Goal: Task Accomplishment & Management: Manage account settings

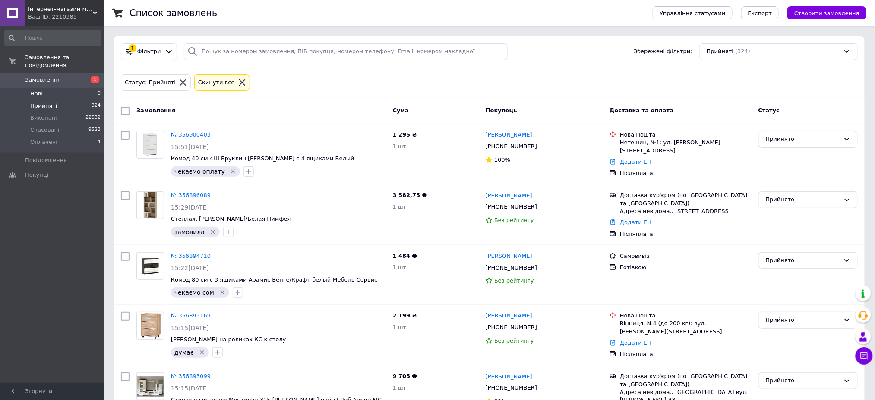
click at [27, 88] on li "Нові 0" at bounding box center [53, 94] width 106 height 12
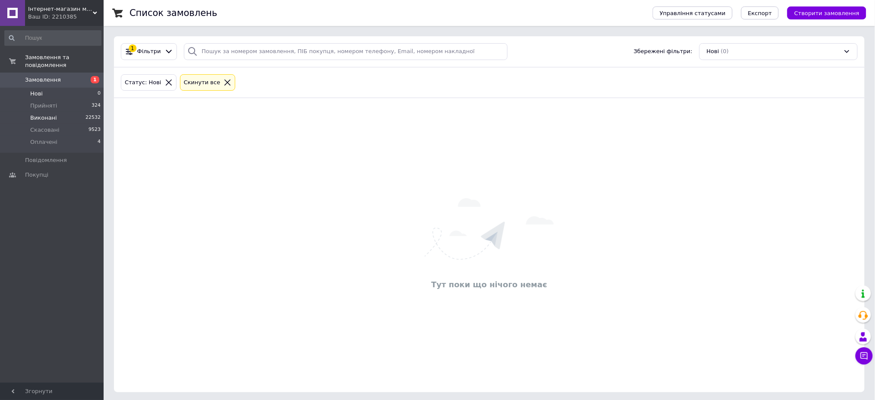
click at [45, 114] on span "Виконані" at bounding box center [43, 118] width 27 height 8
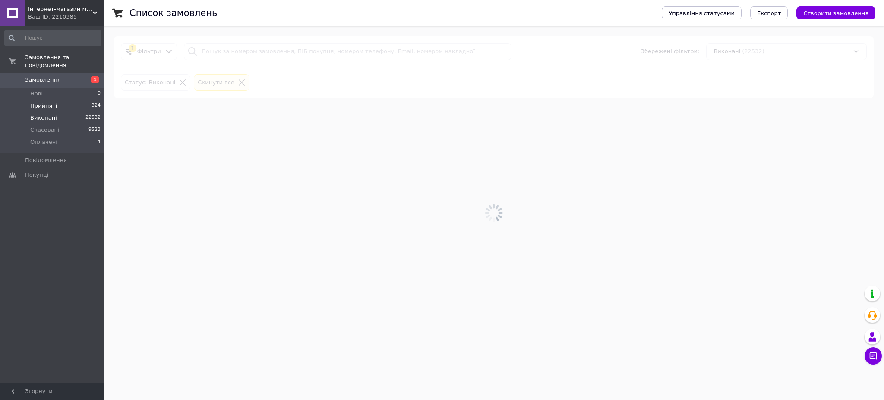
click at [44, 102] on span "Прийняті" at bounding box center [43, 106] width 27 height 8
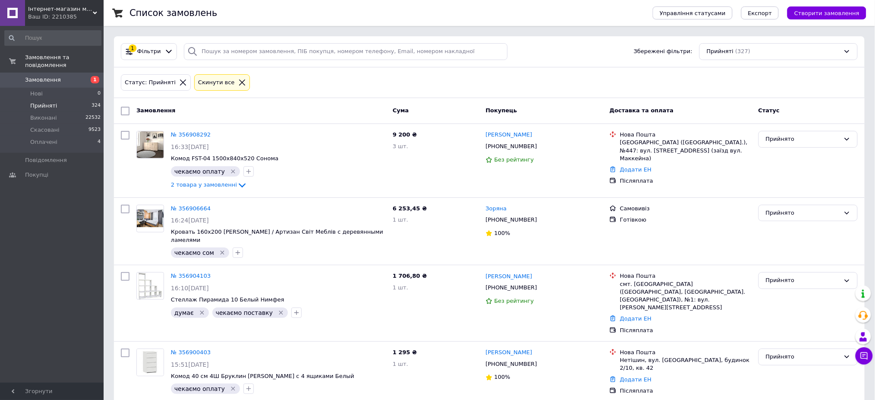
click at [44, 102] on span "Прийняті" at bounding box center [43, 106] width 27 height 8
click at [184, 207] on link "№ 356906664" at bounding box center [191, 208] width 40 height 6
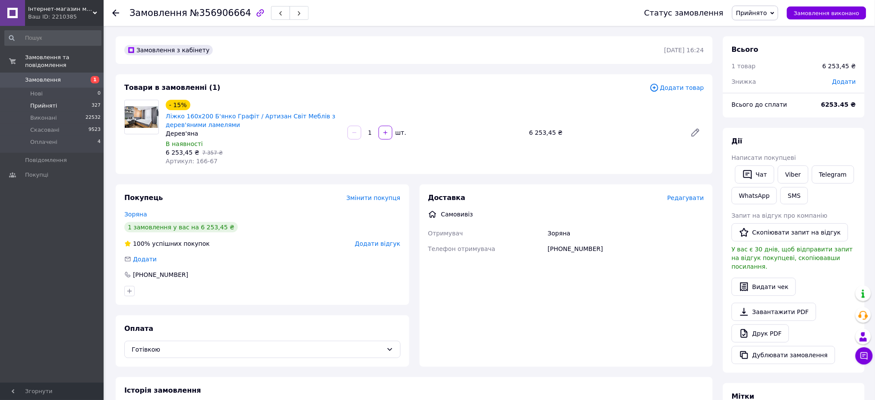
click at [43, 102] on span "Прийняті" at bounding box center [43, 106] width 27 height 8
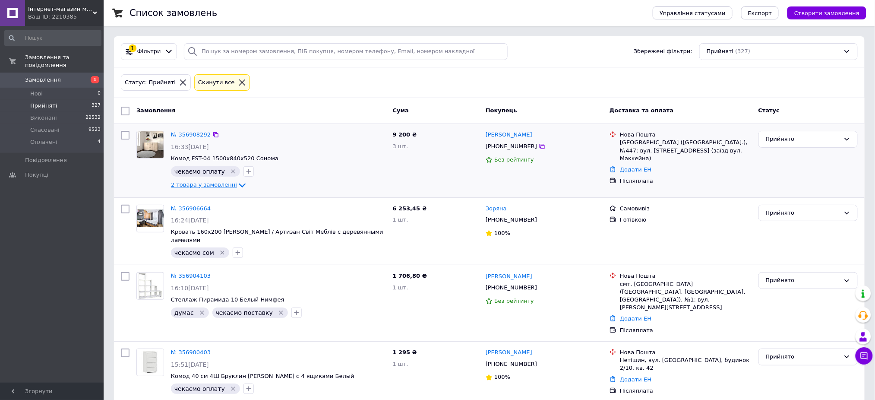
click at [239, 184] on icon at bounding box center [242, 185] width 7 height 4
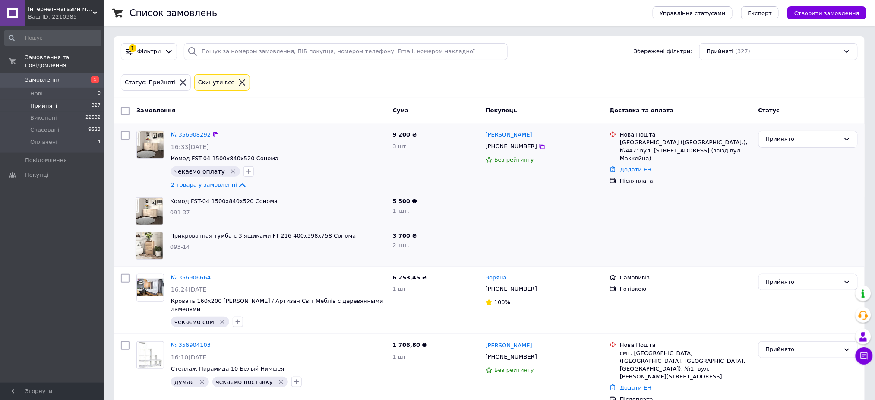
click at [237, 184] on icon at bounding box center [242, 185] width 10 height 10
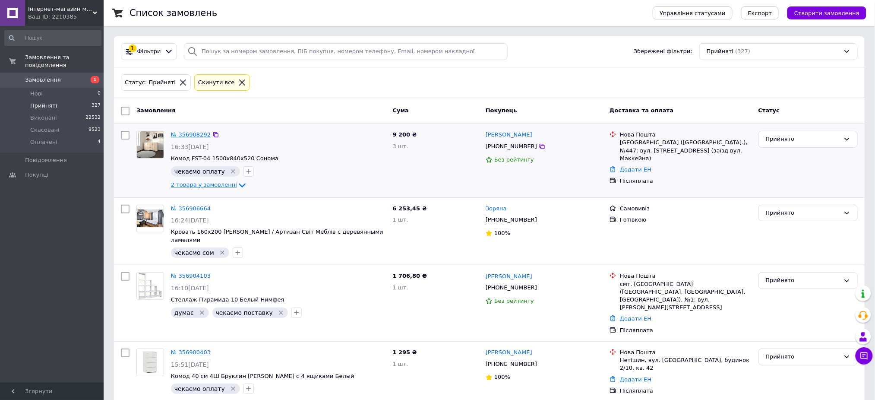
click at [191, 132] on link "№ 356908292" at bounding box center [191, 134] width 40 height 6
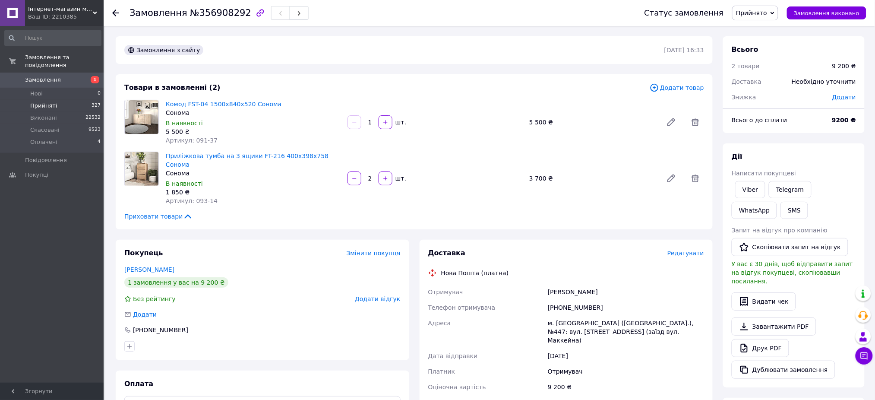
click at [51, 102] on span "Прийняті" at bounding box center [43, 106] width 27 height 8
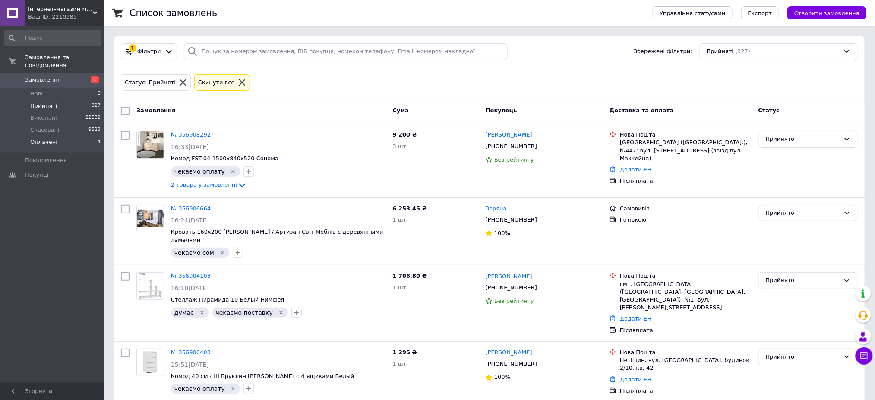
click at [44, 138] on span "Оплачені" at bounding box center [43, 142] width 27 height 8
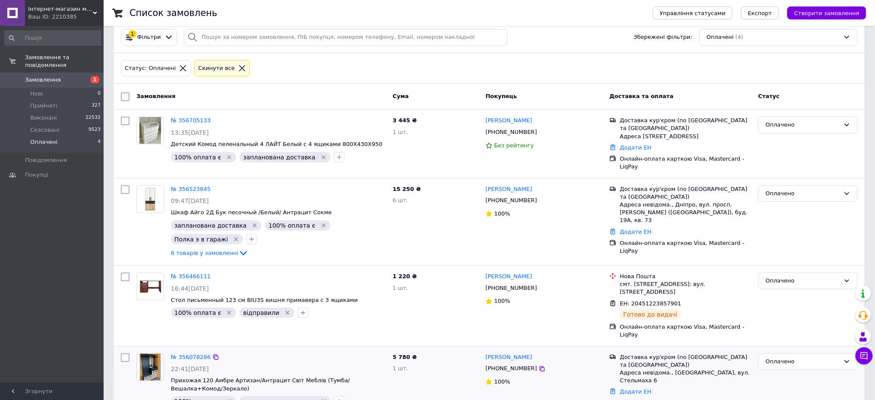
scroll to position [22, 0]
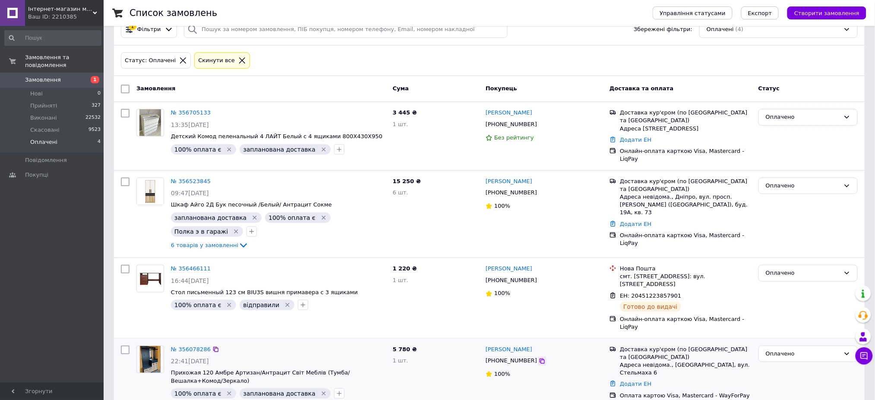
click at [540, 358] on icon at bounding box center [542, 360] width 5 height 5
click at [47, 139] on li "Оплачені 4" at bounding box center [53, 144] width 106 height 16
click at [187, 346] on link "№ 356078286" at bounding box center [191, 349] width 40 height 6
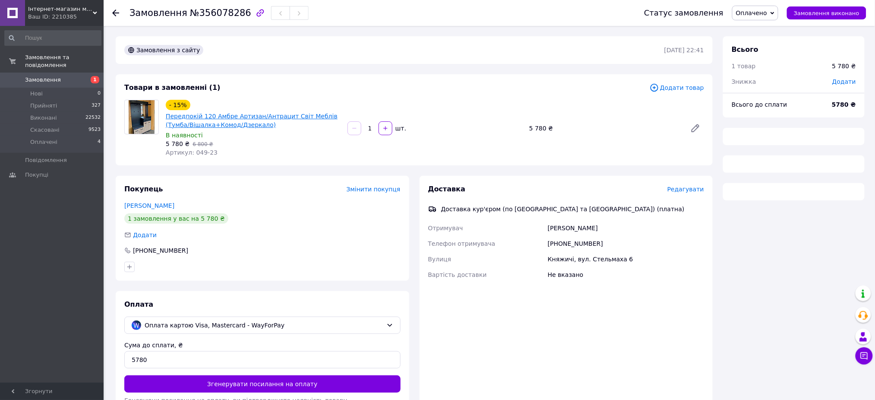
click at [210, 122] on link "Передпокій 120 Амбре Артизан/Антрацит Світ Меблів (Тумба/Вішалка+Комод/Дзеркало)" at bounding box center [252, 121] width 172 height 16
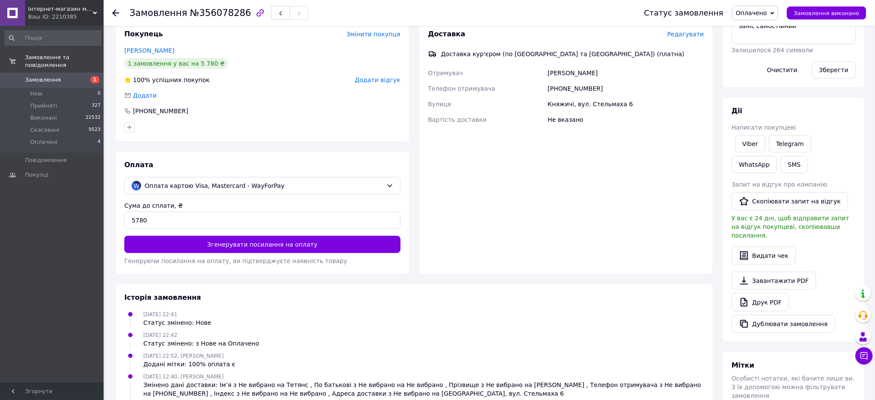
scroll to position [230, 0]
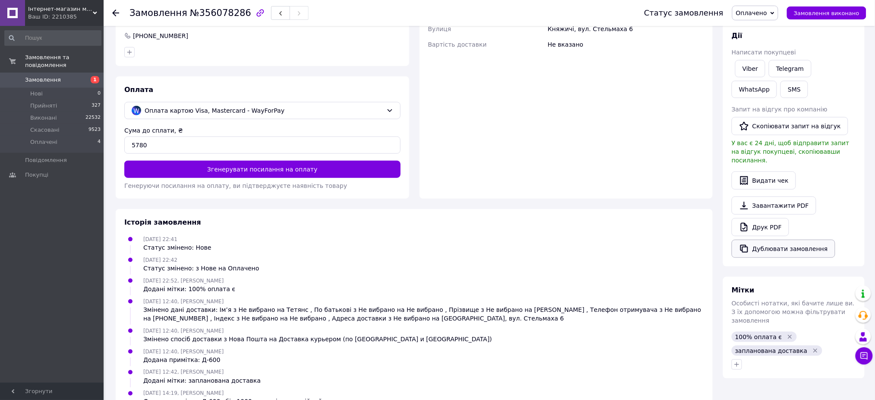
click at [770, 240] on button "Дублювати замовлення" at bounding box center [784, 249] width 104 height 18
click at [40, 102] on span "Прийняті" at bounding box center [43, 106] width 27 height 8
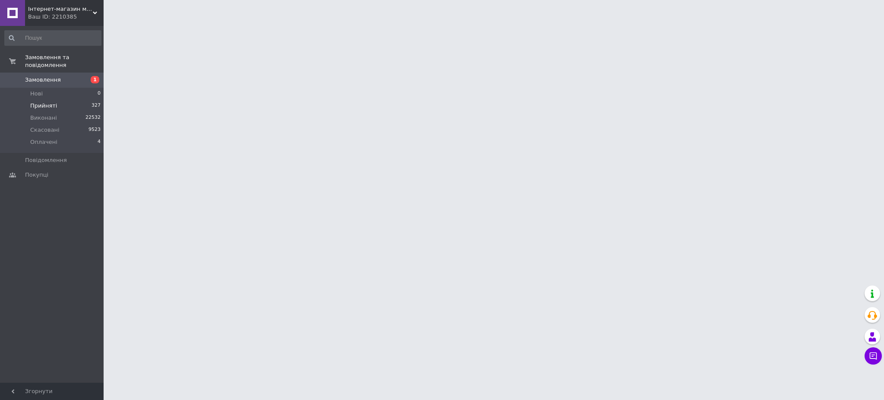
click at [40, 102] on span "Прийняті" at bounding box center [43, 106] width 27 height 8
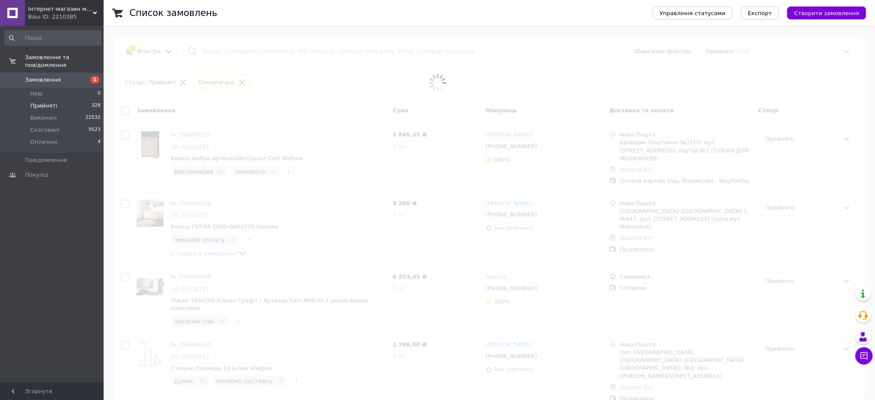
click at [40, 102] on span "Прийняті" at bounding box center [43, 106] width 27 height 8
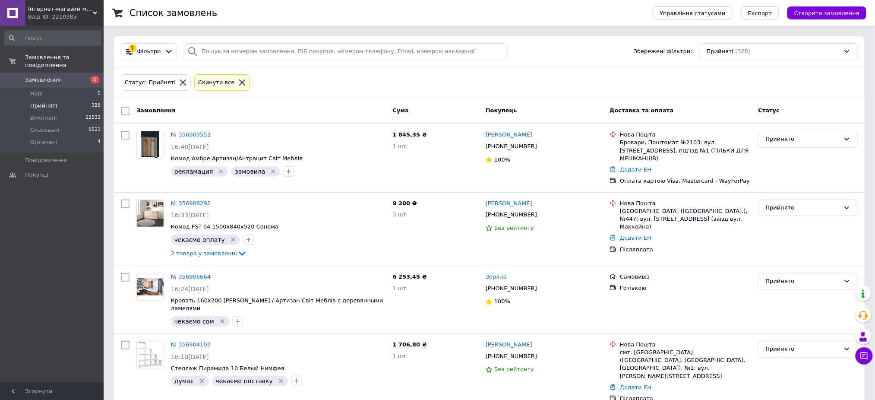
click at [32, 102] on span "Прийняті" at bounding box center [43, 106] width 27 height 8
click at [258, 54] on input "search" at bounding box center [346, 51] width 324 height 17
drag, startPoint x: 205, startPoint y: 51, endPoint x: 218, endPoint y: 53, distance: 13.2
click at [209, 51] on input "search" at bounding box center [346, 51] width 324 height 17
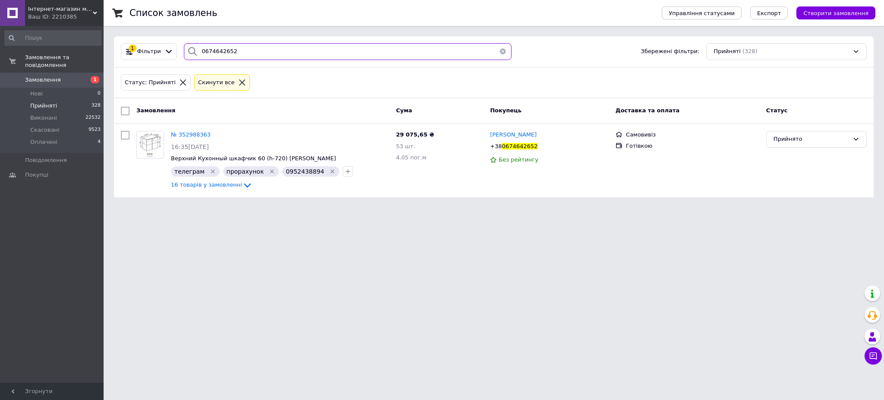
type input "0674642652"
drag, startPoint x: 239, startPoint y: 53, endPoint x: 0, endPoint y: 24, distance: 241.0
click at [0, 27] on div "Інтернет-магазин меблів "12 Стільців" Ваш ID: 2210385 Сайт Інтернет-магазин меб…" at bounding box center [442, 104] width 884 height 208
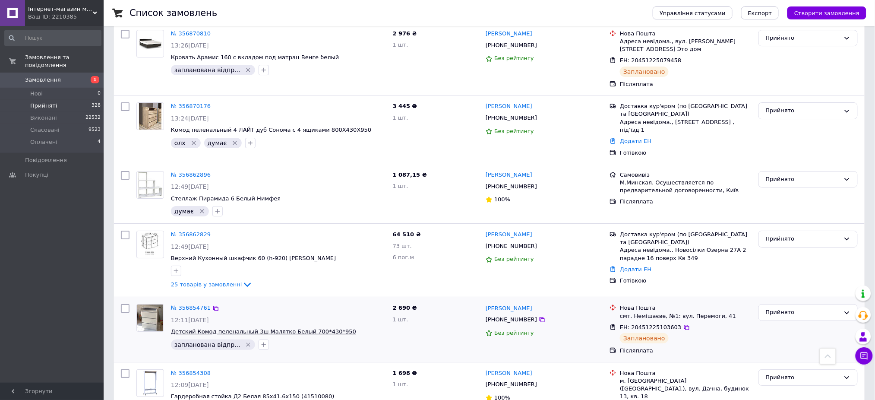
scroll to position [1017, 0]
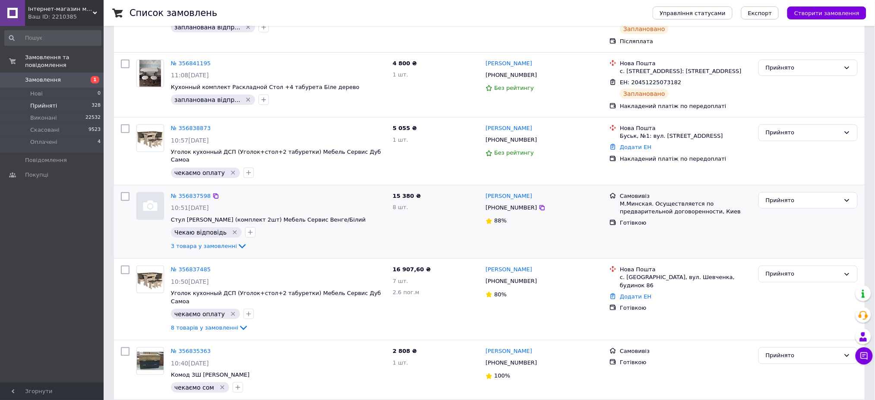
scroll to position [230, 0]
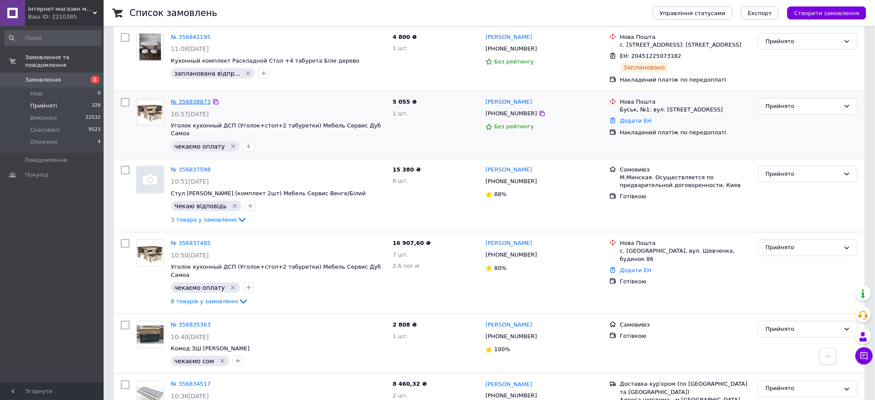
click at [189, 103] on link "№ 356838873" at bounding box center [191, 101] width 40 height 6
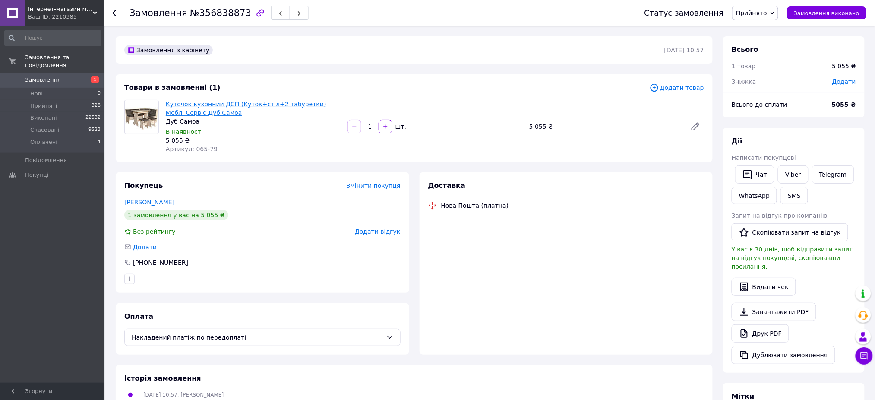
click at [180, 104] on link "Куточок кухонний ДСП (Куток+стіл+2 табуретки) Меблі Сервіс Дуб Самоа" at bounding box center [246, 109] width 161 height 16
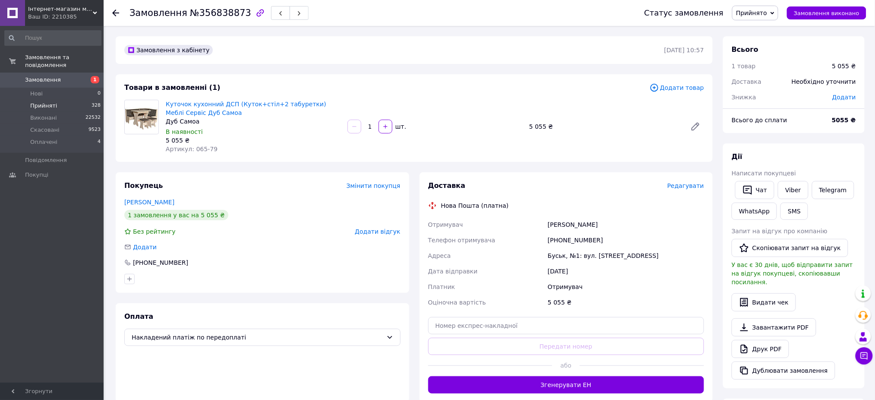
click at [35, 102] on span "Прийняті" at bounding box center [43, 106] width 27 height 8
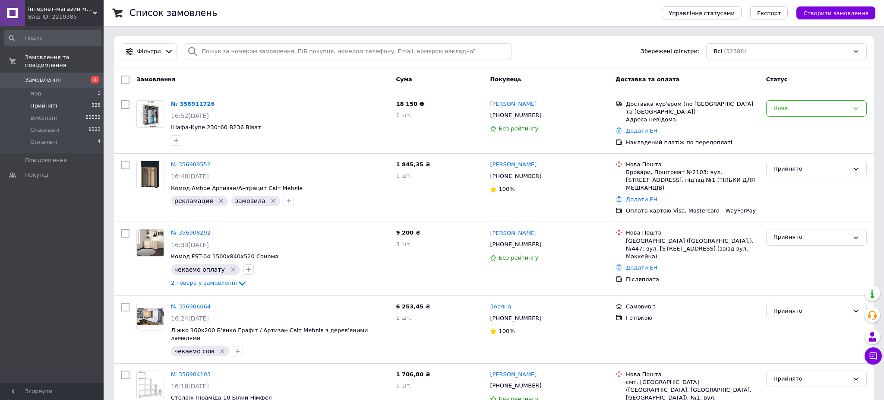
click at [41, 102] on span "Прийняті" at bounding box center [43, 106] width 27 height 8
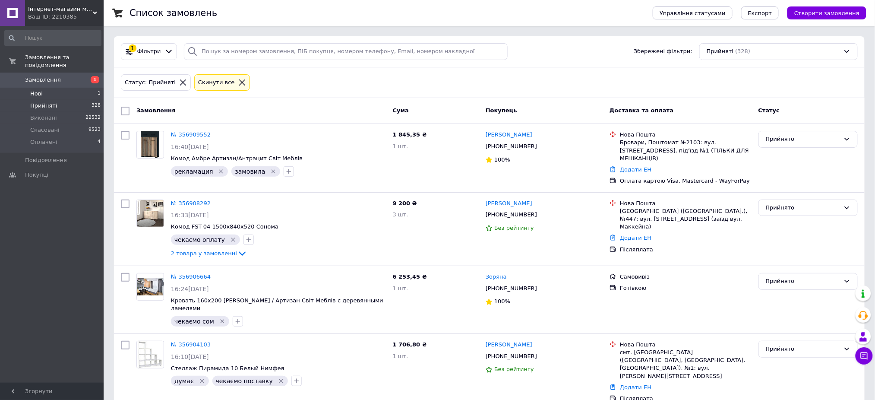
click at [39, 90] on span "Нові" at bounding box center [36, 94] width 13 height 8
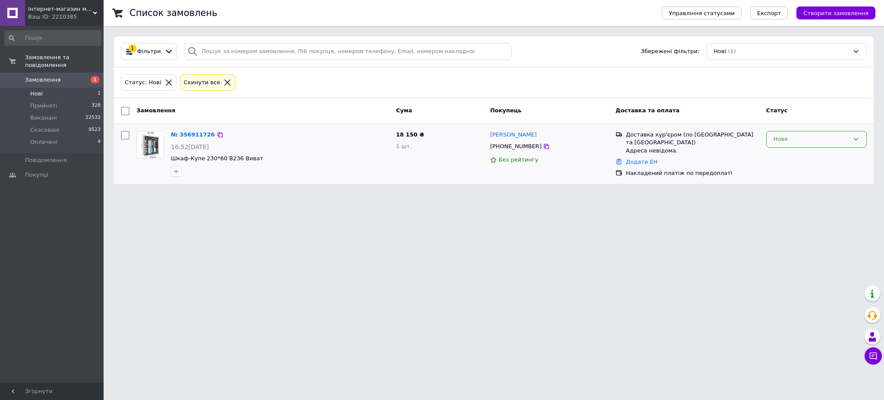
drag, startPoint x: 791, startPoint y: 143, endPoint x: 791, endPoint y: 148, distance: 4.3
click at [791, 145] on div "Нове" at bounding box center [816, 139] width 101 height 17
click at [790, 158] on li "Прийнято" at bounding box center [817, 157] width 100 height 16
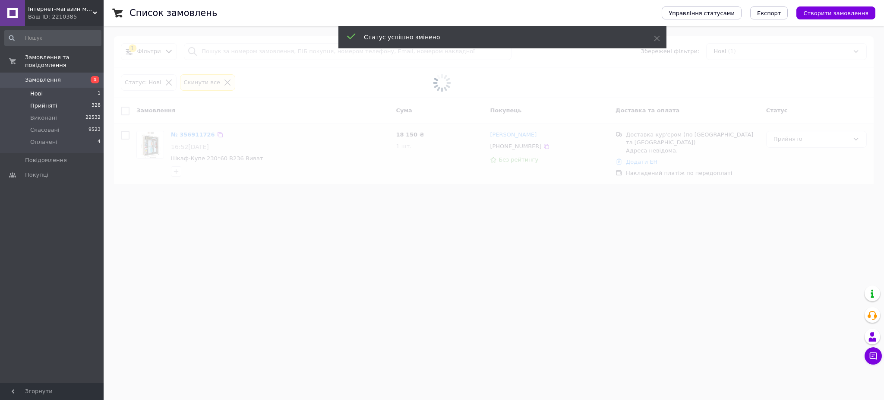
click at [37, 102] on span "Прийняті" at bounding box center [43, 106] width 27 height 8
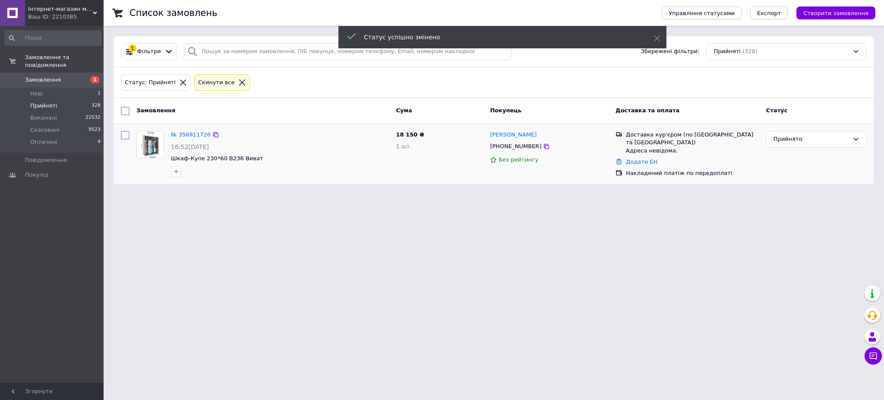
click at [35, 102] on span "Прийняті" at bounding box center [43, 106] width 27 height 8
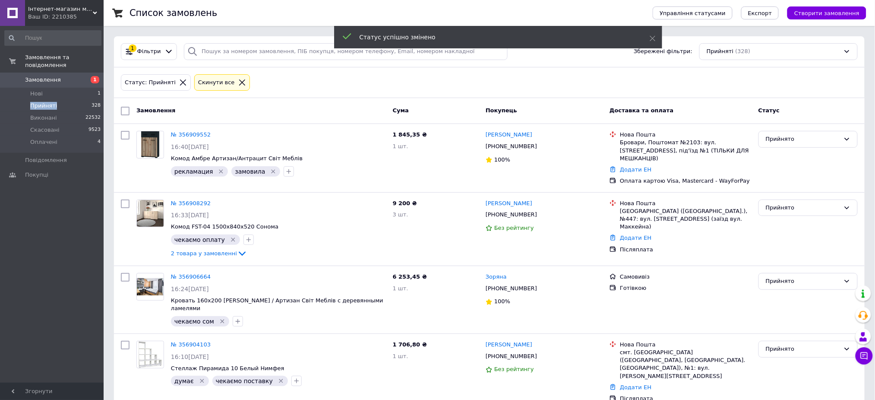
click at [48, 102] on span "Прийняті" at bounding box center [43, 106] width 27 height 8
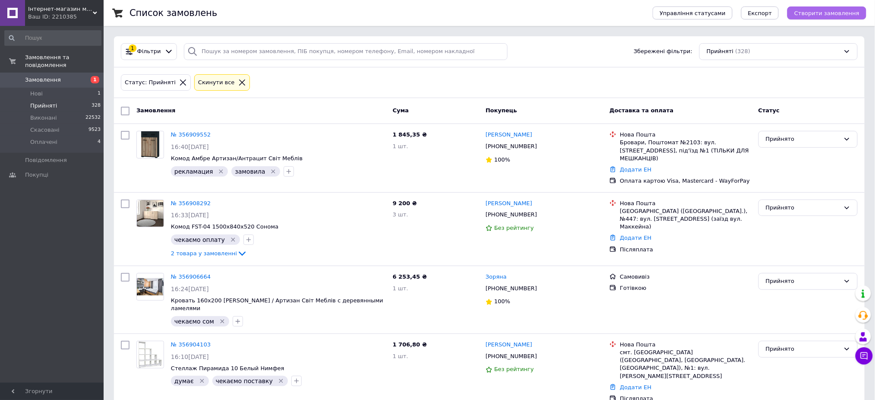
click at [818, 10] on span "Створити замовлення" at bounding box center [826, 13] width 65 height 6
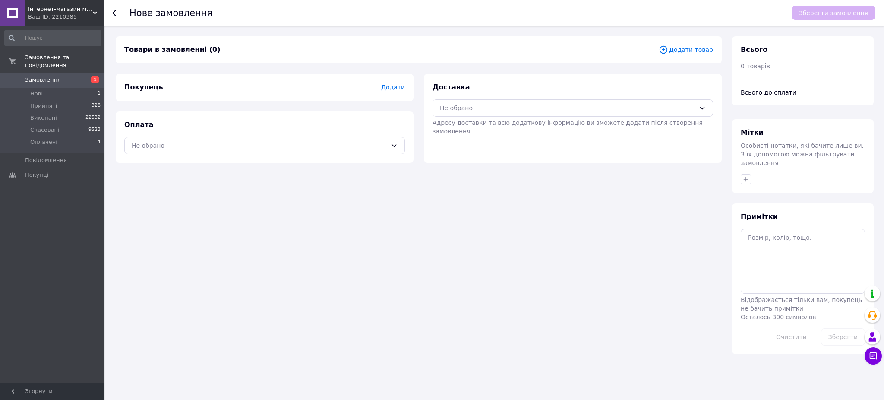
click at [676, 48] on span "Додати товар" at bounding box center [686, 49] width 54 height 9
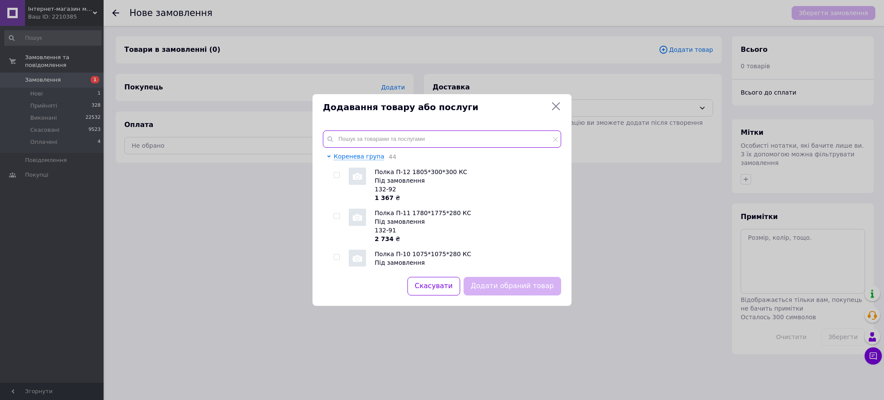
click at [391, 142] on input "text" at bounding box center [442, 138] width 238 height 17
paste input "065-79"
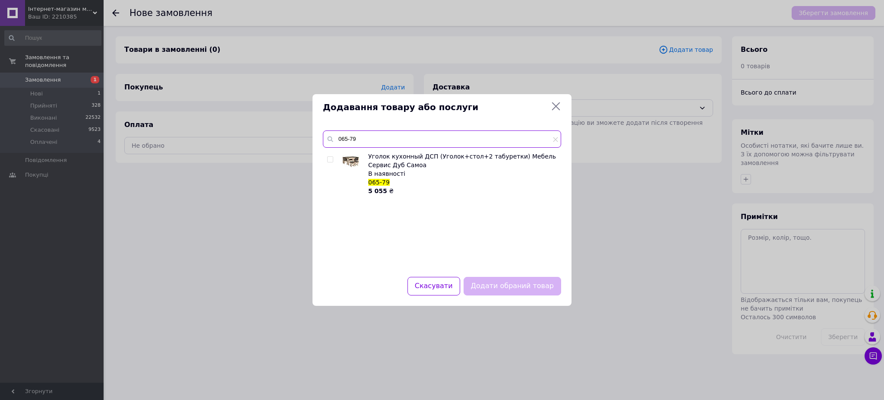
type input "065-79"
drag, startPoint x: 328, startPoint y: 158, endPoint x: 367, endPoint y: 186, distance: 47.4
click at [328, 158] on input "checkbox" at bounding box center [330, 160] width 6 height 6
checkbox input "true"
click at [525, 289] on button "Додати обраний товар" at bounding box center [513, 286] width 98 height 19
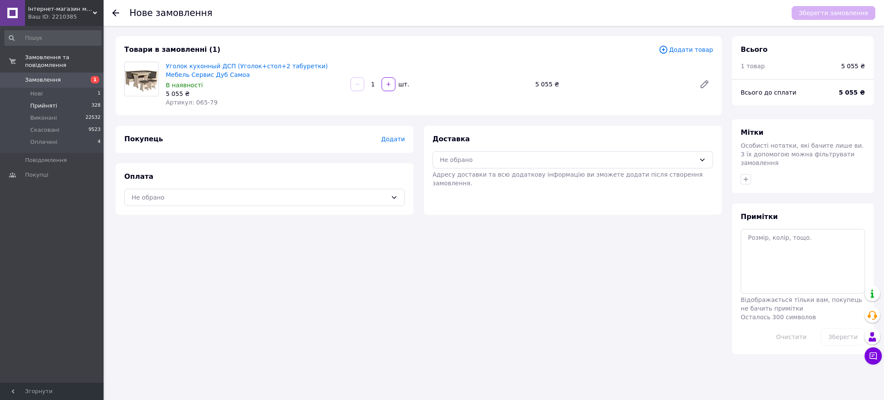
click at [42, 102] on span "Прийняті" at bounding box center [43, 106] width 27 height 8
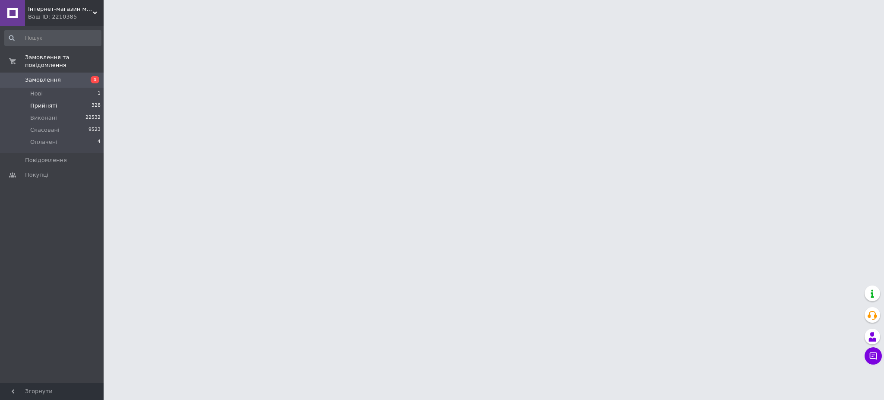
click at [42, 102] on span "Прийняті" at bounding box center [43, 106] width 27 height 8
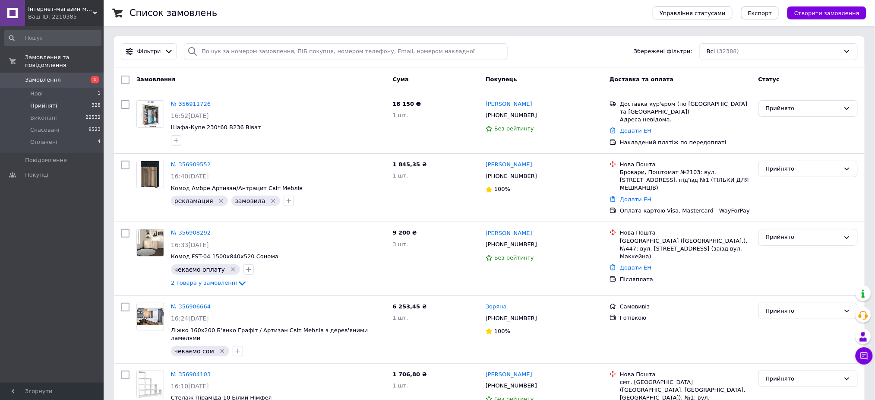
click at [42, 102] on span "Прийняті" at bounding box center [43, 106] width 27 height 8
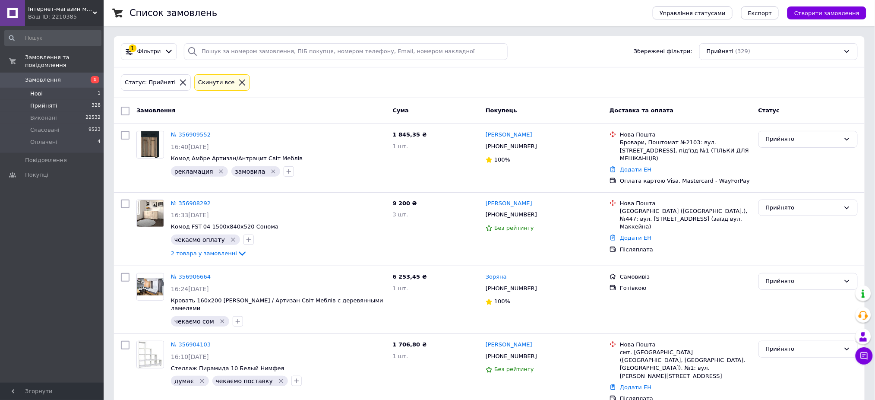
click at [54, 88] on li "Нові 1" at bounding box center [53, 94] width 106 height 12
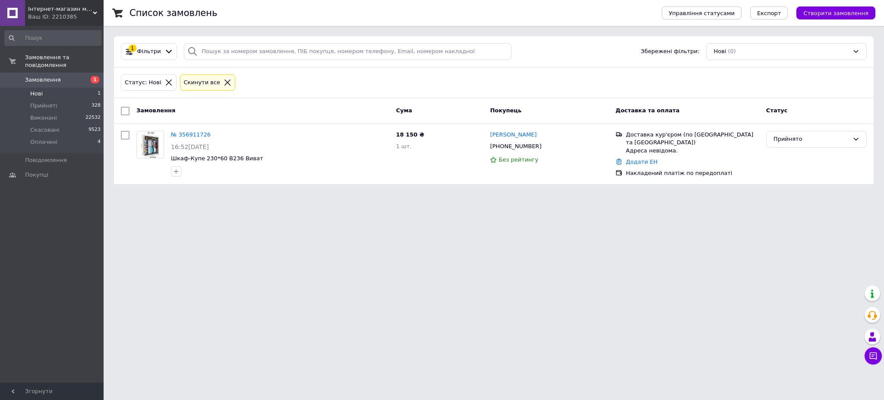
click at [187, 133] on link "№ 356911726" at bounding box center [191, 134] width 40 height 6
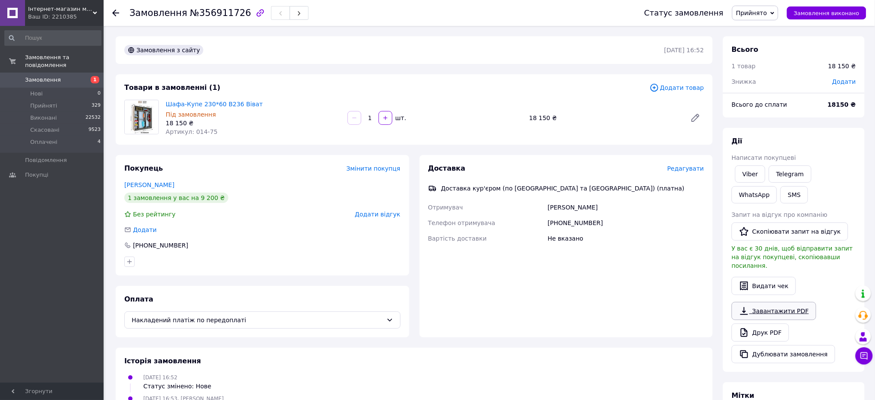
drag, startPoint x: 781, startPoint y: 301, endPoint x: 883, endPoint y: 311, distance: 102.5
click at [782, 302] on link "Завантажити PDF" at bounding box center [774, 311] width 85 height 18
click at [690, 167] on span "Редагувати" at bounding box center [686, 168] width 37 height 7
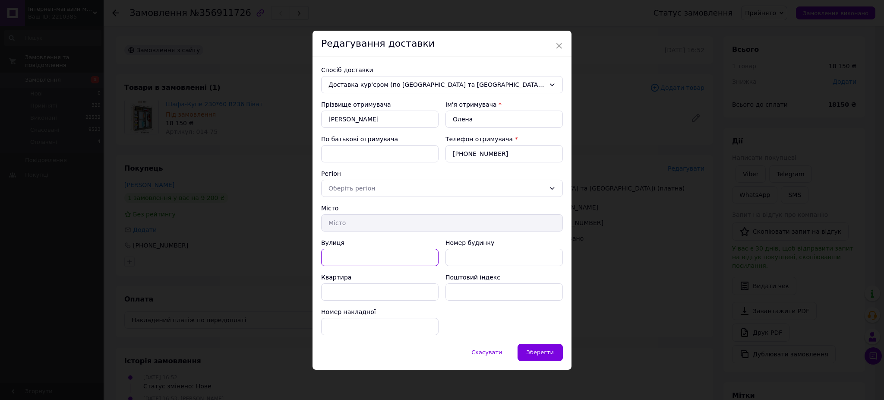
click at [361, 260] on input "Вулиця" at bounding box center [379, 257] width 117 height 17
paste input "[STREET_ADDRESS][PERSON_NAME]."
type input "[STREET_ADDRESS][PERSON_NAME]."
click at [532, 349] on span "Зберегти" at bounding box center [540, 352] width 27 height 6
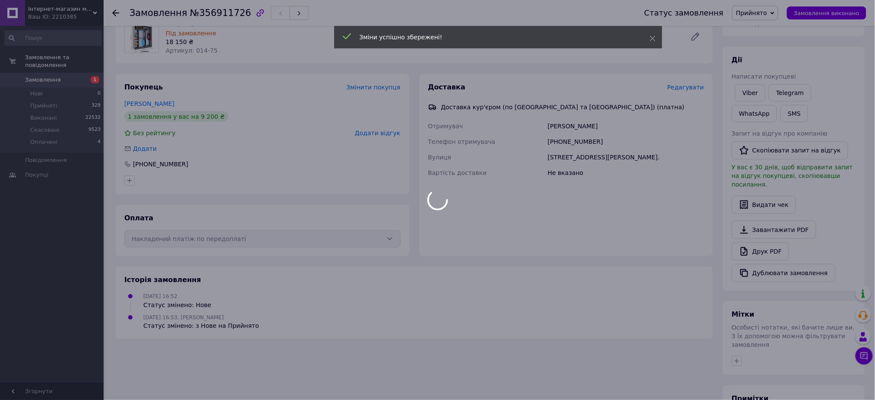
scroll to position [173, 0]
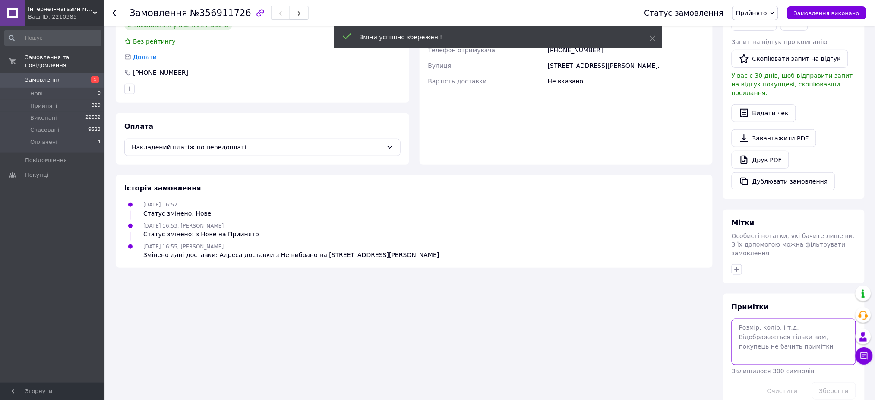
click at [769, 320] on textarea at bounding box center [794, 342] width 124 height 46
click at [770, 320] on textarea at bounding box center [794, 342] width 124 height 46
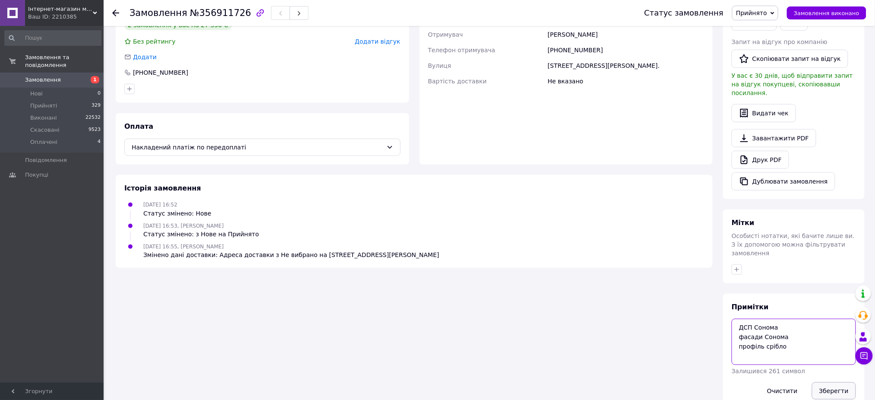
type textarea "ДСП Сонома фасади Сонома профіль срібло"
click at [824, 382] on button "Зберегти" at bounding box center [834, 390] width 44 height 17
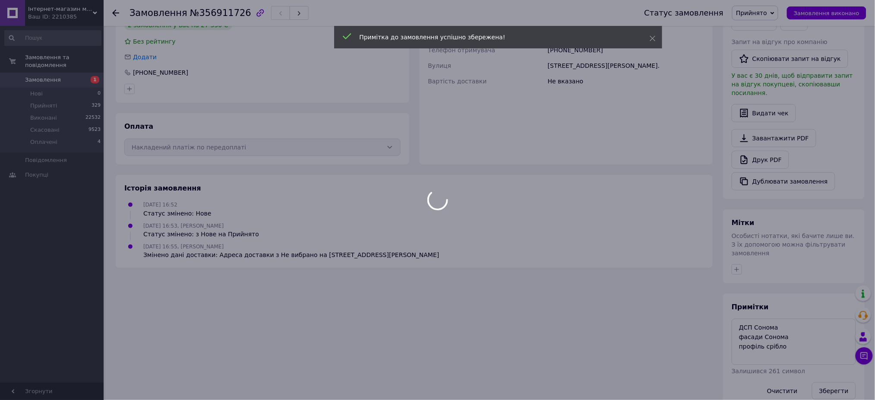
click at [740, 253] on div at bounding box center [437, 200] width 875 height 400
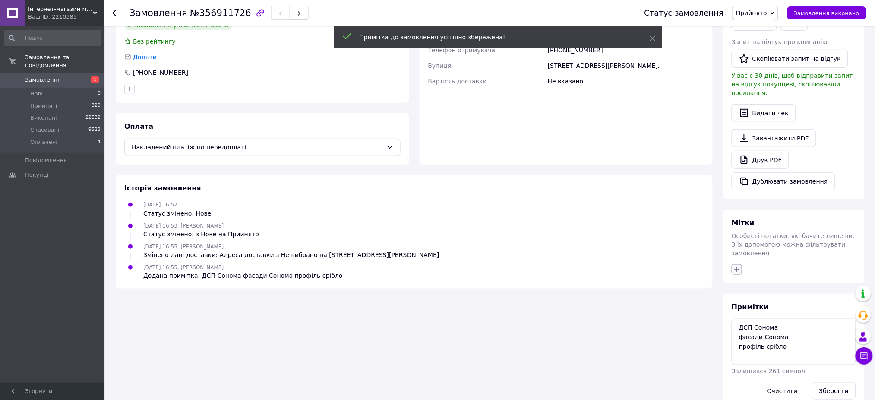
click at [736, 266] on icon "button" at bounding box center [737, 269] width 7 height 7
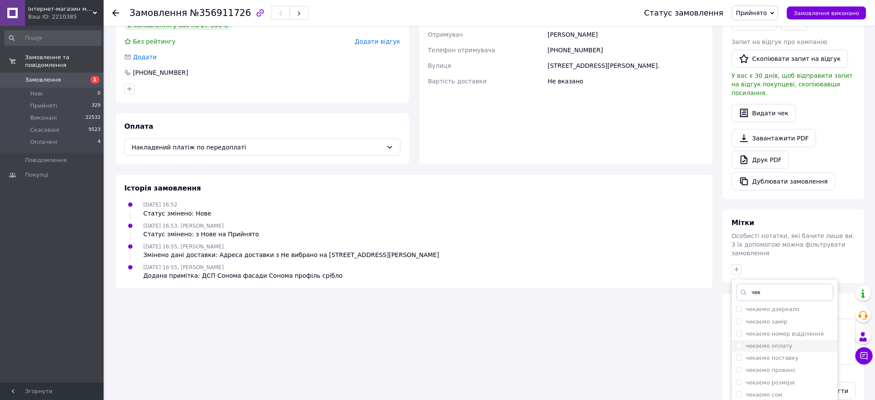
type input "чек"
click at [741, 342] on input "чекаємо оплату" at bounding box center [740, 345] width 6 height 6
checkbox input "true"
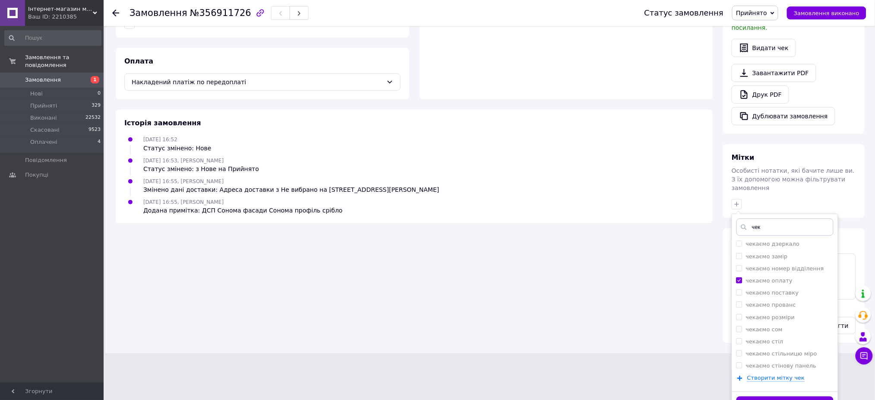
click at [757, 396] on button "Додати мітку" at bounding box center [785, 404] width 97 height 17
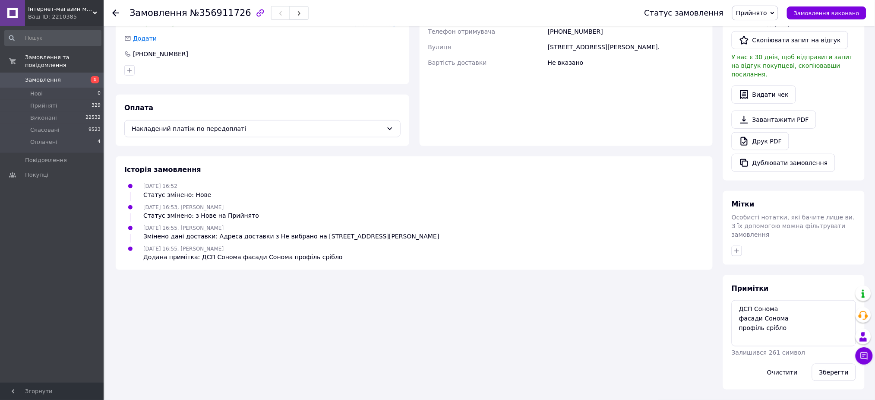
scroll to position [174, 0]
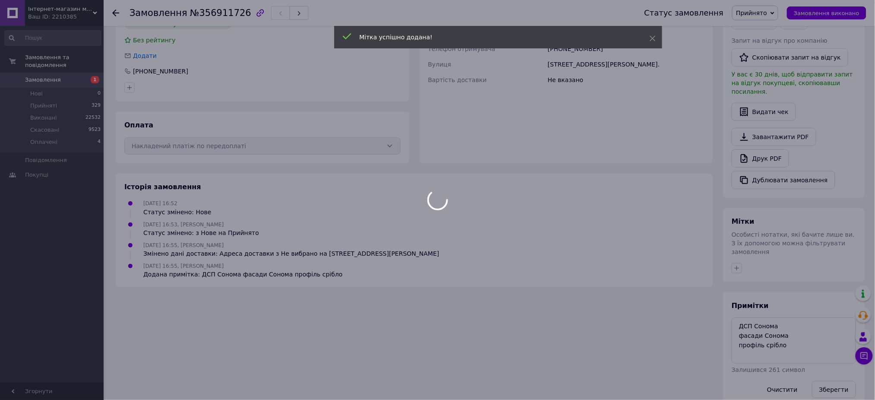
click at [805, 323] on div at bounding box center [437, 200] width 875 height 400
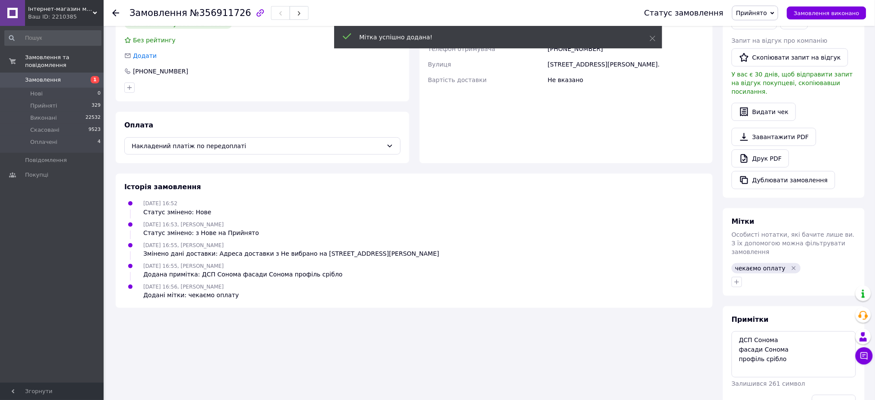
scroll to position [188, 0]
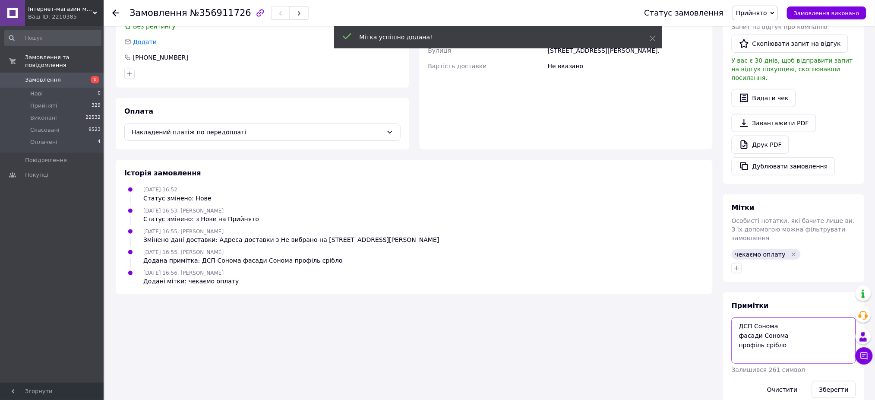
click at [797, 328] on textarea "ДСП Сонома фасади Сонома профіль срібло" at bounding box center [794, 340] width 124 height 46
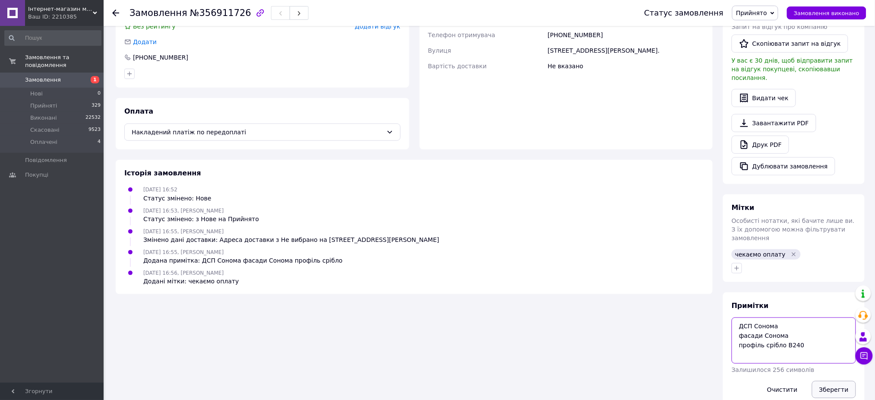
type textarea "ДСП Сонома фасади Сонома профіль срібло В240"
drag, startPoint x: 827, startPoint y: 368, endPoint x: 832, endPoint y: 369, distance: 5.3
click at [828, 381] on button "Зберегти" at bounding box center [834, 389] width 44 height 17
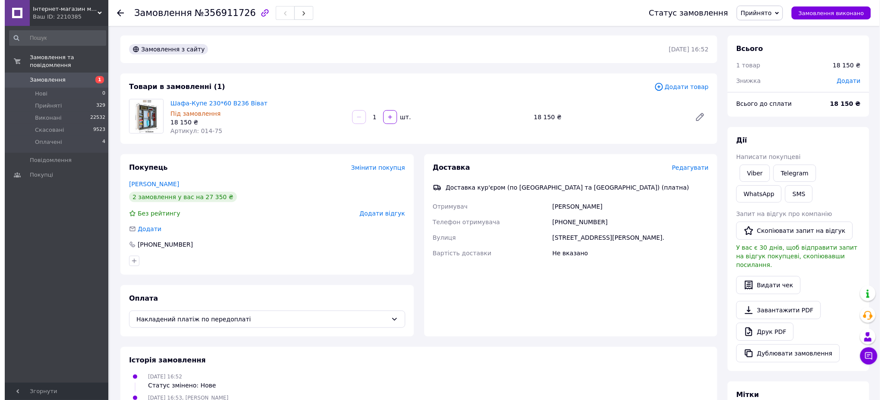
scroll to position [0, 0]
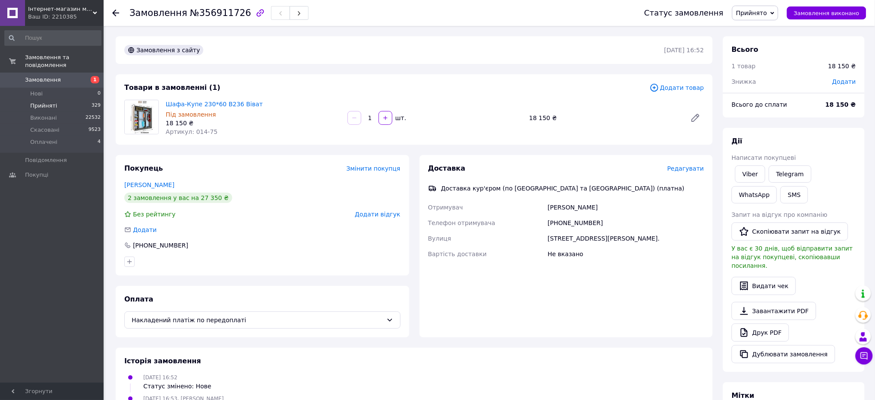
click at [39, 100] on li "Прийняті 329" at bounding box center [53, 106] width 106 height 12
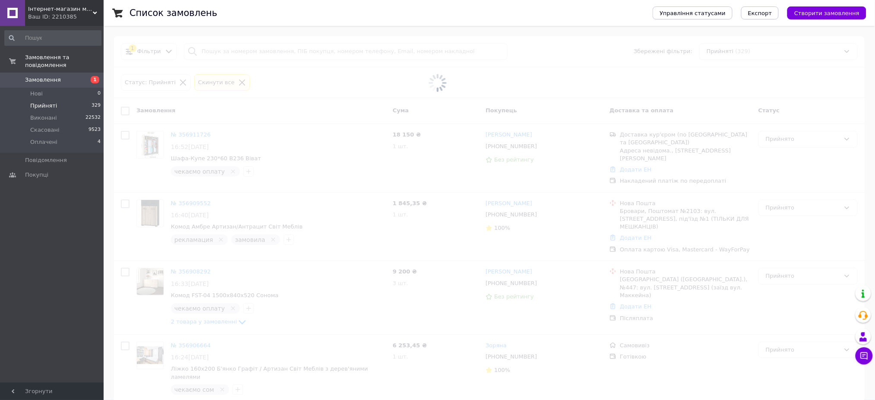
drag, startPoint x: 810, startPoint y: 16, endPoint x: 593, endPoint y: 0, distance: 217.7
click at [811, 16] on span "Створити замовлення" at bounding box center [826, 13] width 65 height 6
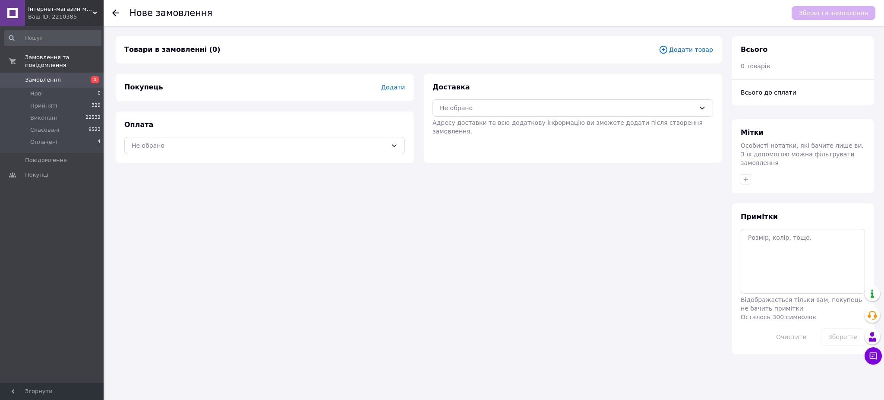
click at [668, 51] on icon at bounding box center [663, 49] width 9 height 9
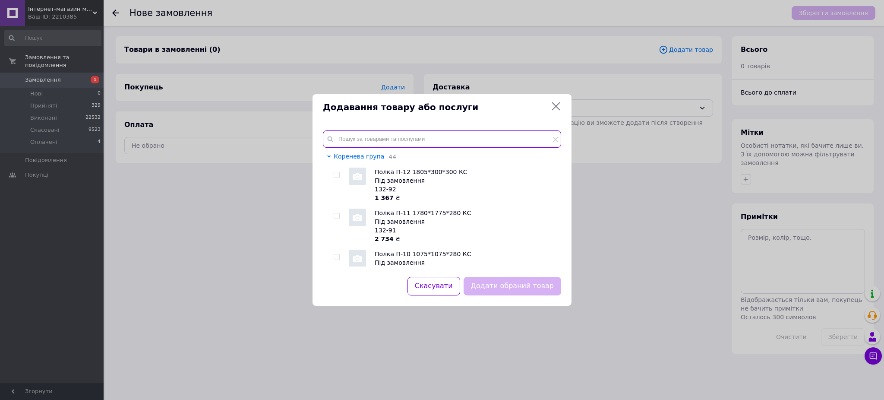
click at [406, 132] on input "text" at bounding box center [442, 138] width 238 height 17
paste input "065-79"
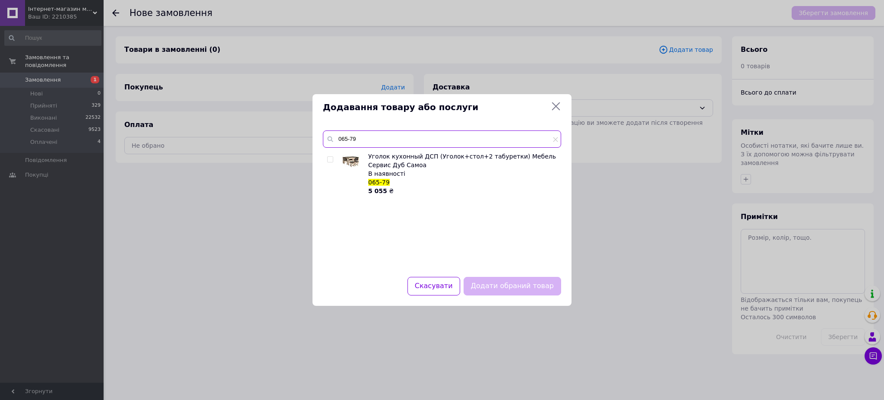
type input "065-79"
click at [330, 158] on input "checkbox" at bounding box center [330, 160] width 6 height 6
checkbox input "true"
click at [502, 278] on button "Додати обраний товар" at bounding box center [513, 286] width 98 height 19
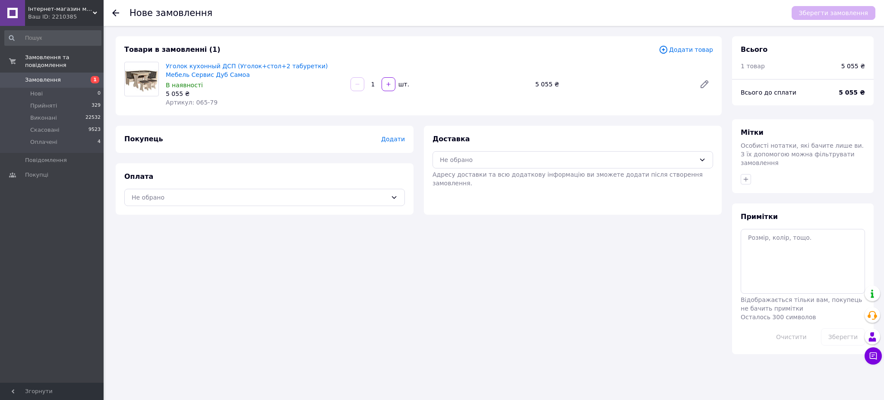
click at [402, 142] on span "Додати" at bounding box center [393, 139] width 24 height 7
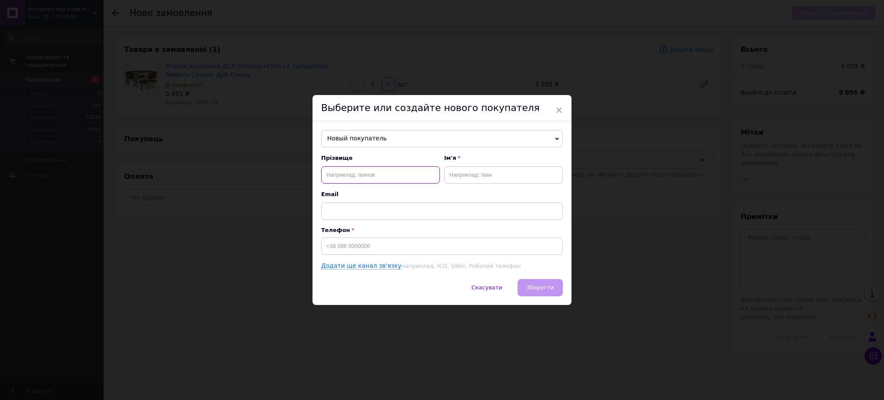
click at [351, 178] on input "text" at bounding box center [380, 174] width 119 height 17
paste input "[PERSON_NAME]"
drag, startPoint x: 383, startPoint y: 175, endPoint x: 346, endPoint y: 170, distance: 37.6
click at [346, 170] on input "[PERSON_NAME]" at bounding box center [380, 174] width 119 height 17
type input "[PERSON_NAME]"
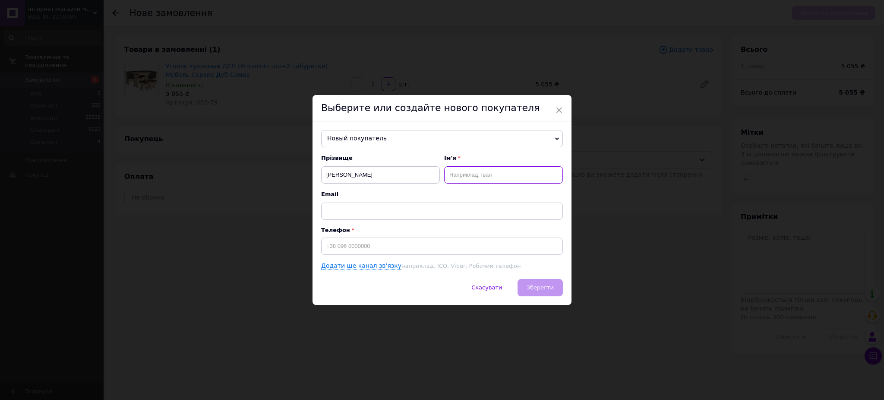
click at [479, 173] on input "text" at bounding box center [503, 174] width 119 height 17
paste input "[PERSON_NAME]"
type input "[PERSON_NAME]"
drag, startPoint x: 339, startPoint y: 252, endPoint x: 347, endPoint y: 256, distance: 8.9
click at [346, 255] on input at bounding box center [442, 245] width 242 height 17
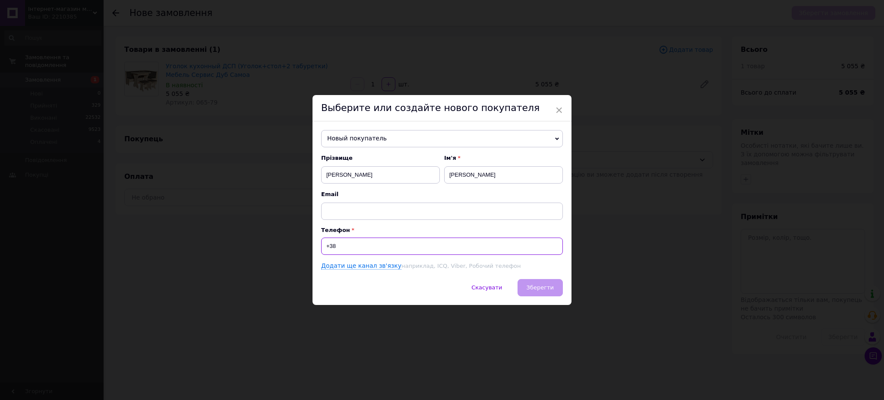
paste input "0688185305"
type input "[PHONE_NUMBER]"
click at [542, 288] on span "Зберегти" at bounding box center [540, 287] width 27 height 6
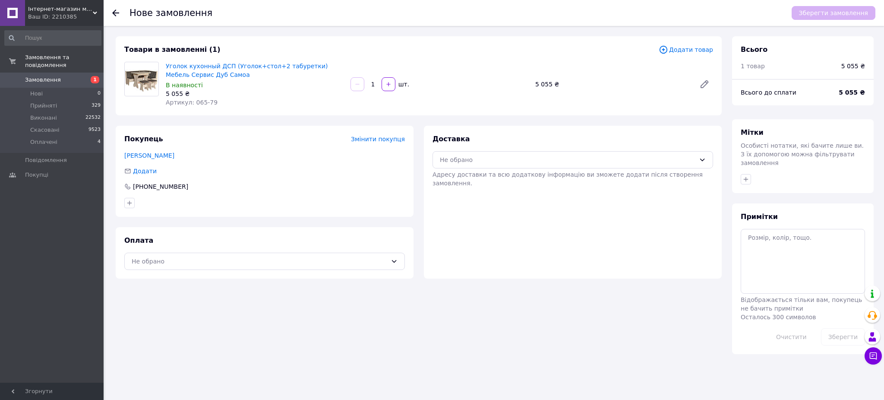
drag, startPoint x: 148, startPoint y: 269, endPoint x: 150, endPoint y: 302, distance: 32.4
click at [149, 270] on div "Оплата Не обрано" at bounding box center [265, 252] width 298 height 51
click at [147, 266] on div "Не обрано" at bounding box center [264, 261] width 281 height 17
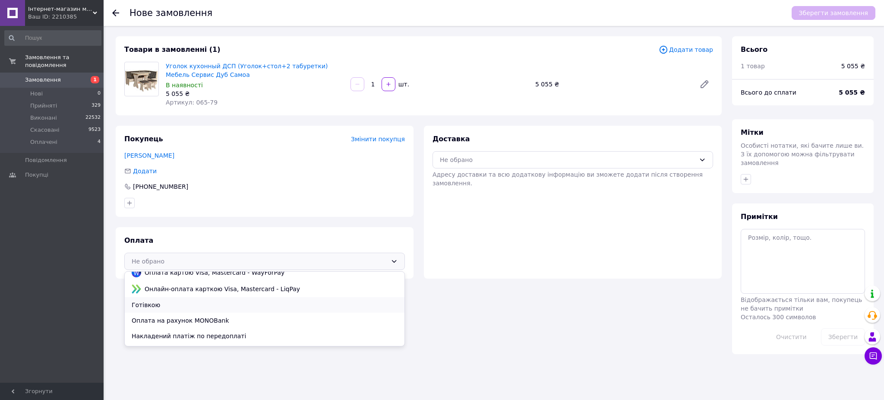
scroll to position [37, 0]
drag, startPoint x: 157, startPoint y: 321, endPoint x: 173, endPoint y: 320, distance: 15.6
click at [158, 320] on span "Накладений платіж по передоплаті" at bounding box center [265, 323] width 266 height 9
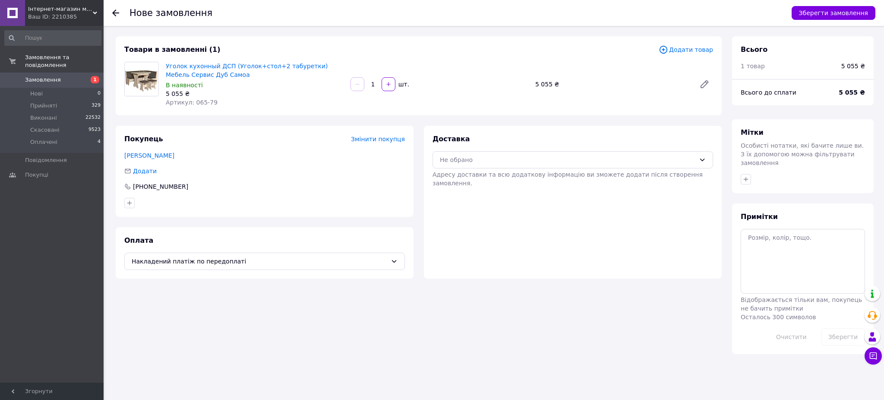
click at [505, 149] on div "Доставка Не обрано Адресу доставки та всю додаткову інформацію ви зможете додат…" at bounding box center [573, 160] width 281 height 53
drag, startPoint x: 497, startPoint y: 161, endPoint x: 497, endPoint y: 167, distance: 6.1
click at [496, 161] on div "Не обрано" at bounding box center [568, 159] width 256 height 9
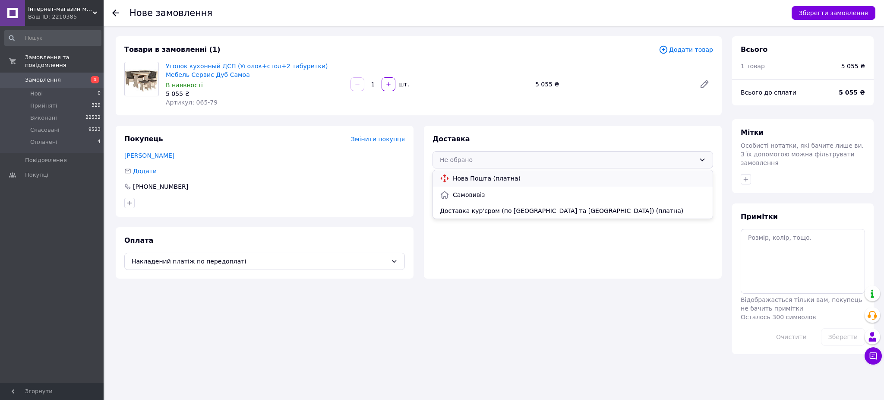
click at [510, 171] on div "Нова Пошта (платна)" at bounding box center [573, 178] width 280 height 16
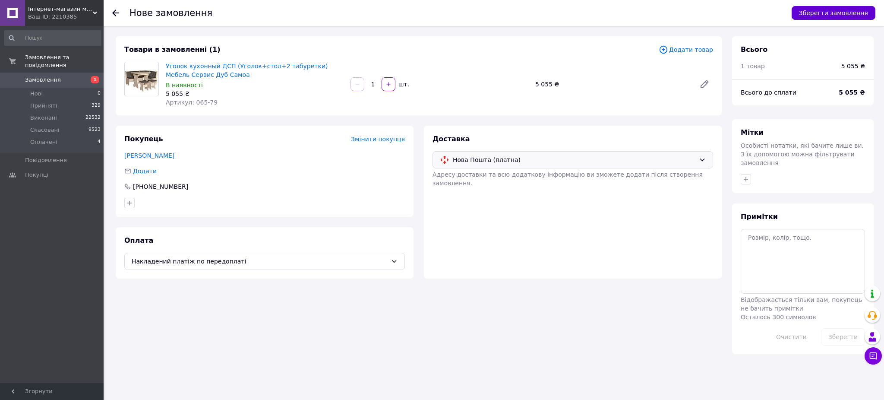
click at [829, 13] on button "Зберегти замовлення" at bounding box center [834, 13] width 84 height 14
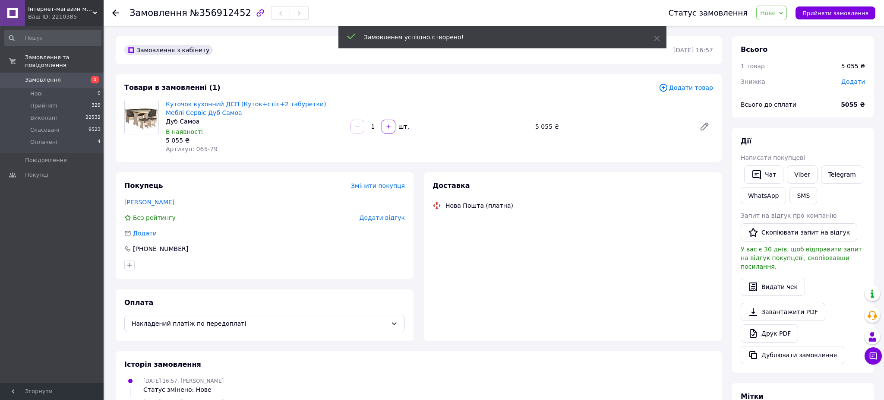
drag, startPoint x: 775, startPoint y: 13, endPoint x: 777, endPoint y: 35, distance: 21.7
click at [775, 13] on span "Нове" at bounding box center [768, 12] width 16 height 7
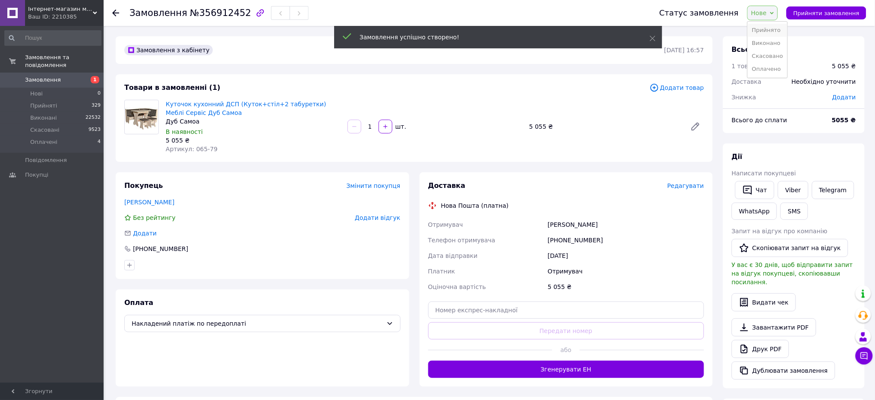
click at [776, 28] on li "Прийнято" at bounding box center [768, 30] width 40 height 13
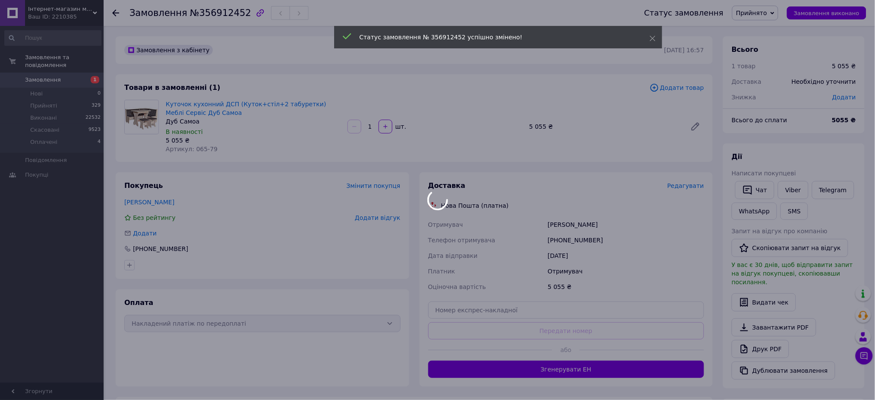
click at [680, 184] on div at bounding box center [437, 200] width 875 height 400
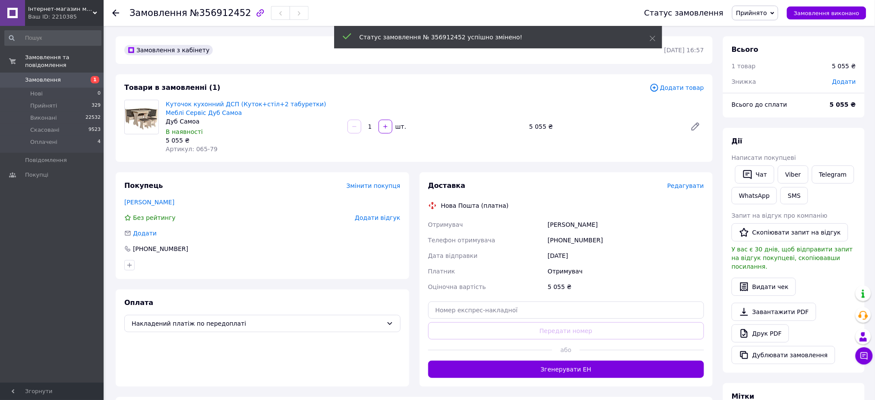
click at [680, 184] on span "Редагувати" at bounding box center [686, 185] width 37 height 7
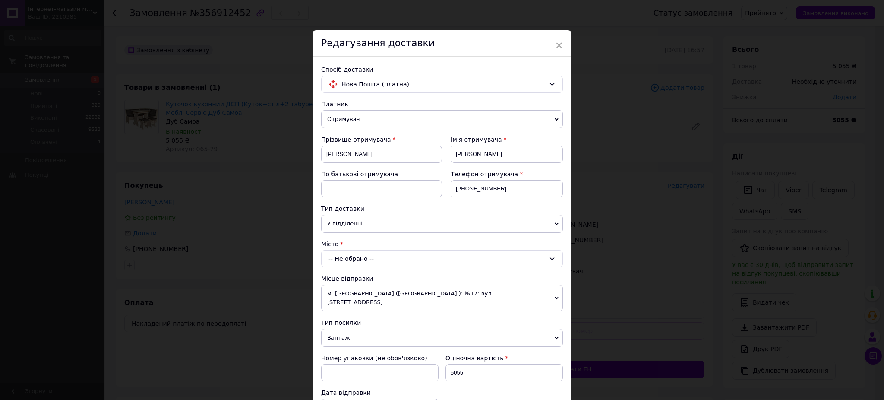
click at [335, 266] on div "-- Не обрано --" at bounding box center [442, 258] width 242 height 17
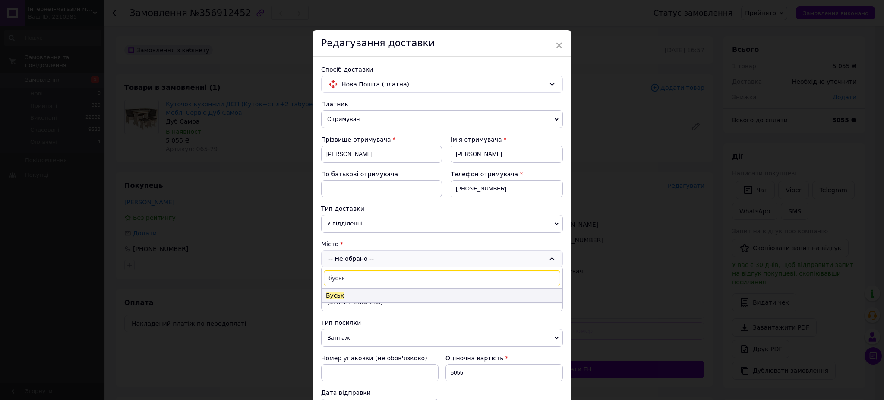
type input "буськ"
click at [342, 296] on li "Буськ" at bounding box center [442, 295] width 241 height 14
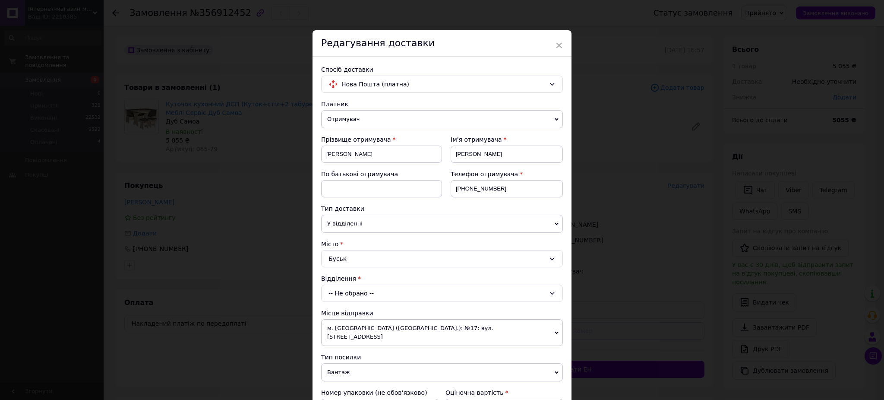
click at [353, 294] on div "-- Не обрано --" at bounding box center [442, 293] width 242 height 17
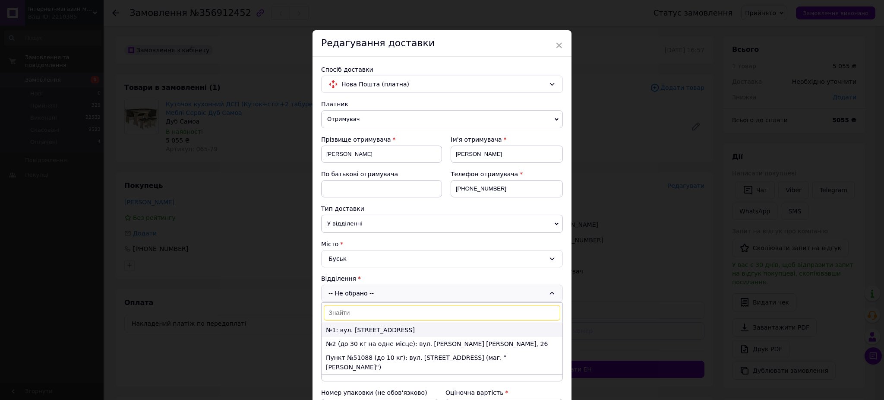
click at [359, 328] on li "№1: вул. [STREET_ADDRESS]" at bounding box center [442, 330] width 241 height 14
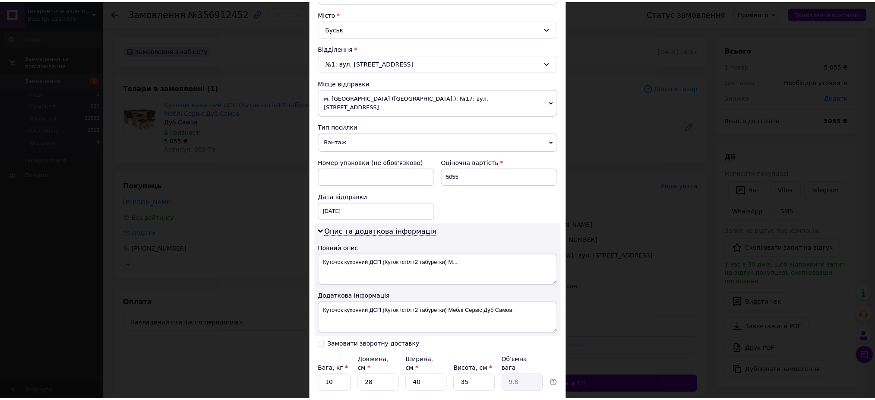
scroll to position [286, 0]
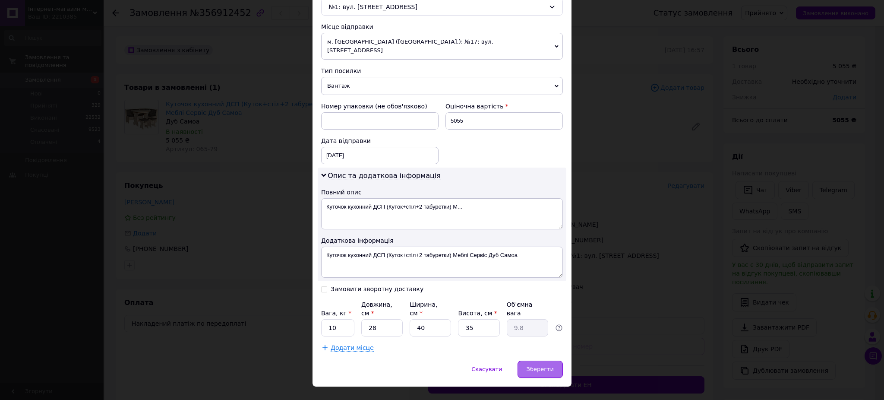
click at [529, 366] on span "Зберегти" at bounding box center [540, 369] width 27 height 6
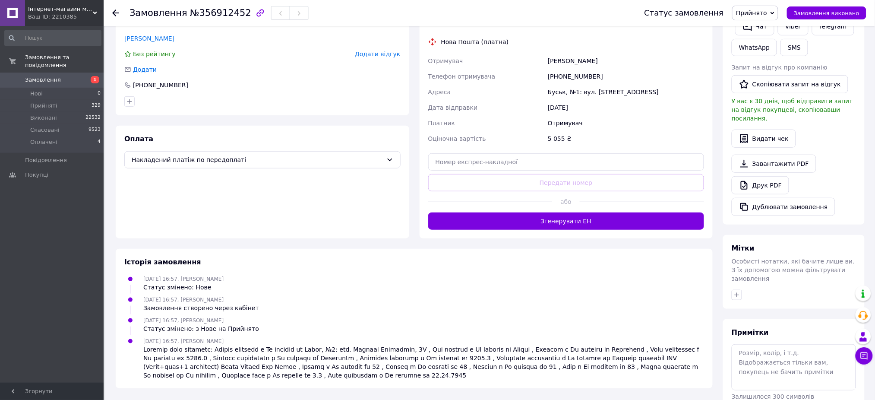
scroll to position [190, 0]
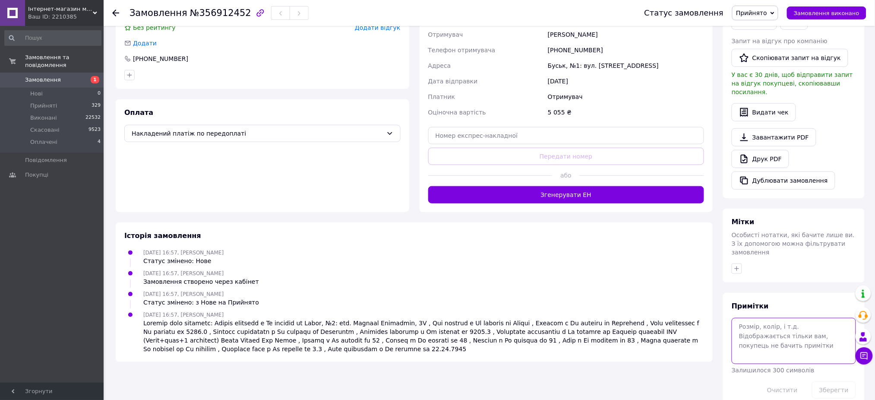
click at [775, 329] on textarea at bounding box center [794, 341] width 124 height 46
drag, startPoint x: 775, startPoint y: 320, endPoint x: 709, endPoint y: 330, distance: 66.8
click at [708, 321] on div "Замовлення з кабінету [DATE] 16:57 Товари в замовленні (1) Додати товар Куточок…" at bounding box center [490, 126] width 759 height 561
drag, startPoint x: 837, startPoint y: 368, endPoint x: 872, endPoint y: 364, distance: 35.3
click at [837, 381] on button "Зберегти" at bounding box center [834, 389] width 44 height 17
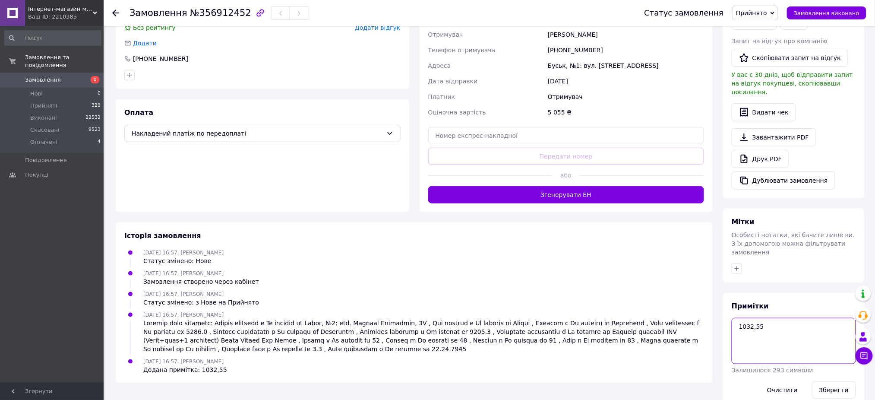
click at [788, 319] on textarea "1032,55" at bounding box center [794, 341] width 124 height 46
type textarea "1032,55 мальмоа"
click at [828, 381] on button "Зберегти" at bounding box center [834, 389] width 44 height 17
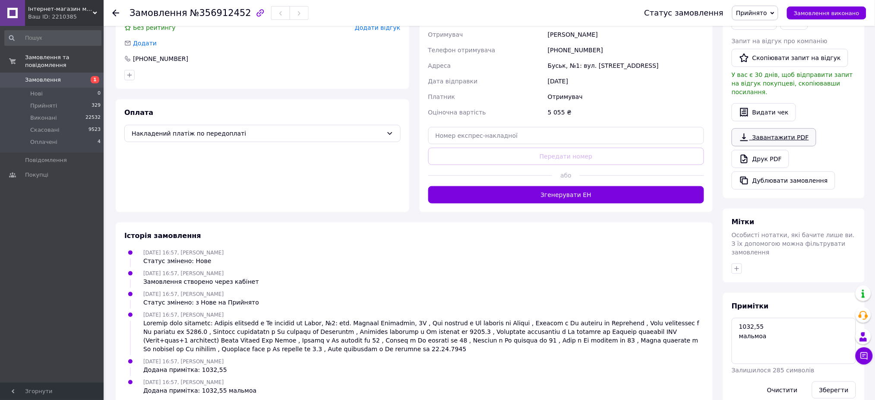
drag, startPoint x: 750, startPoint y: 118, endPoint x: 759, endPoint y: 132, distance: 16.7
click at [750, 118] on div "[PERSON_NAME] покупцеві   Чат Viber Telegram WhatsApp SMS Запит на відгук про к…" at bounding box center [794, 76] width 124 height 228
click at [761, 131] on link "Завантажити PDF" at bounding box center [774, 137] width 85 height 18
click at [739, 265] on icon "button" at bounding box center [737, 268] width 7 height 7
type input "заплано"
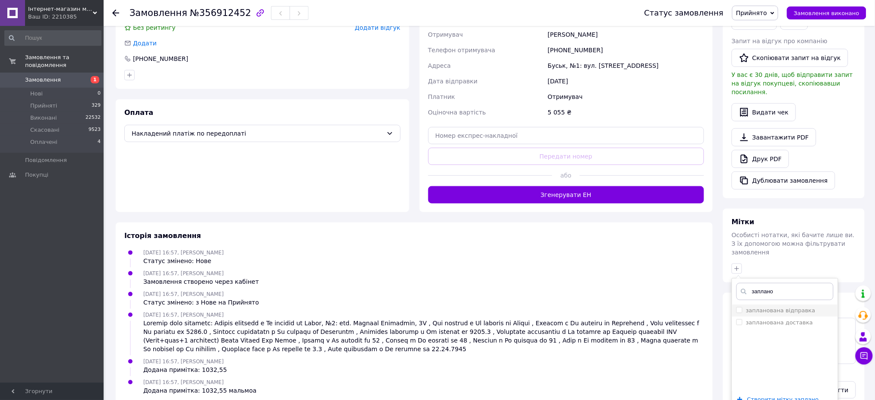
click at [740, 307] on input "запланована відправка" at bounding box center [740, 310] width 6 height 6
checkbox input "true"
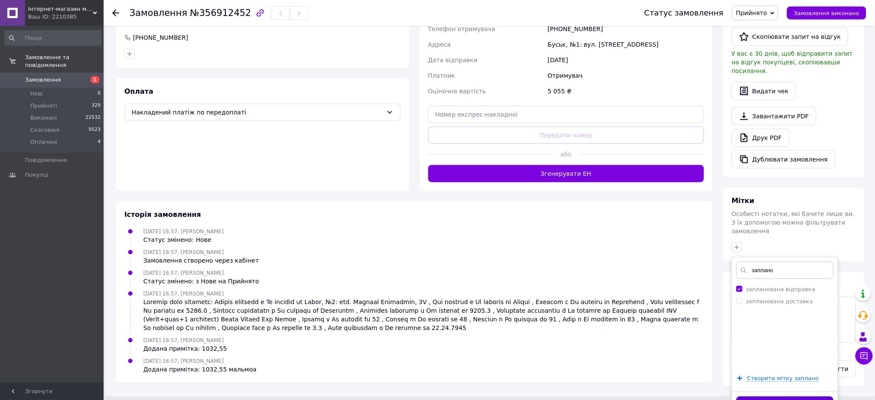
click at [775, 396] on button "Додати мітку" at bounding box center [785, 404] width 97 height 17
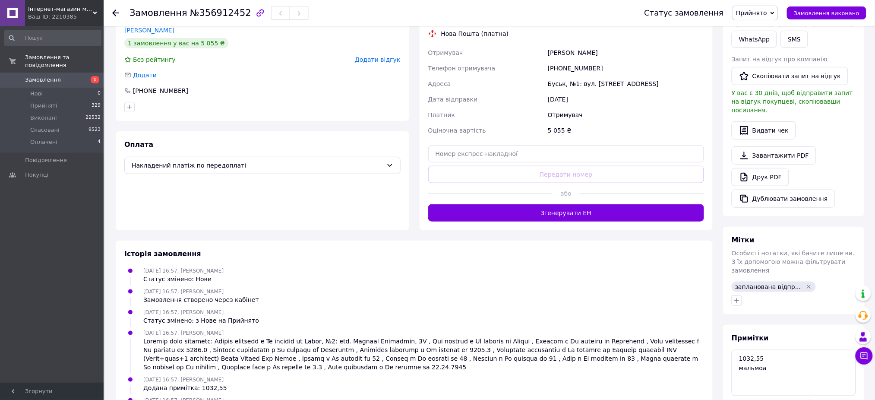
scroll to position [0, 0]
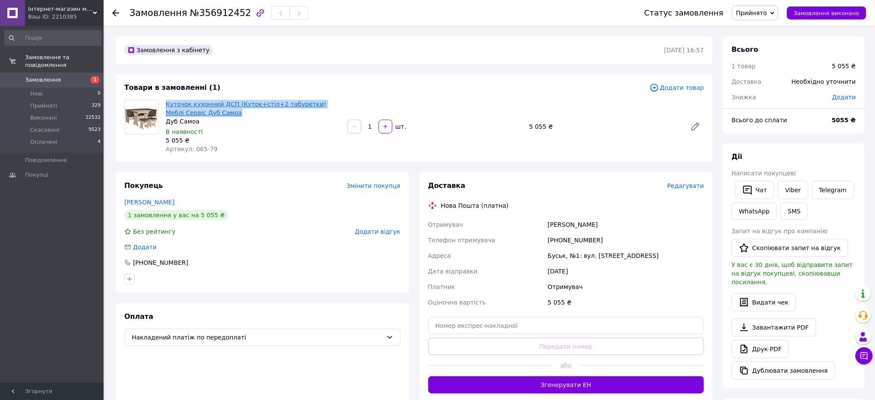
drag, startPoint x: 199, startPoint y: 111, endPoint x: 166, endPoint y: 104, distance: 33.5
click at [166, 104] on span "Куточок кухонний ДСП (Куток+стіл+2 табуретки) Меблі Сервіс Дуб Самоа" at bounding box center [253, 108] width 175 height 17
copy link "Куточок кухонний ДСП (Куток+стіл+2 табуретки) Меблі Сервіс Дуб Самоа"
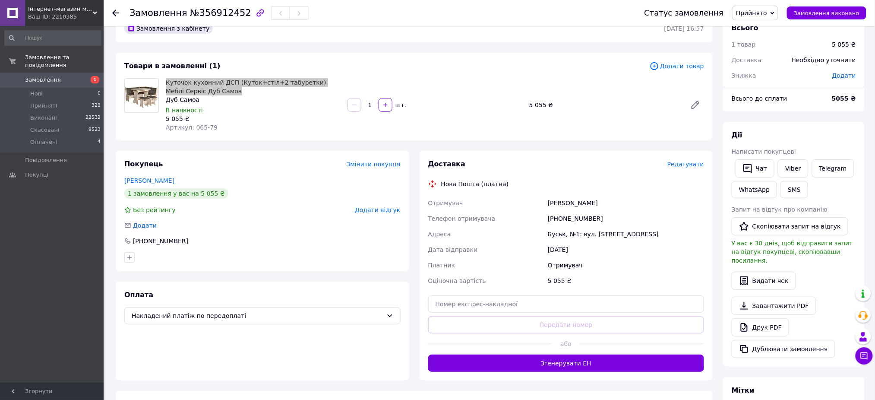
scroll to position [57, 0]
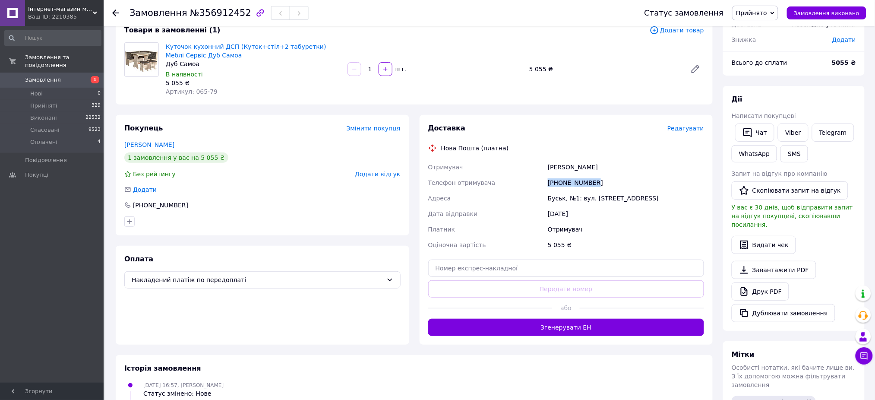
drag, startPoint x: 546, startPoint y: 179, endPoint x: 530, endPoint y: 177, distance: 16.1
click at [530, 177] on div "Отримувач [PERSON_NAME] Телефон отримувача [PHONE_NUMBER] [GEOGRAPHIC_DATA], №1…" at bounding box center [567, 205] width 280 height 93
copy div "Телефон отримувача [PHONE_NUMBER]"
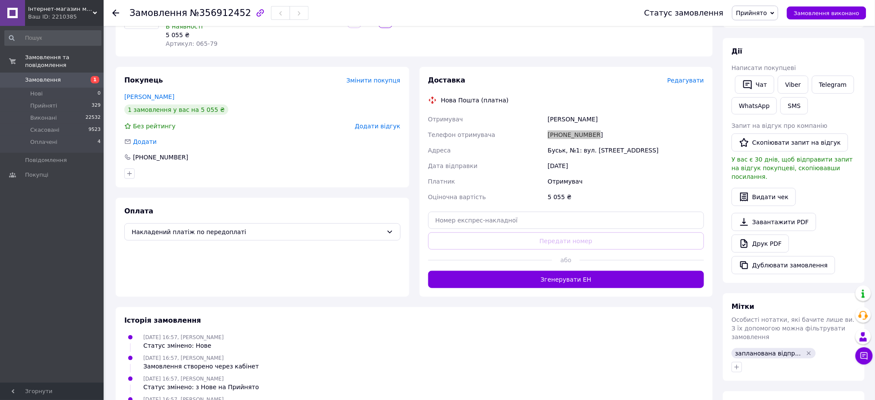
scroll to position [224, 0]
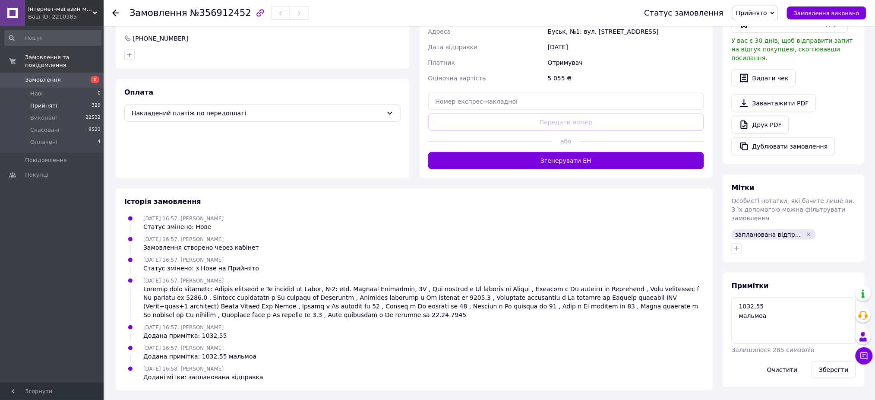
click at [47, 100] on li "Прийняті 329" at bounding box center [53, 106] width 106 height 12
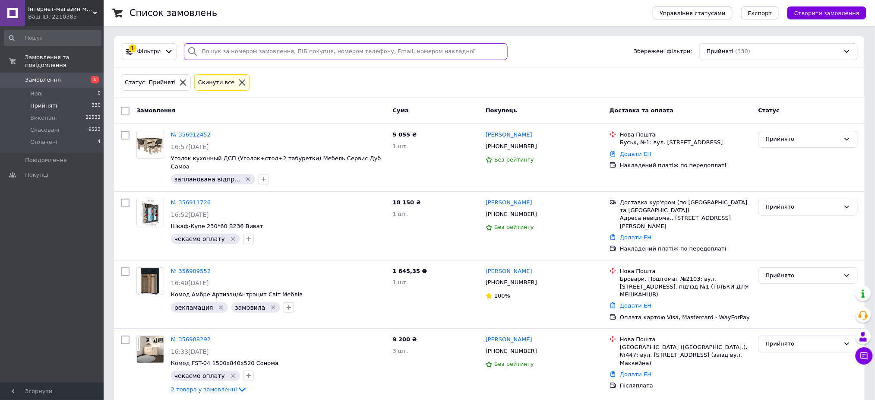
click at [263, 48] on input "search" at bounding box center [346, 51] width 324 height 17
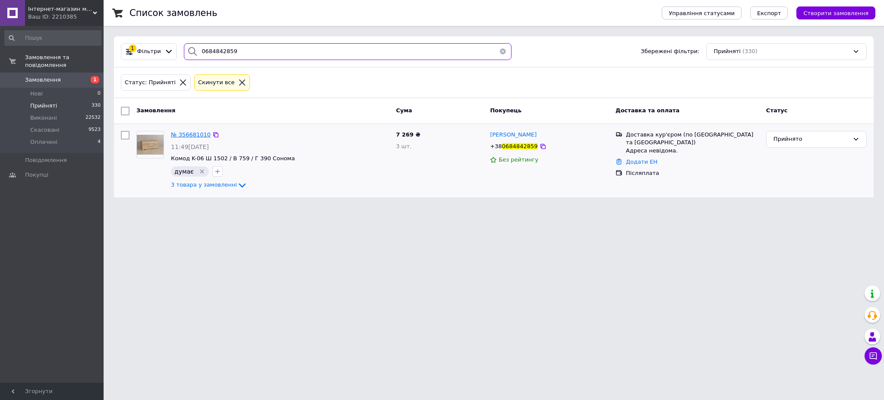
type input "0684842859"
click at [189, 134] on span "№ 356681010" at bounding box center [191, 134] width 40 height 6
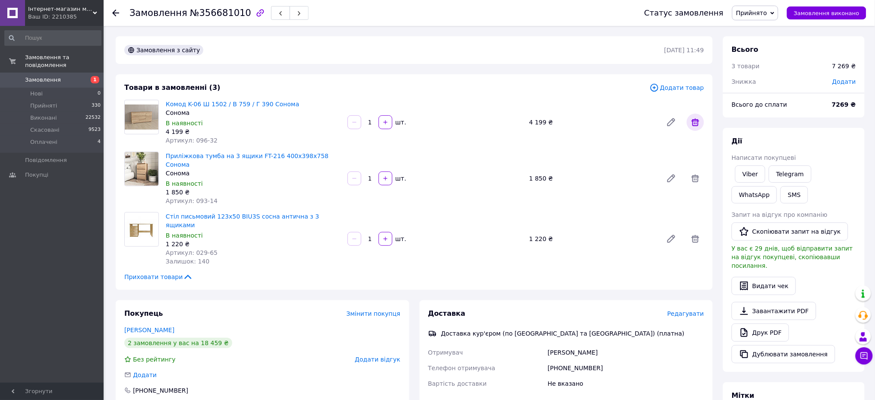
click at [694, 121] on icon at bounding box center [695, 122] width 10 height 10
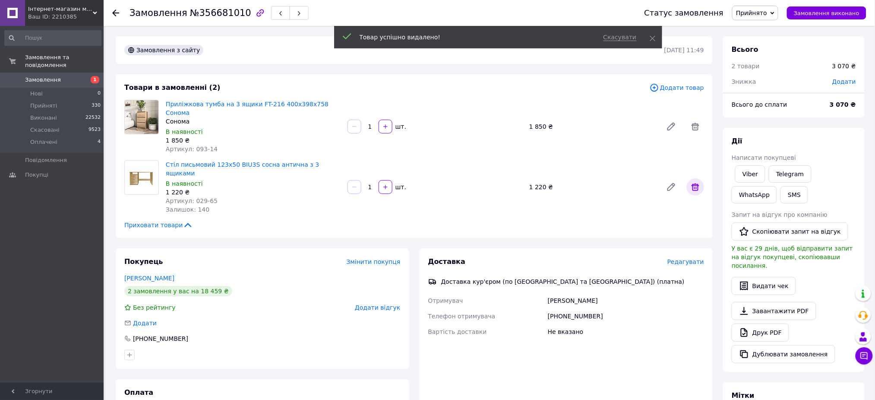
click at [694, 182] on icon at bounding box center [695, 187] width 10 height 10
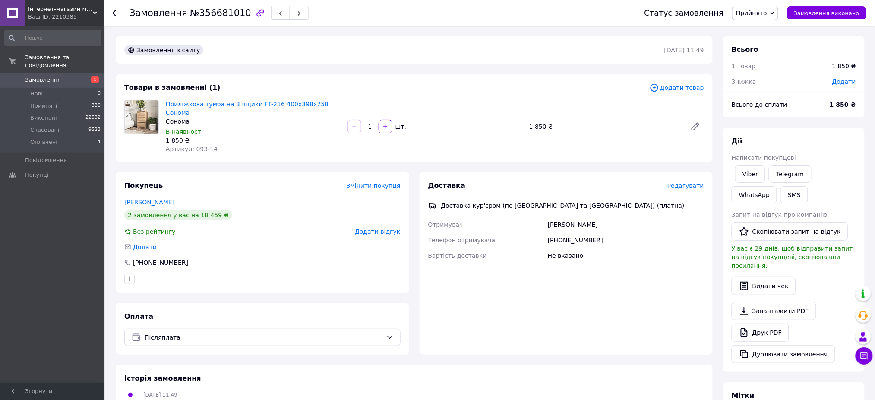
click at [760, 302] on link "Завантажити PDF" at bounding box center [774, 311] width 85 height 18
click at [51, 102] on li "Прийняті 330" at bounding box center [53, 106] width 106 height 12
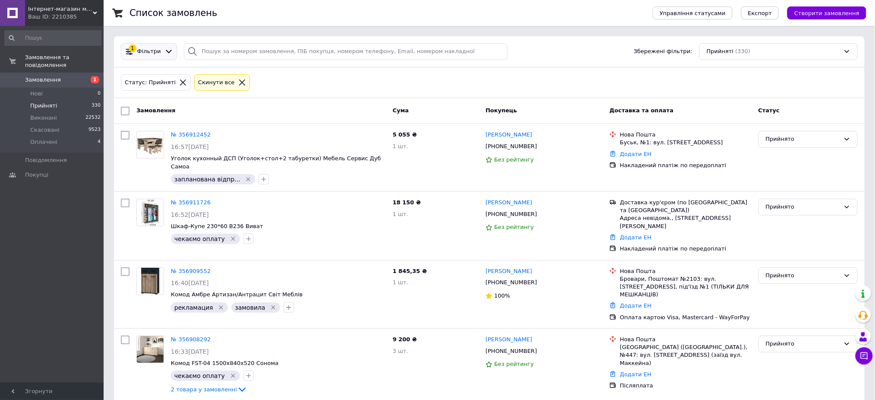
click at [165, 53] on icon at bounding box center [169, 51] width 9 height 9
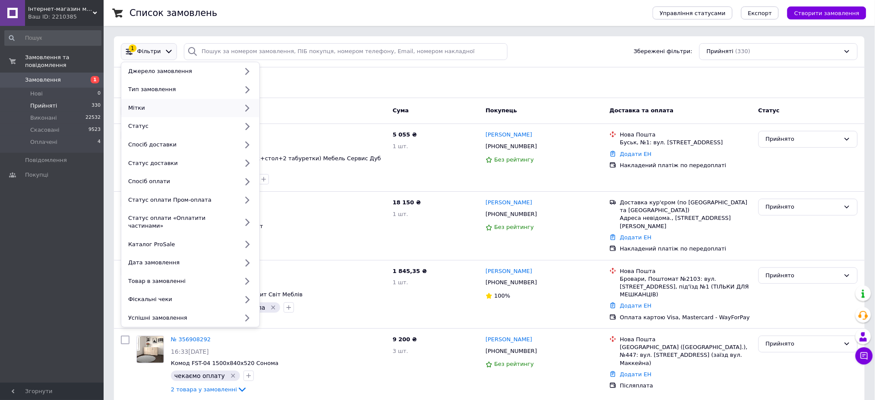
click at [137, 110] on div "Мітки" at bounding box center [182, 108] width 114 height 8
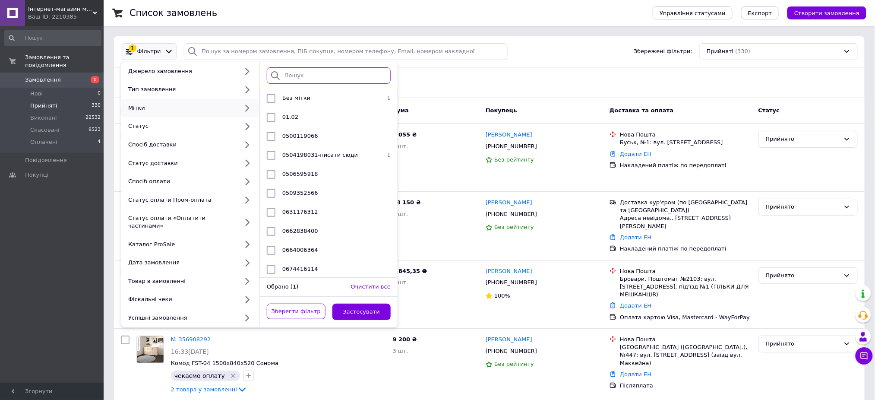
click at [295, 81] on input "search" at bounding box center [329, 75] width 124 height 17
type input "треба"
drag, startPoint x: 265, startPoint y: 117, endPoint x: 278, endPoint y: 157, distance: 41.8
click at [266, 117] on div at bounding box center [271, 117] width 16 height 9
checkbox input "true"
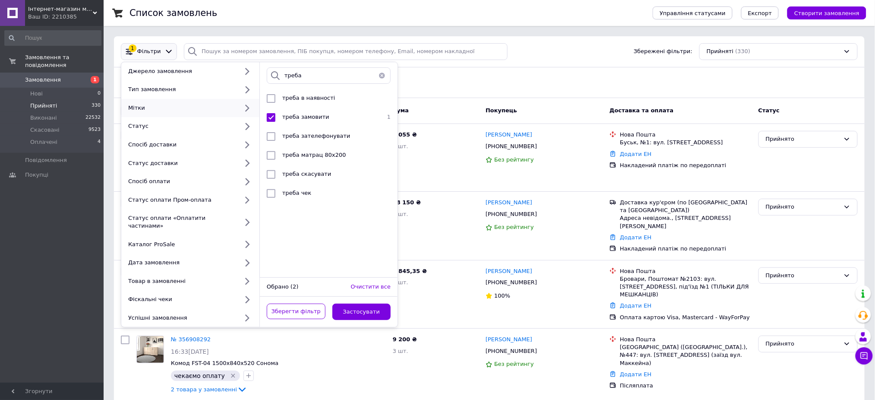
click at [335, 283] on div "Обрано (2)" at bounding box center [305, 287] width 84 height 8
click at [356, 307] on button "Застосувати" at bounding box center [361, 312] width 59 height 17
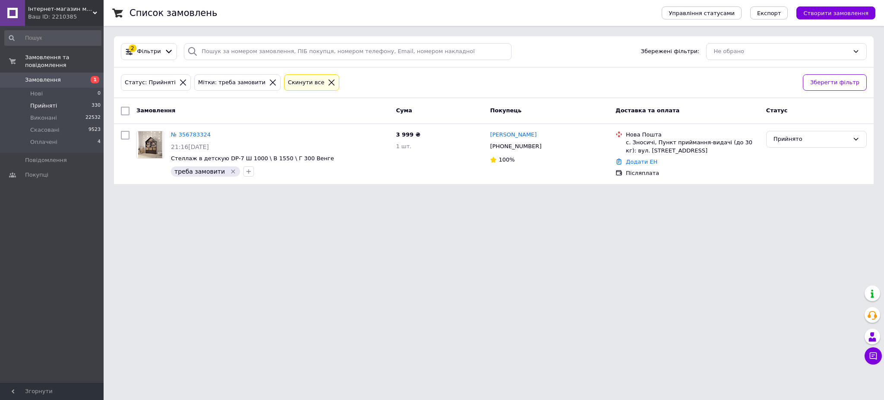
click at [41, 100] on li "Прийняті 330" at bounding box center [53, 106] width 106 height 12
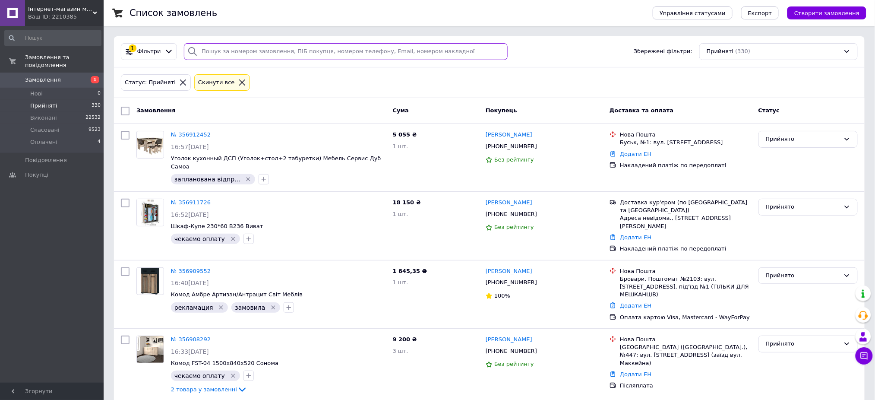
click at [447, 54] on input "search" at bounding box center [346, 51] width 324 height 17
paste input "380971347347"
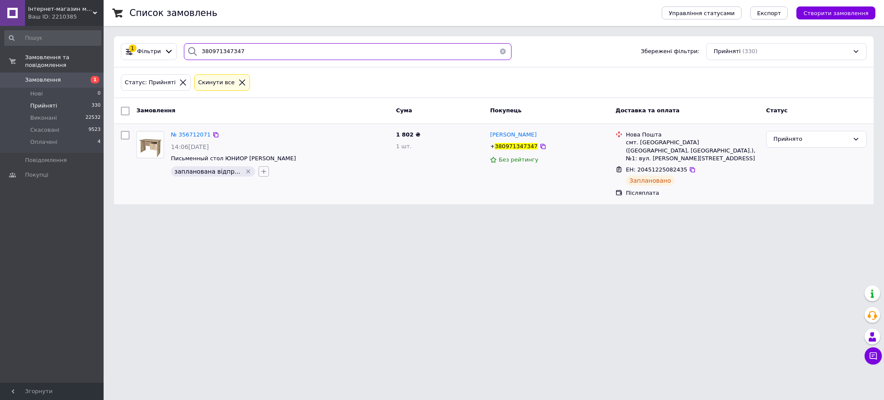
type input "380971347347"
click at [260, 172] on icon "button" at bounding box center [263, 171] width 7 height 7
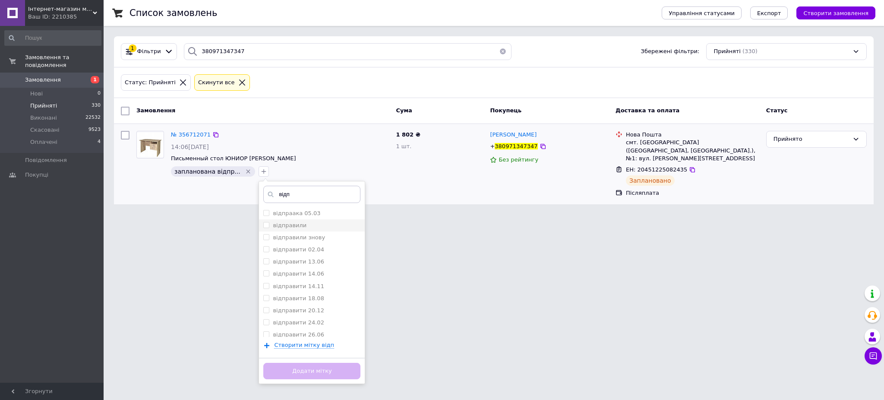
type input "відп"
click at [263, 224] on input "відправили" at bounding box center [266, 225] width 6 height 6
checkbox input "true"
drag, startPoint x: 272, startPoint y: 364, endPoint x: 271, endPoint y: 349, distance: 15.2
click at [272, 364] on button "Додати мітку" at bounding box center [311, 371] width 97 height 17
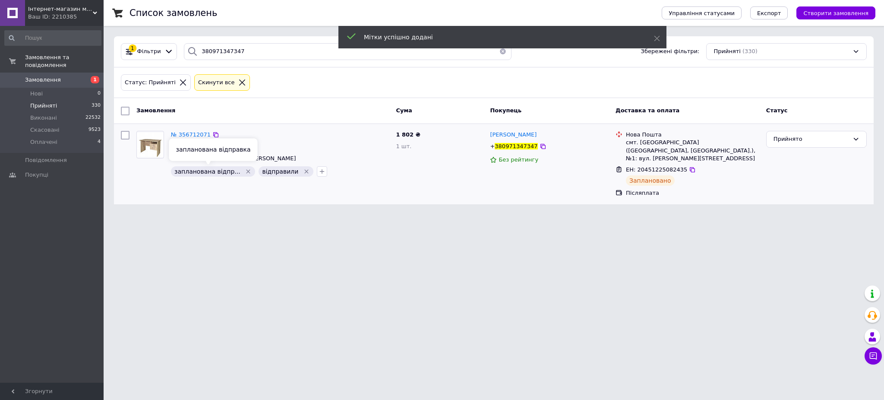
click at [234, 168] on div "запланована відпр..." at bounding box center [213, 171] width 84 height 10
click at [245, 171] on icon "Видалити мітку" at bounding box center [248, 171] width 7 height 7
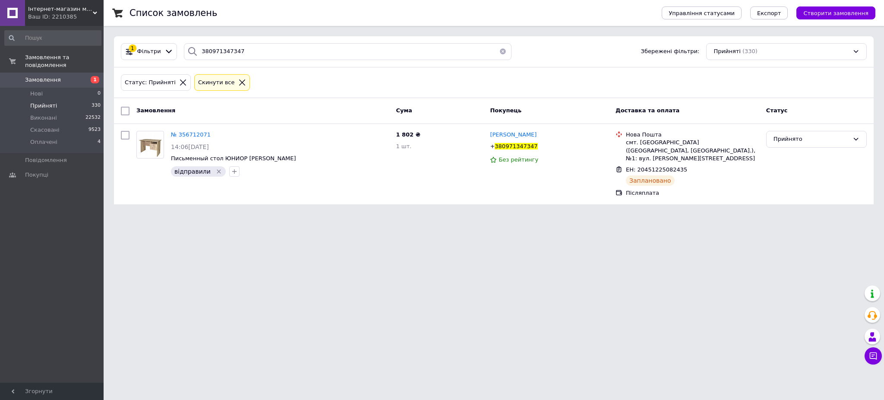
drag, startPoint x: 686, startPoint y: 162, endPoint x: 879, endPoint y: 229, distance: 204.1
click at [690, 167] on icon at bounding box center [692, 169] width 5 height 5
drag, startPoint x: 254, startPoint y: 53, endPoint x: 38, endPoint y: 41, distance: 216.6
click at [63, 45] on div "Інтернет-магазин меблів "12 Стільців" Ваш ID: 2210385 Сайт Інтернет-магазин меб…" at bounding box center [442, 107] width 884 height 215
paste input "64376231"
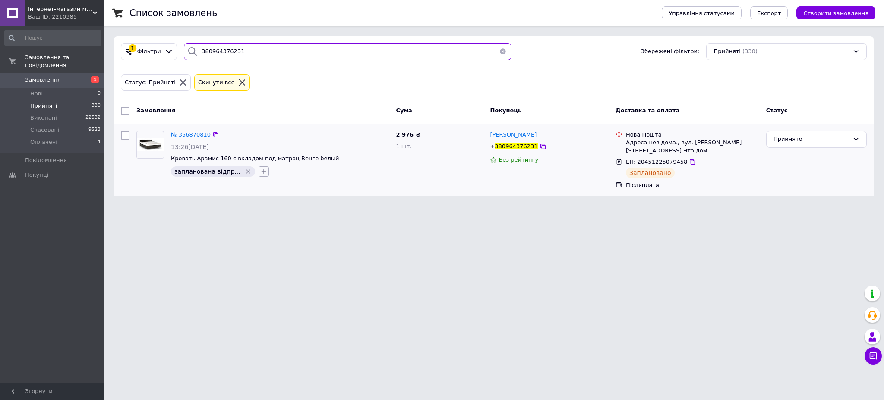
type input "380964376231"
click at [260, 170] on icon "button" at bounding box center [263, 171] width 7 height 7
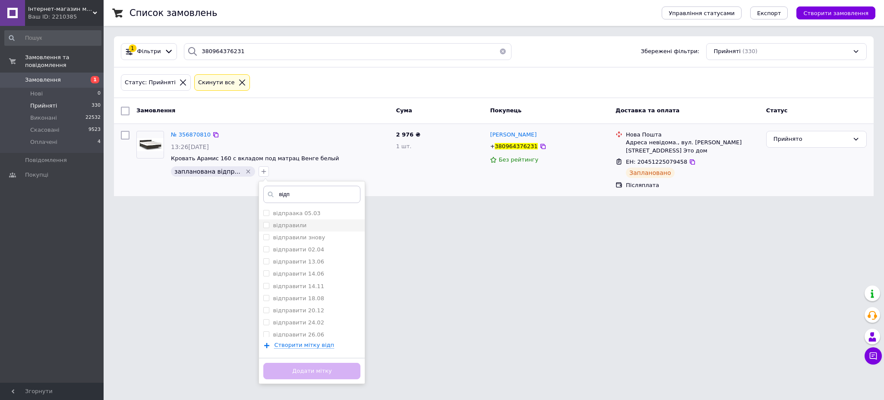
type input "відп"
click at [263, 221] on label "відправили" at bounding box center [284, 225] width 43 height 8
click at [263, 222] on input "відправили" at bounding box center [266, 225] width 6 height 6
drag, startPoint x: 257, startPoint y: 225, endPoint x: 259, endPoint y: 240, distance: 15.6
click at [263, 225] on input "відправили" at bounding box center [266, 225] width 6 height 6
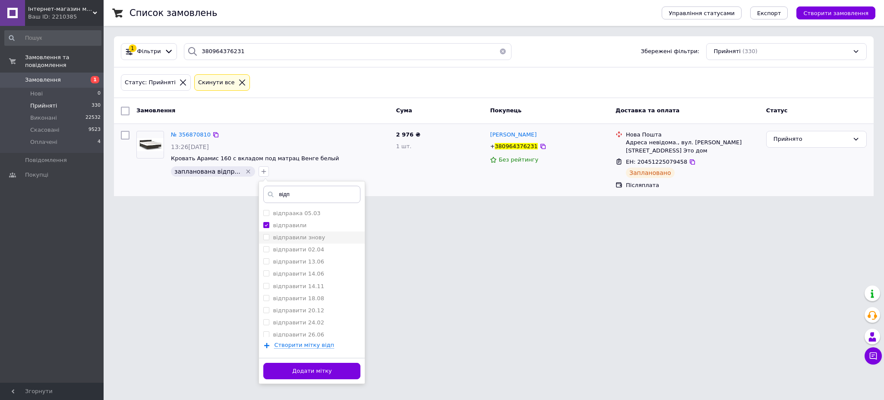
checkbox input "true"
drag, startPoint x: 278, startPoint y: 371, endPoint x: 279, endPoint y: 353, distance: 18.2
click at [278, 369] on button "Додати мітку" at bounding box center [311, 371] width 97 height 17
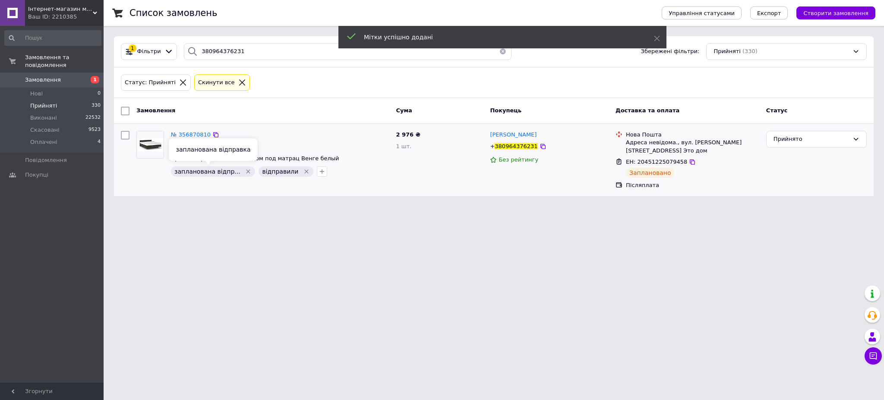
click at [245, 173] on icon "Видалити мітку" at bounding box center [248, 171] width 7 height 7
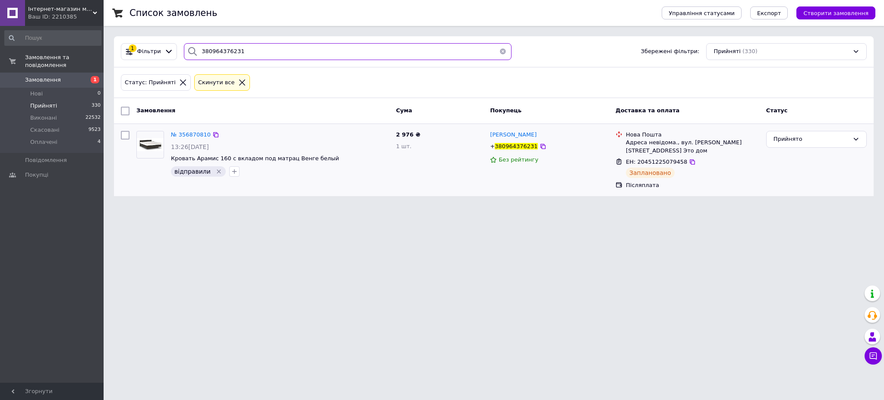
drag, startPoint x: 262, startPoint y: 54, endPoint x: 93, endPoint y: 36, distance: 169.4
click at [97, 36] on div "Інтернет-магазин меблів "12 Стільців" Ваш ID: 2210385 Сайт Інтернет-магазин меб…" at bounding box center [442, 103] width 884 height 206
paste input "509321455"
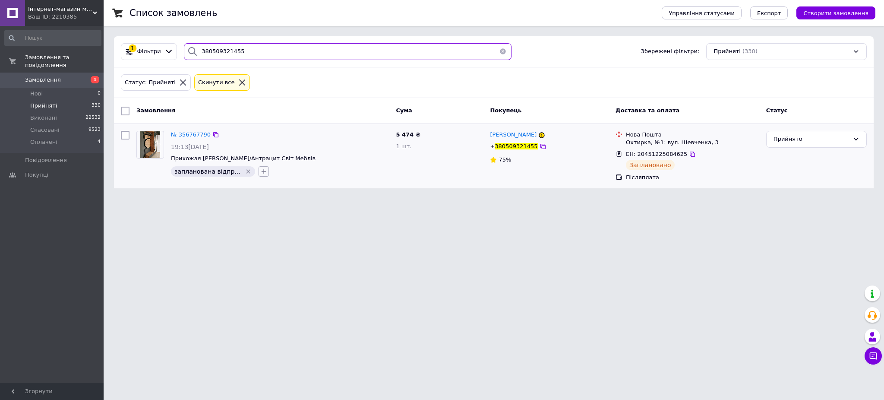
type input "380509321455"
click at [260, 172] on icon "button" at bounding box center [263, 171] width 7 height 7
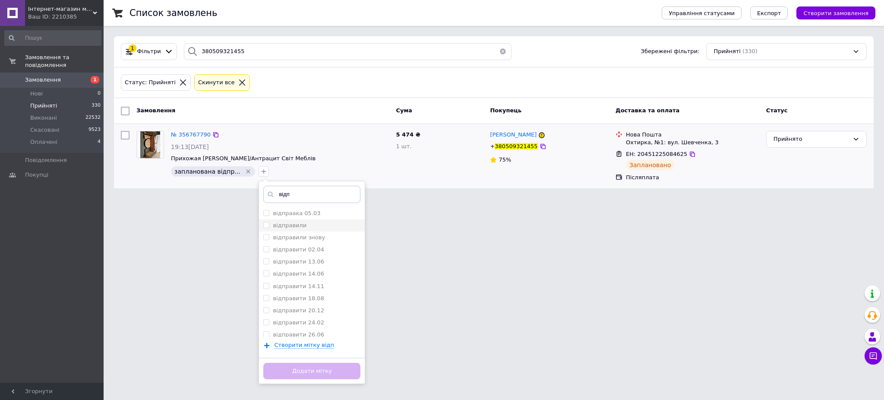
type input "відп"
click at [259, 223] on li "відправили" at bounding box center [312, 225] width 106 height 12
checkbox input "true"
drag, startPoint x: 276, startPoint y: 373, endPoint x: 263, endPoint y: 284, distance: 90.3
click at [276, 369] on button "Додати мітку" at bounding box center [311, 371] width 97 height 17
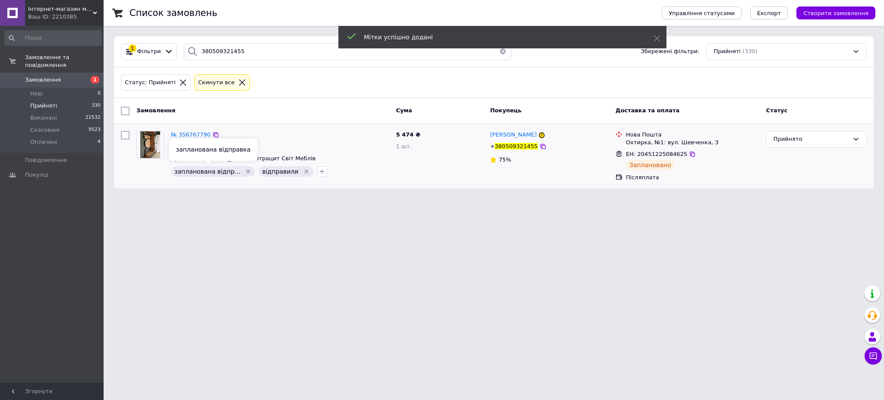
click at [245, 171] on icon "Видалити мітку" at bounding box center [248, 171] width 7 height 7
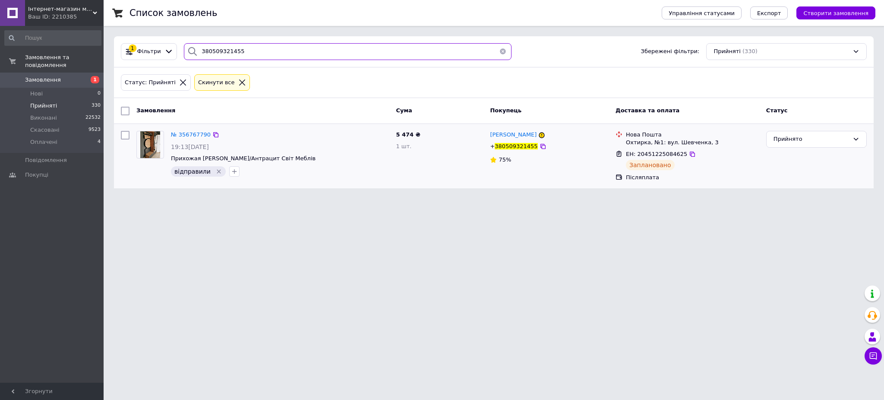
drag, startPoint x: 259, startPoint y: 51, endPoint x: 81, endPoint y: 28, distance: 179.4
click at [86, 29] on div "Інтернет-магазин меблів "12 Стільців" Ваш ID: 2210385 Сайт Інтернет-магазин меб…" at bounding box center [442, 99] width 884 height 199
paste input "665167156"
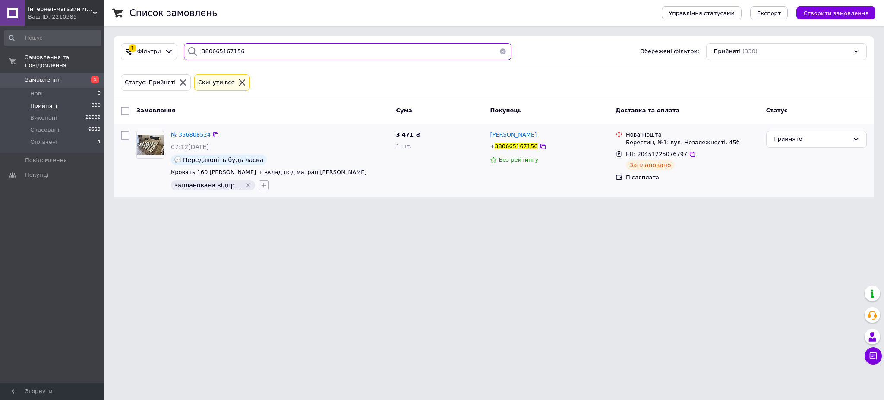
type input "380665167156"
click at [260, 184] on icon "button" at bounding box center [263, 185] width 7 height 7
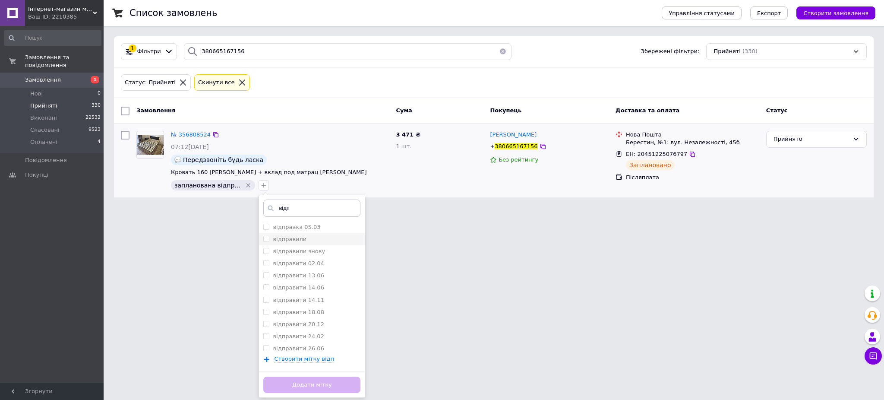
type input "відп"
drag, startPoint x: 257, startPoint y: 239, endPoint x: 257, endPoint y: 256, distance: 16.8
click at [263, 240] on input "відправили" at bounding box center [266, 239] width 6 height 6
checkbox input "true"
click at [280, 387] on button "Додати мітку" at bounding box center [311, 385] width 97 height 17
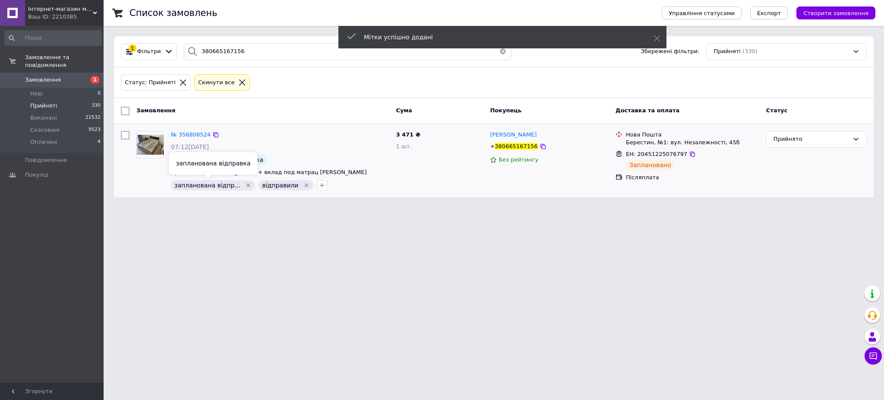
click at [245, 187] on icon "Видалити мітку" at bounding box center [248, 185] width 7 height 7
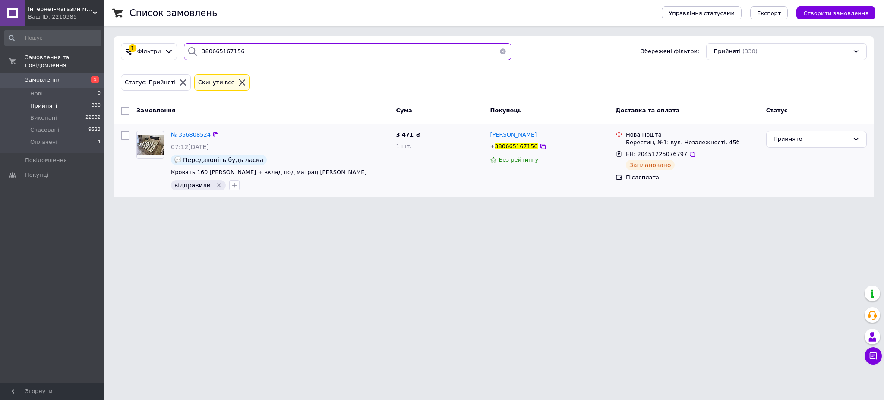
drag, startPoint x: 114, startPoint y: 17, endPoint x: 4, endPoint y: -3, distance: 111.5
click at [4, 0] on html "Інтернет-магазин меблів "12 Стільців" Ваш ID: 2210385 Сайт Інтернет-магазин меб…" at bounding box center [442, 104] width 884 height 208
paste input "98593586"
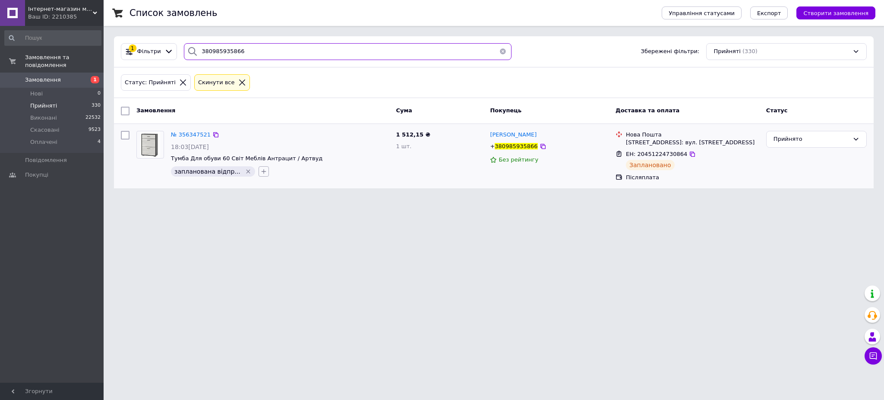
type input "380985935866"
click at [260, 168] on icon "button" at bounding box center [263, 171] width 7 height 7
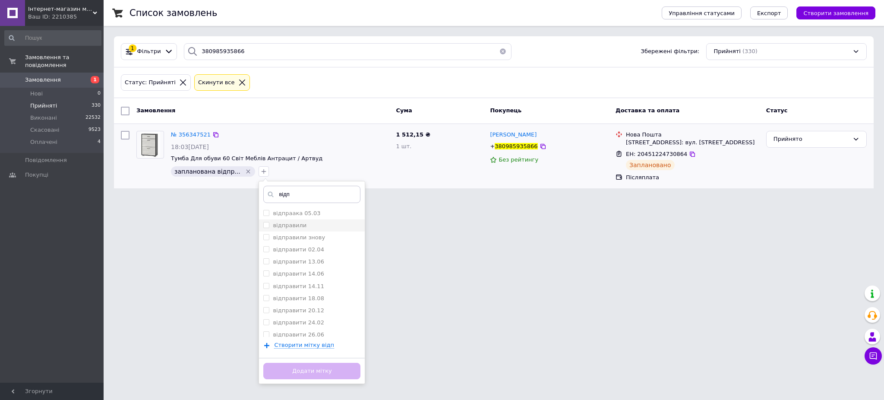
type input "відп"
click at [263, 223] on input "відправили" at bounding box center [266, 225] width 6 height 6
checkbox input "true"
click at [274, 364] on button "Додати мітку" at bounding box center [311, 371] width 97 height 17
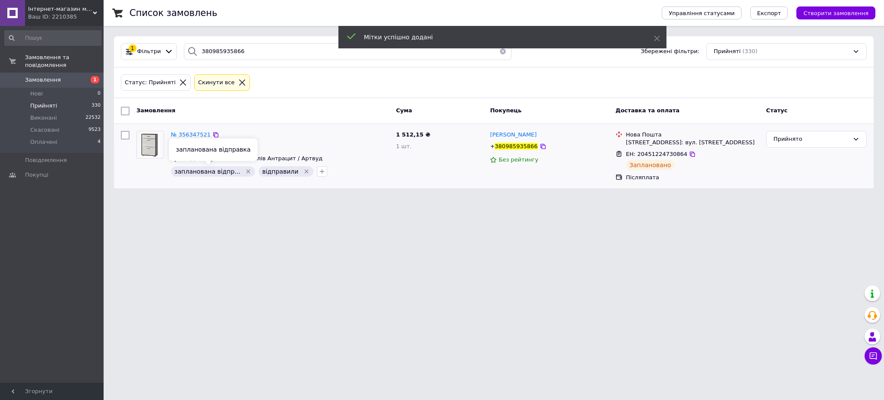
drag, startPoint x: 237, startPoint y: 170, endPoint x: 252, endPoint y: 171, distance: 14.7
click at [247, 170] on icon "Видалити мітку" at bounding box center [249, 171] width 4 height 4
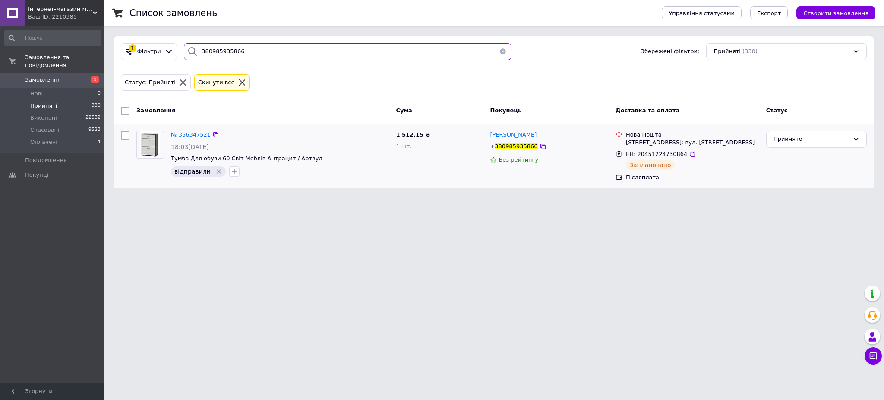
drag, startPoint x: 247, startPoint y: 45, endPoint x: 80, endPoint y: 18, distance: 169.3
click at [80, 18] on div "Інтернет-магазин меблів "12 Стільців" Ваш ID: 2210385 Сайт Інтернет-магазин меб…" at bounding box center [442, 99] width 884 height 199
paste input "677094435"
type input "380677094435"
click at [298, 172] on icon "button" at bounding box center [301, 171] width 7 height 7
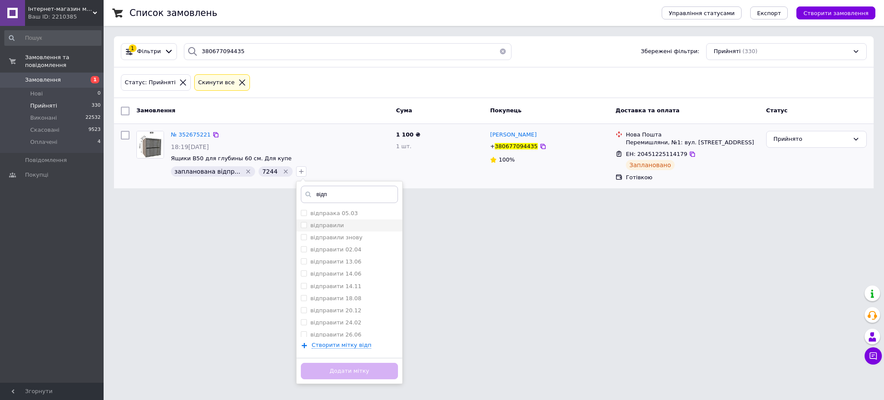
type input "відп"
drag, startPoint x: 289, startPoint y: 225, endPoint x: 301, endPoint y: 255, distance: 31.8
click at [301, 225] on input "відправили" at bounding box center [304, 225] width 6 height 6
checkbox input "true"
drag, startPoint x: 321, startPoint y: 368, endPoint x: 321, endPoint y: 359, distance: 9.1
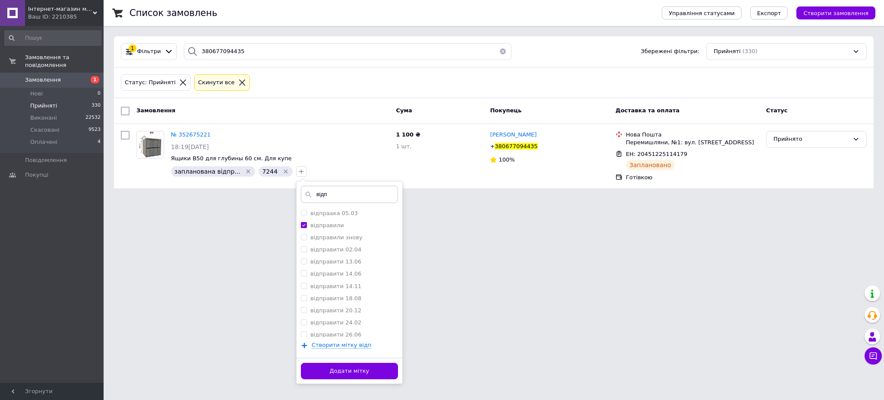
click at [321, 367] on button "Додати мітку" at bounding box center [349, 371] width 97 height 17
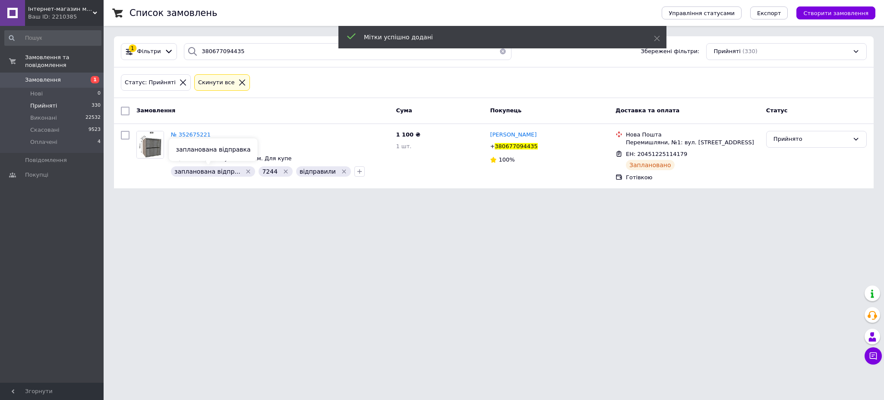
drag, startPoint x: 238, startPoint y: 173, endPoint x: 337, endPoint y: 197, distance: 101.4
click at [245, 173] on icon "Видалити мітку" at bounding box center [248, 171] width 7 height 7
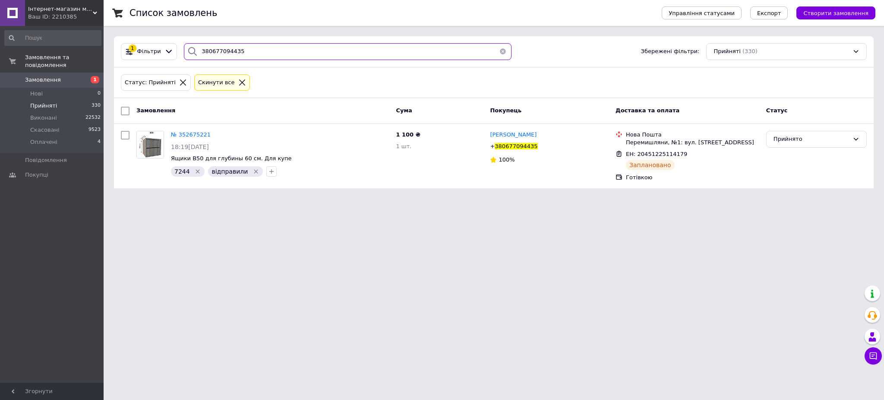
drag, startPoint x: 259, startPoint y: 49, endPoint x: 29, endPoint y: 19, distance: 231.1
click at [41, 20] on div "Інтернет-магазин меблів "12 Стільців" Ваш ID: 2210385 Сайт Інтернет-магазин меб…" at bounding box center [442, 99] width 884 height 199
paste input "50716308"
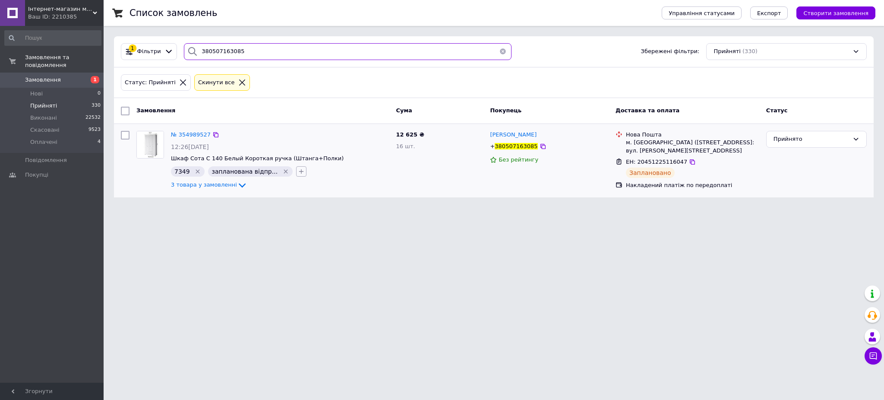
type input "380507163085"
click at [298, 171] on icon "button" at bounding box center [301, 171] width 7 height 7
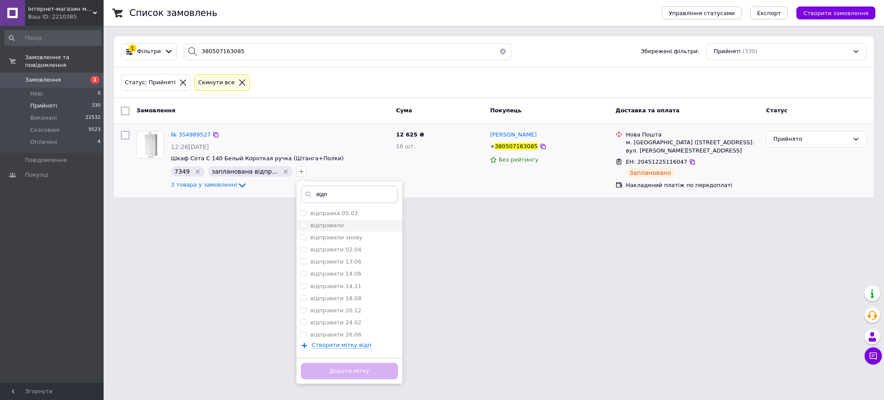
type input "відп"
click at [301, 223] on input "відправили" at bounding box center [304, 225] width 6 height 6
checkbox input "true"
click at [318, 371] on button "Додати мітку" at bounding box center [349, 371] width 97 height 17
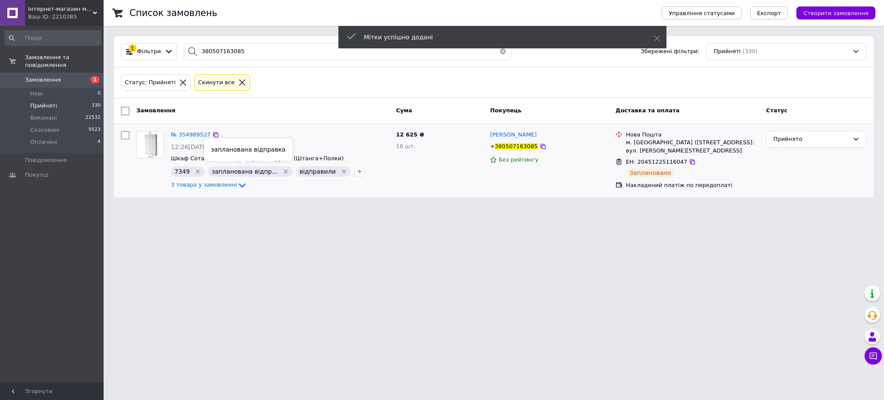
drag, startPoint x: 273, startPoint y: 171, endPoint x: 290, endPoint y: 187, distance: 22.9
click at [282, 171] on icon "Видалити мітку" at bounding box center [285, 171] width 7 height 7
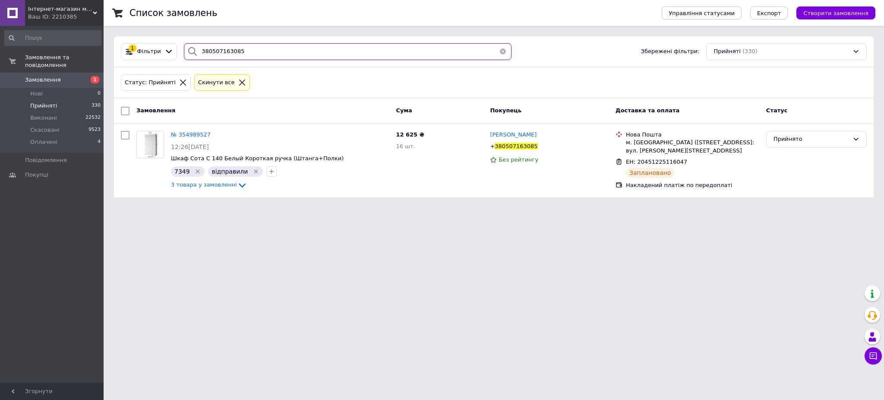
drag, startPoint x: 245, startPoint y: 47, endPoint x: 128, endPoint y: 22, distance: 119.1
click at [128, 22] on div "Список замовлень Управління статусами Експорт Створити замовлення 1 Фільтри 380…" at bounding box center [494, 104] width 781 height 208
paste input "930472257"
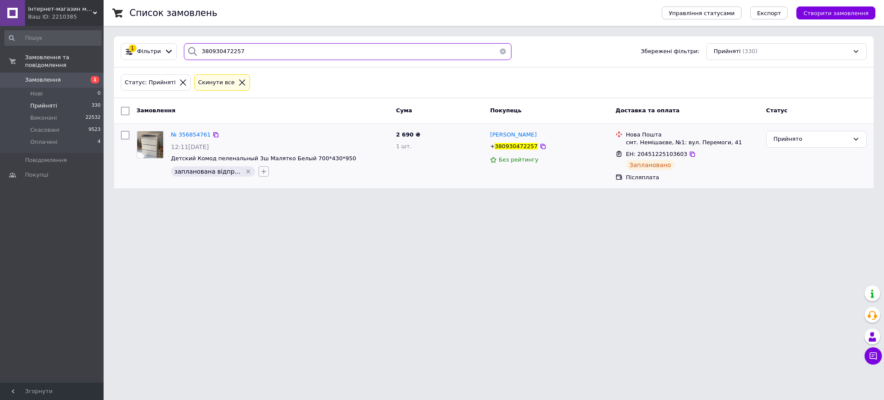
type input "380930472257"
click at [260, 173] on icon "button" at bounding box center [263, 171] width 7 height 7
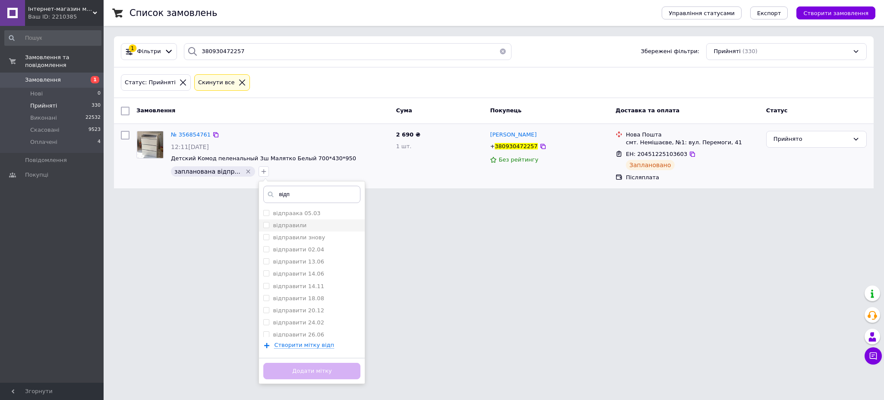
type input "відп"
drag, startPoint x: 253, startPoint y: 225, endPoint x: 262, endPoint y: 242, distance: 18.7
click at [263, 225] on input "відправили" at bounding box center [266, 225] width 6 height 6
checkbox input "true"
click at [284, 367] on button "Додати мітку" at bounding box center [311, 371] width 97 height 17
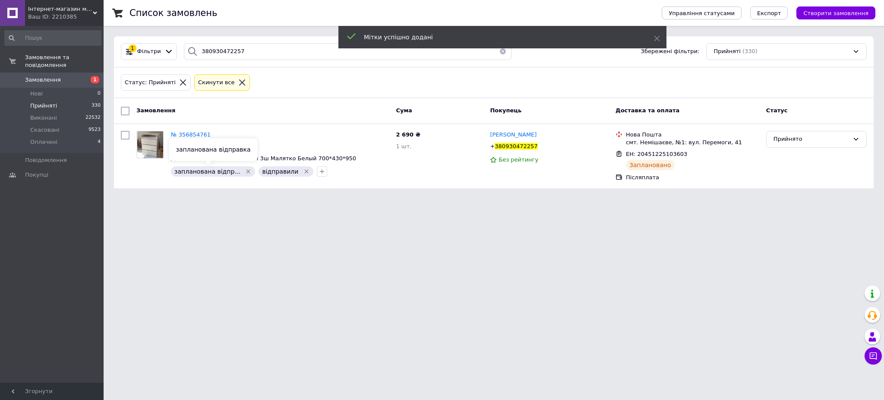
drag, startPoint x: 240, startPoint y: 169, endPoint x: 391, endPoint y: 277, distance: 186.1
click at [245, 171] on icon "Видалити мітку" at bounding box center [248, 171] width 7 height 7
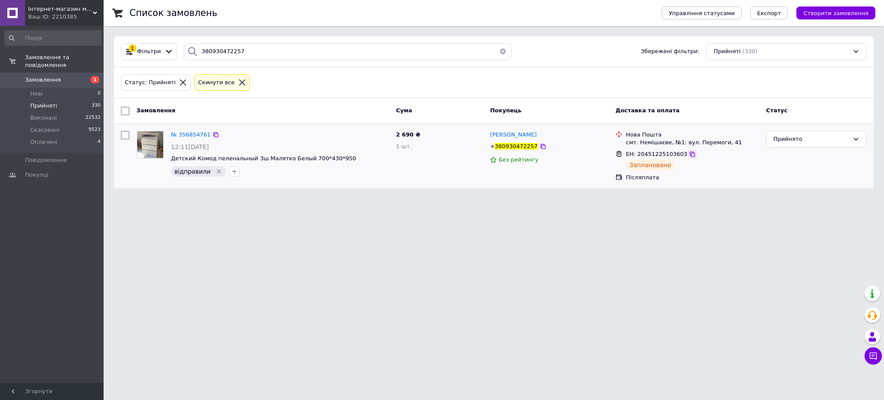
click at [689, 152] on icon at bounding box center [692, 154] width 7 height 7
drag, startPoint x: 278, startPoint y: 54, endPoint x: 1, endPoint y: 37, distance: 277.3
click at [1, 37] on div "Інтернет-магазин меблів "12 Стільців" Ваш ID: 2210385 Сайт Інтернет-магазин меб…" at bounding box center [442, 99] width 884 height 199
paste input "50173550"
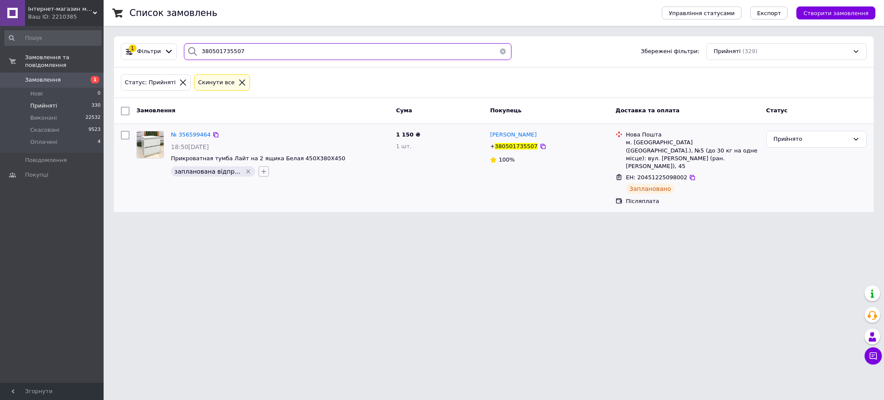
type input "380501735507"
click at [260, 172] on icon "button" at bounding box center [263, 171] width 7 height 7
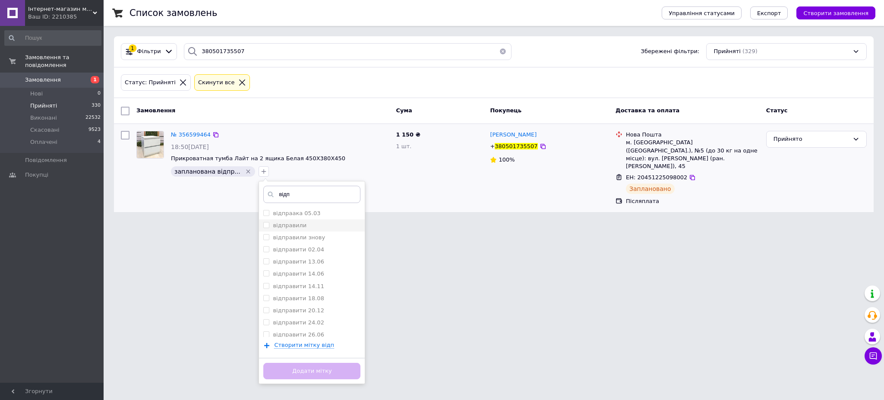
type input "відп"
drag, startPoint x: 259, startPoint y: 223, endPoint x: 259, endPoint y: 235, distance: 12.1
click at [263, 224] on input "відправили" at bounding box center [266, 225] width 6 height 6
checkbox input "true"
click at [292, 370] on button "Додати мітку" at bounding box center [311, 371] width 97 height 17
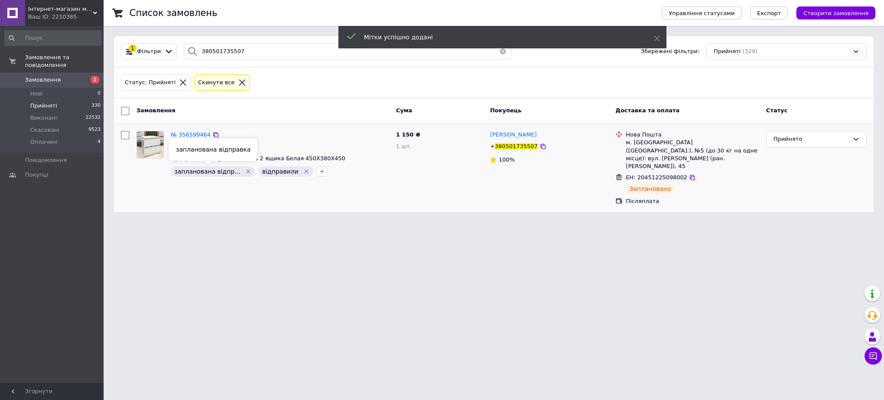
drag, startPoint x: 239, startPoint y: 170, endPoint x: 481, endPoint y: 183, distance: 242.1
click at [244, 172] on div "запланована відпр..." at bounding box center [213, 171] width 84 height 10
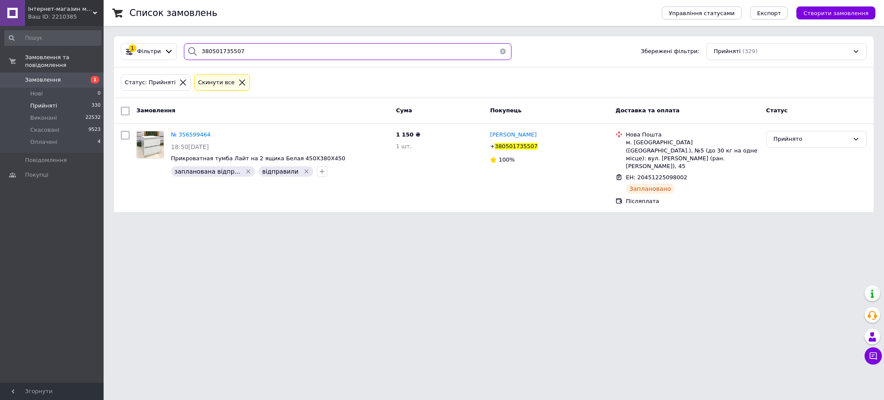
drag, startPoint x: 239, startPoint y: 60, endPoint x: 270, endPoint y: 49, distance: 33.1
click at [240, 59] on div "1 Фільтри 380501735507 Збережені фільтри: Прийняті (329)" at bounding box center [494, 51] width 760 height 31
drag, startPoint x: 270, startPoint y: 49, endPoint x: 79, endPoint y: 35, distance: 191.8
click at [79, 35] on div "Інтернет-магазин меблів "12 Стільців" Ваш ID: 2210385 Сайт Інтернет-магазин меб…" at bounding box center [442, 111] width 884 height 222
click at [245, 170] on icon "Видалити мітку" at bounding box center [248, 171] width 7 height 7
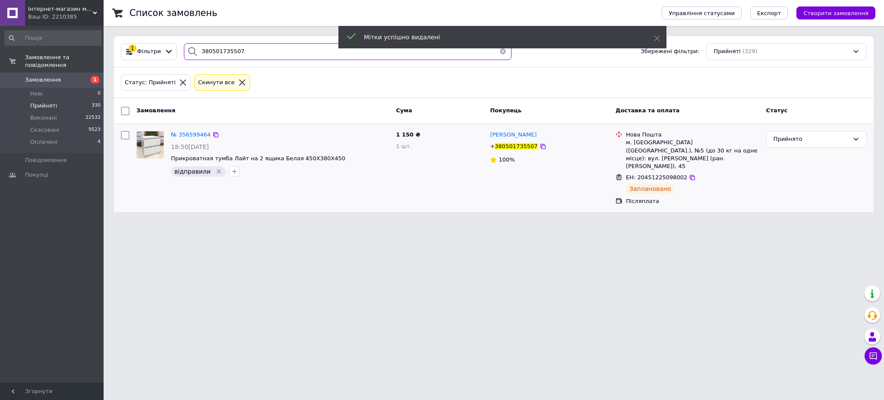
drag, startPoint x: 237, startPoint y: 44, endPoint x: 142, endPoint y: 35, distance: 95.0
click at [142, 35] on div "Список замовлень Управління статусами Експорт Створити замовлення 1 Фільтри 380…" at bounding box center [494, 111] width 781 height 222
paste input "0212859"
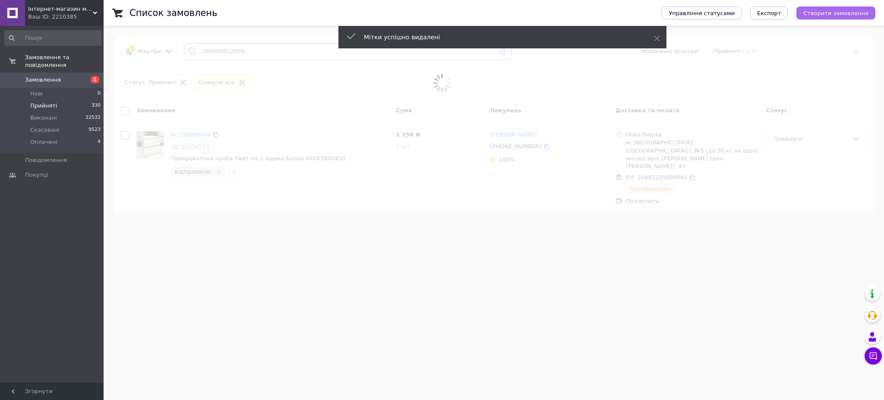
type input "380500212859"
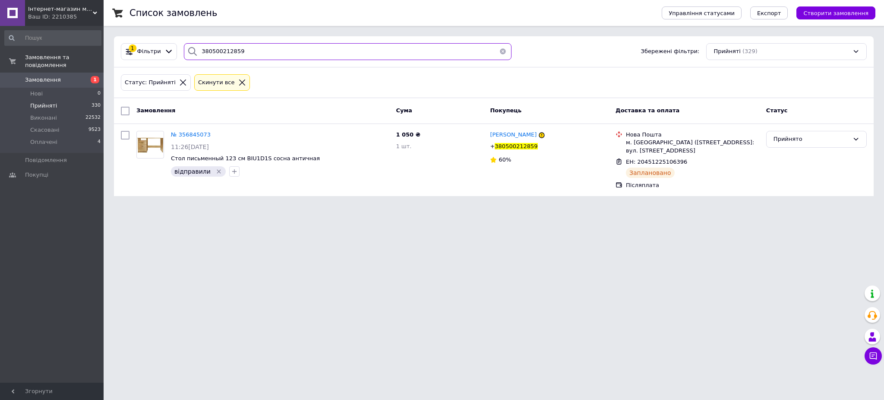
drag, startPoint x: 261, startPoint y: 50, endPoint x: 70, endPoint y: 44, distance: 191.4
click at [85, 44] on div "Інтернет-магазин меблів "12 Стільців" Ваш ID: 2210385 Сайт Інтернет-магазин меб…" at bounding box center [442, 103] width 884 height 206
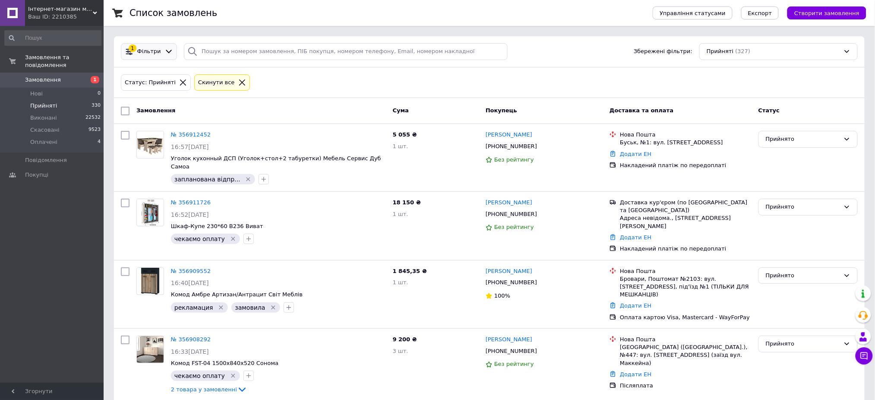
drag, startPoint x: 162, startPoint y: 49, endPoint x: 164, endPoint y: 59, distance: 10.4
click at [165, 49] on icon at bounding box center [169, 51] width 9 height 9
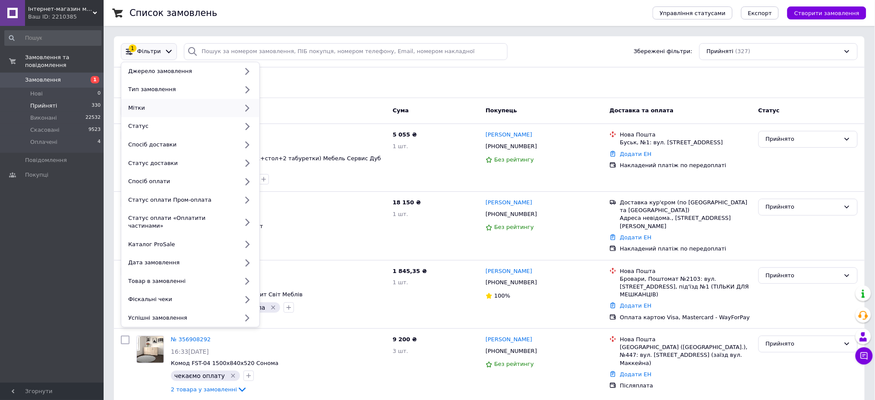
click at [169, 114] on div "Мітки" at bounding box center [190, 108] width 138 height 19
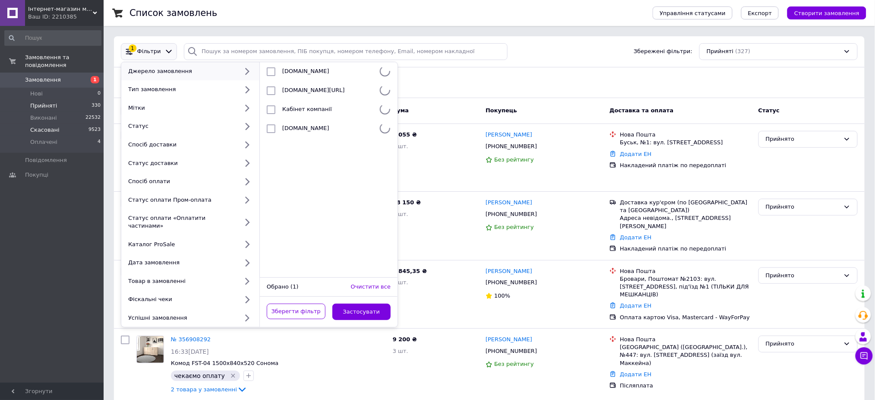
click at [48, 126] on span "Скасовані" at bounding box center [44, 130] width 29 height 8
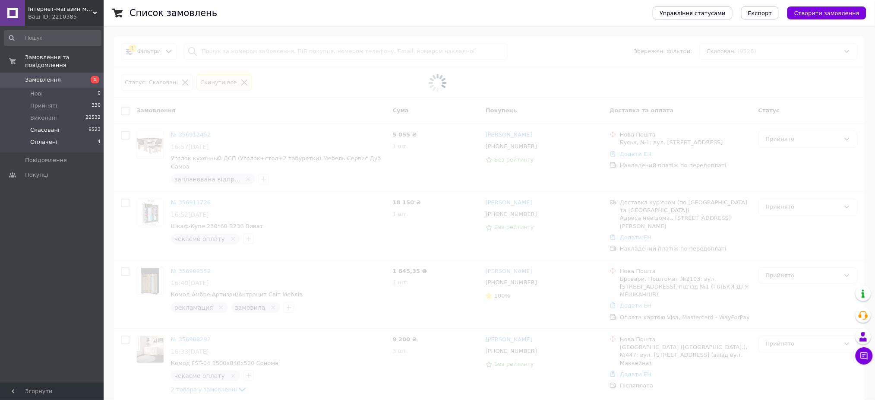
click at [41, 140] on li "Оплачені 4" at bounding box center [53, 144] width 106 height 16
click at [43, 138] on span "Оплачені" at bounding box center [43, 142] width 27 height 8
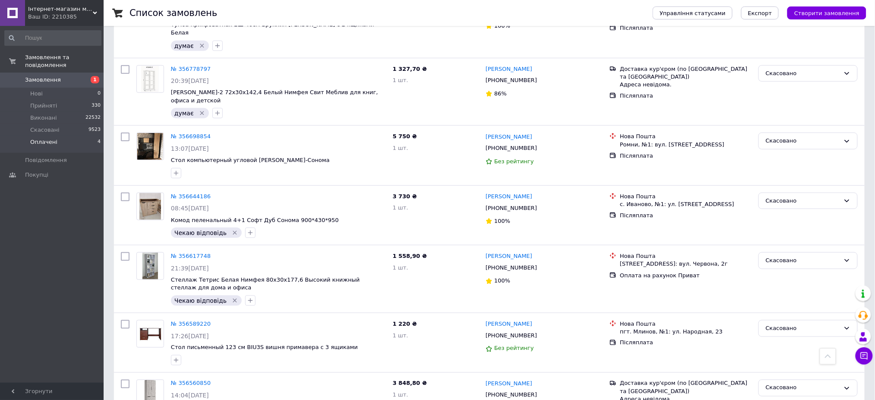
scroll to position [173, 0]
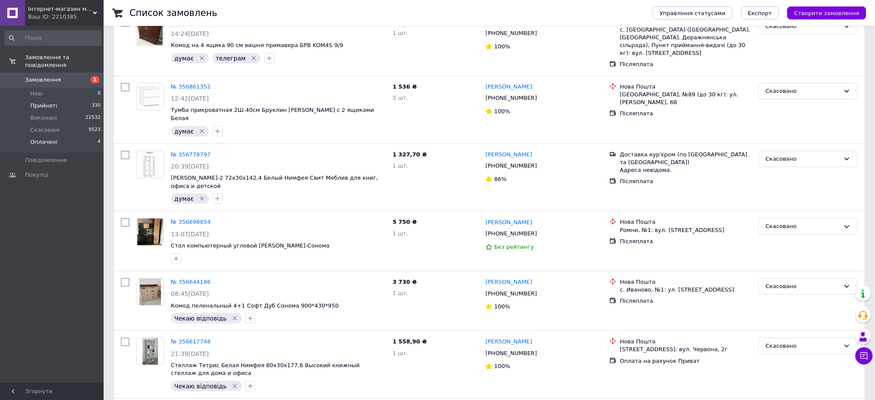
click at [39, 102] on span "Прийняті" at bounding box center [43, 106] width 27 height 8
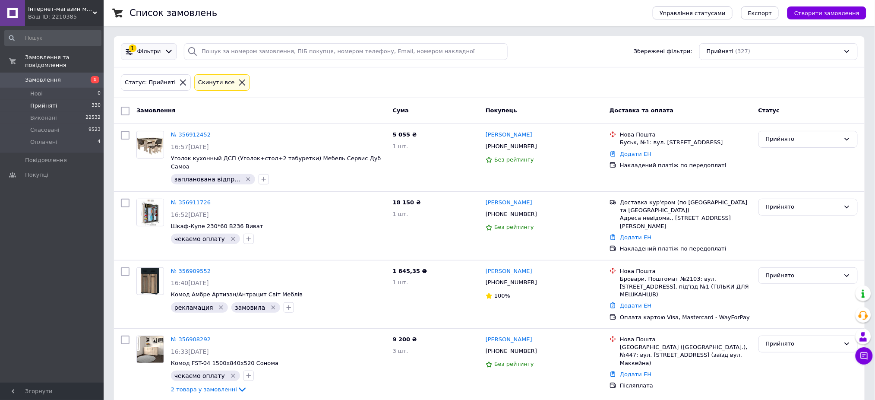
click at [165, 51] on icon at bounding box center [169, 51] width 9 height 9
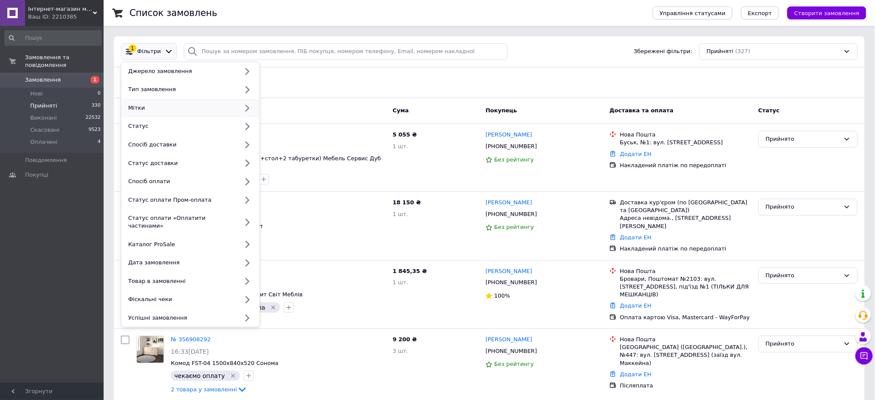
drag, startPoint x: 161, startPoint y: 111, endPoint x: 244, endPoint y: 109, distance: 82.5
click at [163, 111] on div "Мітки" at bounding box center [182, 108] width 114 height 8
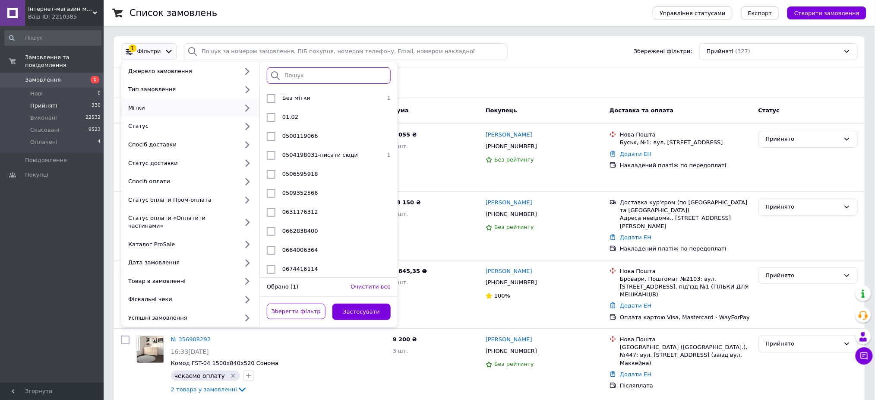
click at [310, 80] on input "search" at bounding box center [329, 75] width 124 height 17
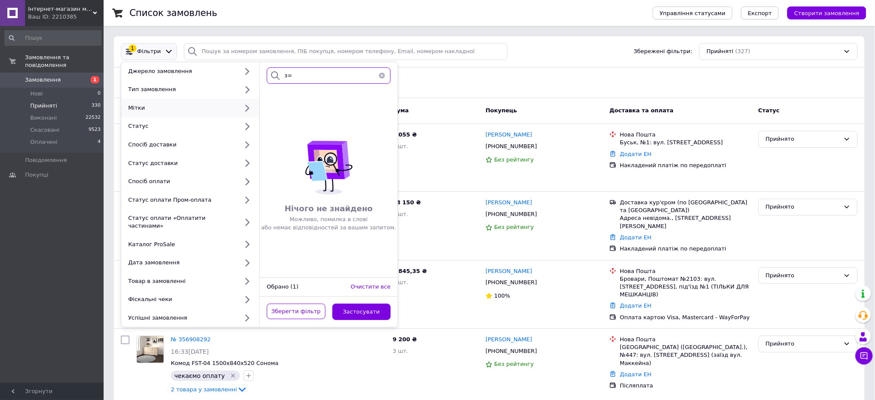
type input "з"
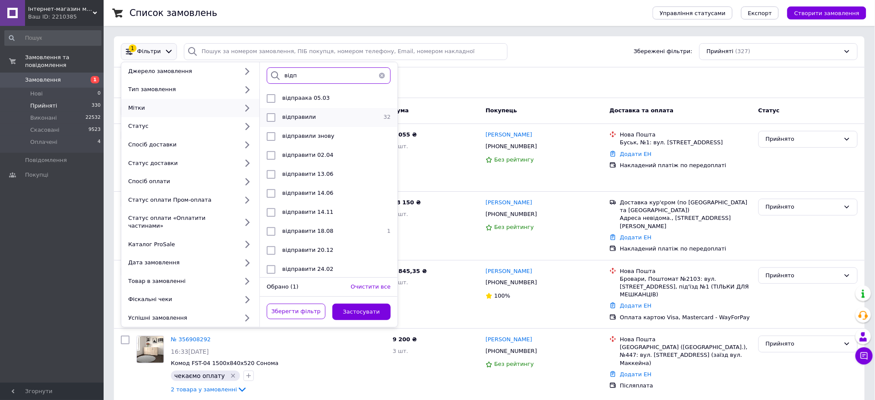
type input "відп"
click at [267, 109] on li "відправили 32" at bounding box center [329, 117] width 138 height 19
checkbox input "true"
click at [357, 307] on button "Застосувати" at bounding box center [361, 312] width 59 height 17
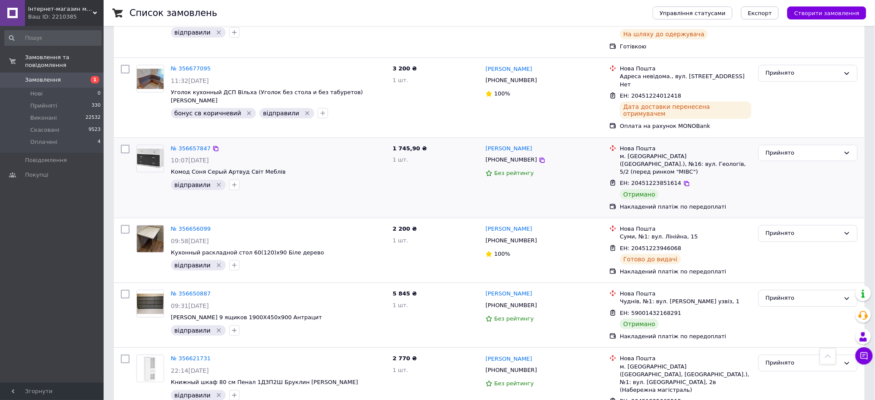
scroll to position [1137, 0]
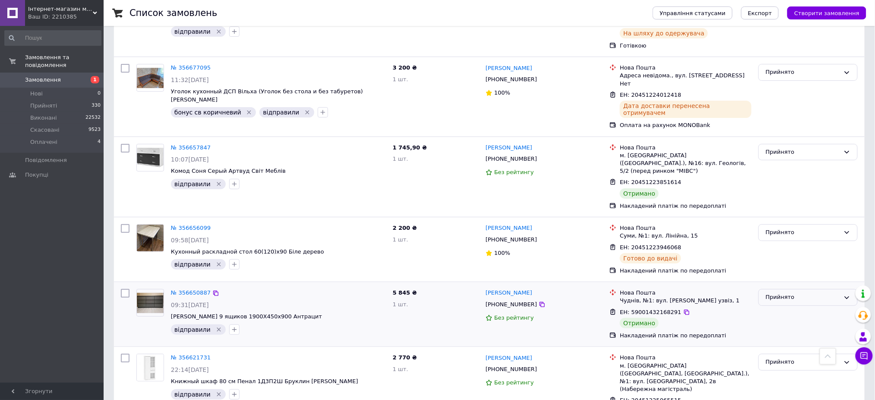
click at [792, 293] on div "Прийнято" at bounding box center [803, 297] width 74 height 9
click at [802, 307] on li "Виконано" at bounding box center [808, 315] width 98 height 16
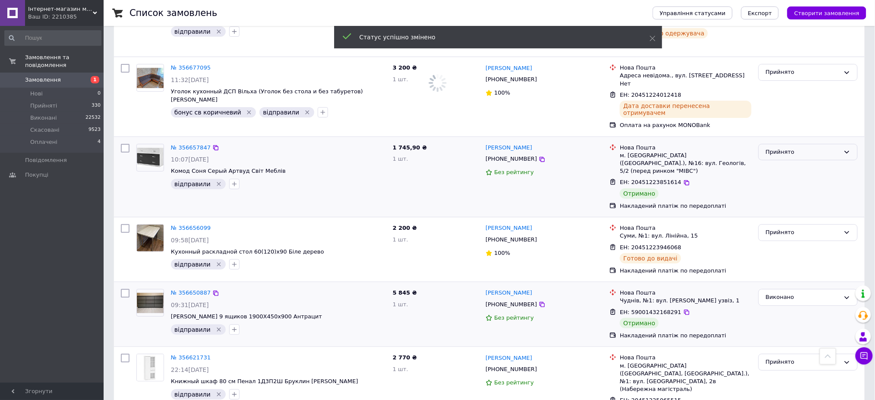
click at [797, 148] on div "Прийнято" at bounding box center [803, 152] width 74 height 9
click at [803, 162] on li "Виконано" at bounding box center [808, 170] width 98 height 16
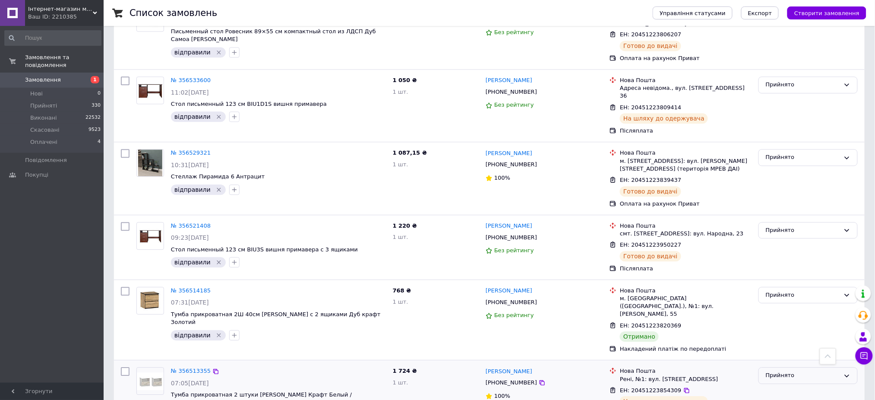
scroll to position [748, 0]
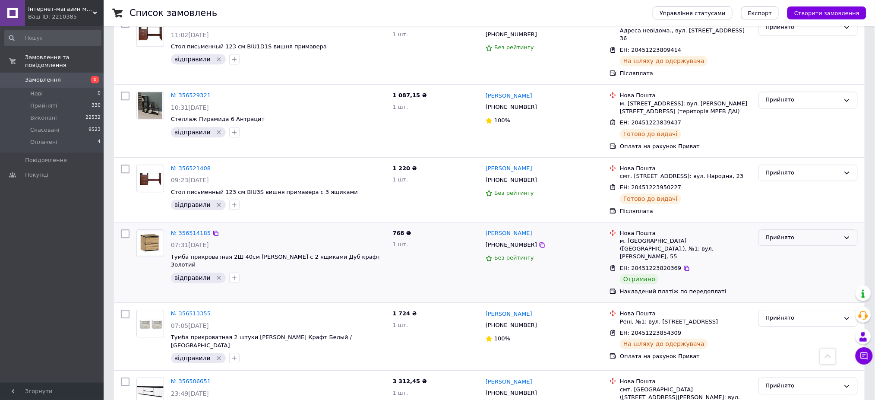
click at [791, 233] on div "Прийнято" at bounding box center [803, 237] width 74 height 9
click at [800, 247] on li "Виконано" at bounding box center [808, 255] width 98 height 16
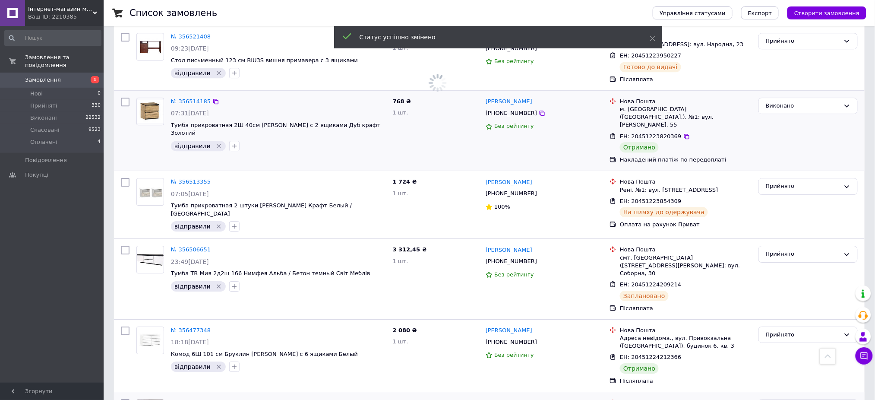
scroll to position [921, 0]
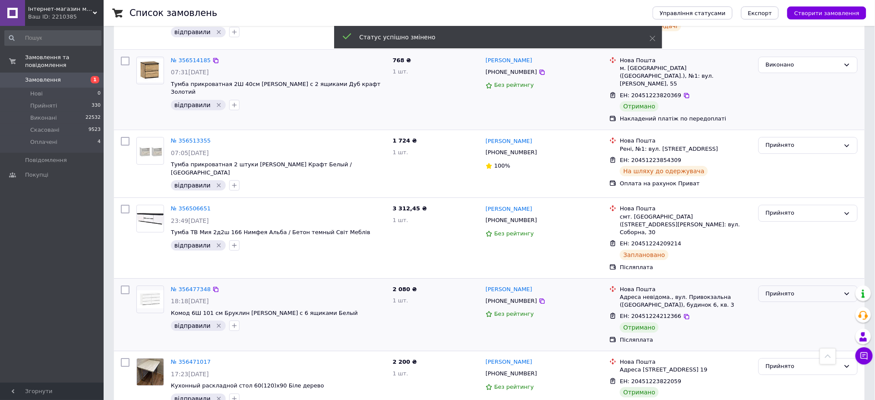
click at [793, 289] on div "Прийнято" at bounding box center [803, 293] width 74 height 9
click at [797, 304] on li "Виконано" at bounding box center [808, 312] width 98 height 16
drag, startPoint x: 784, startPoint y: 276, endPoint x: 789, endPoint y: 286, distance: 11.4
click at [784, 362] on div "Прийнято" at bounding box center [803, 366] width 74 height 9
click at [789, 377] on li "Виконано" at bounding box center [808, 385] width 98 height 16
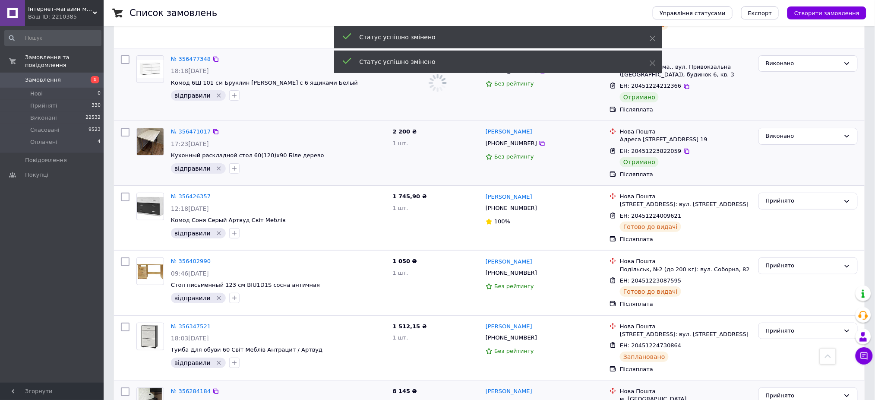
scroll to position [1154, 0]
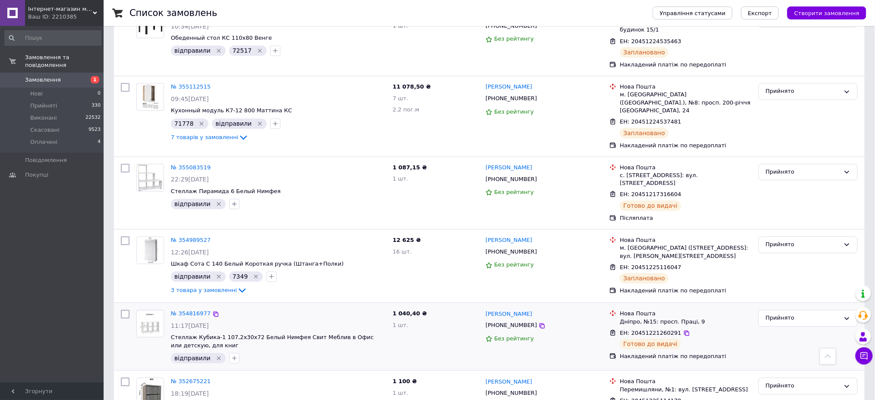
scroll to position [727, 0]
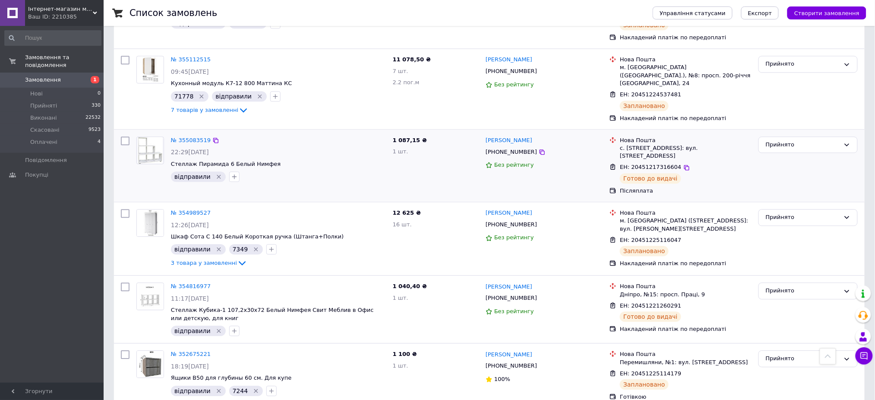
drag, startPoint x: 44, startPoint y: 97, endPoint x: 127, endPoint y: 99, distance: 82.9
click at [44, 102] on span "Прийняті" at bounding box center [43, 106] width 27 height 8
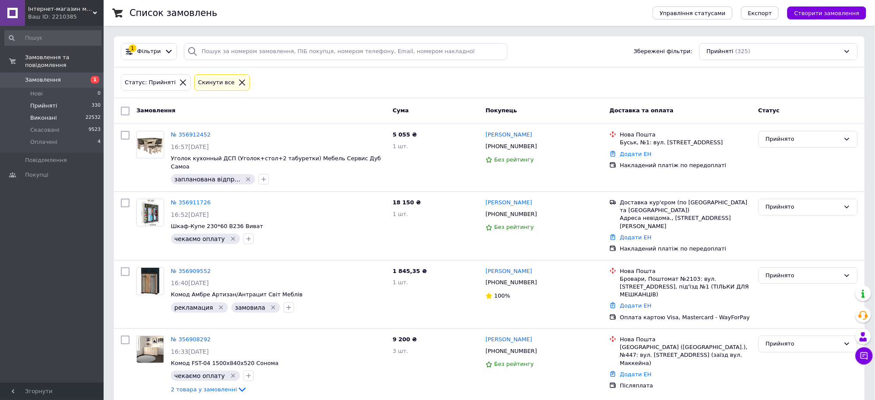
click at [43, 114] on span "Виконані" at bounding box center [43, 118] width 27 height 8
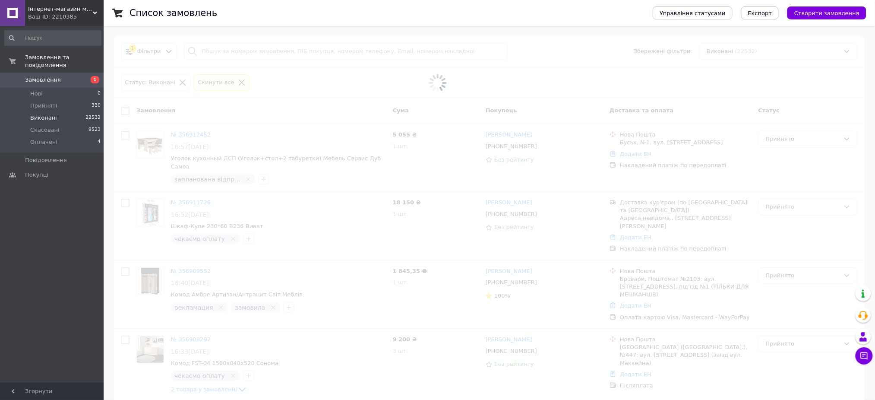
click at [210, 50] on span at bounding box center [437, 82] width 875 height 165
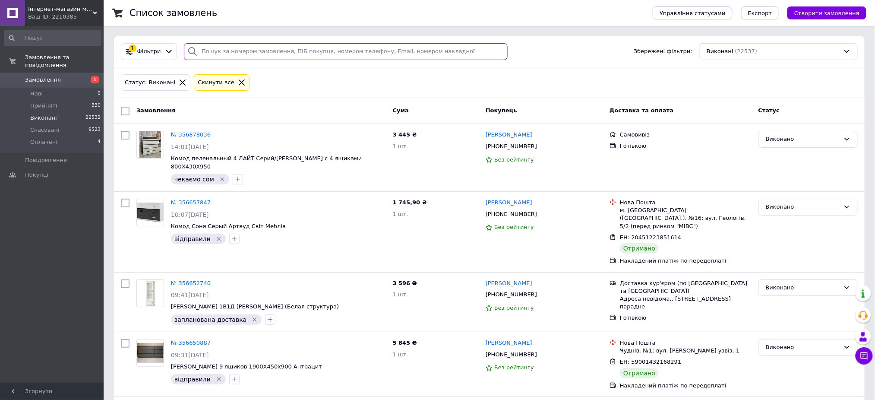
click at [211, 50] on input "search" at bounding box center [346, 51] width 324 height 17
drag, startPoint x: 211, startPoint y: 50, endPoint x: 209, endPoint y: 54, distance: 4.8
click at [209, 54] on input "search" at bounding box center [346, 51] width 324 height 17
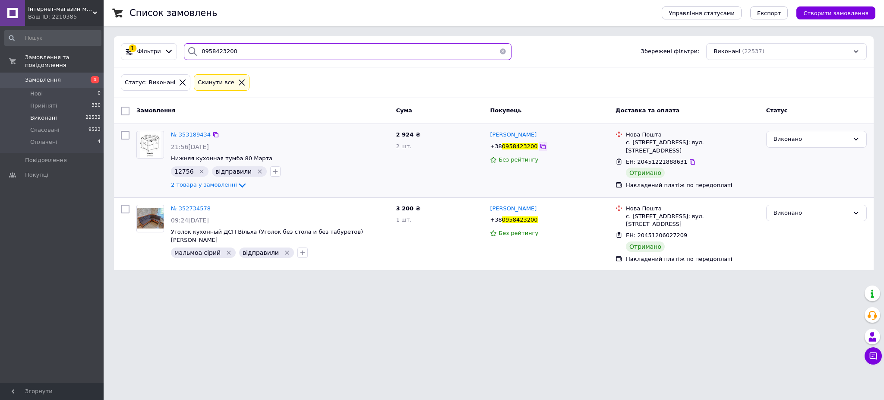
type input "0958423200"
click at [539, 145] on div at bounding box center [543, 146] width 9 height 9
drag, startPoint x: 536, startPoint y: 149, endPoint x: 561, endPoint y: 159, distance: 27.3
click at [541, 149] on icon at bounding box center [543, 146] width 5 height 5
drag, startPoint x: 626, startPoint y: 142, endPoint x: 643, endPoint y: 147, distance: 18.3
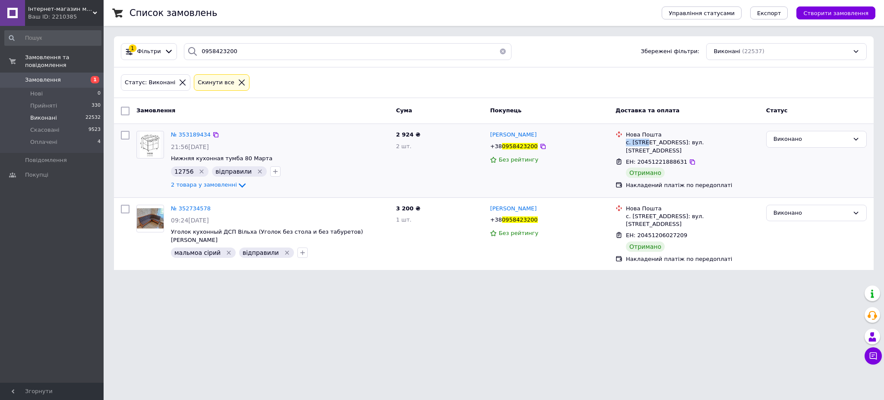
click at [645, 145] on div "с. [STREET_ADDRESS]: вул. [STREET_ADDRESS]" at bounding box center [692, 147] width 133 height 16
copy div "с. Гора"
click at [41, 102] on span "Прийняті" at bounding box center [43, 106] width 27 height 8
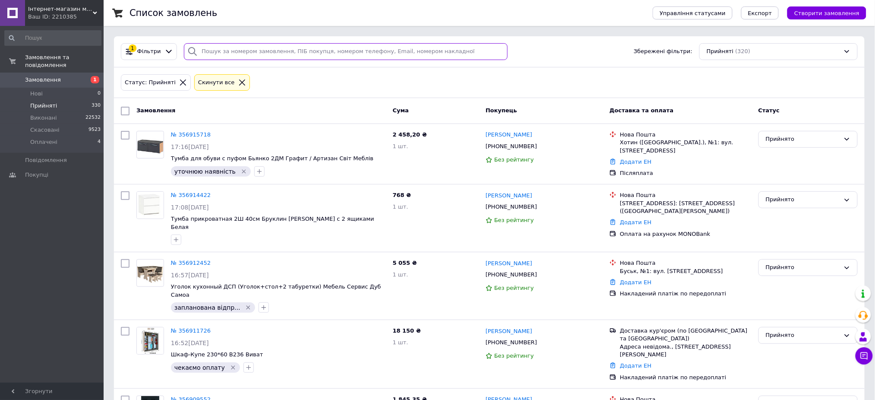
click at [231, 52] on input "search" at bounding box center [346, 51] width 324 height 17
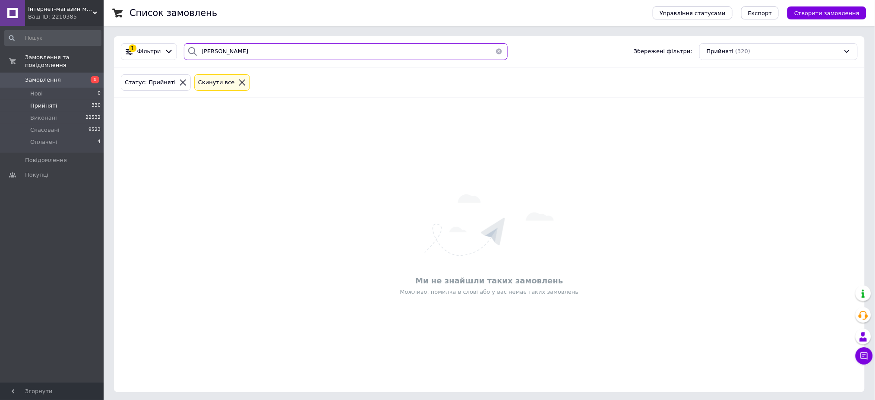
drag, startPoint x: 252, startPoint y: 51, endPoint x: 198, endPoint y: 41, distance: 55.0
click at [198, 41] on div "1 Фільтри [PERSON_NAME] Збережені фільтри: Прийняті (320)" at bounding box center [489, 51] width 751 height 31
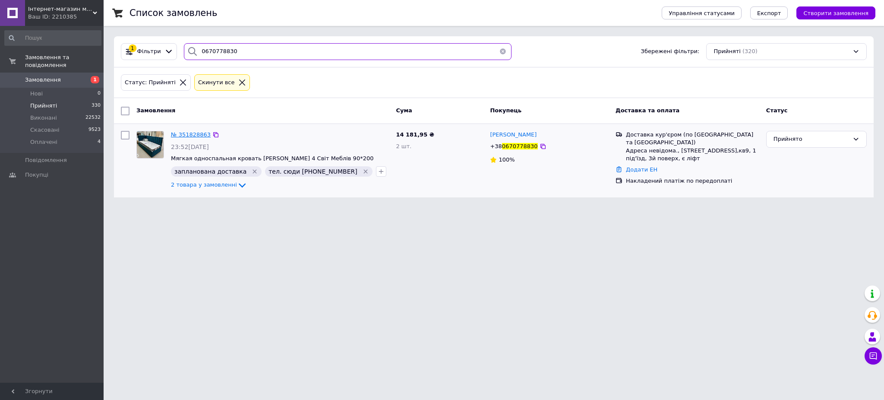
type input "0670778830"
click at [189, 136] on span "№ 351828863" at bounding box center [191, 134] width 40 height 6
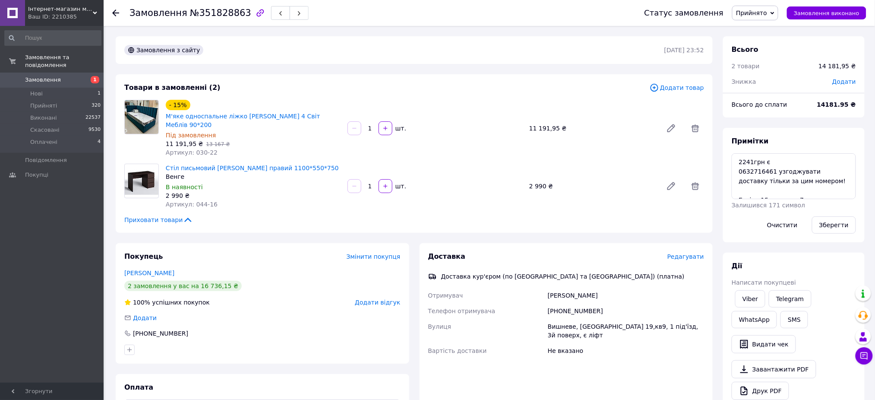
scroll to position [111, 0]
click at [780, 164] on textarea "2241грн є 0632716461 узгоджувати доставку тільки за цим номером! Багіра 15 стор…" at bounding box center [794, 176] width 124 height 46
type textarea "2241грн є 2990є 0632716461 узгоджувати доставку тільки за цим номером! Багіра 1…"
click at [832, 223] on button "Зберегти" at bounding box center [834, 224] width 44 height 17
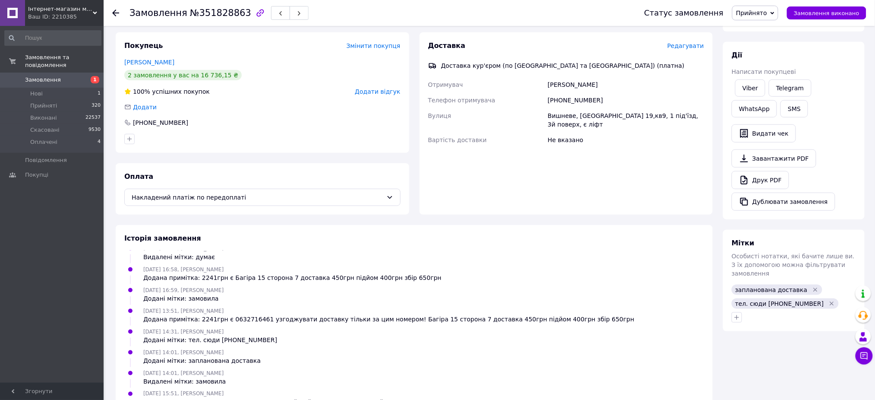
scroll to position [230, 0]
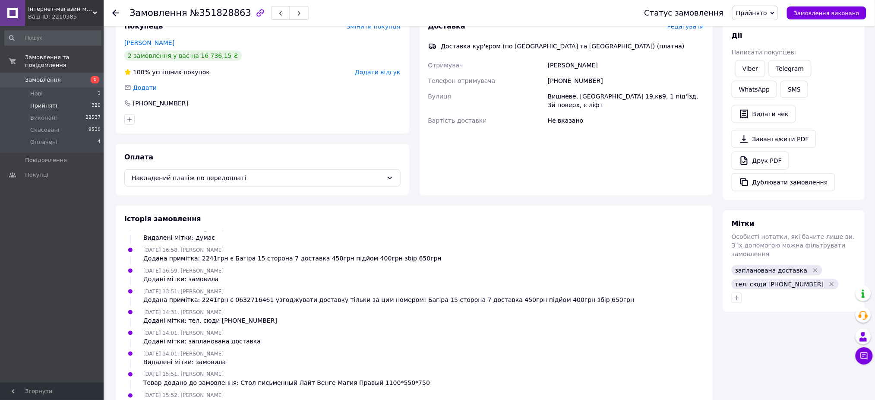
click at [53, 102] on span "Прийняті" at bounding box center [43, 106] width 27 height 8
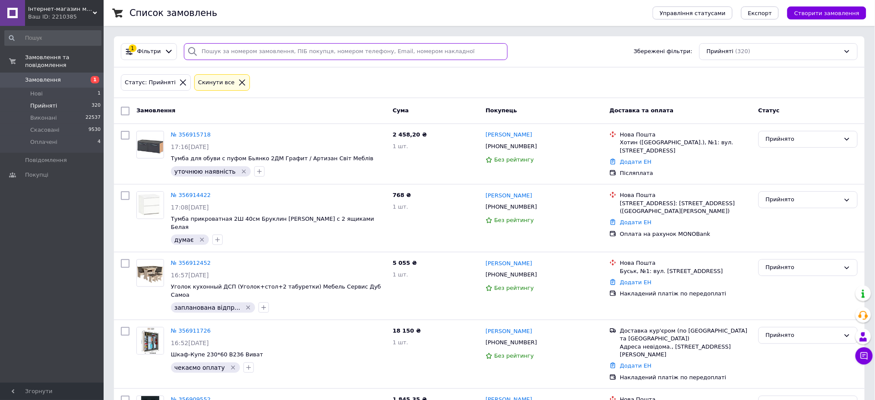
drag, startPoint x: 289, startPoint y: 48, endPoint x: 293, endPoint y: 49, distance: 4.4
click at [291, 49] on input "search" at bounding box center [346, 51] width 324 height 17
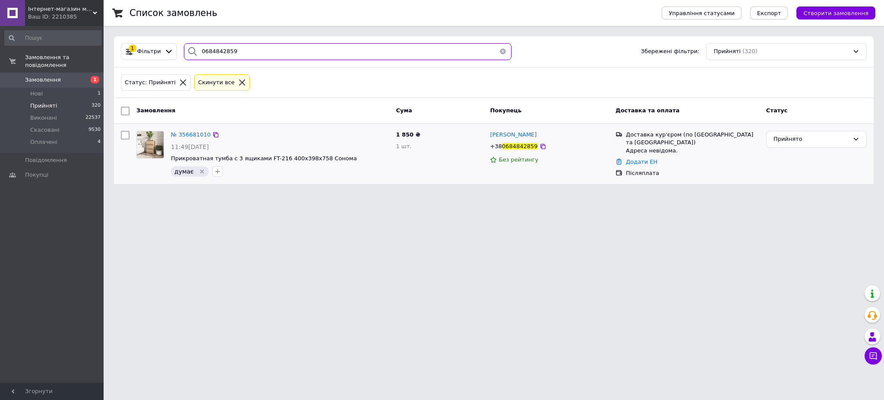
type input "0684842859"
click at [187, 129] on div "№ 356681010 11:49[DATE] Прикроватная тумба с 3 ящиками FT-216 400х398х758 Соном…" at bounding box center [280, 153] width 225 height 52
click at [187, 136] on span "№ 356681010" at bounding box center [191, 134] width 40 height 6
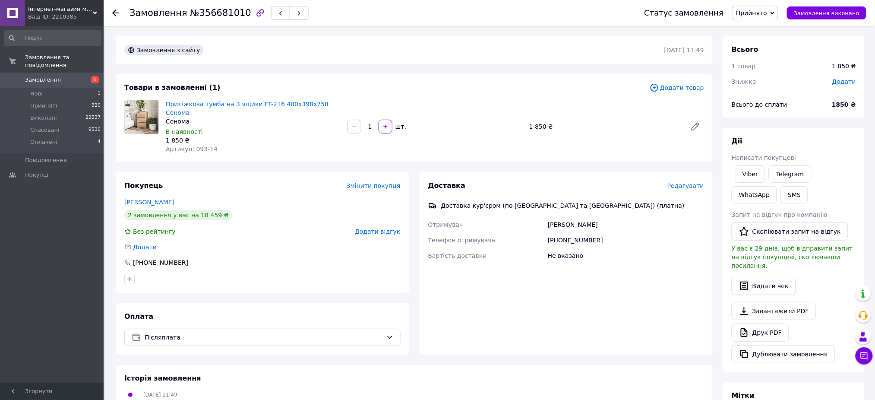
click at [691, 182] on span "Редагувати" at bounding box center [686, 185] width 37 height 7
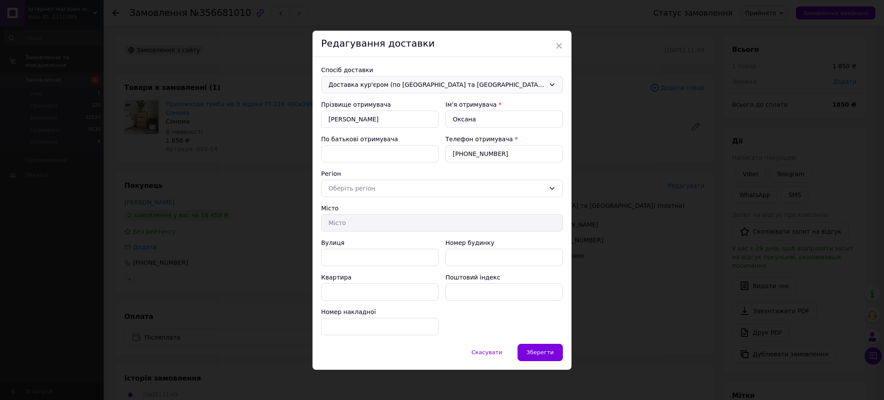
click at [398, 83] on span "Доставка кур'єром (по [GEOGRAPHIC_DATA] та [GEOGRAPHIC_DATA]) (платна)" at bounding box center [437, 84] width 217 height 9
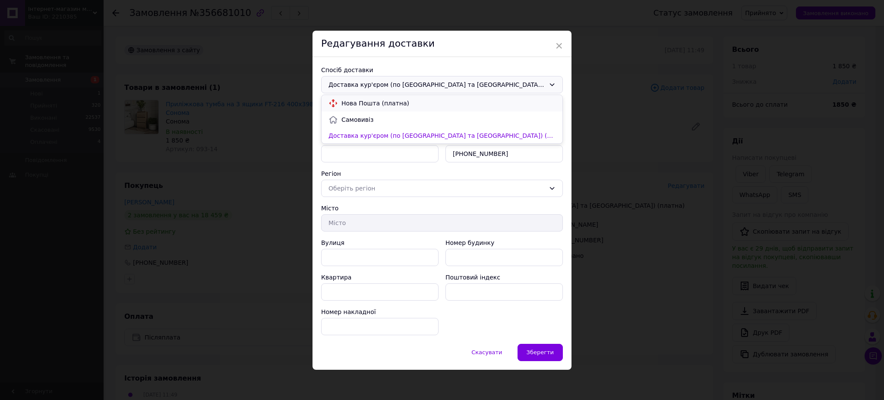
click at [391, 104] on span "Нова Пошта (платна)" at bounding box center [449, 103] width 214 height 9
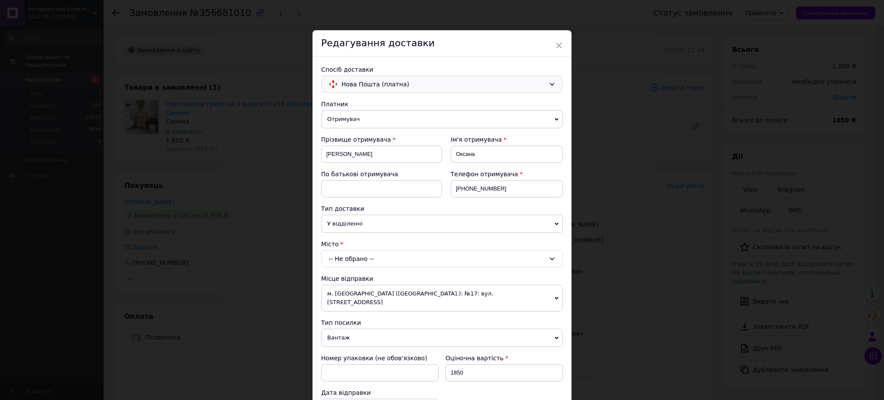
click at [358, 253] on div "-- Не обрано --" at bounding box center [442, 258] width 242 height 17
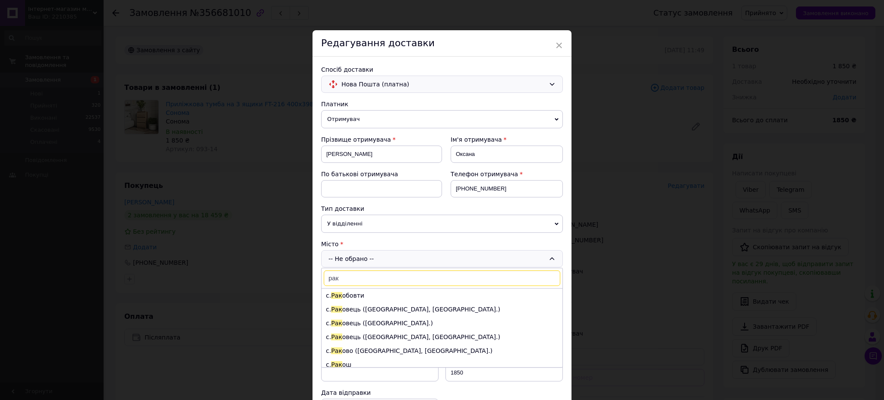
type input "рак"
click at [364, 310] on li "с. Рак овець ([GEOGRAPHIC_DATA], [GEOGRAPHIC_DATA].)" at bounding box center [442, 309] width 241 height 14
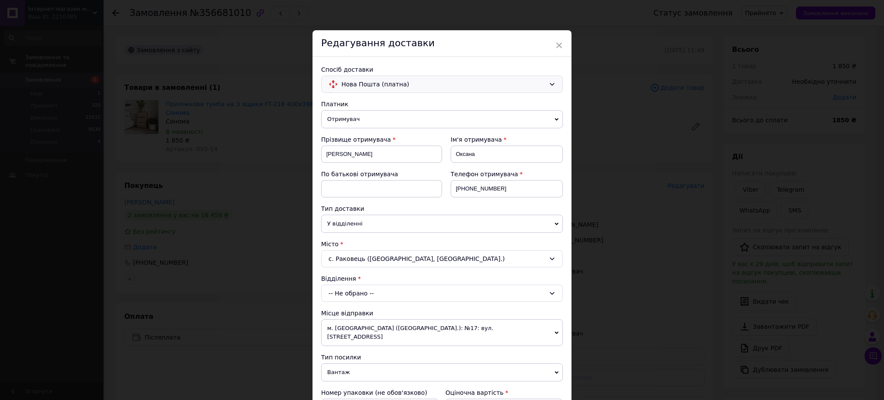
click at [366, 294] on div "-- Не обрано --" at bounding box center [442, 293] width 242 height 17
click at [379, 265] on div "с. Раковець ([GEOGRAPHIC_DATA], [GEOGRAPHIC_DATA].)" at bounding box center [442, 258] width 242 height 17
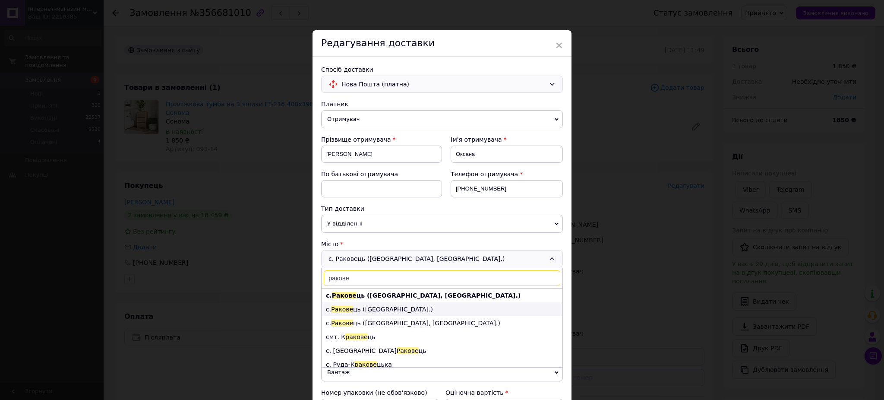
type input "ракове"
click at [344, 306] on span "Ракове" at bounding box center [342, 309] width 22 height 7
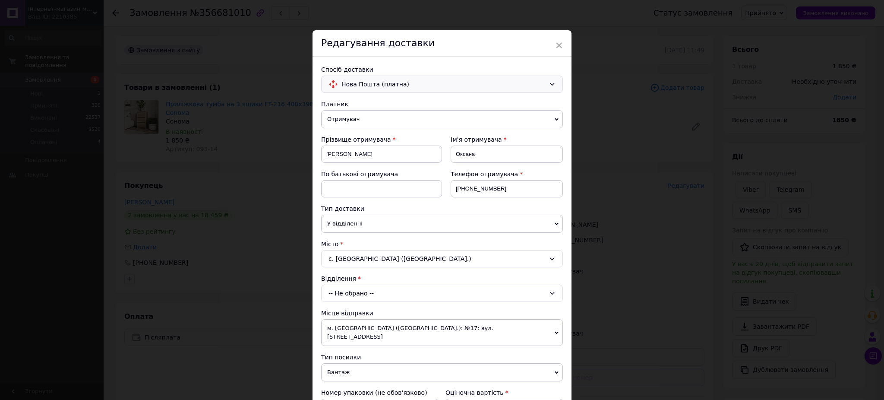
click at [348, 295] on div "-- Не обрано --" at bounding box center [442, 293] width 242 height 17
click at [348, 295] on div "-- Не обрано -- Пункт приймання-видачі (до 30 кг): вул. [STREET_ADDRESS]" at bounding box center [442, 293] width 242 height 17
click at [367, 260] on div "с. [GEOGRAPHIC_DATA] ([GEOGRAPHIC_DATA].)" at bounding box center [442, 258] width 242 height 17
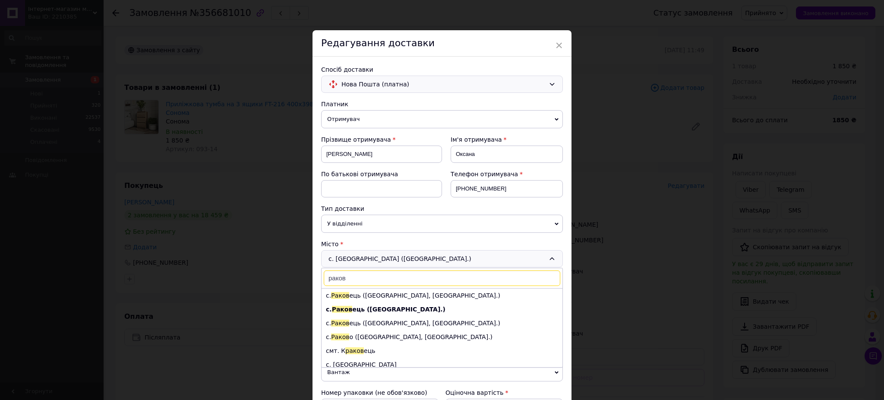
scroll to position [14, 0]
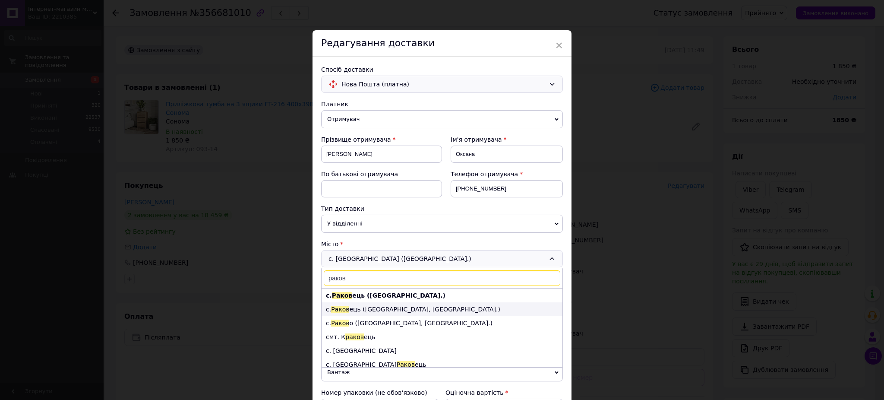
type input "раков"
click at [359, 311] on li "с. [GEOGRAPHIC_DATA] ець ([GEOGRAPHIC_DATA], [GEOGRAPHIC_DATA].)" at bounding box center [442, 309] width 241 height 14
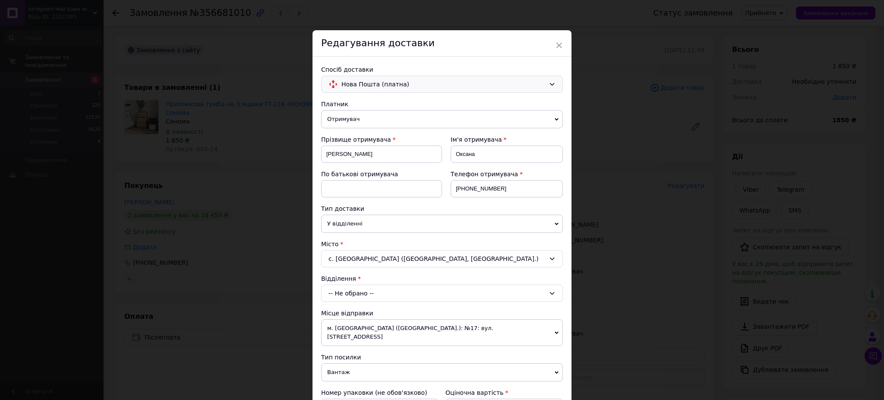
click at [351, 297] on div "-- Не обрано --" at bounding box center [442, 293] width 242 height 17
click at [357, 257] on div "с. [GEOGRAPHIC_DATA] ([GEOGRAPHIC_DATA], [GEOGRAPHIC_DATA].)" at bounding box center [442, 258] width 242 height 17
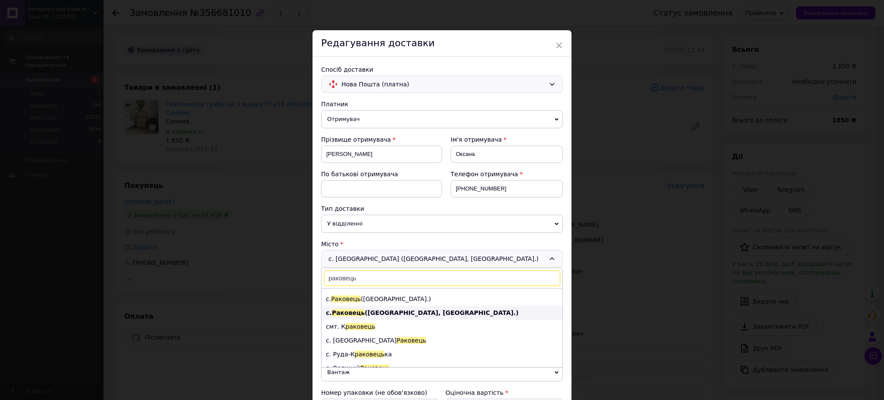
scroll to position [0, 0]
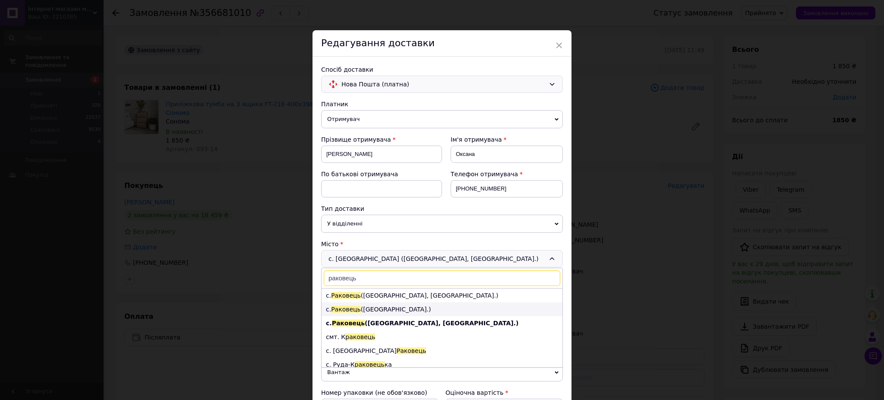
type input "раковець"
click at [369, 307] on li "с. [GEOGRAPHIC_DATA] ([GEOGRAPHIC_DATA].)" at bounding box center [442, 309] width 241 height 14
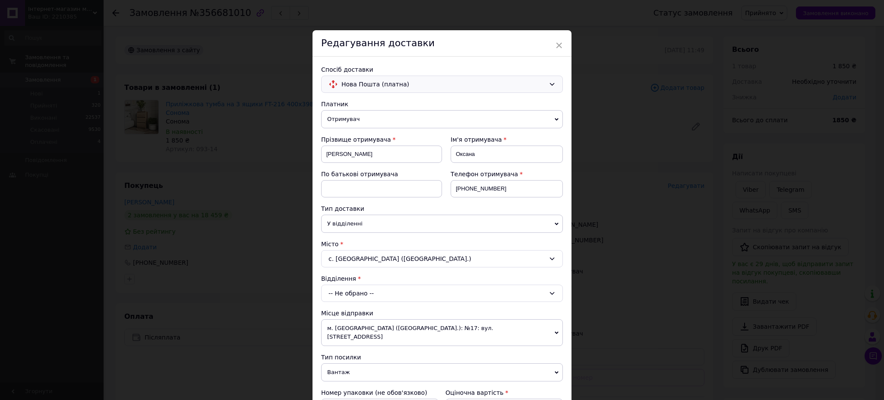
click at [348, 290] on div "-- Не обрано --" at bounding box center [442, 293] width 242 height 17
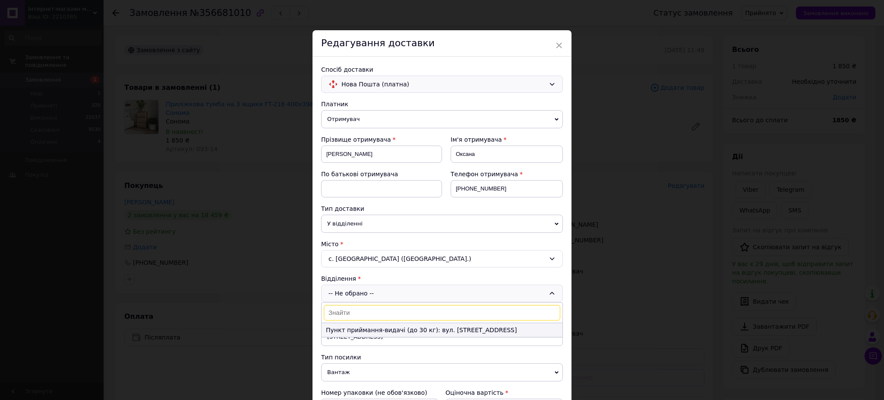
click at [364, 324] on li "Пункт приймання-видачі (до 30 кг): вул. [STREET_ADDRESS]" at bounding box center [442, 330] width 241 height 14
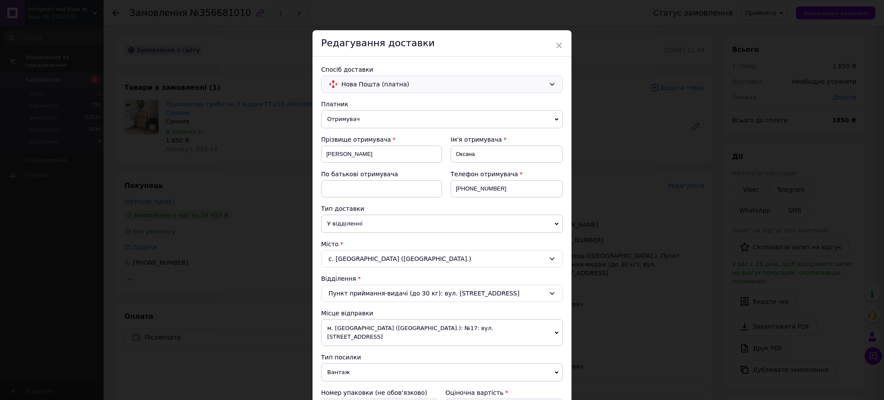
click at [344, 252] on div "с. [GEOGRAPHIC_DATA] ([GEOGRAPHIC_DATA].)" at bounding box center [442, 258] width 242 height 17
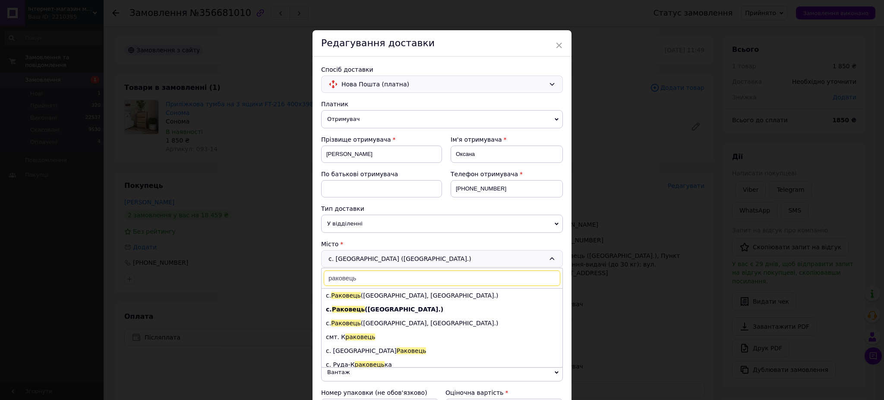
scroll to position [14, 0]
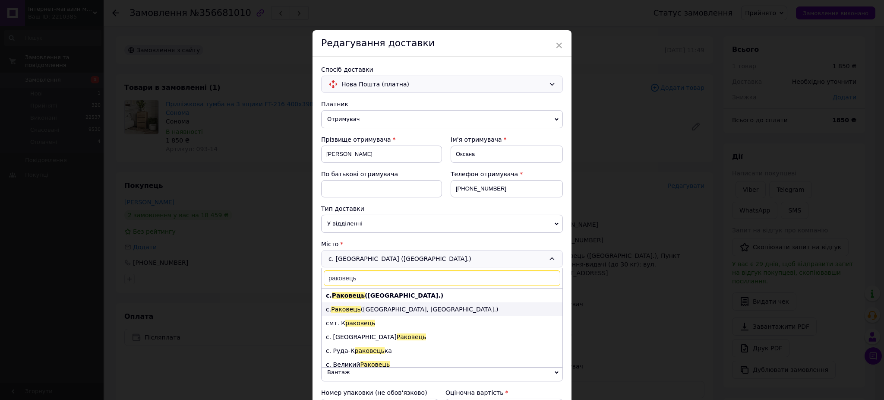
type input "раковець"
click at [376, 314] on li "с. [GEOGRAPHIC_DATA] ([GEOGRAPHIC_DATA], [GEOGRAPHIC_DATA].)" at bounding box center [442, 309] width 241 height 14
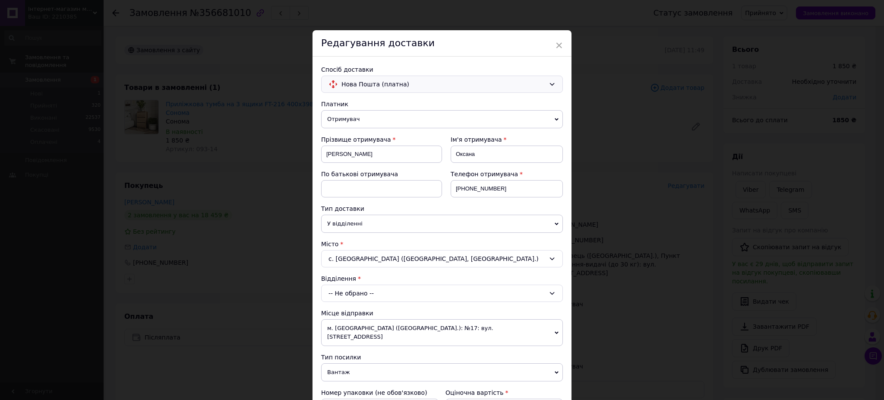
click at [333, 290] on div "-- Не обрано --" at bounding box center [442, 293] width 242 height 17
click at [367, 257] on div "с. [GEOGRAPHIC_DATA] ([GEOGRAPHIC_DATA], [GEOGRAPHIC_DATA].)" at bounding box center [442, 258] width 242 height 17
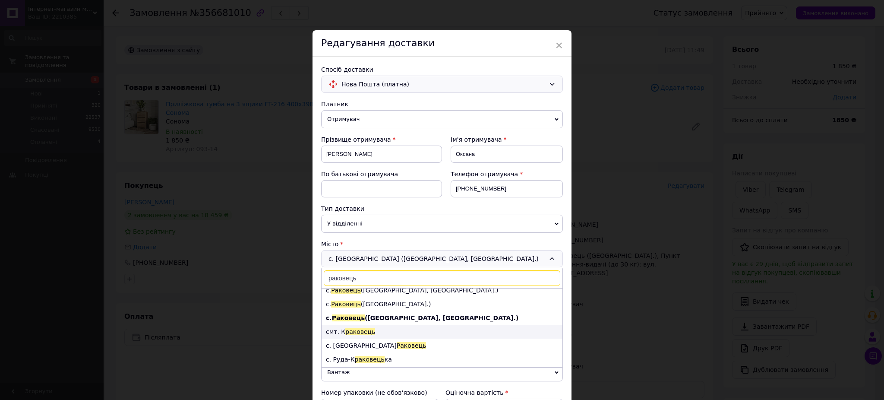
scroll to position [0, 0]
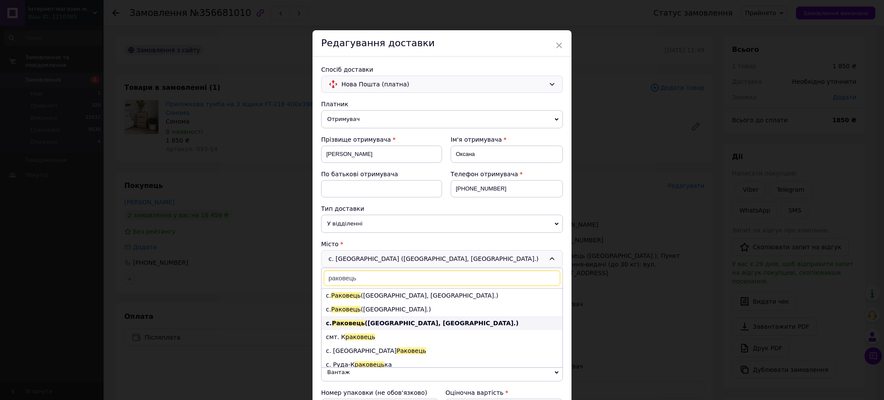
type input "раковець"
click at [369, 320] on b "с. [GEOGRAPHIC_DATA] ([GEOGRAPHIC_DATA], [GEOGRAPHIC_DATA].)" at bounding box center [422, 323] width 193 height 7
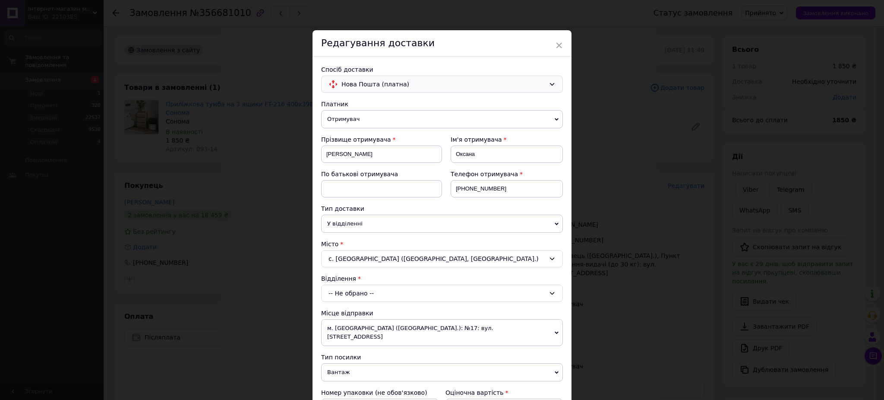
click at [356, 287] on div "-- Не обрано --" at bounding box center [442, 293] width 242 height 17
click at [364, 251] on div "с. [GEOGRAPHIC_DATA] ([GEOGRAPHIC_DATA], [GEOGRAPHIC_DATA].)" at bounding box center [442, 258] width 242 height 17
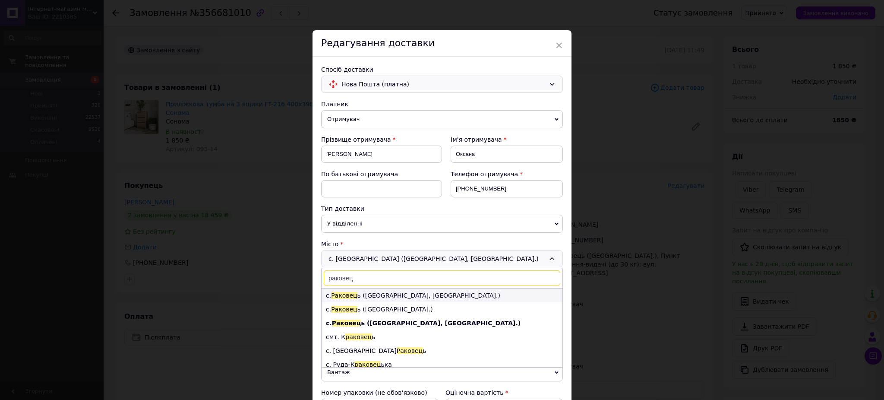
type input "раковец"
click at [391, 294] on li "с. Раковец ь ([GEOGRAPHIC_DATA], [GEOGRAPHIC_DATA].)" at bounding box center [442, 295] width 241 height 14
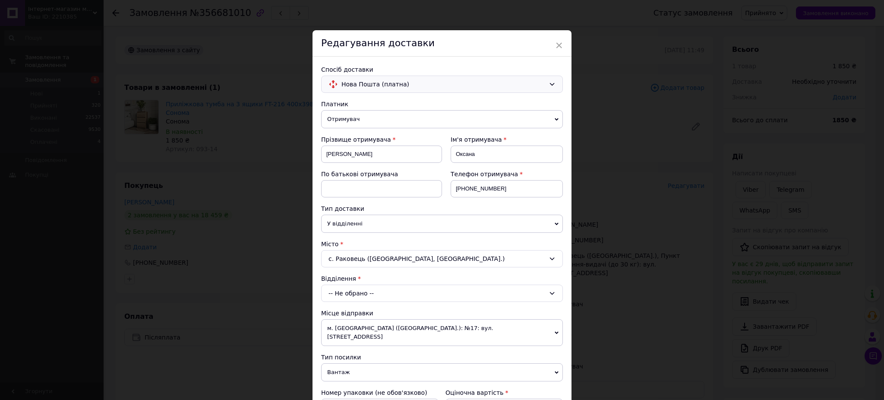
click at [367, 293] on div "-- Не обрано --" at bounding box center [442, 293] width 242 height 17
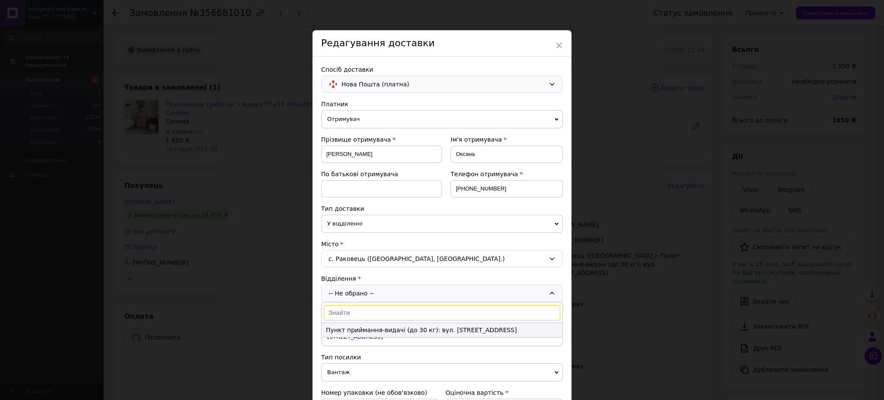
click at [370, 334] on li "Пункт приймання-видачі (до 30 кг): вул. [STREET_ADDRESS]" at bounding box center [442, 330] width 241 height 14
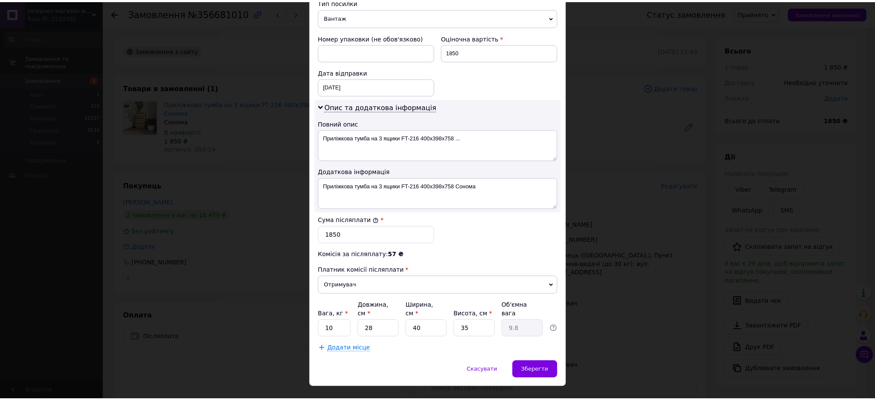
scroll to position [356, 0]
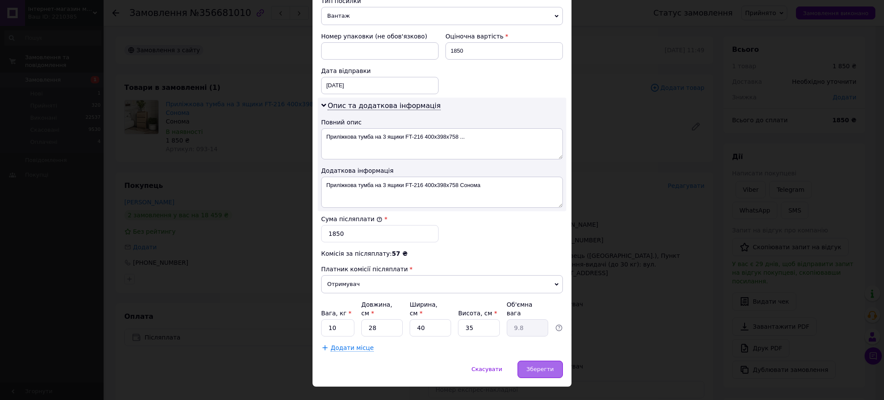
click at [544, 361] on div "Зберегти" at bounding box center [540, 369] width 45 height 17
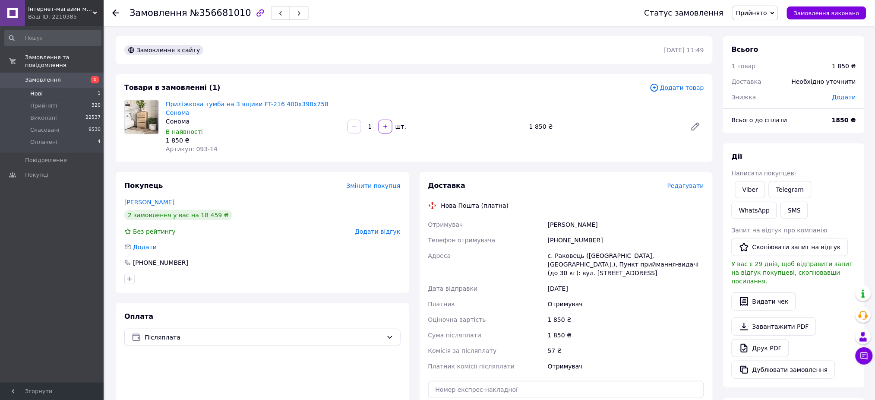
drag, startPoint x: 44, startPoint y: 101, endPoint x: 42, endPoint y: 87, distance: 13.6
click at [44, 102] on span "Прийняті" at bounding box center [43, 106] width 27 height 8
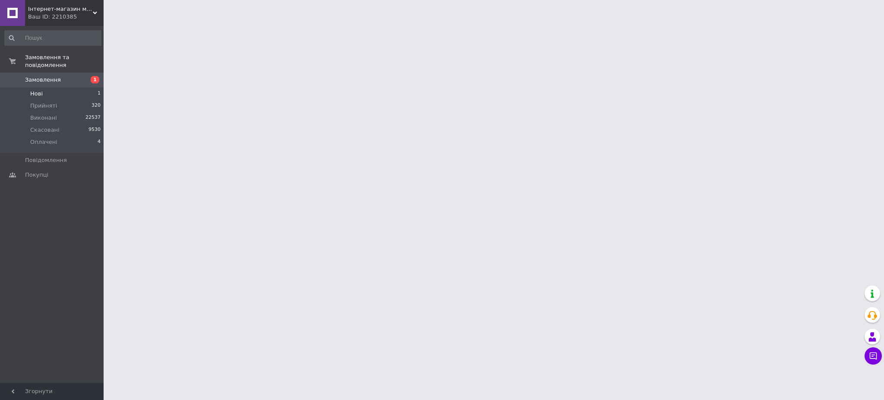
click at [41, 90] on span "Нові" at bounding box center [36, 94] width 13 height 8
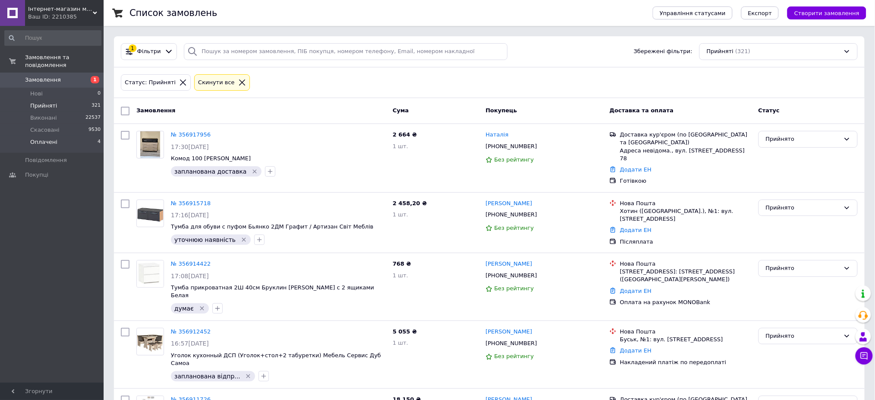
click at [47, 138] on span "Оплачені" at bounding box center [43, 142] width 27 height 8
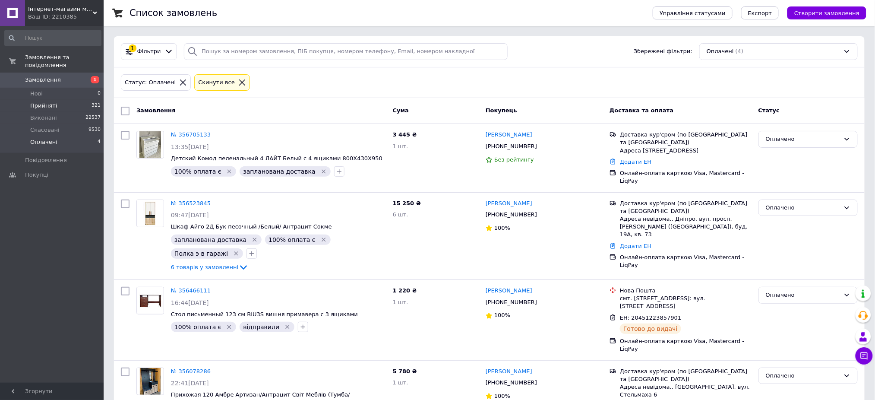
click at [30, 102] on span "Прийняті" at bounding box center [43, 106] width 27 height 8
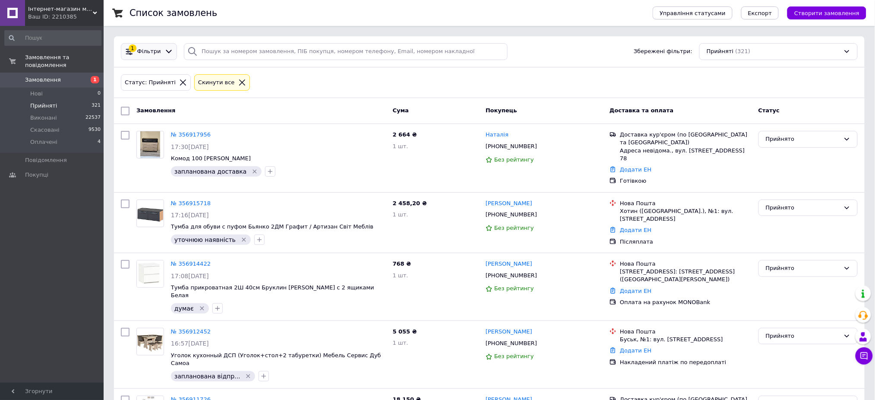
drag, startPoint x: 159, startPoint y: 49, endPoint x: 160, endPoint y: 57, distance: 8.3
click at [163, 49] on div at bounding box center [169, 51] width 13 height 9
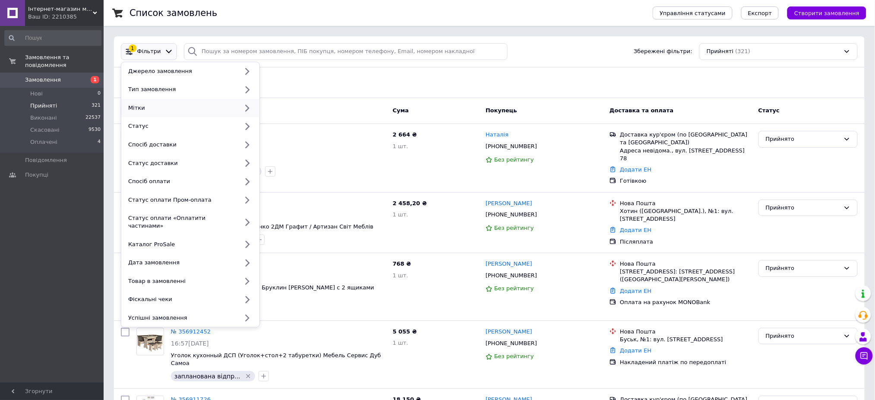
click at [152, 109] on div "Мітки" at bounding box center [182, 108] width 114 height 8
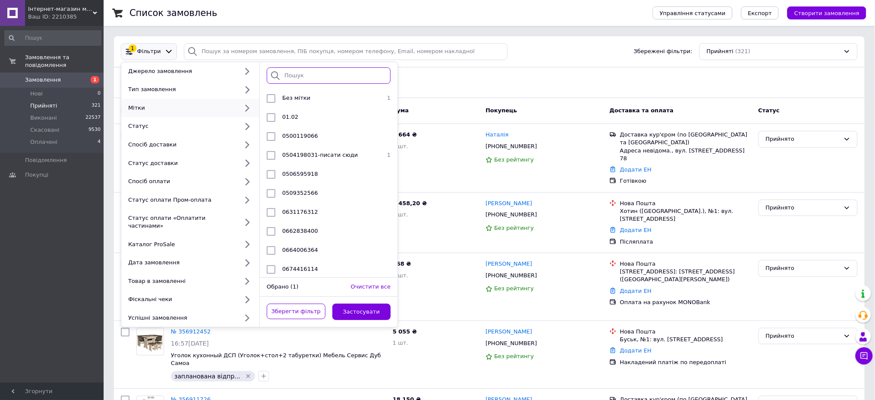
click at [334, 72] on input "search" at bounding box center [329, 75] width 124 height 17
type input "треба"
click at [270, 116] on input "checkbox" at bounding box center [271, 117] width 9 height 9
checkbox input "true"
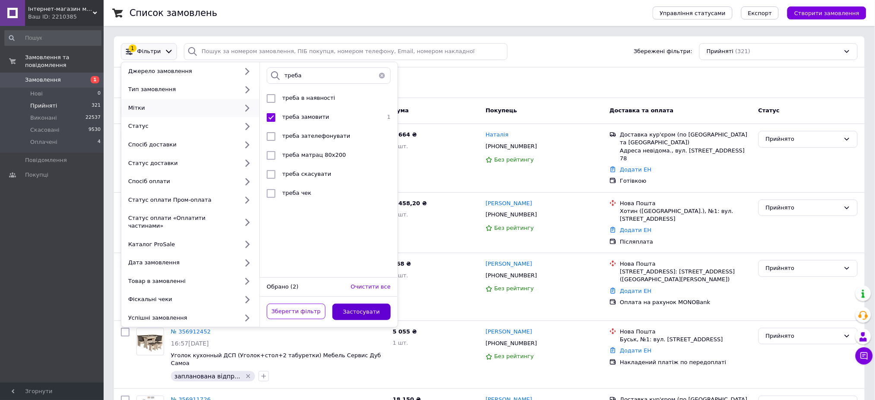
click at [357, 307] on button "Застосувати" at bounding box center [361, 312] width 59 height 17
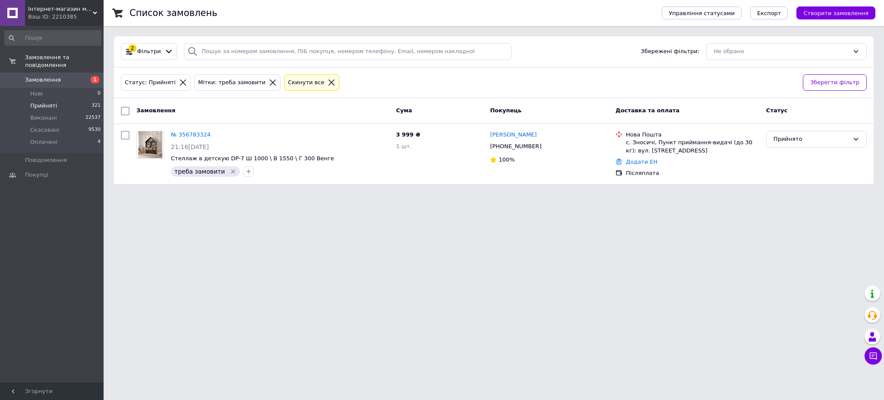
click at [40, 102] on span "Прийняті" at bounding box center [43, 106] width 27 height 8
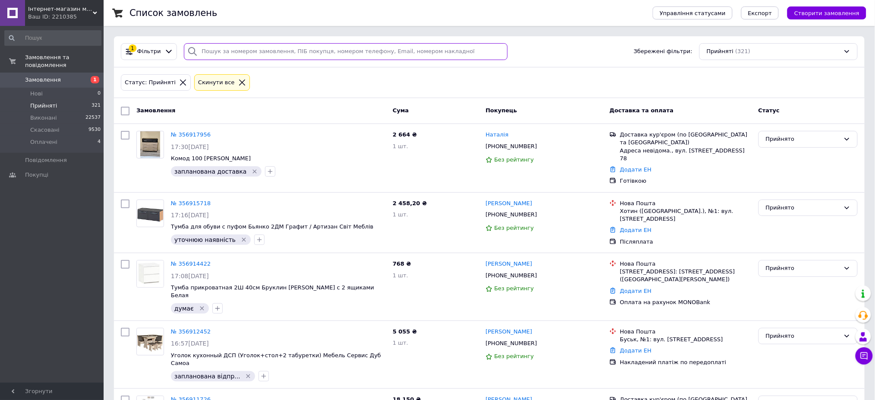
click at [368, 46] on input "search" at bounding box center [346, 51] width 324 height 17
paste input "[PHONE_NUMBER]"
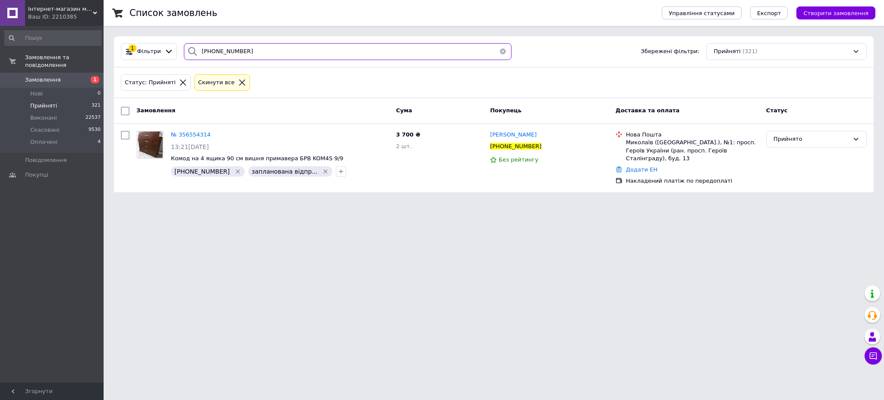
type input "[PHONE_NUMBER]"
click at [182, 136] on span "№ 356554314" at bounding box center [191, 134] width 40 height 6
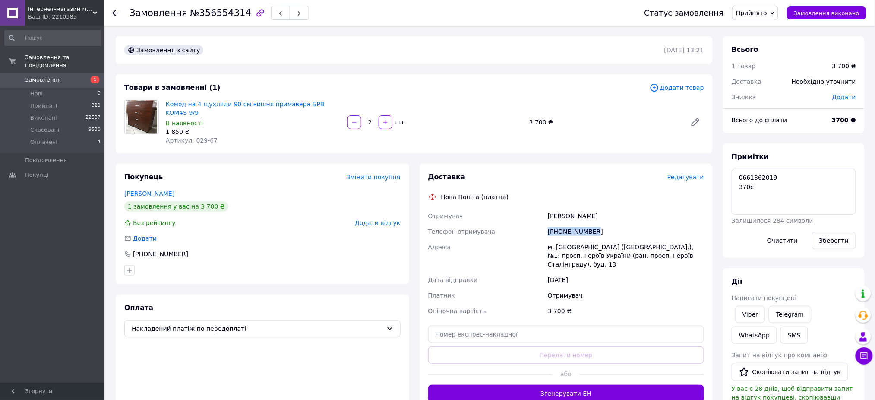
drag, startPoint x: 603, startPoint y: 218, endPoint x: 503, endPoint y: 221, distance: 99.8
click at [503, 221] on div "Отримувач [PERSON_NAME] Телефон отримувача [PHONE_NUMBER] Адреса [PERSON_NAME].…" at bounding box center [567, 263] width 280 height 111
copy div "Телефон отримувача [PHONE_NUMBER]"
drag, startPoint x: 620, startPoint y: 203, endPoint x: 542, endPoint y: 204, distance: 77.7
click at [542, 208] on div "Отримувач [PERSON_NAME] Телефон отримувача [PHONE_NUMBER] Адреса [PERSON_NAME].…" at bounding box center [567, 263] width 280 height 111
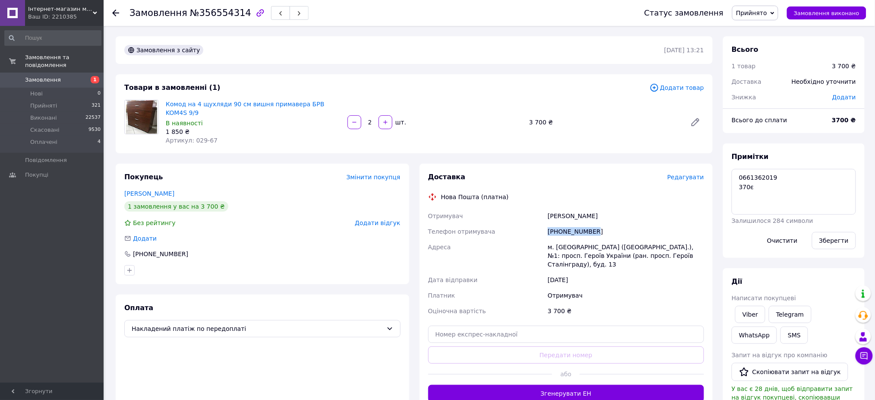
copy div "Отримувач [PERSON_NAME]"
drag, startPoint x: 633, startPoint y: 222, endPoint x: 504, endPoint y: 226, distance: 129.2
click at [504, 226] on div "Отримувач [PERSON_NAME] Телефон отримувача [PHONE_NUMBER] Адреса [PERSON_NAME].…" at bounding box center [567, 263] width 280 height 111
copy div "Телефон отримувача [PHONE_NUMBER]"
drag, startPoint x: 794, startPoint y: 179, endPoint x: 707, endPoint y: 183, distance: 87.3
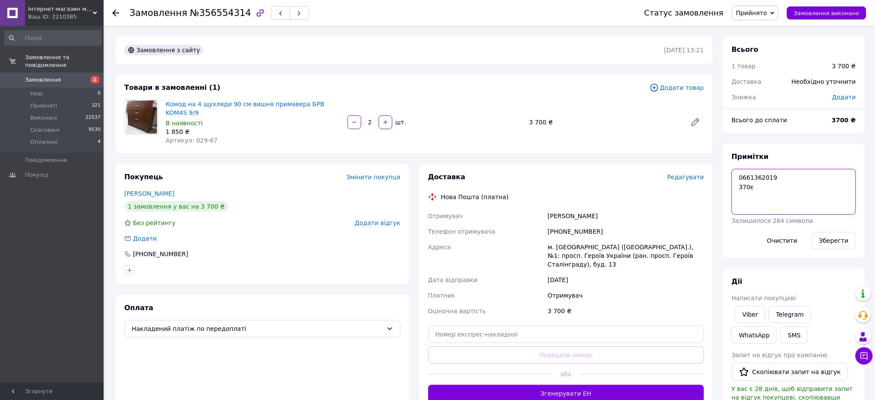
click at [707, 183] on div "Замовлення з сайту [DATE] 13:21 Товари в замовленні (1) Додати товар Комод на 4…" at bounding box center [490, 358] width 759 height 644
click at [795, 172] on textarea "0661362019 370є" at bounding box center [794, 192] width 124 height 46
drag, startPoint x: 784, startPoint y: 177, endPoint x: 729, endPoint y: 177, distance: 54.8
click at [729, 177] on div "Примітки 0661362019 370є Залишилося 284 символи Очистити Зберегти" at bounding box center [794, 200] width 142 height 114
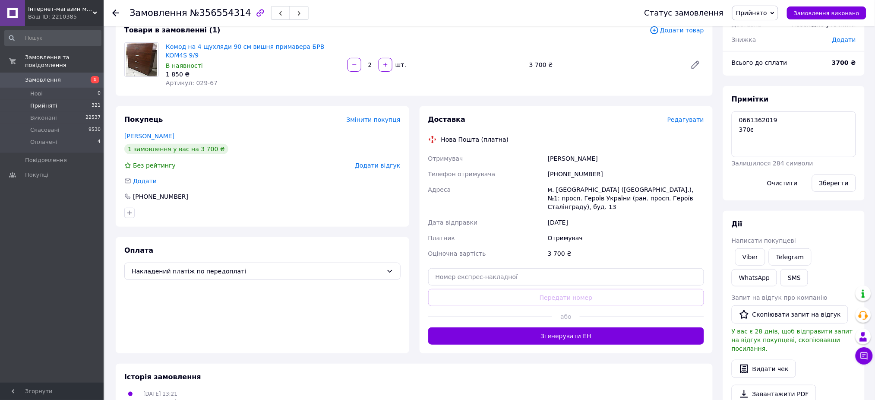
click at [19, 100] on li "Прийняті 321" at bounding box center [53, 106] width 106 height 12
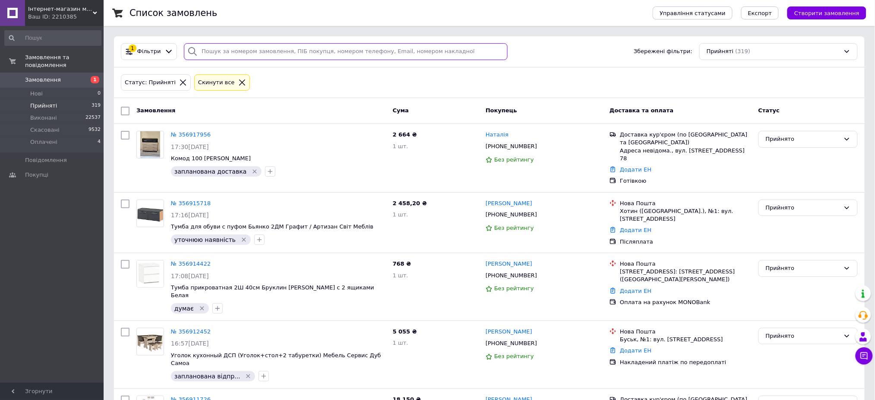
click at [222, 47] on input "search" at bounding box center [346, 51] width 324 height 17
paste input "[PHONE_NUMBER]"
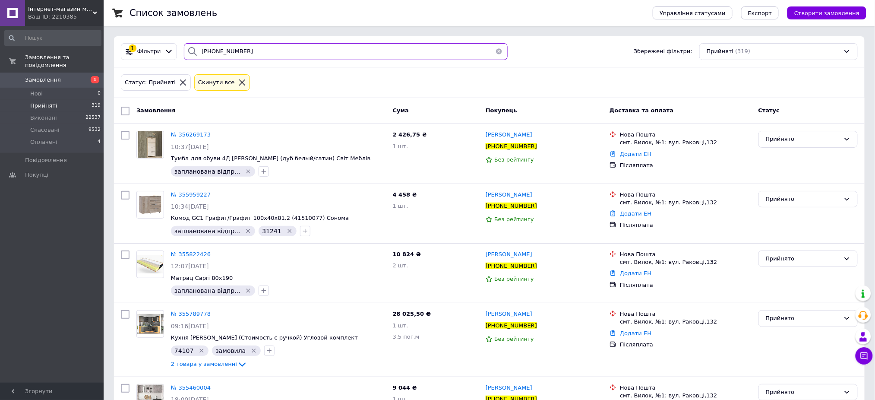
type input "[PHONE_NUMBER]"
click at [42, 102] on span "Прийняті" at bounding box center [43, 106] width 27 height 8
drag, startPoint x: 296, startPoint y: 66, endPoint x: 144, endPoint y: 30, distance: 156.4
click at [157, 30] on div "Список замовлень Управління статусами Експорт Створити замовлення 1 Фільтри [PH…" at bounding box center [490, 267] width 772 height 534
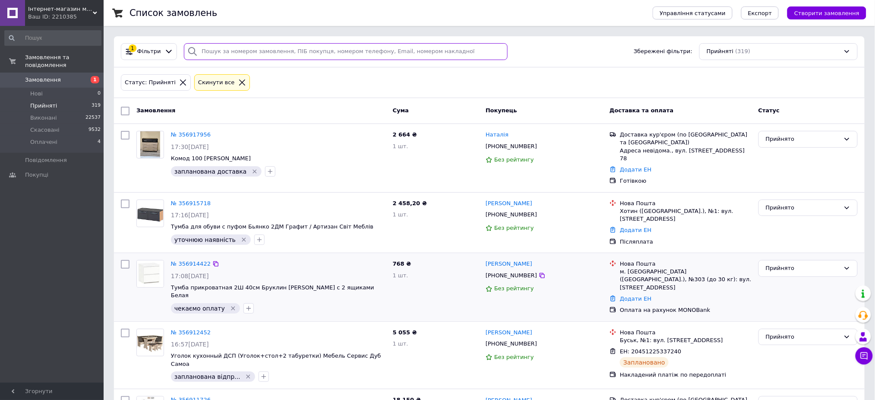
scroll to position [57, 0]
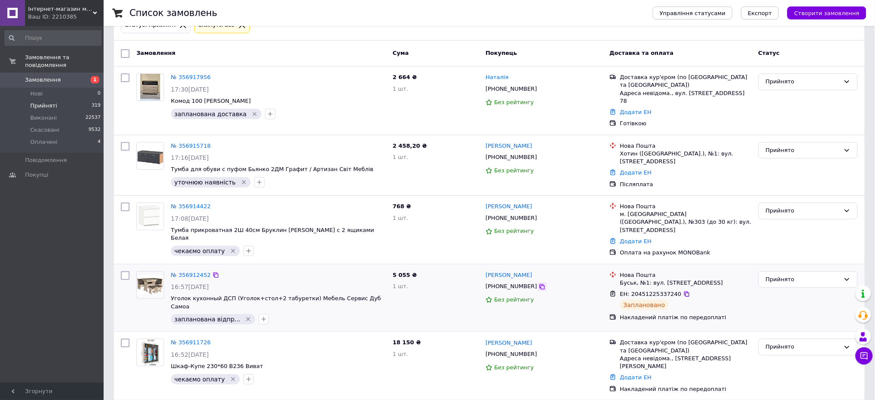
click at [539, 283] on icon at bounding box center [542, 286] width 7 height 7
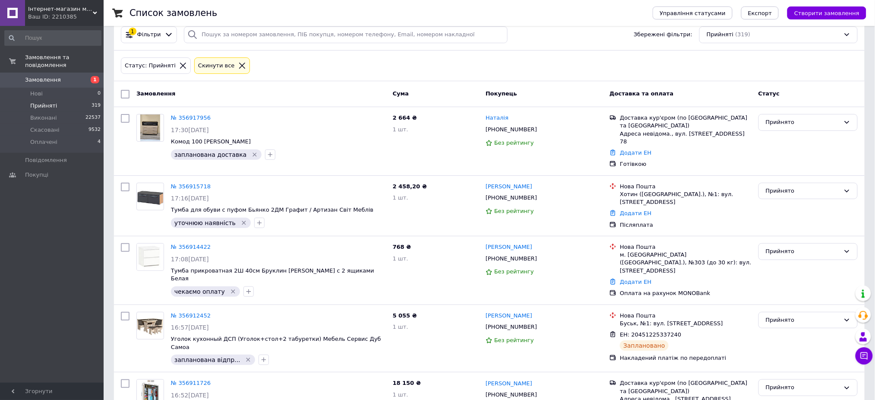
scroll to position [0, 0]
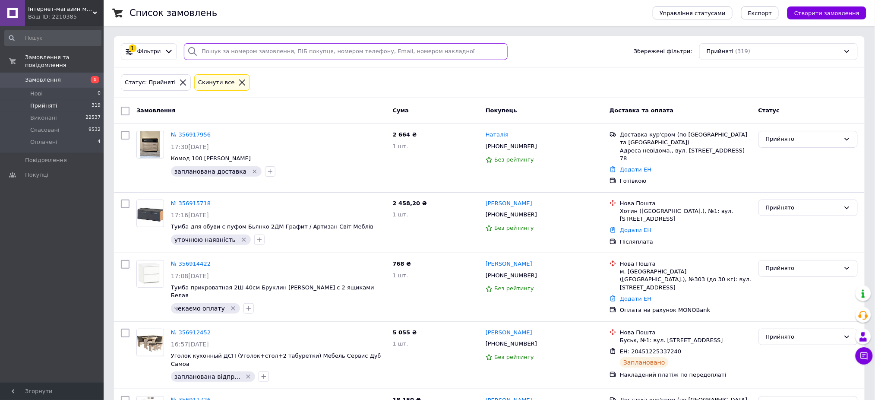
drag, startPoint x: 247, startPoint y: 51, endPoint x: 256, endPoint y: 53, distance: 9.4
click at [256, 53] on input "search" at bounding box center [346, 51] width 324 height 17
paste input "[PHONE_NUMBER]"
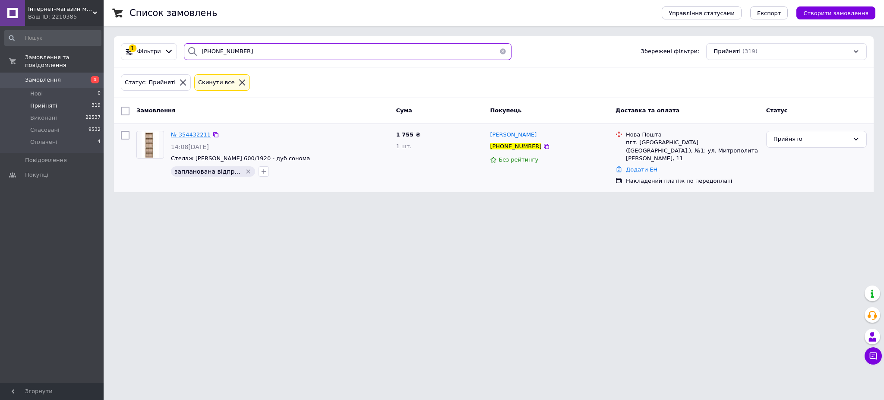
type input "[PHONE_NUMBER]"
click at [185, 135] on span "№ 354432211" at bounding box center [191, 134] width 40 height 6
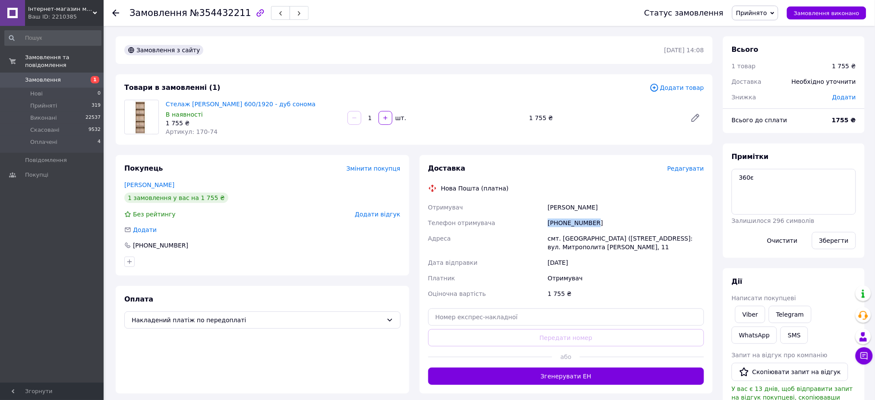
drag, startPoint x: 619, startPoint y: 221, endPoint x: 529, endPoint y: 227, distance: 89.6
click at [529, 227] on div "Отримувач [PERSON_NAME] Телефон отримувача [PHONE_NUMBER] [GEOGRAPHIC_DATA] смт…" at bounding box center [567, 250] width 280 height 102
copy div "Телефон отримувача [PHONE_NUMBER]"
drag, startPoint x: 601, startPoint y: 205, endPoint x: 505, endPoint y: 205, distance: 95.9
click at [505, 205] on div "Отримувач [PERSON_NAME] Телефон отримувача [PHONE_NUMBER] [GEOGRAPHIC_DATA] смт…" at bounding box center [567, 250] width 280 height 102
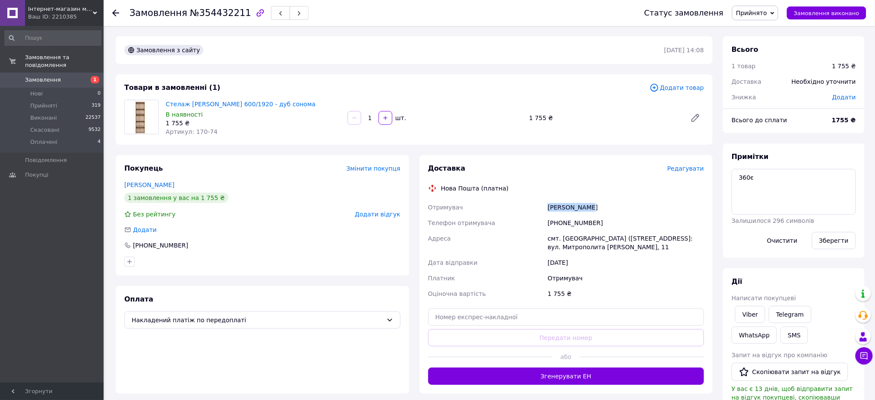
copy div "Отримувач [PERSON_NAME]"
click at [462, 311] on input "text" at bounding box center [566, 316] width 276 height 17
paste input "20451225341382"
type input "20451225341382"
click at [482, 336] on button "Передати номер" at bounding box center [566, 337] width 276 height 17
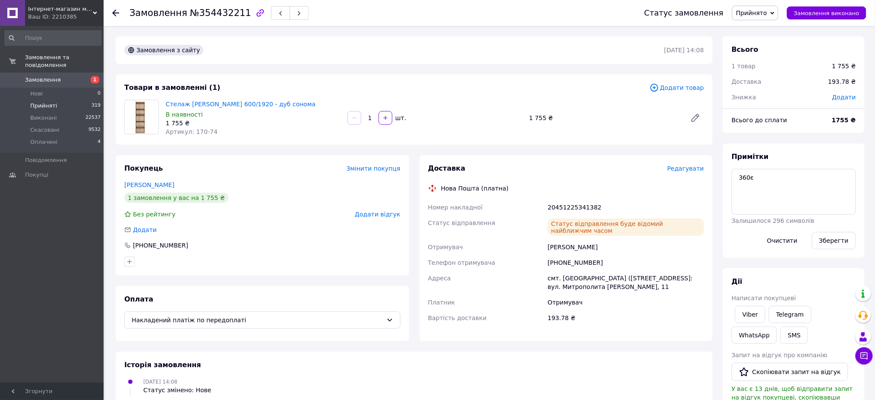
click at [42, 102] on span "Прийняті" at bounding box center [43, 106] width 27 height 8
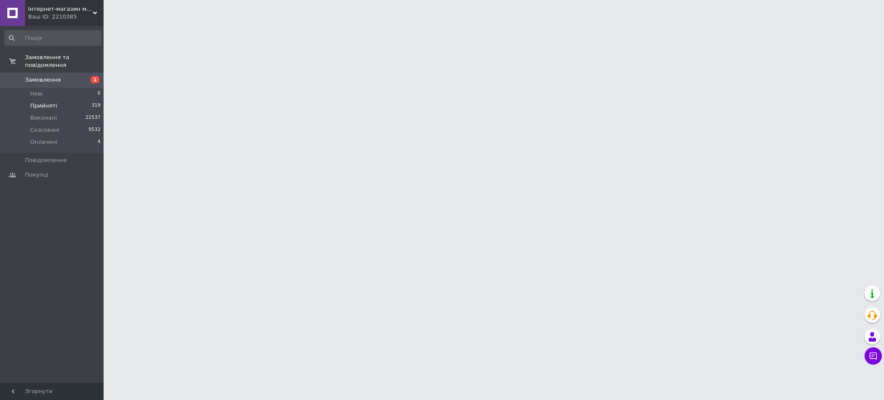
click at [38, 102] on span "Прийняті" at bounding box center [43, 106] width 27 height 8
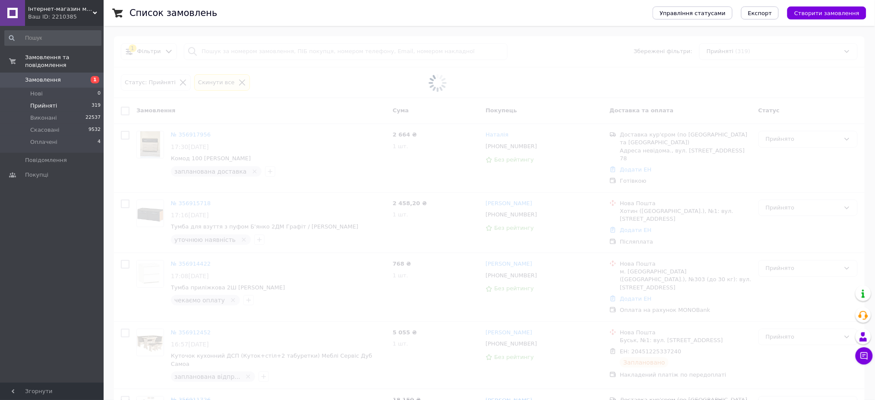
click at [226, 54] on span at bounding box center [437, 82] width 875 height 165
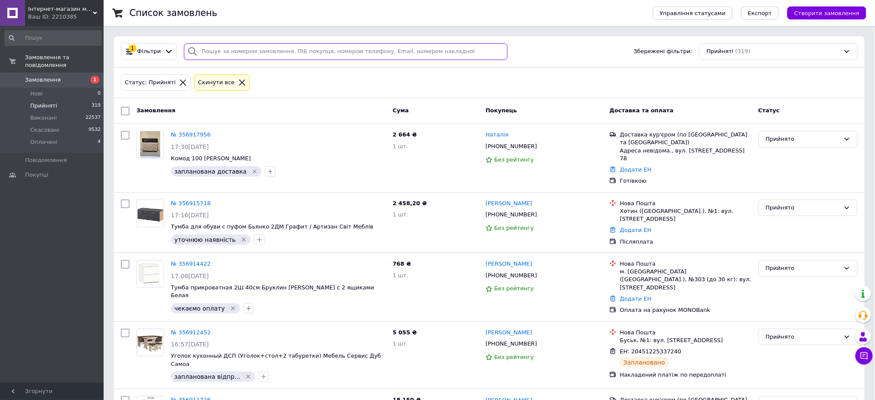
click at [214, 51] on input "search" at bounding box center [346, 51] width 324 height 17
paste input "[PHONE_NUMBER]"
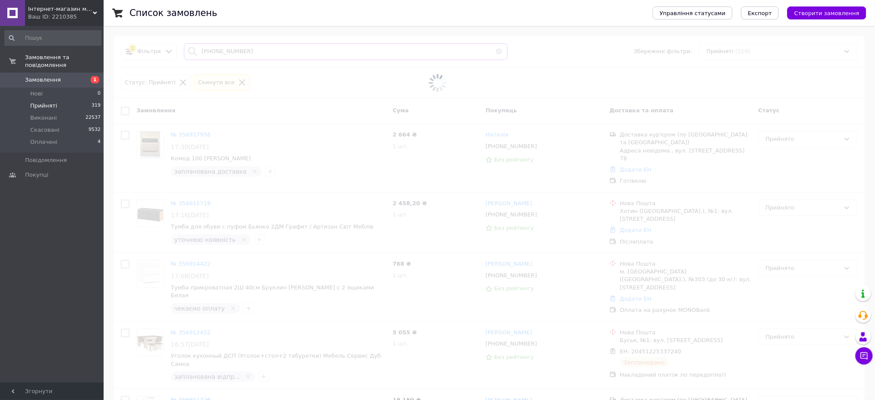
type input "[PHONE_NUMBER]"
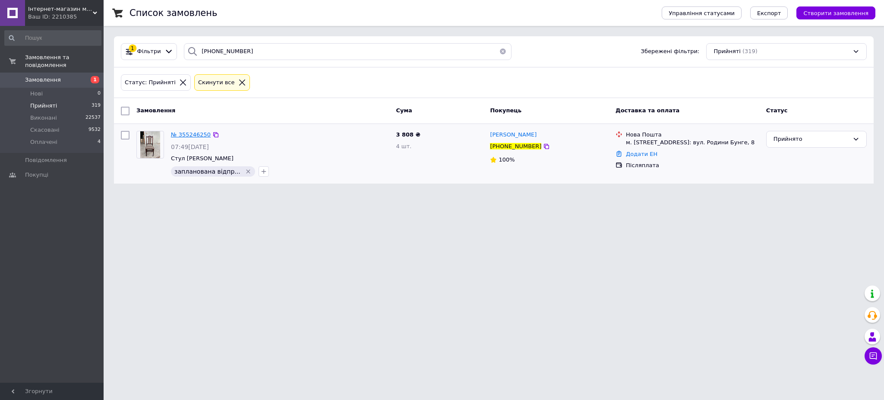
click at [197, 131] on span "№ 355246250" at bounding box center [191, 134] width 40 height 6
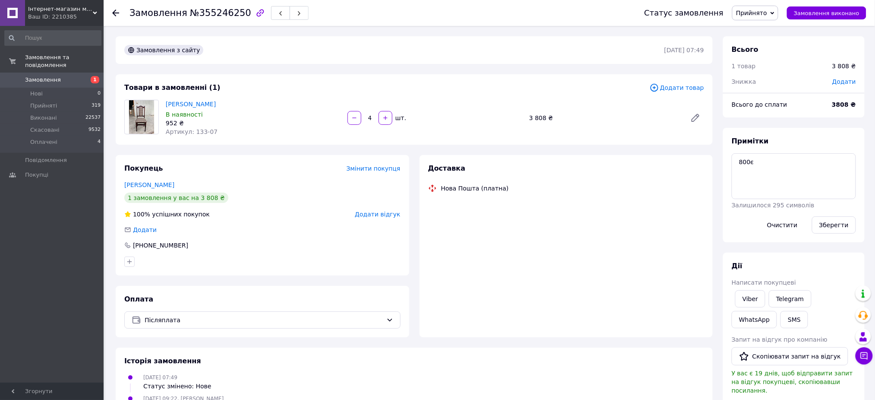
scroll to position [104, 0]
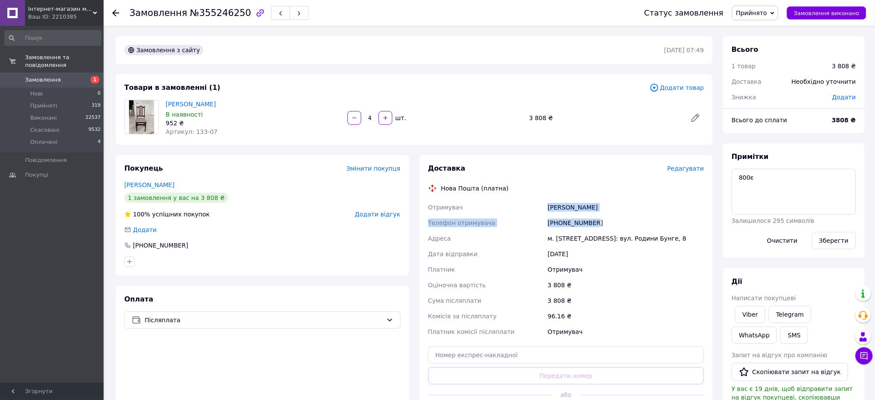
drag, startPoint x: 606, startPoint y: 223, endPoint x: 509, endPoint y: 211, distance: 97.9
click at [508, 206] on div "Отримувач [PERSON_NAME] Телефон отримувача [PHONE_NUMBER] Адреса м. [STREET_ADD…" at bounding box center [567, 269] width 280 height 140
drag, startPoint x: 611, startPoint y: 263, endPoint x: 595, endPoint y: 226, distance: 40.7
click at [611, 261] on div "Отримувач [PERSON_NAME] Телефон отримувача [PHONE_NUMBER] Адреса м. [STREET_ADD…" at bounding box center [567, 269] width 280 height 140
drag, startPoint x: 603, startPoint y: 222, endPoint x: 532, endPoint y: 228, distance: 71.0
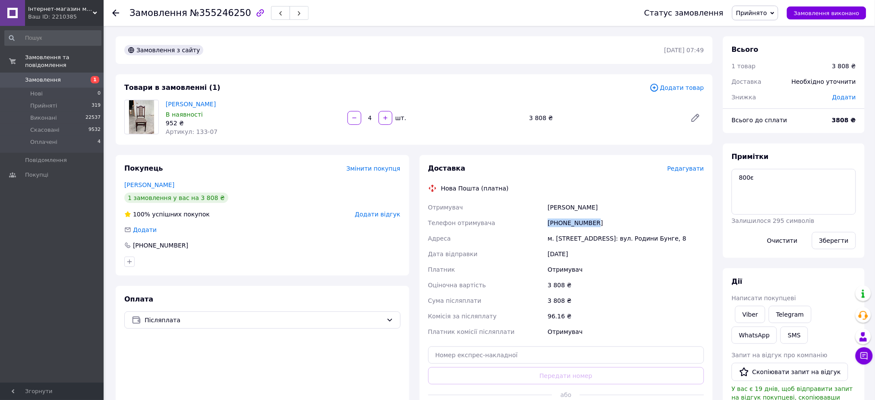
click at [542, 224] on div "Отримувач [PERSON_NAME] Телефон отримувача [PHONE_NUMBER] Адреса м. [STREET_ADD…" at bounding box center [567, 269] width 280 height 140
copy div "Телефон отримувача [PHONE_NUMBER]"
drag, startPoint x: 629, startPoint y: 200, endPoint x: 529, endPoint y: 200, distance: 99.7
click at [529, 200] on div "Отримувач [PERSON_NAME] Телефон отримувача [PHONE_NUMBER] Адреса м. [STREET_ADD…" at bounding box center [567, 269] width 280 height 140
copy div "Отримувач [PERSON_NAME]"
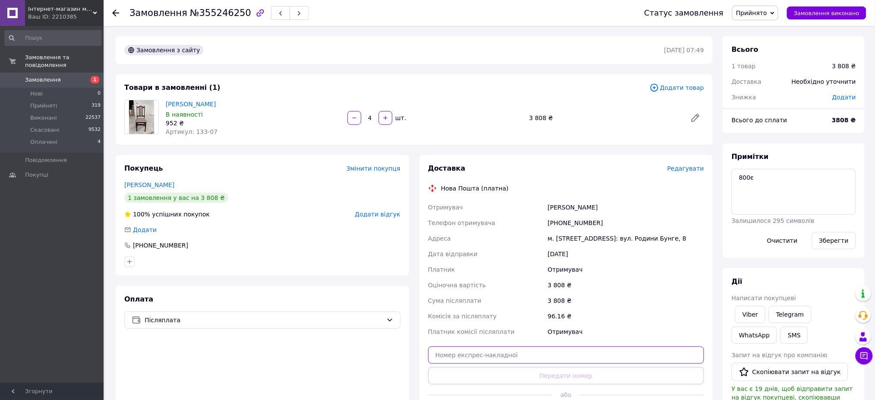
drag, startPoint x: 579, startPoint y: 349, endPoint x: 588, endPoint y: 354, distance: 10.1
click at [586, 354] on input "text" at bounding box center [566, 354] width 276 height 17
paste input "20451225342800"
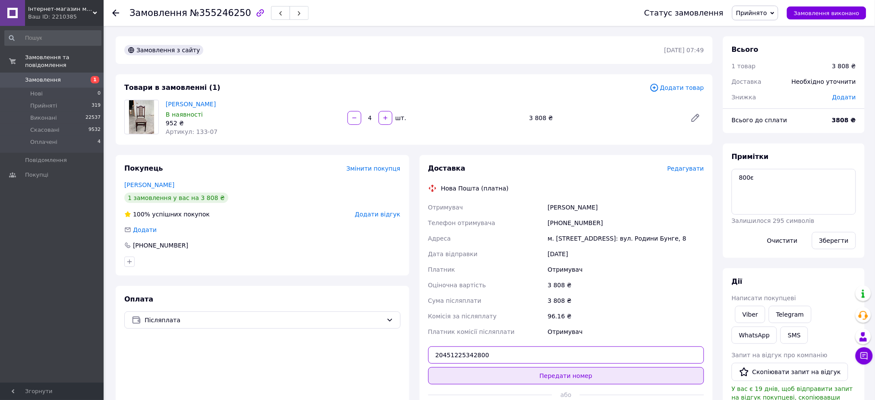
type input "20451225342800"
click at [572, 377] on button "Передати номер" at bounding box center [566, 375] width 276 height 17
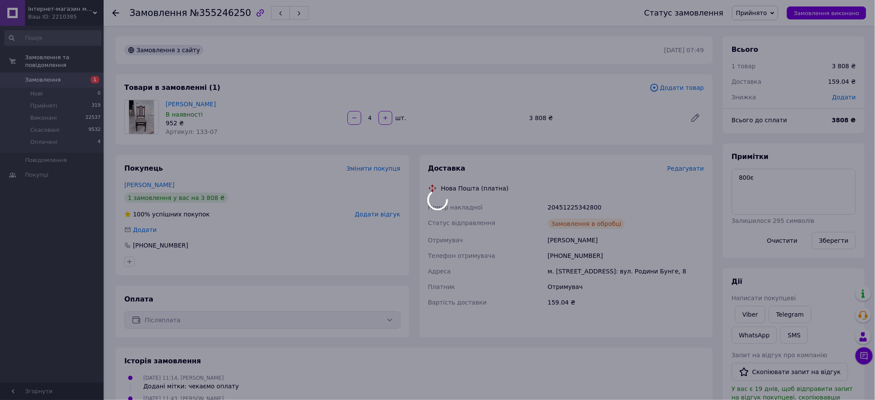
scroll to position [124, 0]
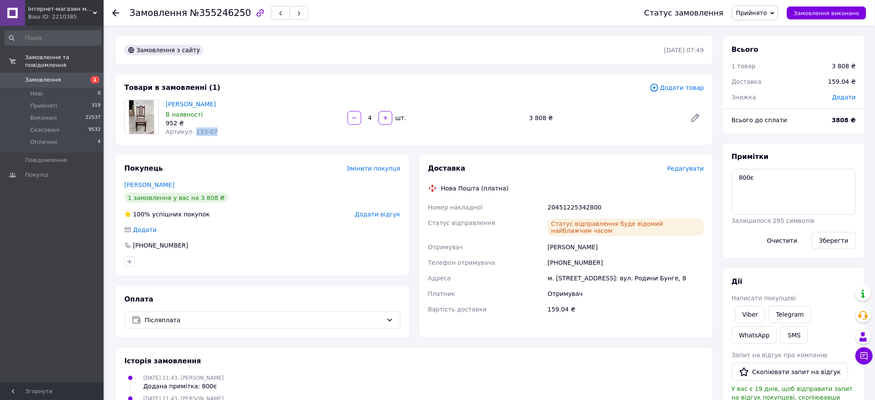
drag, startPoint x: 225, startPoint y: 130, endPoint x: 190, endPoint y: 135, distance: 35.4
click at [190, 135] on div "Артикул: 133-07" at bounding box center [253, 131] width 175 height 9
click at [45, 102] on span "Прийняті" at bounding box center [43, 106] width 27 height 8
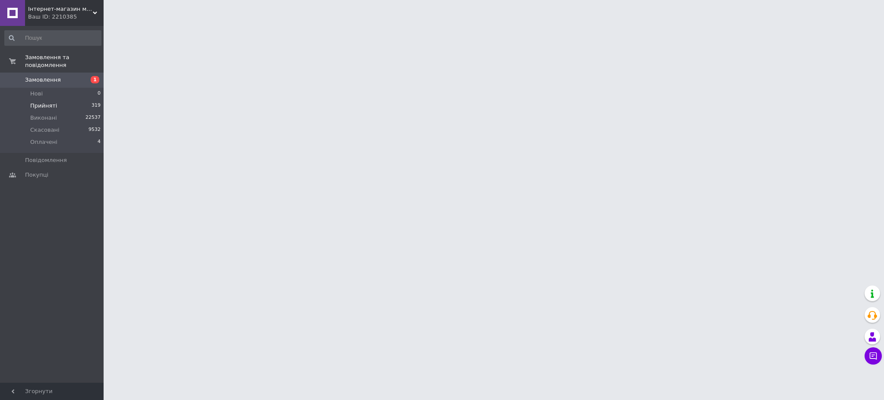
click at [45, 102] on span "Прийняті" at bounding box center [43, 106] width 27 height 8
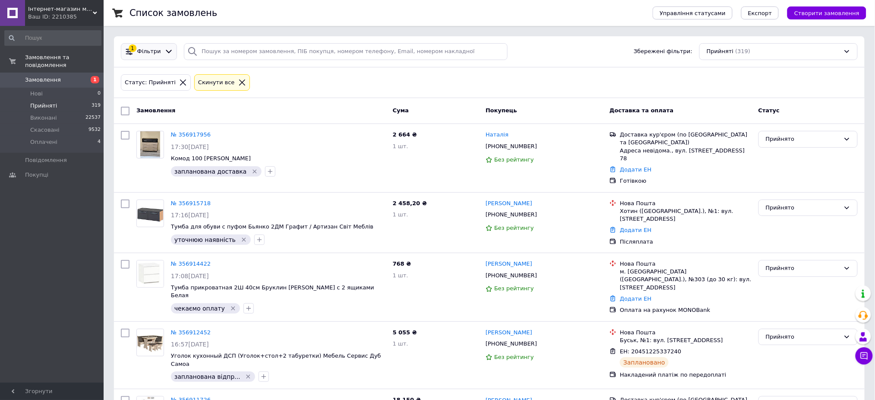
click at [166, 49] on icon at bounding box center [169, 51] width 9 height 9
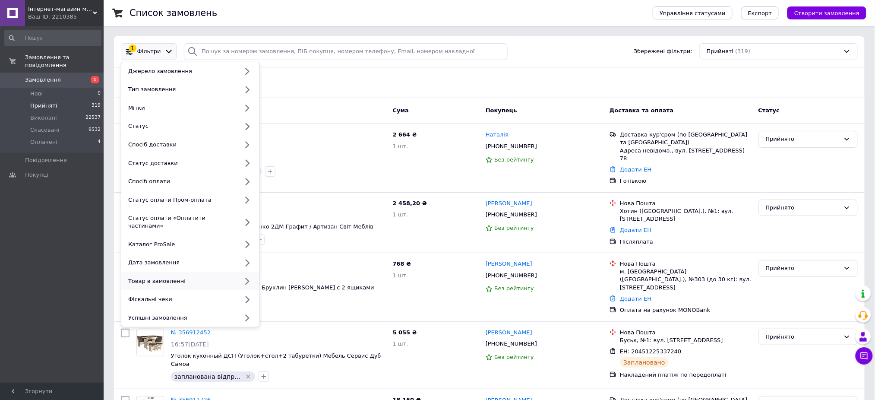
click at [160, 277] on div "Товар в замовленні" at bounding box center [182, 281] width 114 height 8
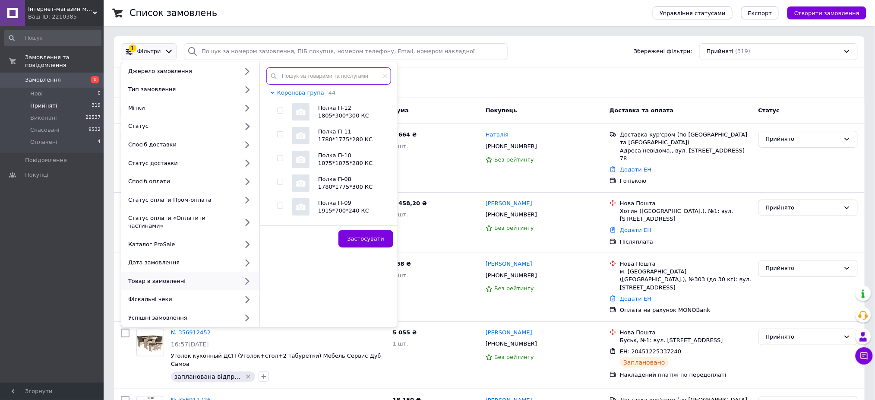
click at [327, 74] on input "text" at bounding box center [328, 75] width 125 height 17
paste input "133-07"
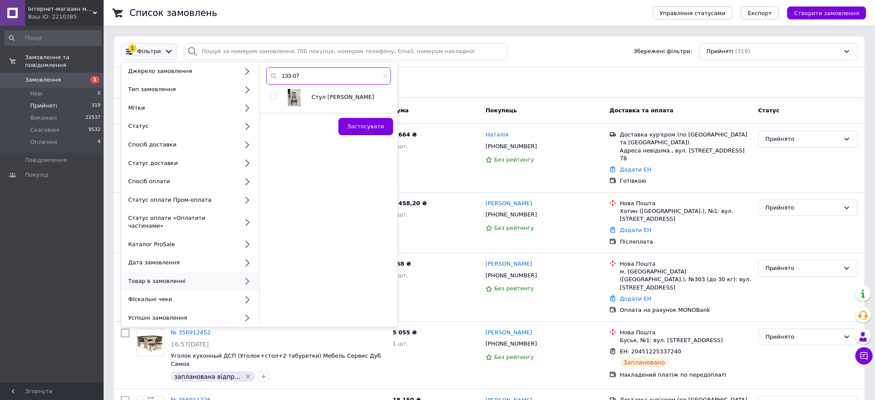
type input "133-07"
click at [272, 99] on div at bounding box center [275, 97] width 9 height 17
drag, startPoint x: 274, startPoint y: 96, endPoint x: 293, endPoint y: 108, distance: 22.1
click at [275, 97] on input "checkbox" at bounding box center [274, 97] width 6 height 6
checkbox input "true"
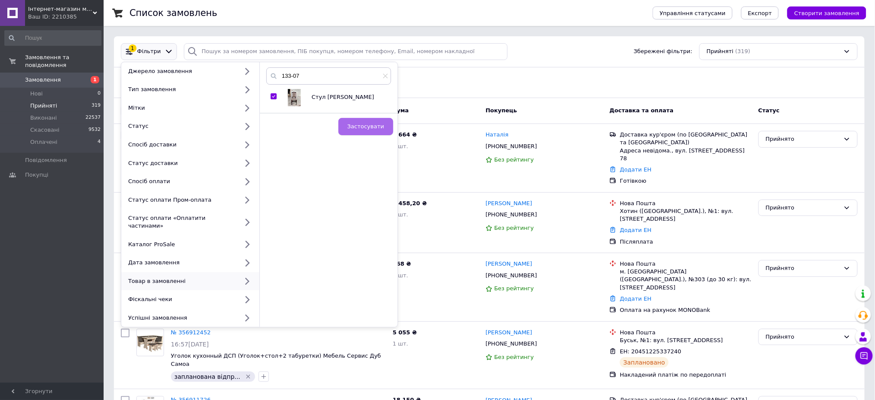
click at [357, 123] on span "Застосувати" at bounding box center [366, 126] width 37 height 6
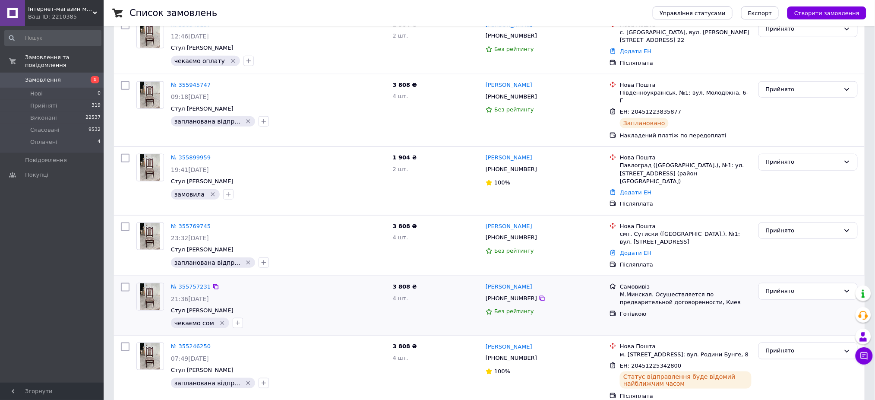
scroll to position [171, 0]
click at [540, 235] on icon at bounding box center [542, 237] width 5 height 5
click at [180, 222] on link "№ 355769745" at bounding box center [191, 225] width 40 height 6
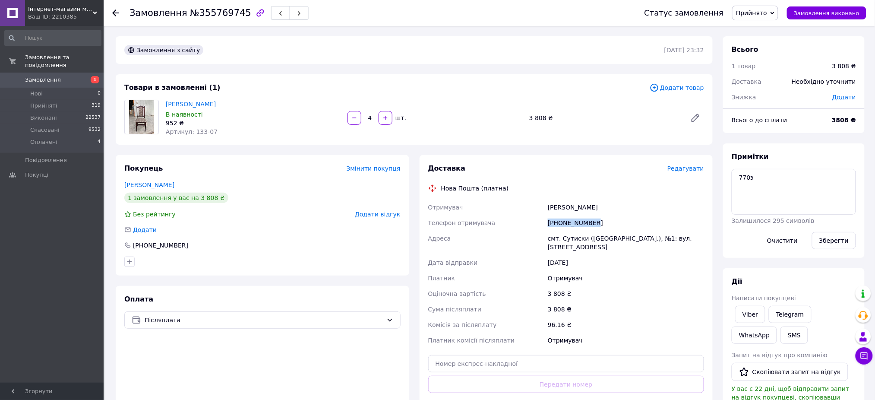
drag, startPoint x: 603, startPoint y: 228, endPoint x: 535, endPoint y: 228, distance: 68.7
click at [535, 228] on div "Отримувач [PERSON_NAME] Телефон отримувача [PHONE_NUMBER] [GEOGRAPHIC_DATA] смт…" at bounding box center [567, 273] width 280 height 149
drag, startPoint x: 579, startPoint y: 208, endPoint x: 542, endPoint y: 206, distance: 37.6
click at [535, 207] on div "Отримувач [PERSON_NAME] Телефон отримувача [PHONE_NUMBER] [GEOGRAPHIC_DATA] смт…" at bounding box center [567, 273] width 280 height 149
click at [565, 356] on input "text" at bounding box center [566, 363] width 276 height 17
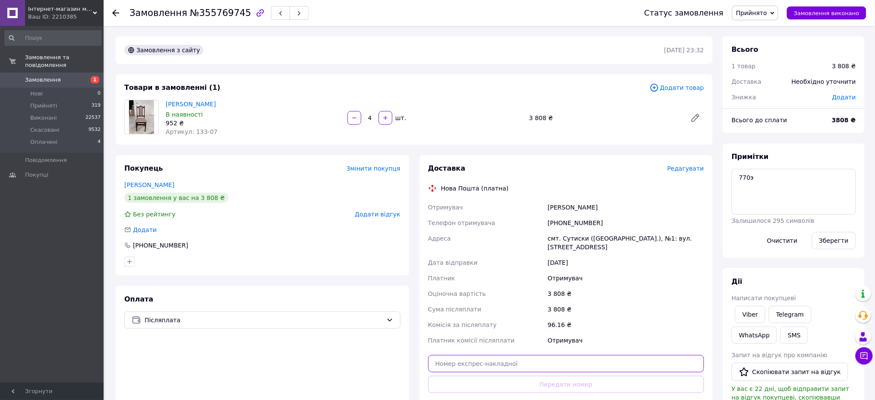
paste input "20451225344195"
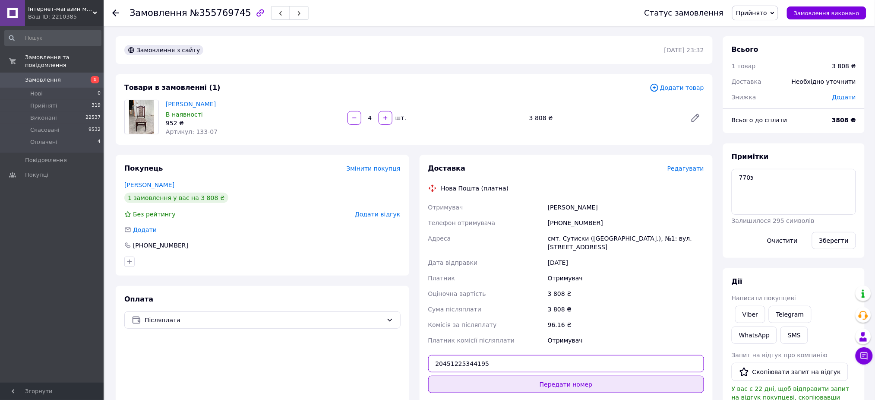
type input "20451225344195"
click at [550, 378] on button "Передати номер" at bounding box center [566, 384] width 276 height 17
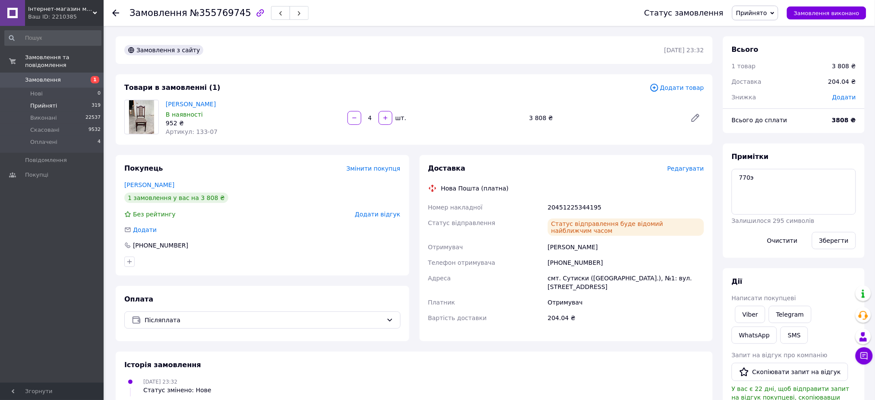
click at [63, 100] on li "Прийняті 319" at bounding box center [53, 106] width 106 height 12
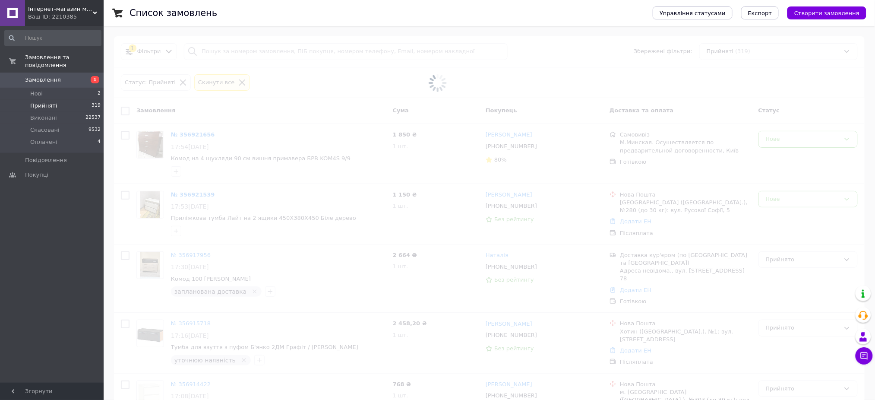
click at [245, 54] on span at bounding box center [437, 82] width 875 height 165
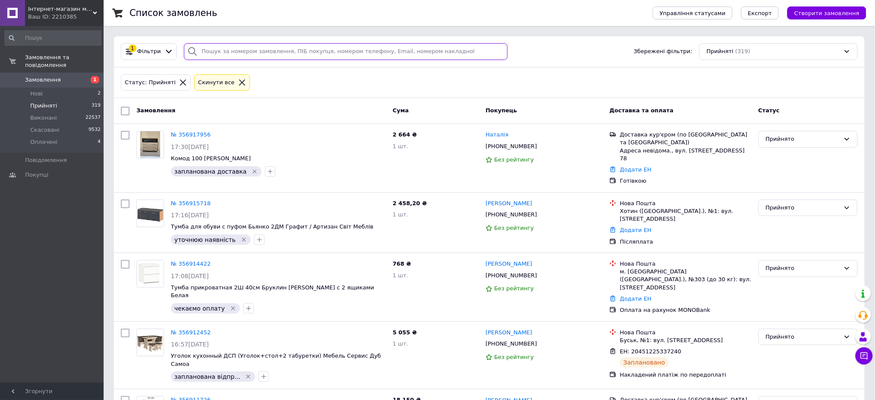
click at [223, 51] on input "search" at bounding box center [346, 51] width 324 height 17
paste input "[PHONE_NUMBER]"
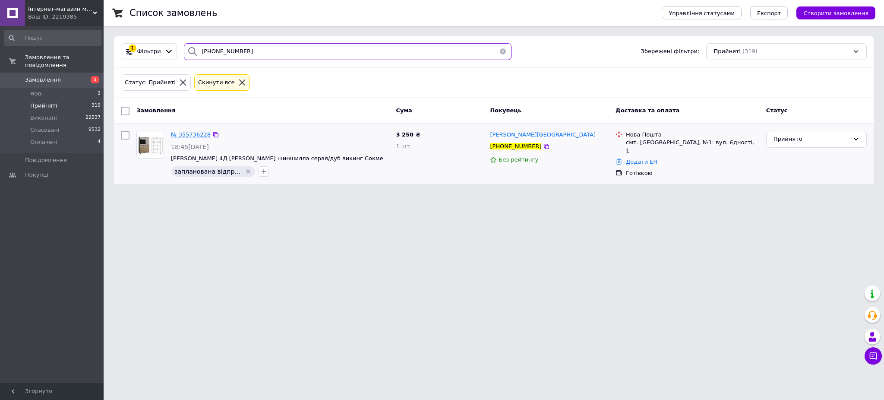
type input "[PHONE_NUMBER]"
click at [184, 134] on span "№ 355736228" at bounding box center [191, 134] width 40 height 6
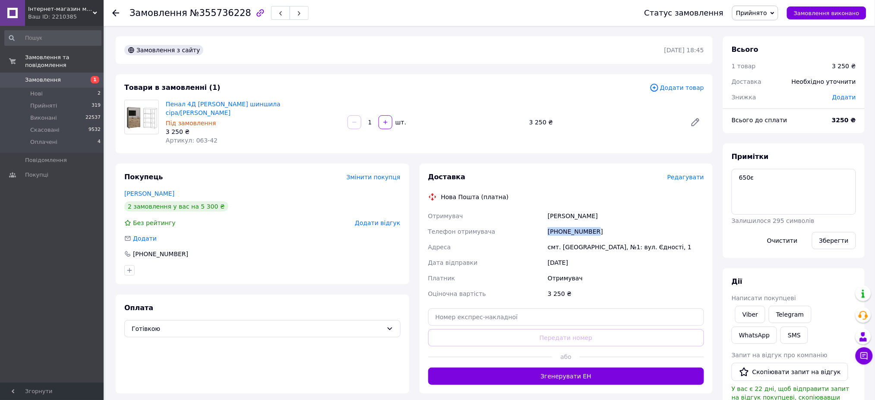
drag, startPoint x: 620, startPoint y: 222, endPoint x: 517, endPoint y: 222, distance: 103.2
click at [517, 222] on div "Отримувач [GEOGRAPHIC_DATA][PERSON_NAME] Телефон отримувача [PHONE_NUMBER] [GEO…" at bounding box center [567, 254] width 280 height 93
drag, startPoint x: 616, startPoint y: 203, endPoint x: 529, endPoint y: 205, distance: 87.2
click at [529, 205] on div "Доставка Редагувати Нова Пошта (платна) Отримувач [GEOGRAPHIC_DATA][PERSON_NAME…" at bounding box center [566, 278] width 276 height 212
drag, startPoint x: 583, startPoint y: 307, endPoint x: 570, endPoint y: 316, distance: 16.2
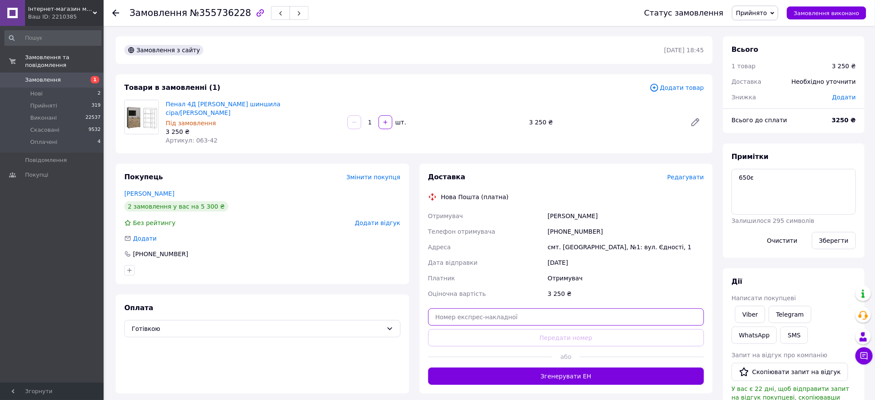
click at [582, 308] on input "text" at bounding box center [566, 316] width 276 height 17
paste input "20451225345196"
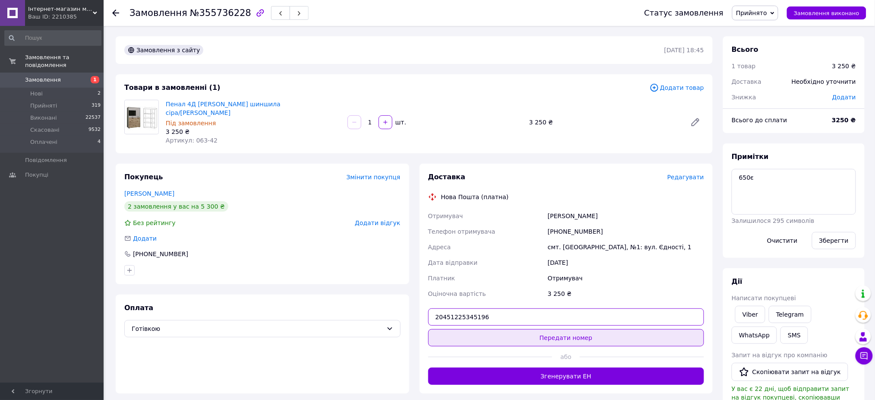
type input "20451225345196"
drag, startPoint x: 555, startPoint y: 332, endPoint x: 677, endPoint y: 247, distance: 148.6
click at [555, 332] on button "Передати номер" at bounding box center [566, 337] width 276 height 17
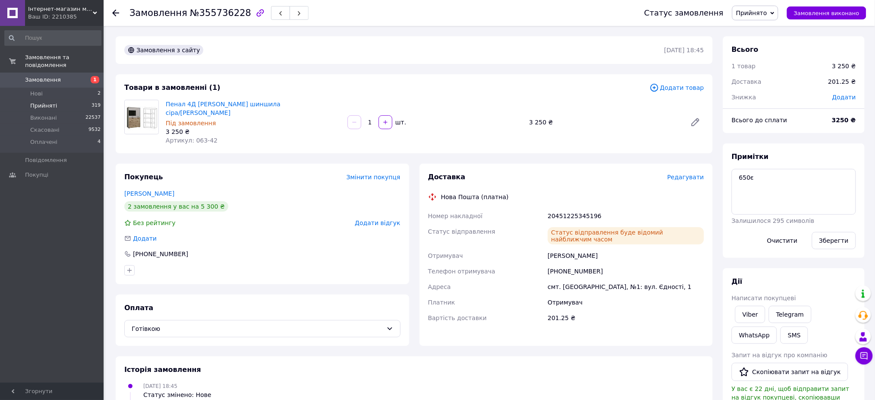
click at [23, 100] on li "Прийняті 319" at bounding box center [53, 106] width 106 height 12
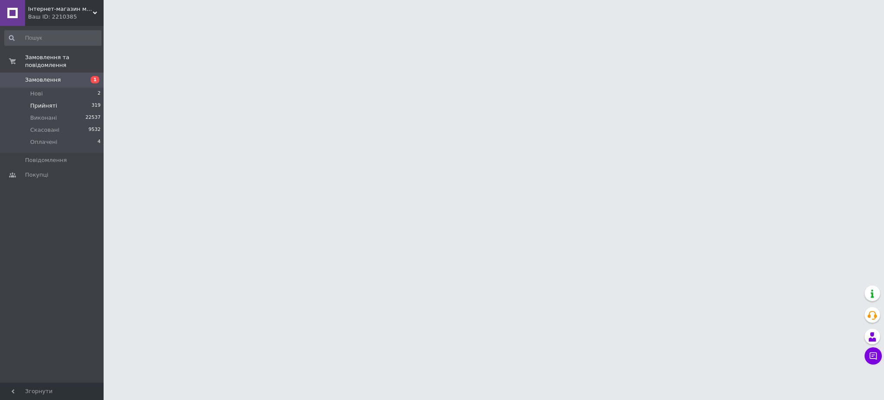
click at [23, 100] on li "Прийняті 319" at bounding box center [53, 106] width 106 height 12
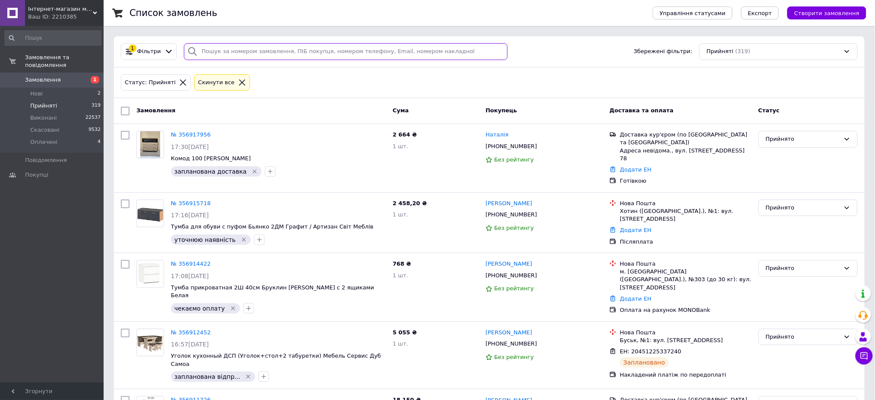
click at [238, 47] on input "search" at bounding box center [346, 51] width 324 height 17
paste input "[PHONE_NUMBER]"
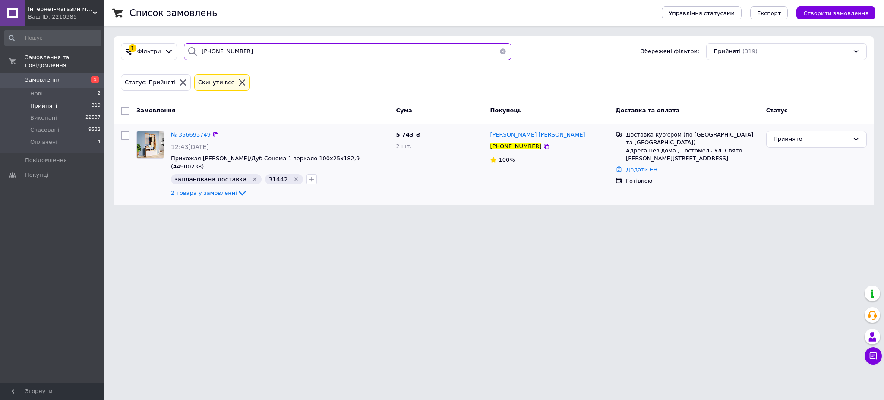
type input "[PHONE_NUMBER]"
click at [195, 133] on span "№ 356693749" at bounding box center [191, 134] width 40 height 6
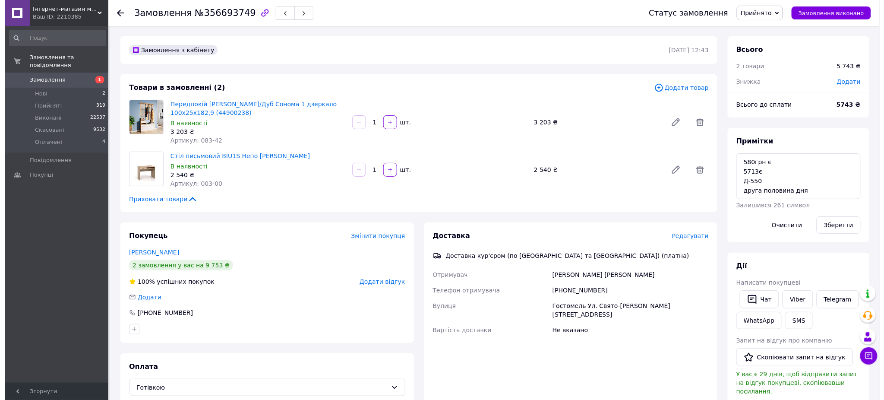
scroll to position [28, 0]
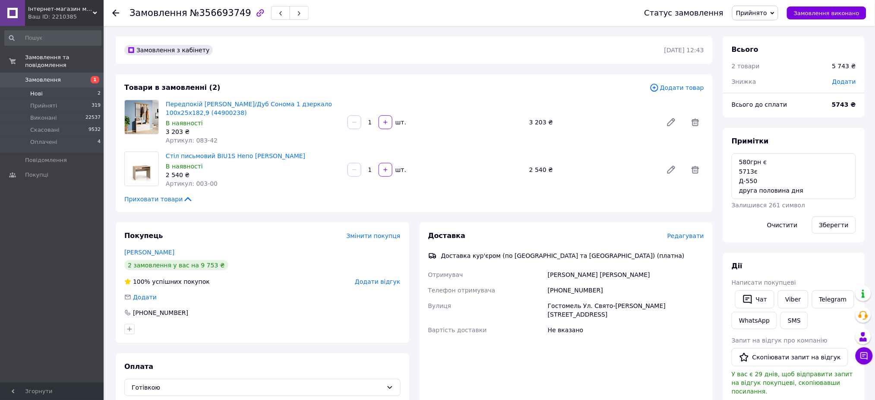
click at [29, 88] on li "Нові 2" at bounding box center [53, 94] width 106 height 12
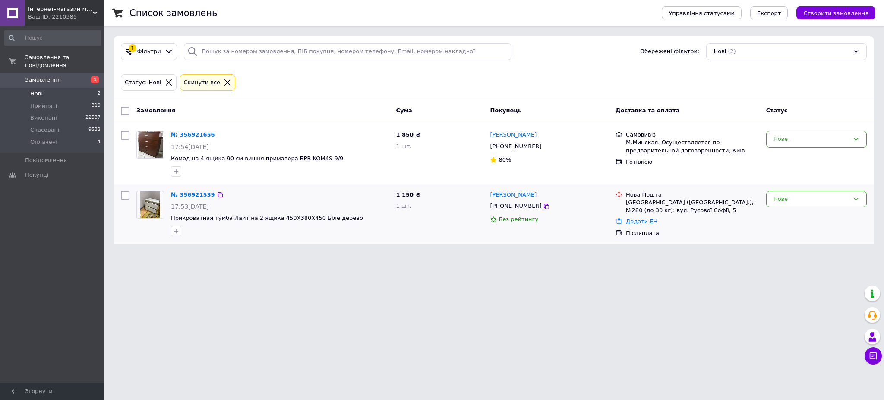
click at [806, 209] on div "Нове" at bounding box center [817, 213] width 108 height 53
click at [795, 199] on div "Нове" at bounding box center [812, 199] width 76 height 9
drag, startPoint x: 786, startPoint y: 221, endPoint x: 694, endPoint y: 229, distance: 92.3
click at [786, 220] on li "Прийнято" at bounding box center [817, 217] width 100 height 16
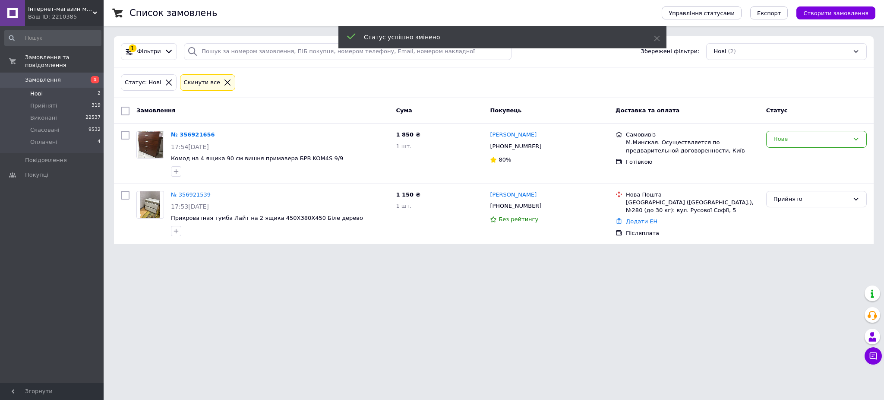
click at [187, 194] on link "№ 356921539" at bounding box center [191, 194] width 40 height 6
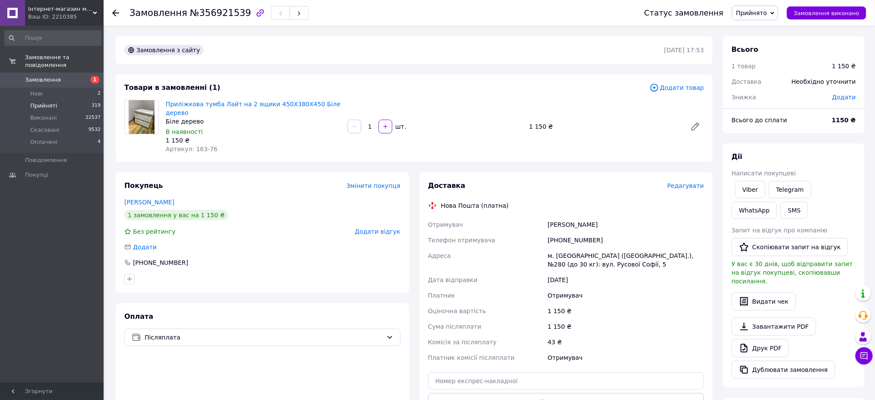
click at [41, 102] on span "Прийняті" at bounding box center [43, 106] width 27 height 8
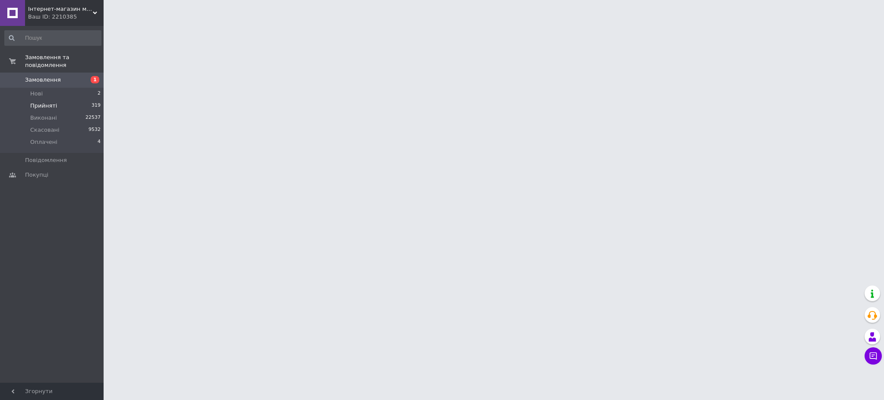
click at [41, 102] on span "Прийняті" at bounding box center [43, 106] width 27 height 8
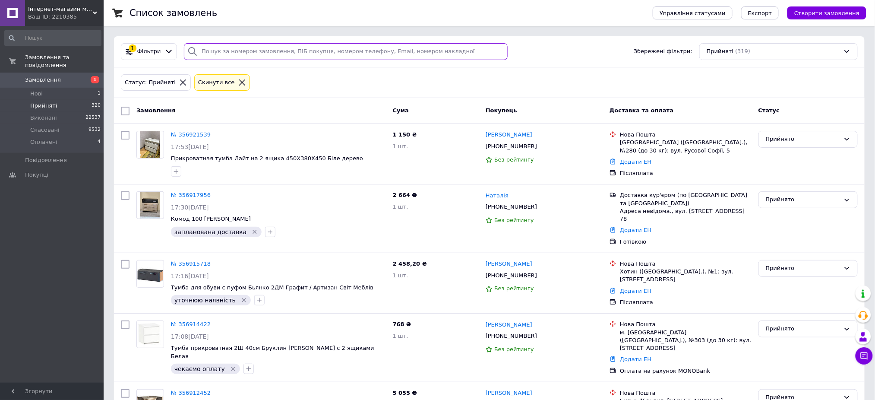
click at [221, 47] on input "search" at bounding box center [346, 51] width 324 height 17
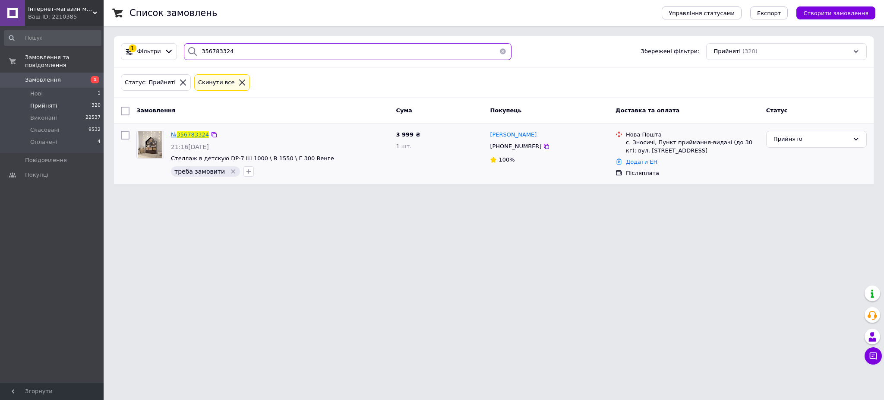
type input "356783324"
click at [184, 134] on span "356783324" at bounding box center [193, 134] width 32 height 6
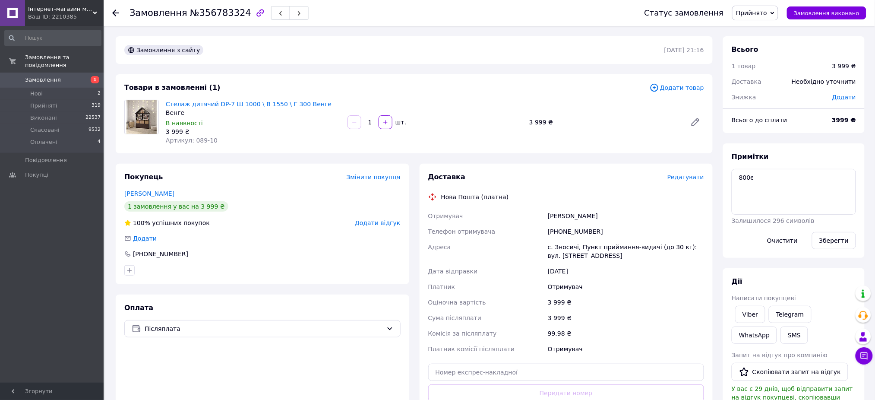
click at [678, 178] on span "Редагувати" at bounding box center [686, 177] width 37 height 7
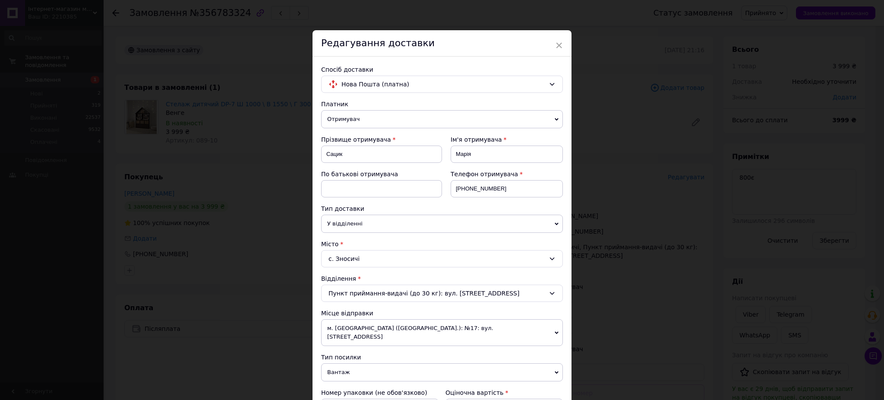
click at [346, 261] on div "с. Зносичі" at bounding box center [442, 258] width 242 height 17
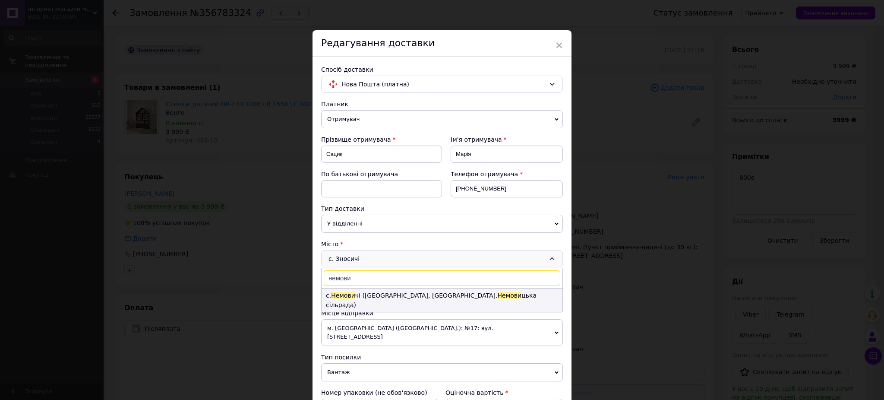
type input "немови"
click at [350, 292] on span "Немови" at bounding box center [343, 295] width 24 height 7
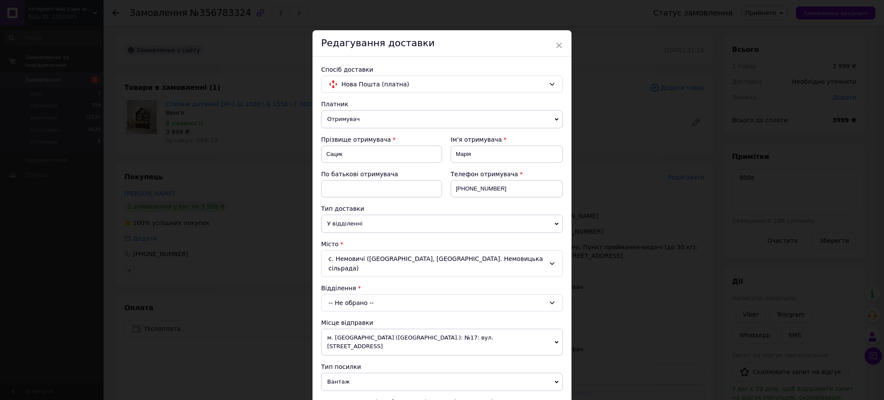
click at [349, 294] on div "-- Не обрано --" at bounding box center [442, 302] width 242 height 17
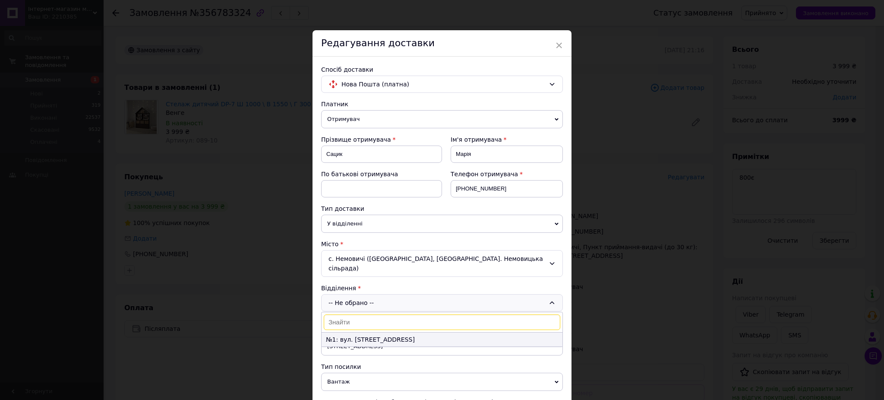
click at [365, 332] on li "№1: вул. [STREET_ADDRESS]" at bounding box center [442, 339] width 241 height 14
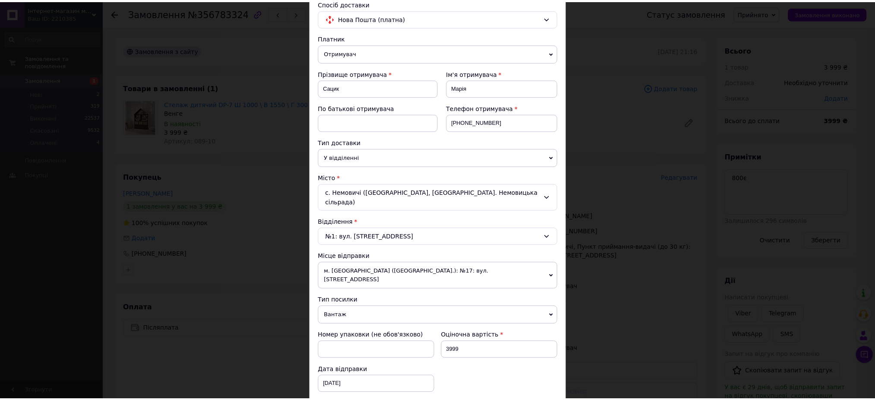
scroll to position [230, 0]
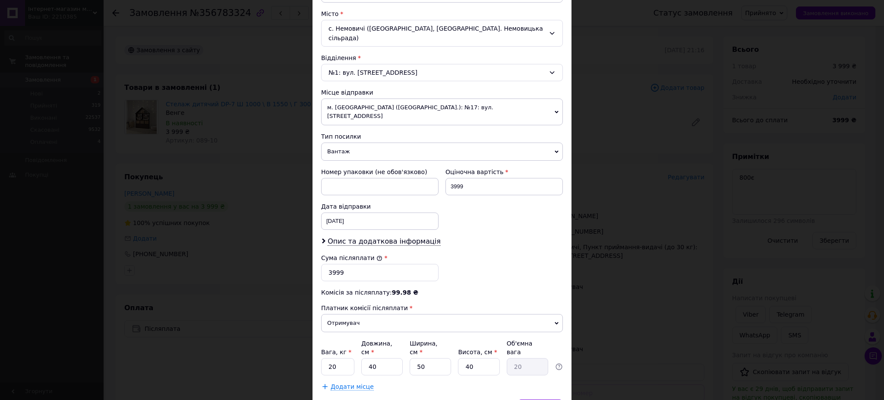
click at [537, 399] on div "Зберегти" at bounding box center [540, 407] width 45 height 17
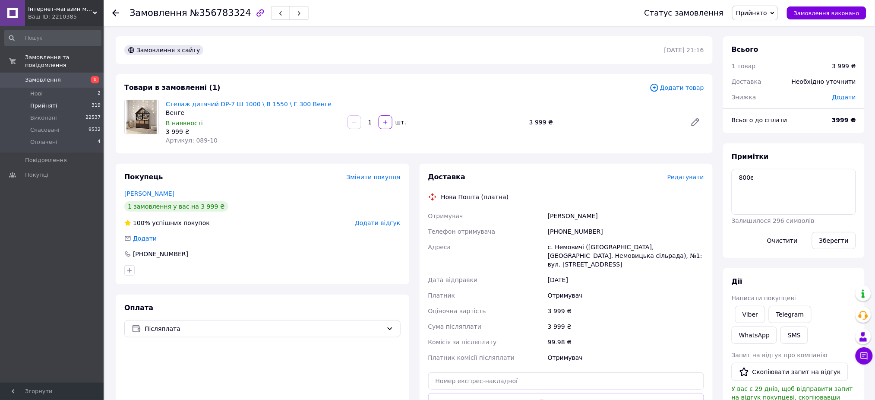
click at [40, 102] on span "Прийняті" at bounding box center [43, 106] width 27 height 8
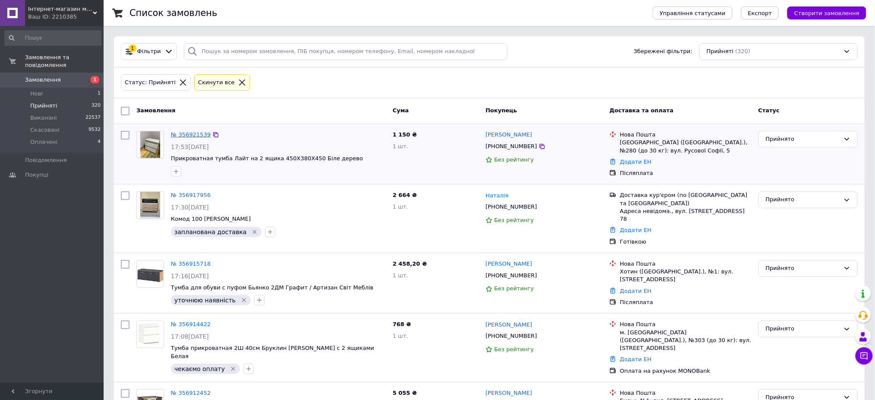
click at [185, 134] on link "№ 356921539" at bounding box center [191, 134] width 40 height 6
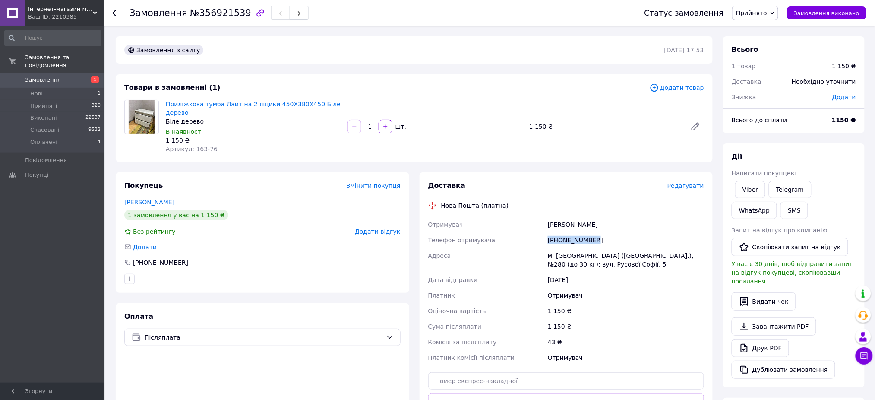
drag, startPoint x: 603, startPoint y: 231, endPoint x: 510, endPoint y: 234, distance: 92.5
click at [510, 234] on div "Отримувач [PERSON_NAME] Телефон отримувача [PHONE_NUMBER] [PERSON_NAME] [GEOGRA…" at bounding box center [567, 291] width 280 height 149
click at [778, 317] on link "Завантажити PDF" at bounding box center [774, 326] width 85 height 18
drag, startPoint x: 61, startPoint y: 96, endPoint x: 54, endPoint y: 99, distance: 8.2
click at [60, 100] on li "Прийняті 320" at bounding box center [53, 106] width 106 height 12
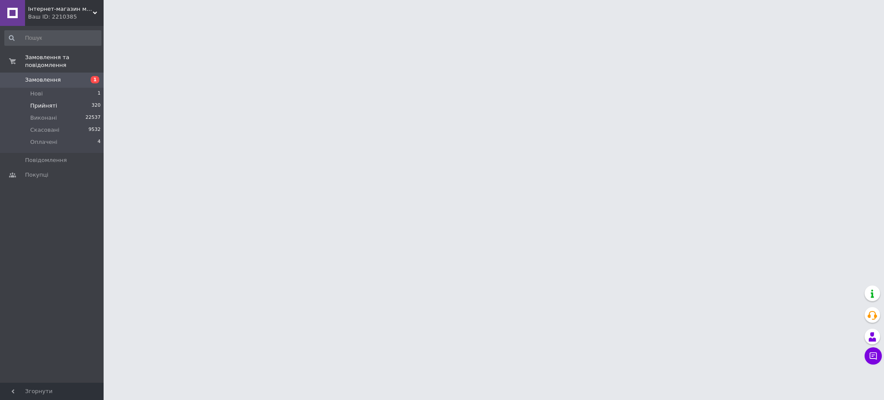
click at [40, 102] on span "Прийняті" at bounding box center [43, 106] width 27 height 8
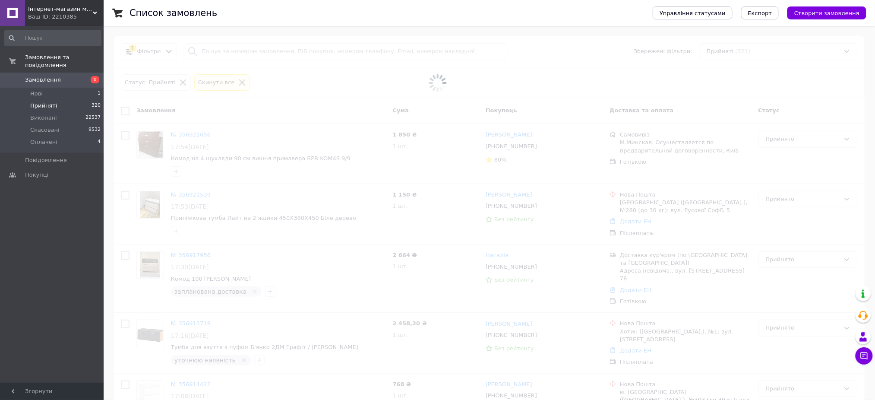
click at [236, 47] on span at bounding box center [437, 82] width 875 height 165
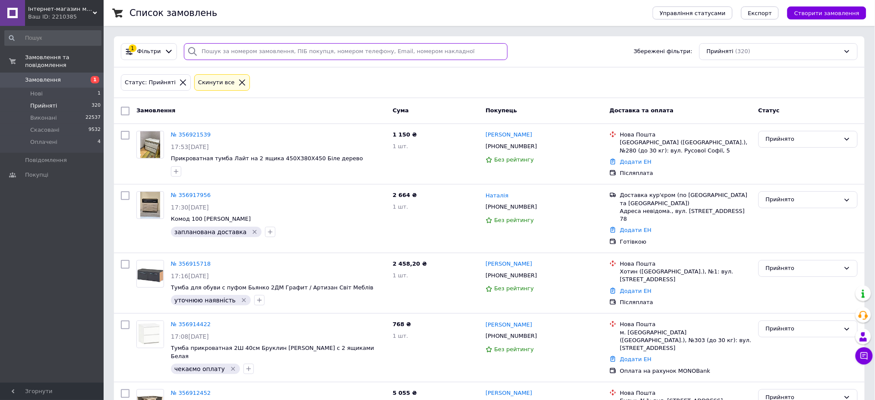
click at [205, 52] on input "search" at bounding box center [346, 51] width 324 height 17
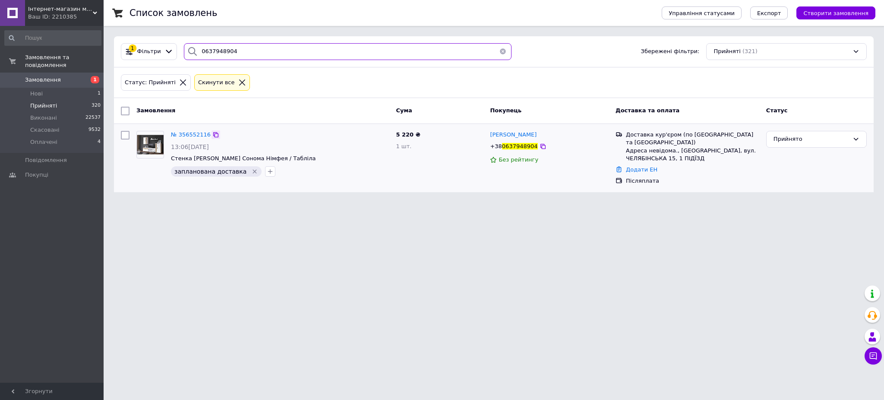
type input "0637948904"
drag, startPoint x: 213, startPoint y: 134, endPoint x: 242, endPoint y: 164, distance: 40.9
click at [213, 134] on icon at bounding box center [215, 134] width 5 height 5
click at [177, 133] on span "№ 356552116" at bounding box center [191, 134] width 40 height 6
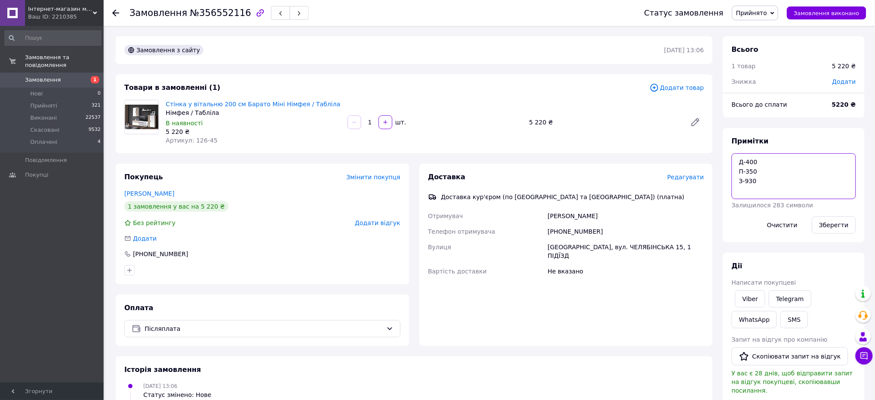
click at [737, 158] on textarea "Д-400 П-350 З-930" at bounding box center [794, 176] width 124 height 46
click at [740, 154] on textarea "Д-400 П-350 З-930" at bounding box center [794, 176] width 124 height 46
type textarea "6900є Д-400 П-350 З-930"
click at [824, 221] on button "Зберегти" at bounding box center [834, 224] width 44 height 17
drag, startPoint x: 833, startPoint y: 220, endPoint x: 690, endPoint y: 224, distance: 143.4
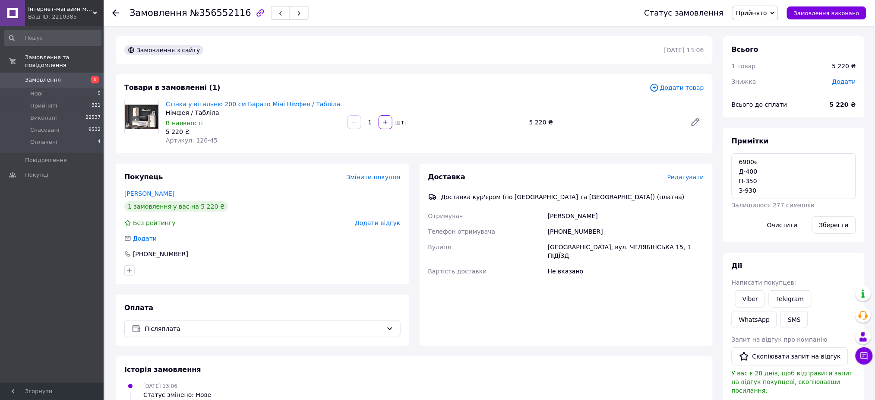
click at [833, 221] on button "Зберегти" at bounding box center [834, 224] width 44 height 17
click at [37, 102] on span "Прийняті" at bounding box center [43, 106] width 27 height 8
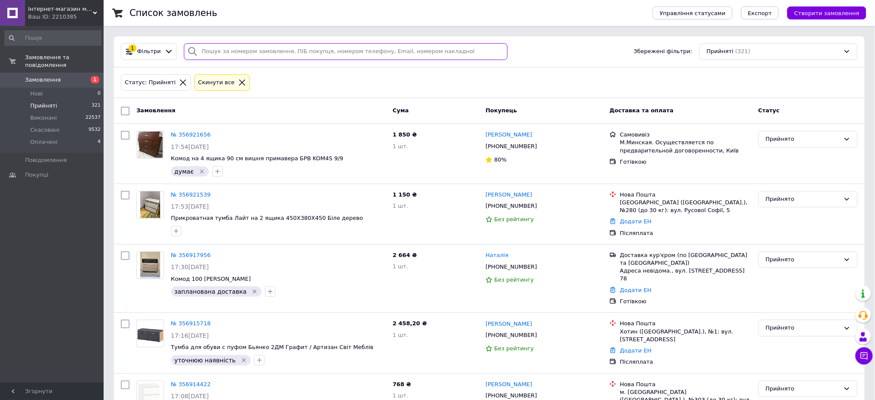
click at [309, 46] on input "search" at bounding box center [346, 51] width 324 height 17
paste input "20451224538797"
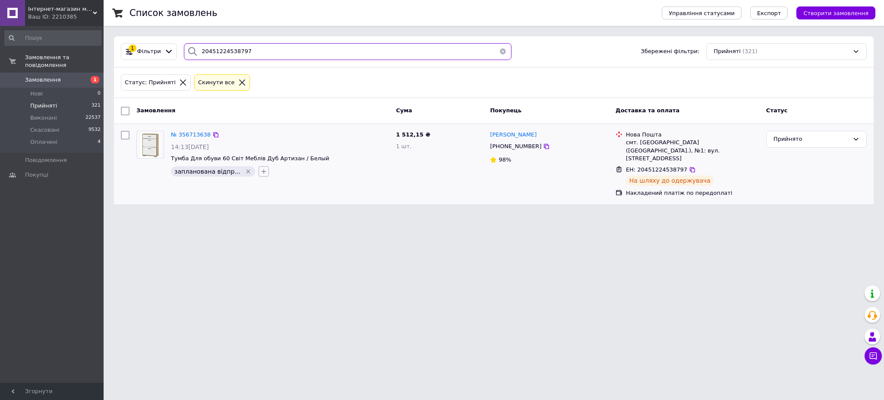
type input "20451224538797"
click at [260, 172] on icon "button" at bounding box center [263, 171] width 7 height 7
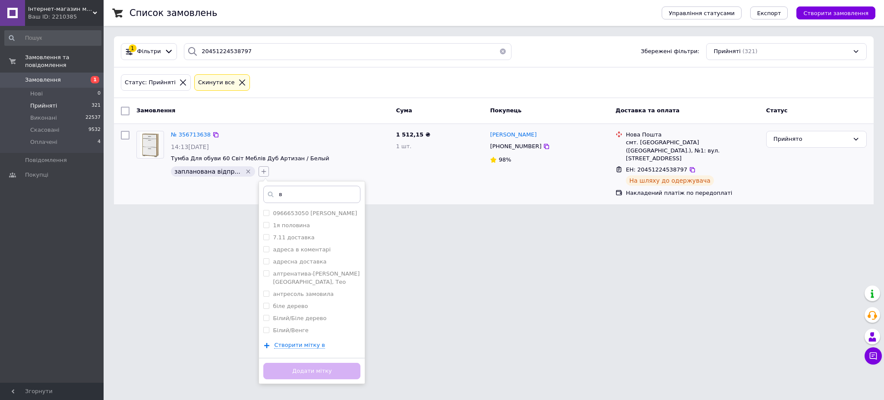
type input "ві"
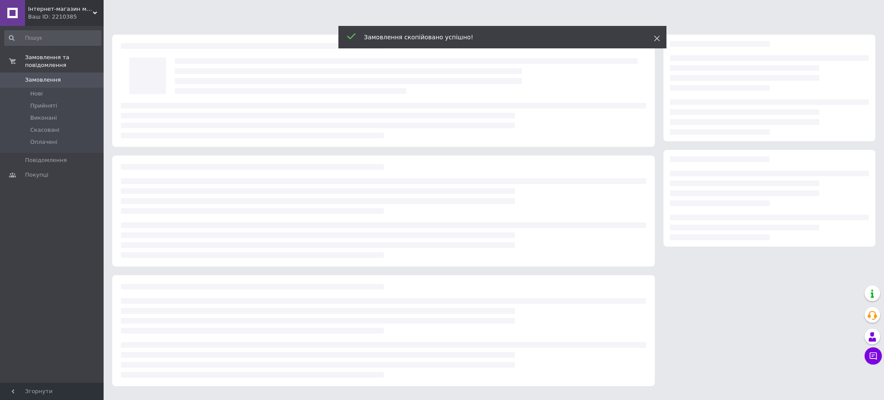
click at [659, 38] on div "Замовлення скопійовано успішно!" at bounding box center [503, 37] width 328 height 22
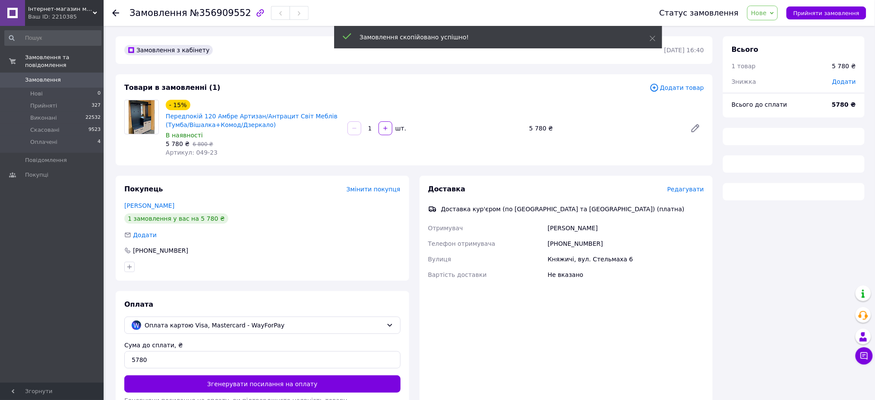
click at [767, 14] on span "Нове" at bounding box center [759, 12] width 16 height 7
click at [772, 25] on li "Прийнято" at bounding box center [768, 30] width 40 height 13
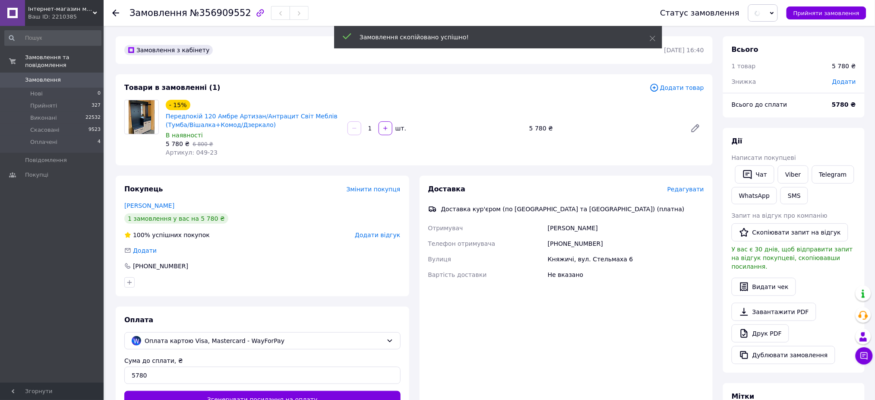
click at [659, 89] on icon at bounding box center [654, 87] width 9 height 9
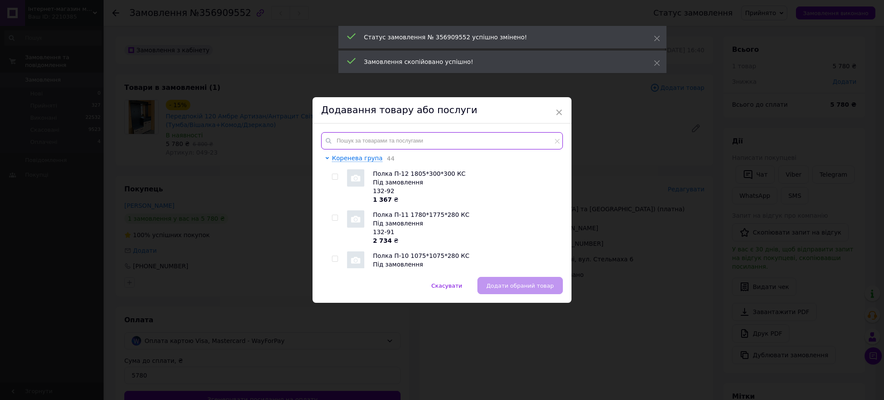
click at [392, 136] on input "text" at bounding box center [442, 140] width 242 height 17
paste input "043-74"
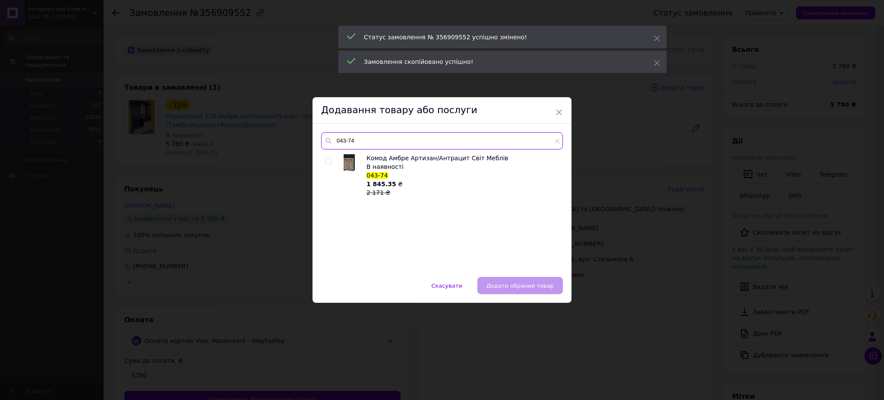
type input "043-74"
click at [328, 161] on input "checkbox" at bounding box center [329, 161] width 6 height 6
checkbox input "true"
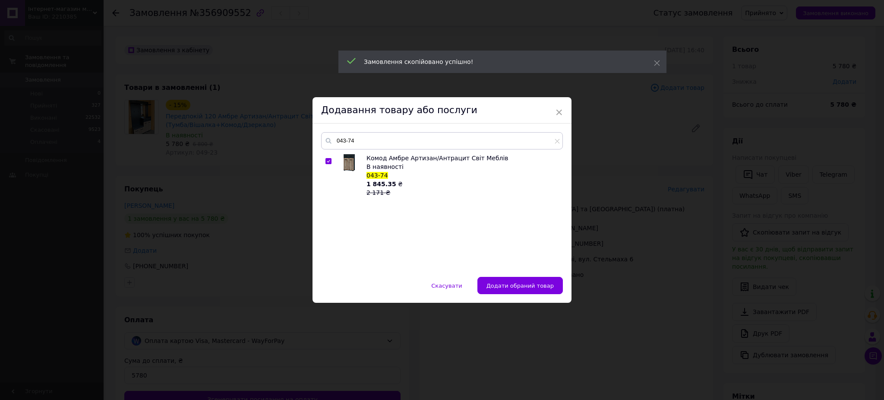
click at [509, 285] on span "Додати обраний товар" at bounding box center [520, 285] width 67 height 6
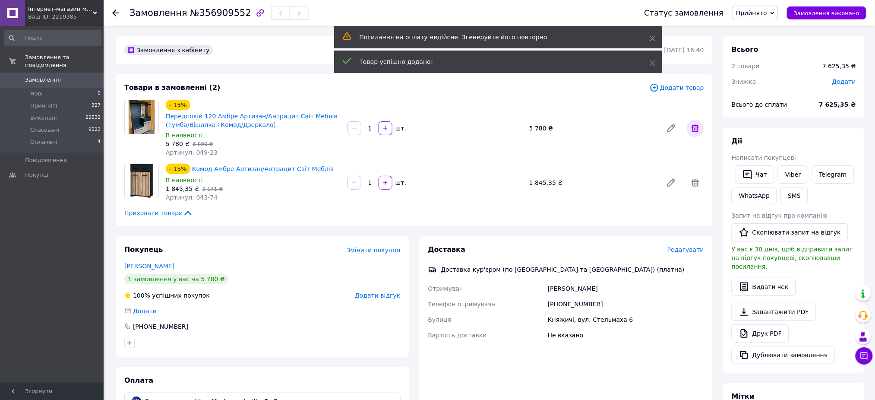
drag, startPoint x: 696, startPoint y: 122, endPoint x: 692, endPoint y: 125, distance: 4.7
click at [695, 123] on span at bounding box center [695, 128] width 17 height 17
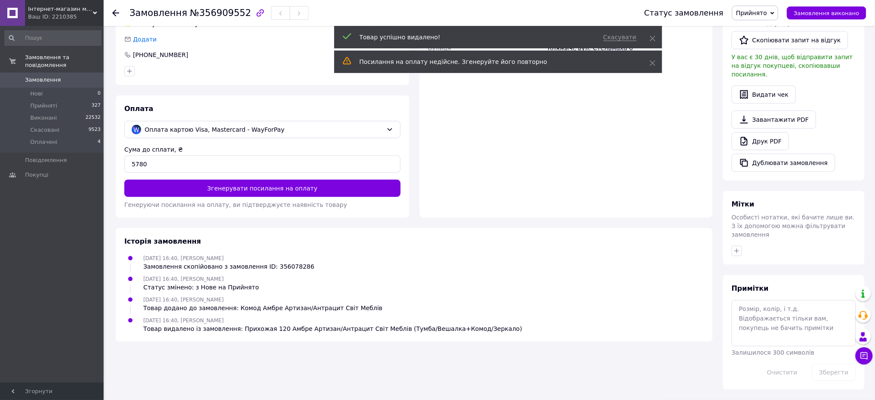
scroll to position [174, 0]
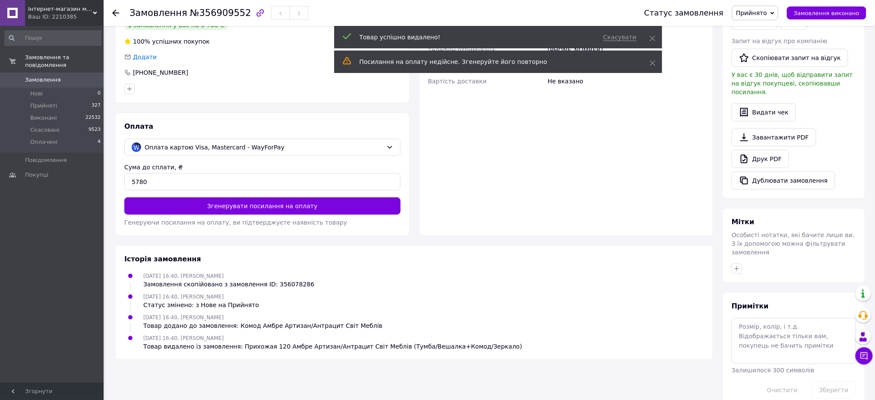
click at [764, 301] on div "Примітки Залишилося 300 символів Очистити Зберегти" at bounding box center [794, 349] width 124 height 97
click at [765, 318] on textarea at bounding box center [794, 341] width 124 height 46
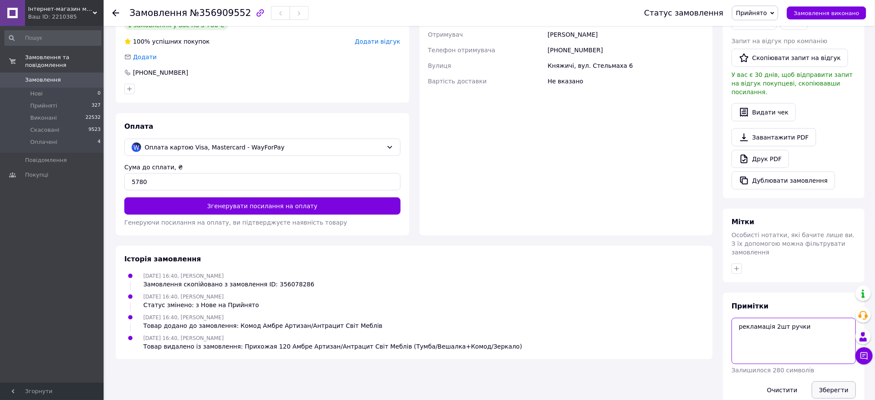
type textarea "рекламація 2шт ручки"
click at [840, 381] on button "Зберегти" at bounding box center [834, 389] width 44 height 17
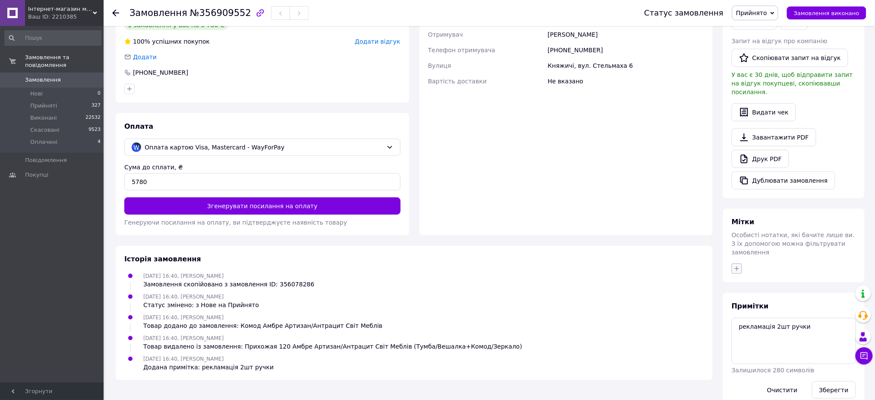
click at [737, 265] on icon "button" at bounding box center [737, 268] width 7 height 7
type input "рекла"
click at [739, 343] on input "рекламация" at bounding box center [740, 346] width 6 height 6
checkbox input "true"
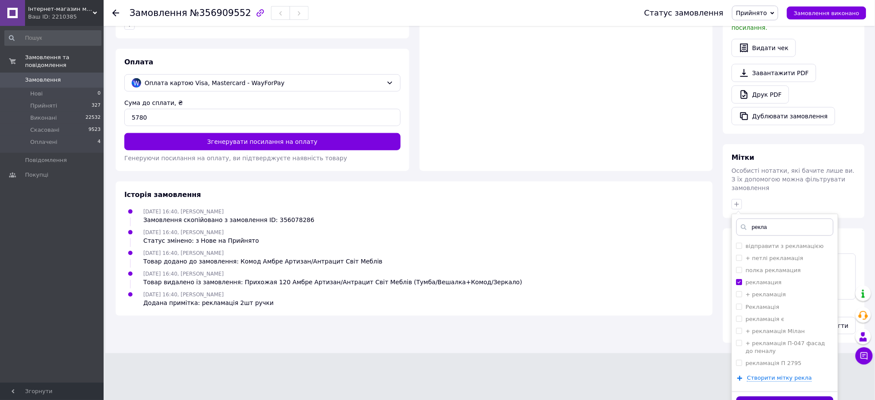
click at [756, 396] on button "Додати мітку" at bounding box center [785, 404] width 97 height 17
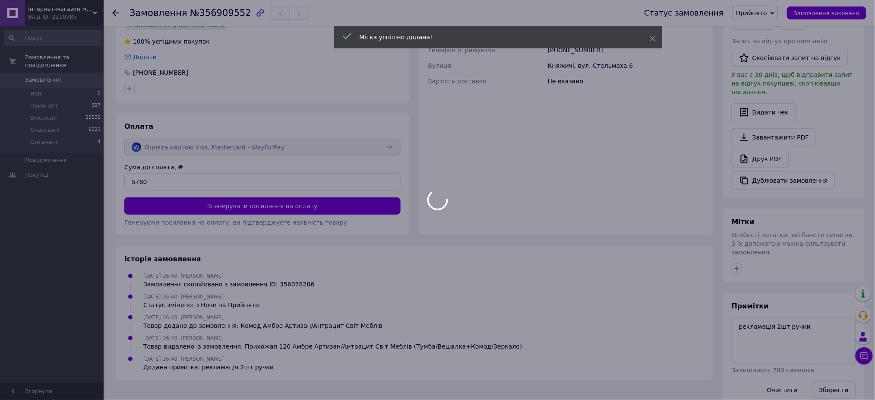
scroll to position [188, 0]
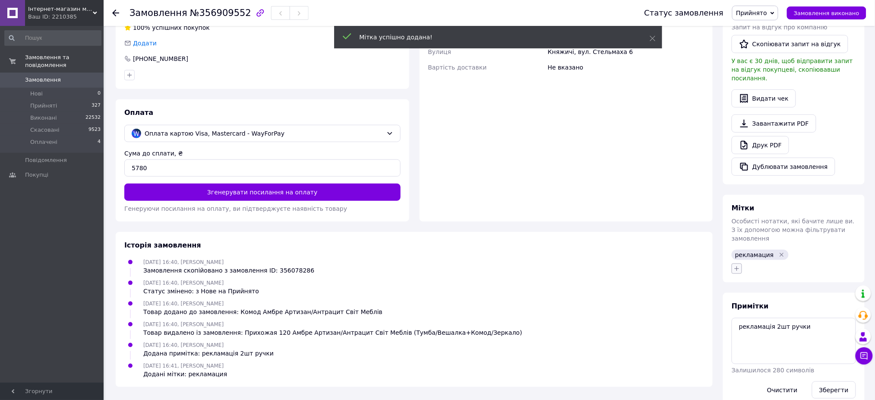
click at [735, 263] on button "button" at bounding box center [737, 268] width 10 height 10
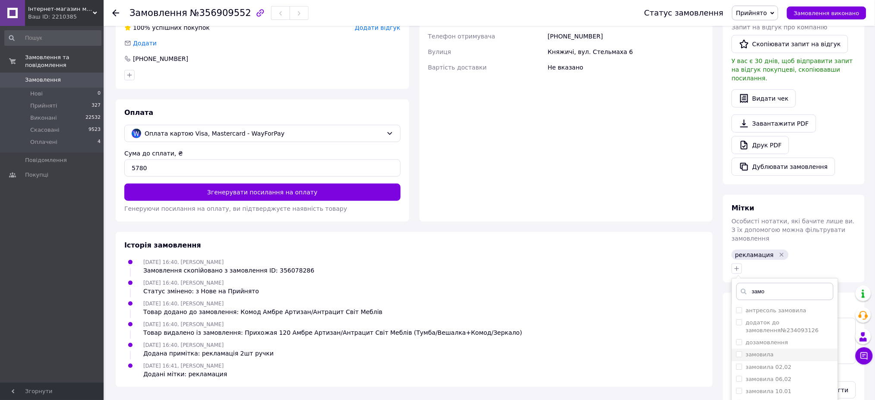
type input "замо"
click at [740, 351] on input "замовила" at bounding box center [740, 354] width 6 height 6
checkbox input "true"
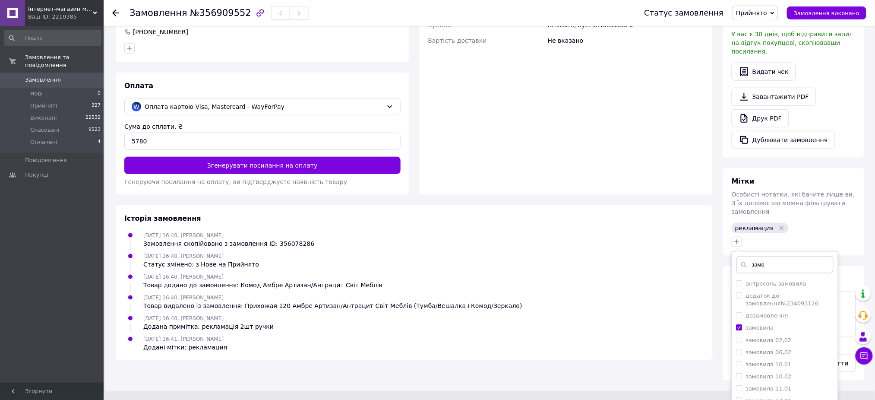
scroll to position [253, 0]
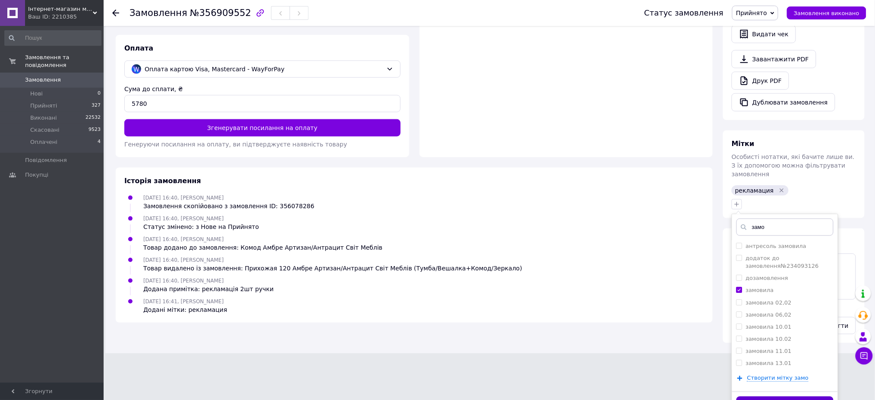
click at [769, 396] on button "Додати мітку" at bounding box center [785, 404] width 97 height 17
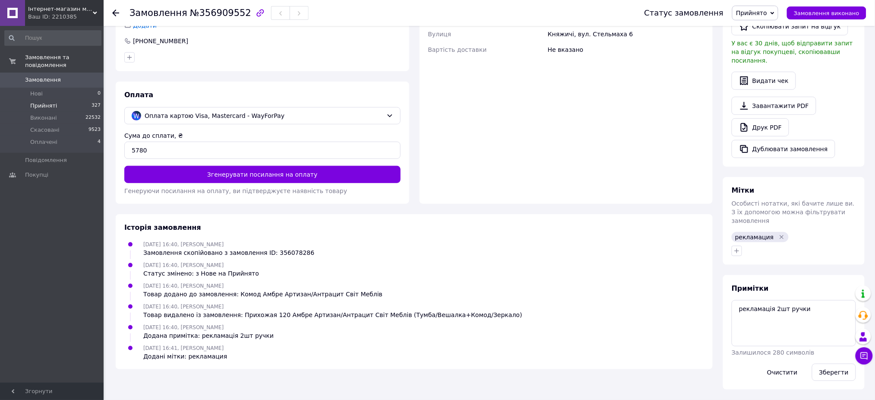
scroll to position [188, 0]
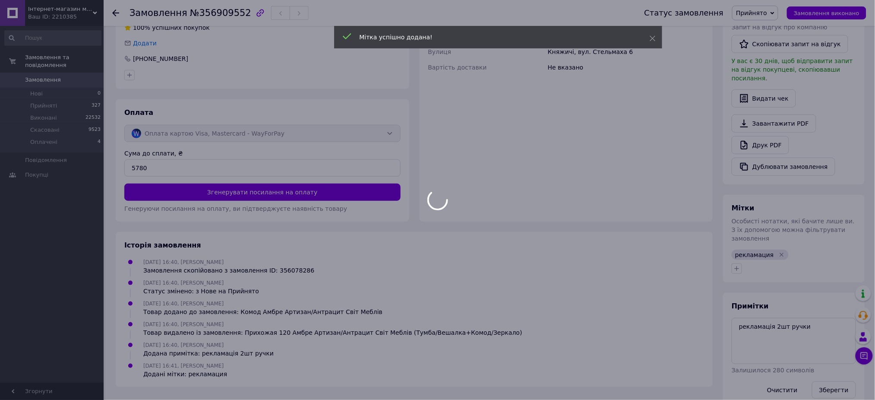
click at [40, 98] on div at bounding box center [437, 200] width 875 height 400
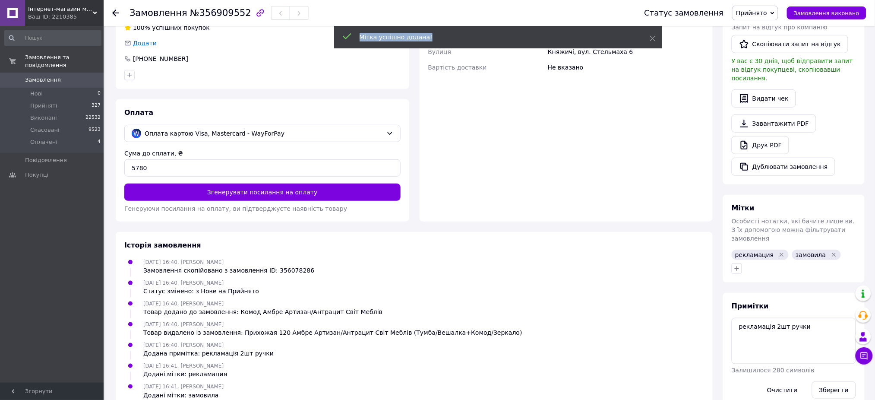
scroll to position [206, 0]
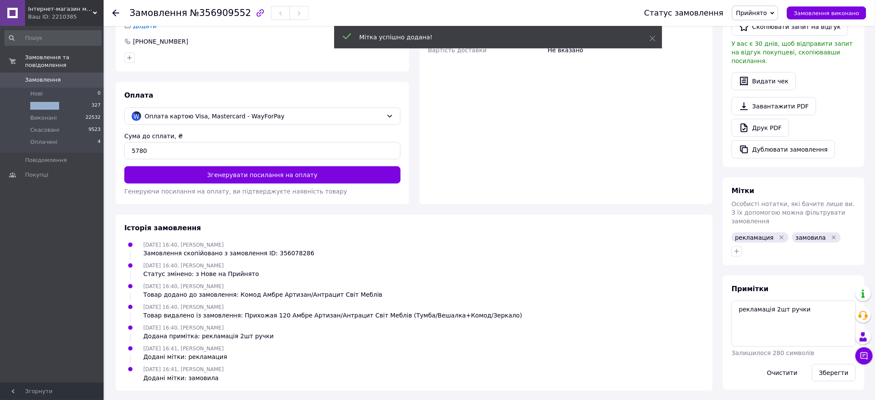
click at [40, 102] on span "Прийняті" at bounding box center [43, 106] width 27 height 8
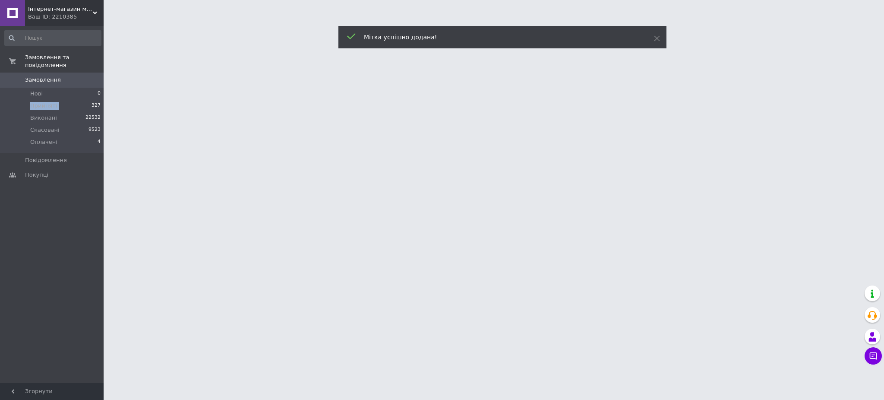
click at [40, 102] on span "Прийняті" at bounding box center [43, 106] width 27 height 8
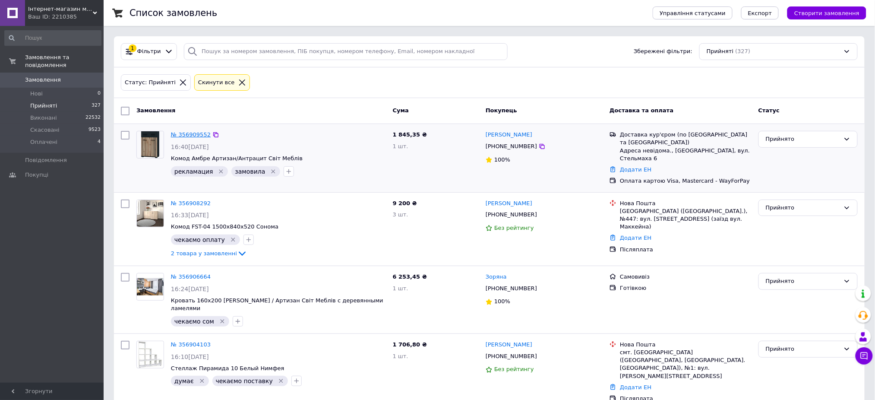
click at [182, 135] on link "№ 356909552" at bounding box center [191, 134] width 40 height 6
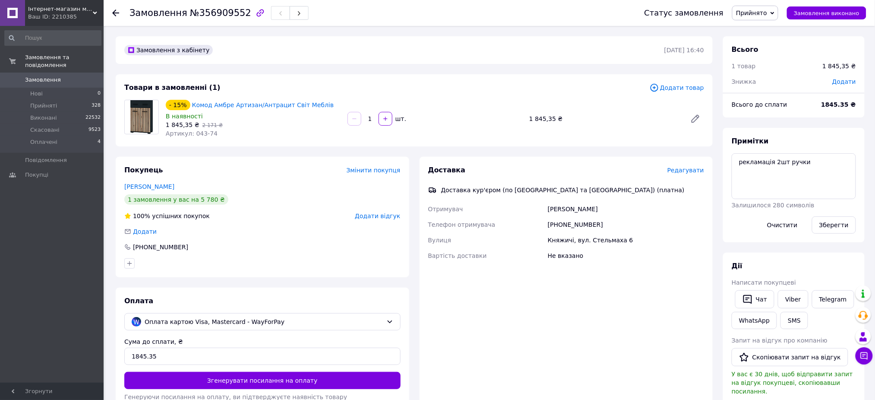
click at [682, 169] on span "Редагувати" at bounding box center [686, 170] width 37 height 7
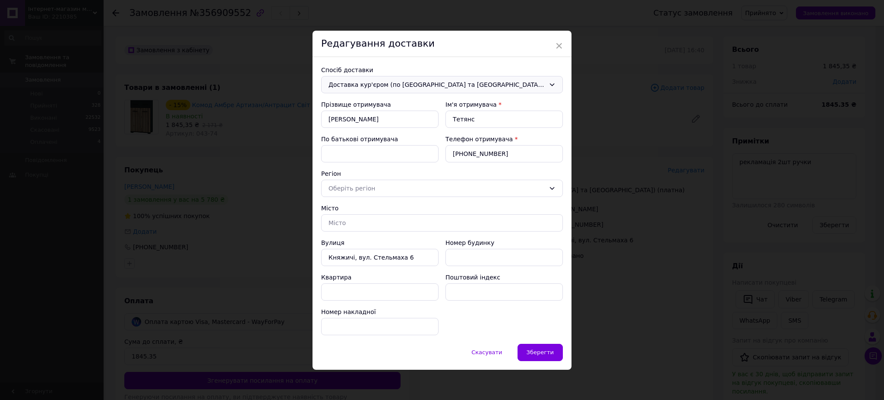
click at [394, 87] on span "Доставка кур'єром (по [GEOGRAPHIC_DATA] та [GEOGRAPHIC_DATA]) (платна)" at bounding box center [437, 84] width 217 height 9
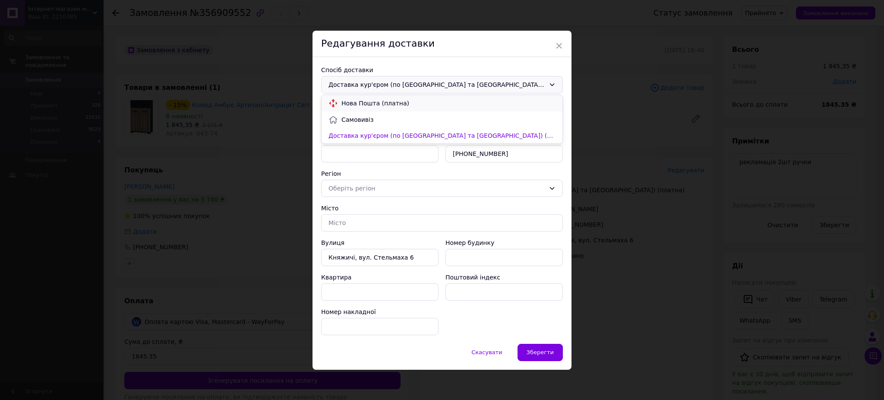
click at [391, 103] on span "Нова Пошта (платна)" at bounding box center [449, 103] width 214 height 9
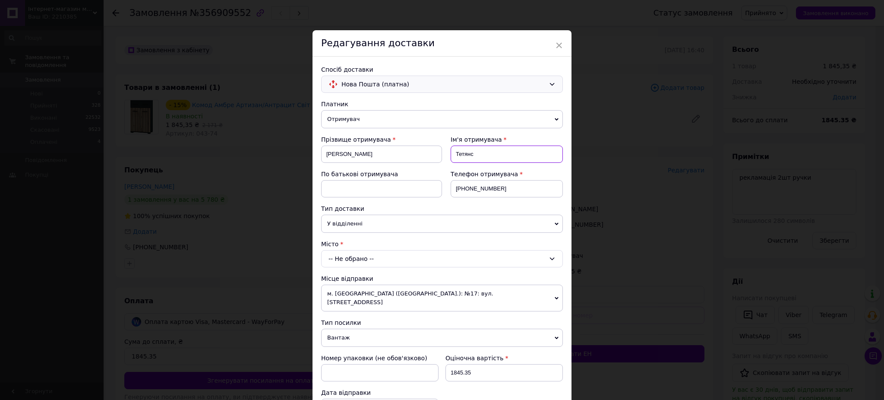
drag, startPoint x: 480, startPoint y: 154, endPoint x: 488, endPoint y: 157, distance: 8.6
click at [483, 154] on input "Тетянс" at bounding box center [507, 154] width 112 height 17
type input "[PERSON_NAME]"
click at [357, 254] on div "-- Не обрано --" at bounding box center [442, 258] width 242 height 17
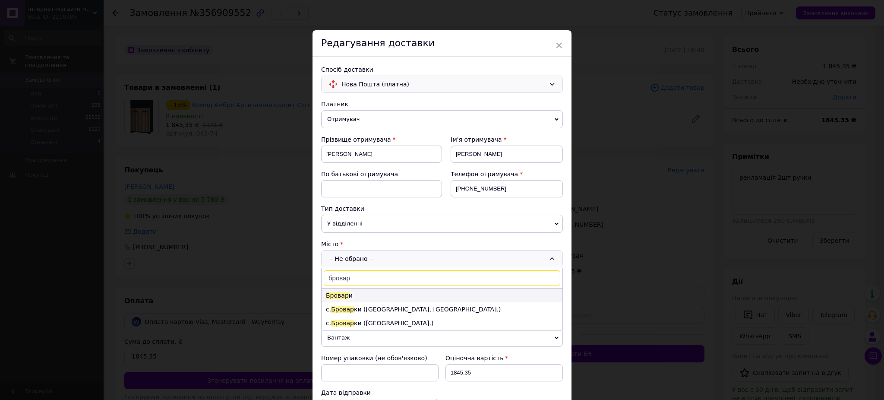
type input "бровар"
click at [358, 295] on li "Бровар и" at bounding box center [442, 295] width 241 height 14
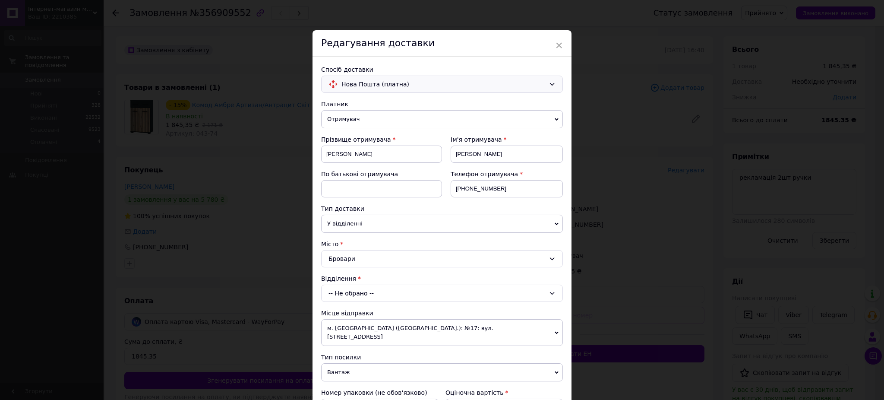
click at [342, 293] on div "-- Не обрано --" at bounding box center [442, 293] width 242 height 17
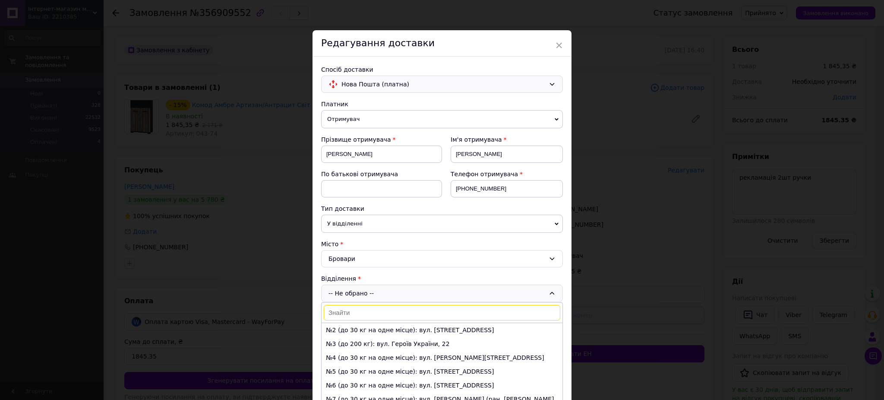
click at [350, 307] on input at bounding box center [442, 313] width 237 height 16
click at [350, 294] on div "-- Не обрано -- №2 (до 30 кг на одне місце): вул. Київська, 302 №3 (до 200 кг):…" at bounding box center [442, 293] width 242 height 17
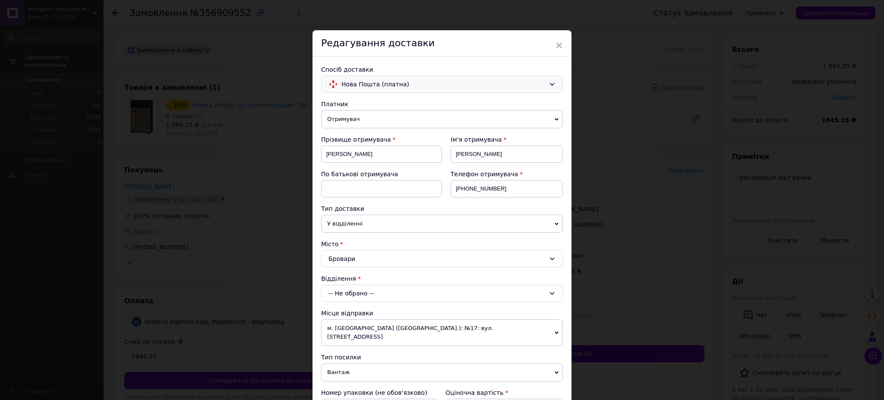
click at [365, 227] on span "У відділенні" at bounding box center [442, 224] width 242 height 18
drag, startPoint x: 367, startPoint y: 253, endPoint x: 366, endPoint y: 265, distance: 12.6
click at [367, 253] on li "В поштоматі" at bounding box center [442, 253] width 242 height 13
click at [341, 295] on div "-- Не обрано --" at bounding box center [442, 293] width 242 height 17
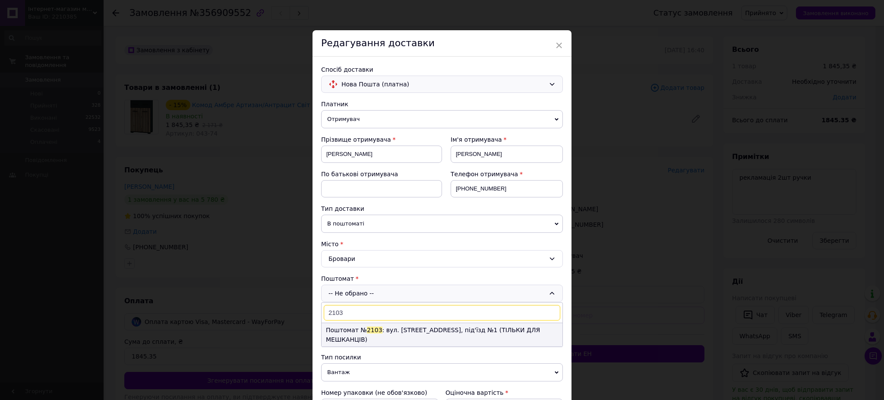
type input "2103"
drag, startPoint x: 377, startPoint y: 327, endPoint x: 422, endPoint y: 326, distance: 45.3
click at [378, 327] on li "Поштомат № 2103 : вул. Київська, 249, під'їзд №1 (ТІЛЬКИ ДЛЯ МЕШКАНЦІВ)" at bounding box center [442, 334] width 241 height 23
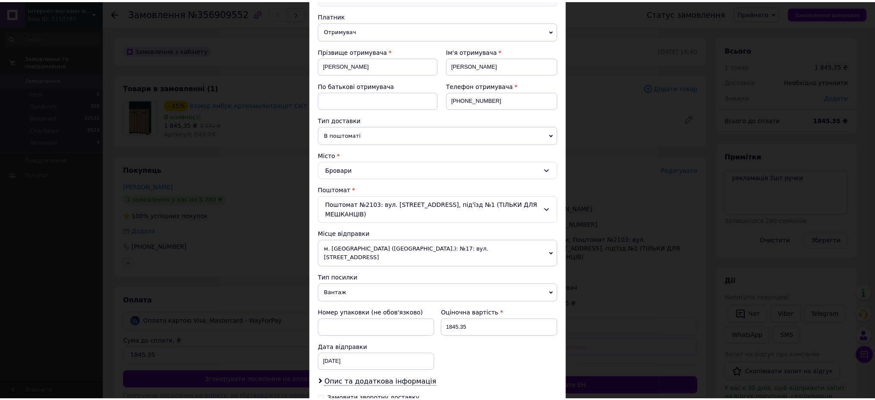
scroll to position [189, 0]
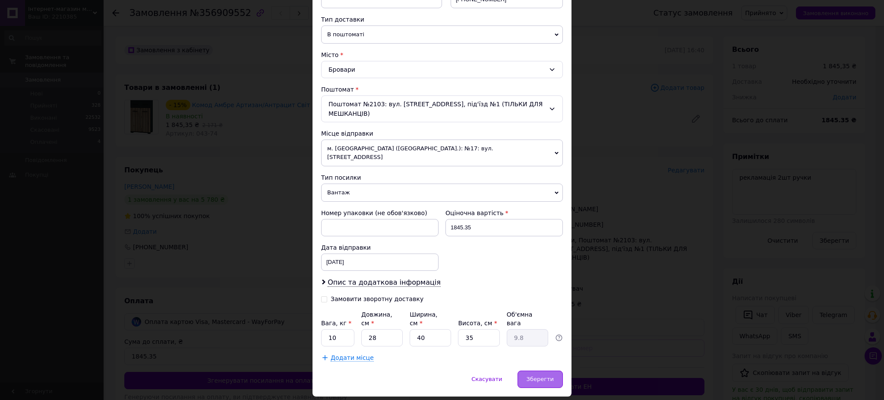
click at [544, 376] on span "Зберегти" at bounding box center [540, 379] width 27 height 6
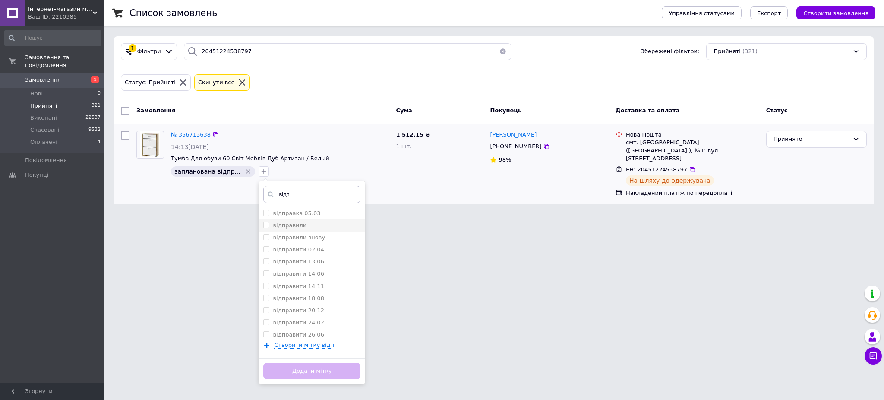
type input "відп"
click at [259, 221] on li "відправили" at bounding box center [312, 225] width 106 height 12
checkbox input "true"
drag, startPoint x: 289, startPoint y: 367, endPoint x: 287, endPoint y: 361, distance: 6.0
click at [287, 361] on div "Додати мітку" at bounding box center [312, 371] width 106 height 26
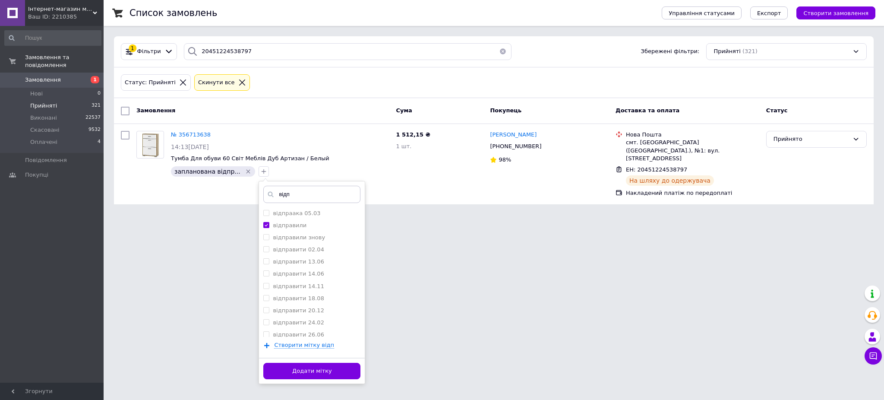
drag, startPoint x: 284, startPoint y: 368, endPoint x: 273, endPoint y: 338, distance: 31.7
click at [282, 366] on button "Додати мітку" at bounding box center [311, 371] width 97 height 17
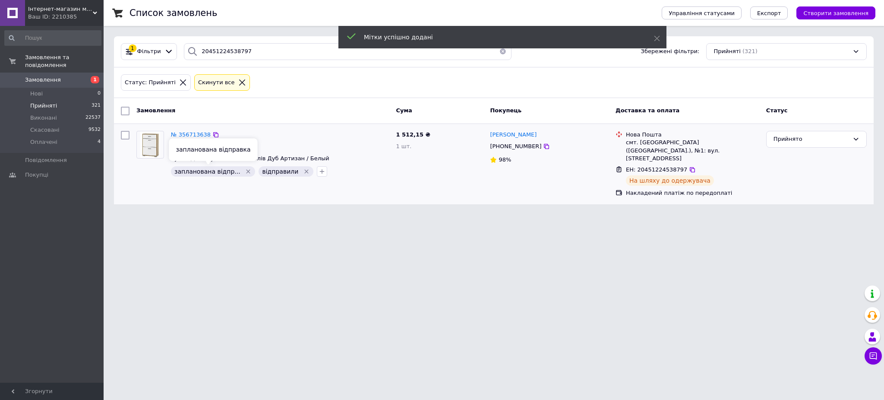
click at [238, 166] on div "запланована відпр..." at bounding box center [213, 171] width 84 height 10
click at [245, 171] on icon "Видалити мітку" at bounding box center [248, 171] width 7 height 7
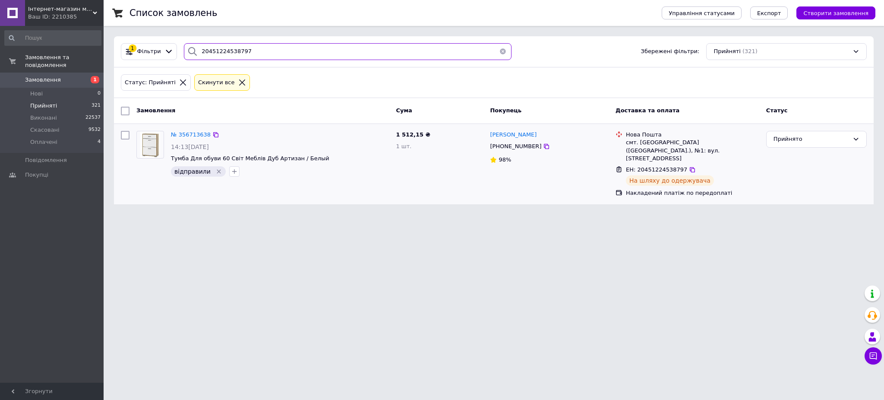
drag, startPoint x: 272, startPoint y: 33, endPoint x: 266, endPoint y: 52, distance: 19.3
click at [270, 46] on div "Список замовлень Управління статусами Експорт Створити замовлення 1 Фільтри 204…" at bounding box center [494, 107] width 781 height 215
drag, startPoint x: 266, startPoint y: 52, endPoint x: 47, endPoint y: 53, distance: 219.3
click at [74, 53] on div "Інтернет-магазин меблів "12 Стільців" Ваш ID: 2210385 Сайт Інтернет-магазин меб…" at bounding box center [442, 107] width 884 height 215
paste input "[PHONE_NUMBER]"
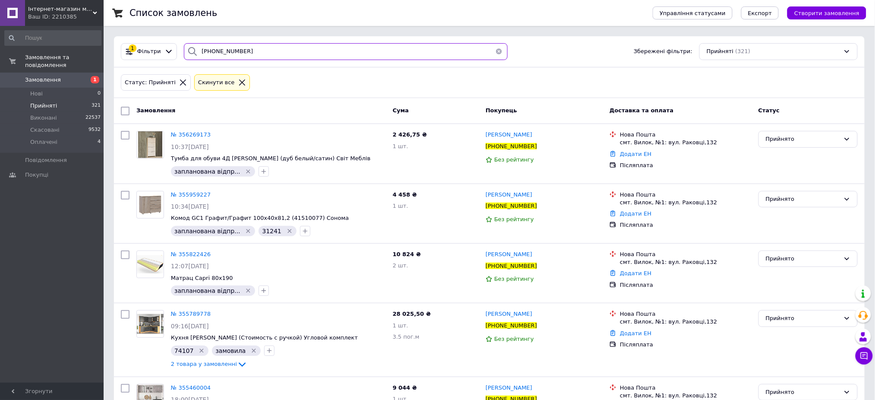
type input "[PHONE_NUMBER]"
drag, startPoint x: 444, startPoint y: 55, endPoint x: 444, endPoint y: 48, distance: 6.9
click at [444, 55] on input "[PHONE_NUMBER]" at bounding box center [346, 51] width 324 height 17
click at [540, 148] on icon at bounding box center [542, 146] width 5 height 5
drag, startPoint x: 537, startPoint y: 134, endPoint x: 484, endPoint y: 132, distance: 53.2
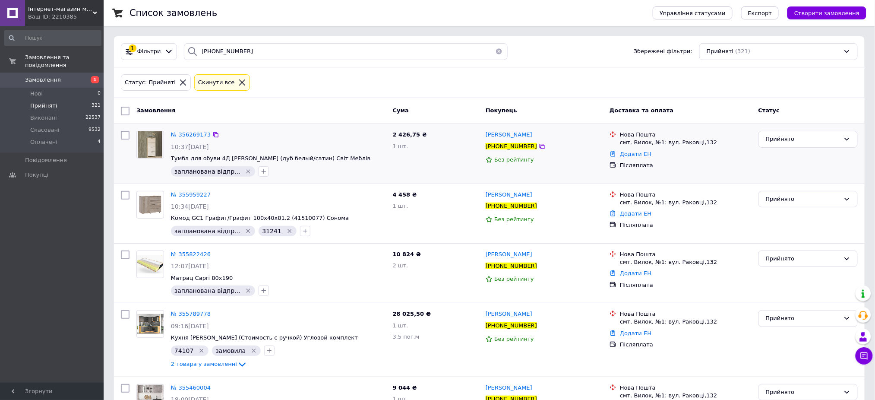
click at [484, 132] on div "Анетта Олчварі +380970988659 Без рейтингу" at bounding box center [544, 153] width 124 height 52
copy span "[PERSON_NAME]"
click at [186, 134] on span "№ 356269173" at bounding box center [191, 134] width 40 height 6
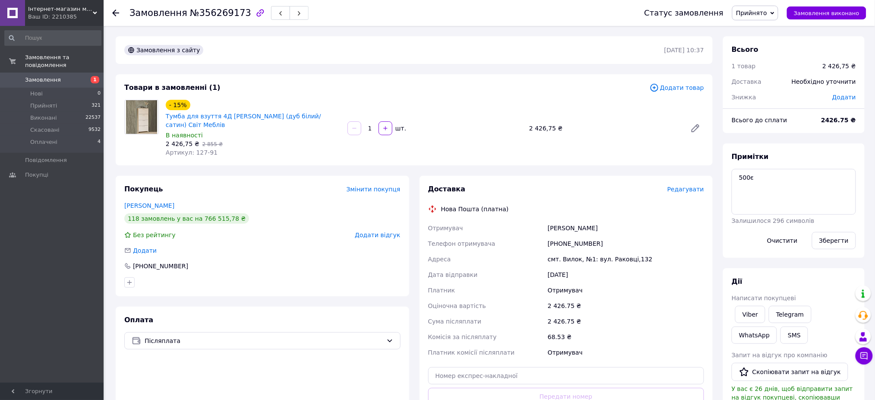
click at [111, 14] on div "Замовлення №356269173 Статус замовлення Прийнято Виконано Скасовано Оплачено За…" at bounding box center [490, 13] width 772 height 26
click at [112, 14] on icon at bounding box center [115, 12] width 7 height 7
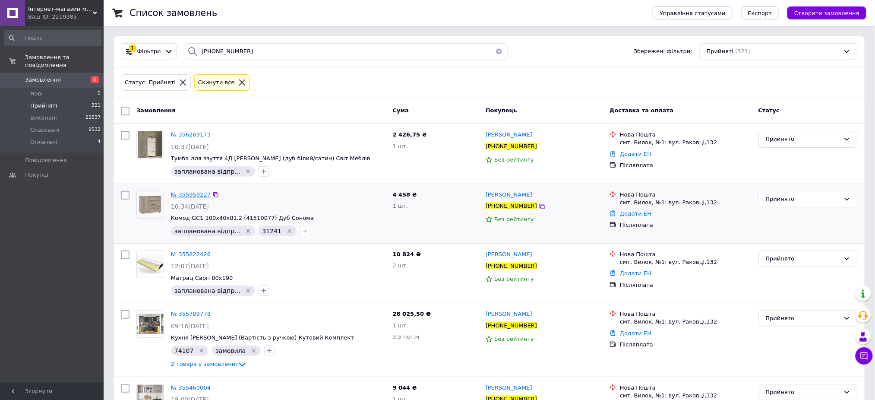
click at [202, 193] on span "№ 355959227" at bounding box center [191, 194] width 40 height 6
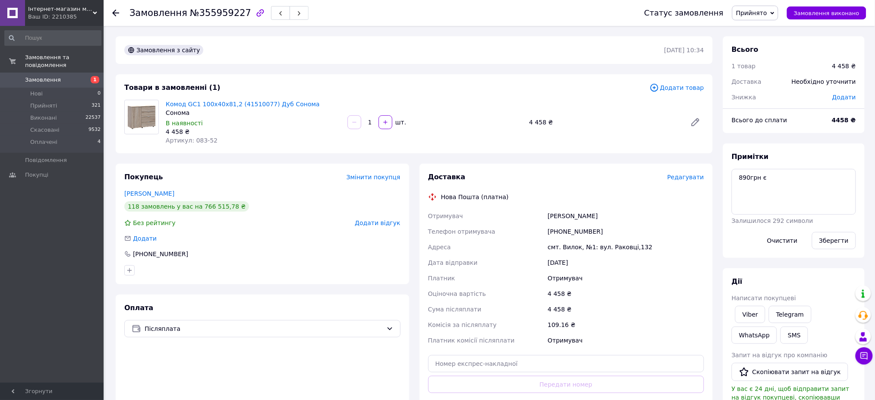
click at [114, 9] on icon at bounding box center [115, 12] width 7 height 7
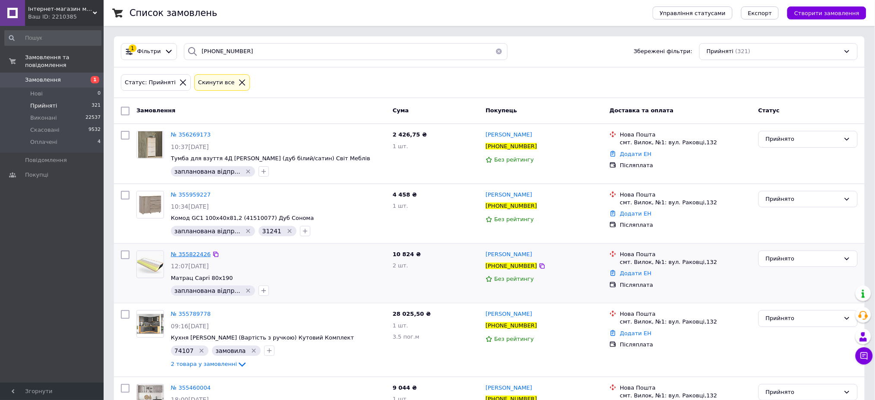
click at [185, 252] on span "№ 355822426" at bounding box center [191, 254] width 40 height 6
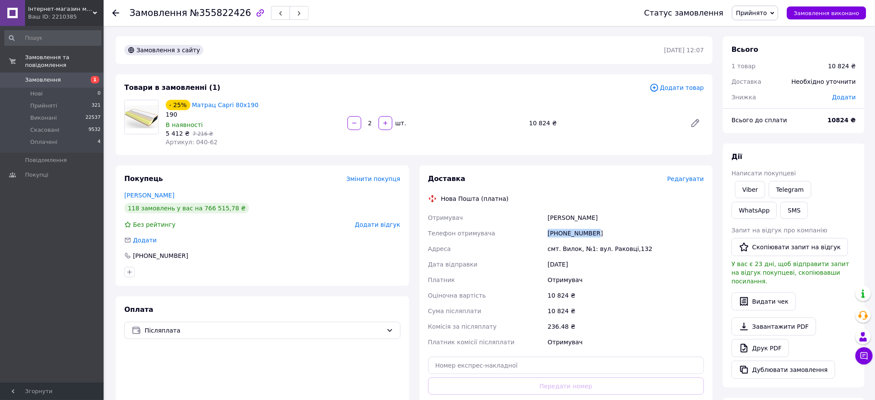
drag, startPoint x: 593, startPoint y: 233, endPoint x: 497, endPoint y: 233, distance: 96.3
click at [497, 233] on div "Отримувач Олчварі Анетта Телефон отримувача +380970988659 Адреса смт. Вилок, №1…" at bounding box center [567, 280] width 280 height 140
copy div "Телефон отримувача +380970988659"
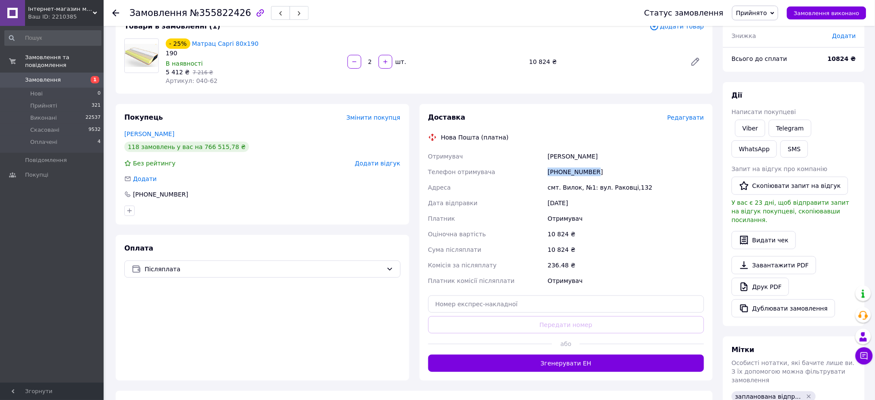
scroll to position [203, 0]
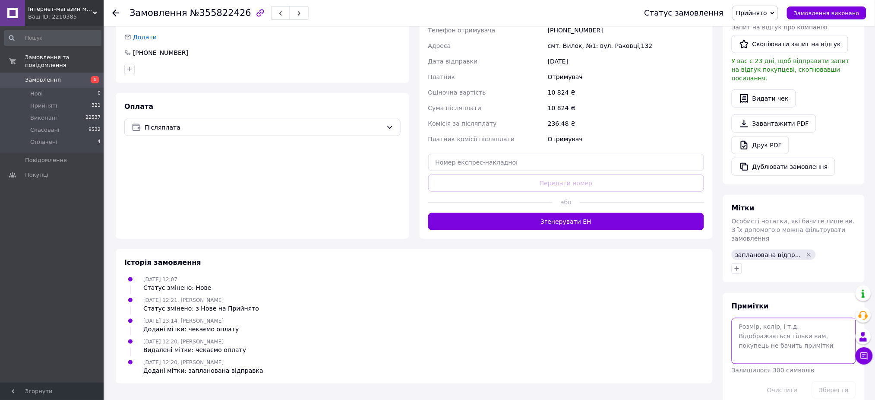
click at [788, 318] on textarea at bounding box center [794, 341] width 124 height 46
type textarea "2170є"
click at [844, 381] on button "Зберегти" at bounding box center [834, 389] width 44 height 17
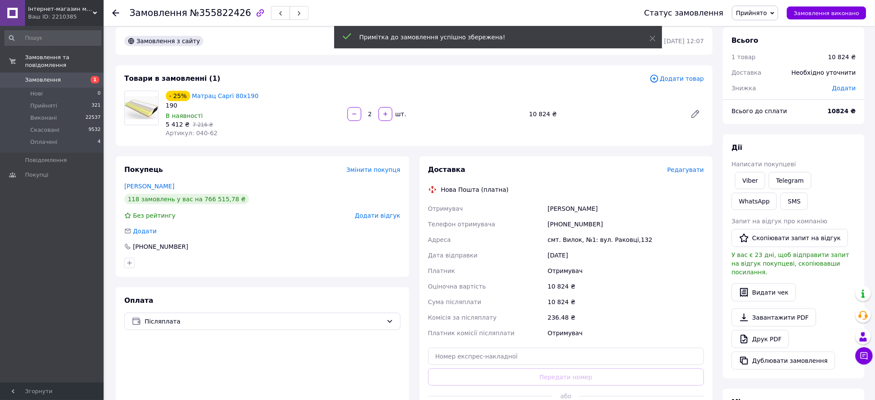
scroll to position [0, 0]
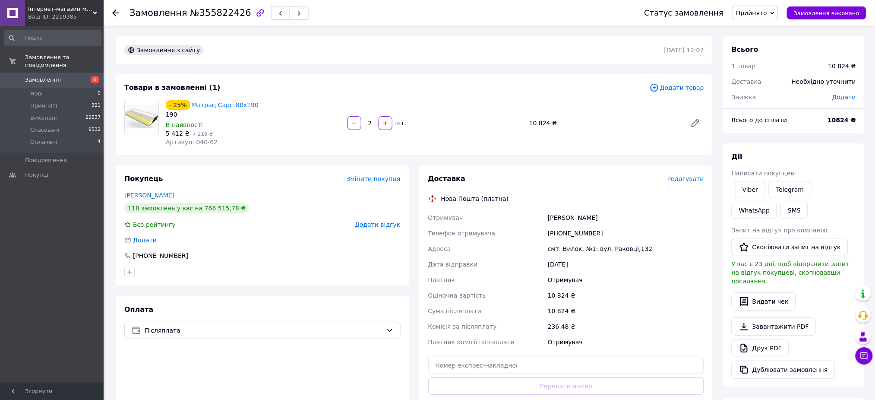
click at [118, 11] on icon at bounding box center [115, 12] width 7 height 7
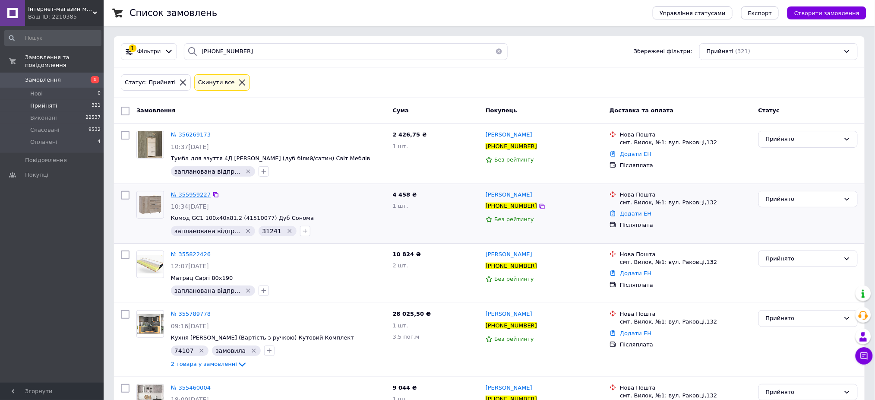
click at [197, 191] on span "№ 355959227" at bounding box center [191, 194] width 40 height 6
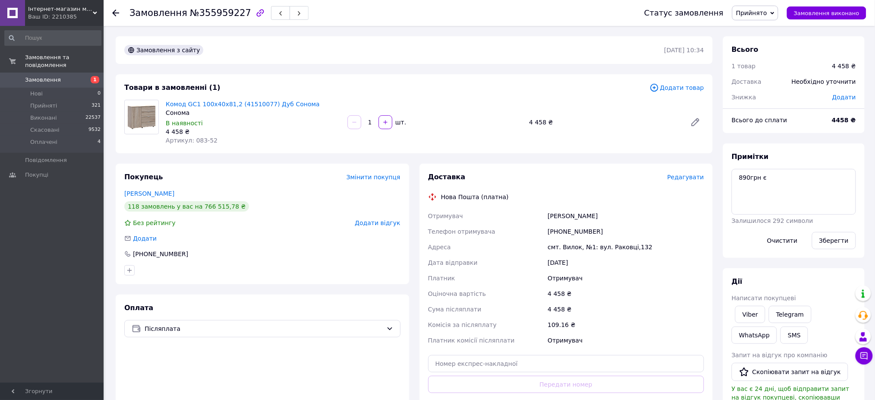
click at [118, 10] on icon at bounding box center [115, 12] width 7 height 7
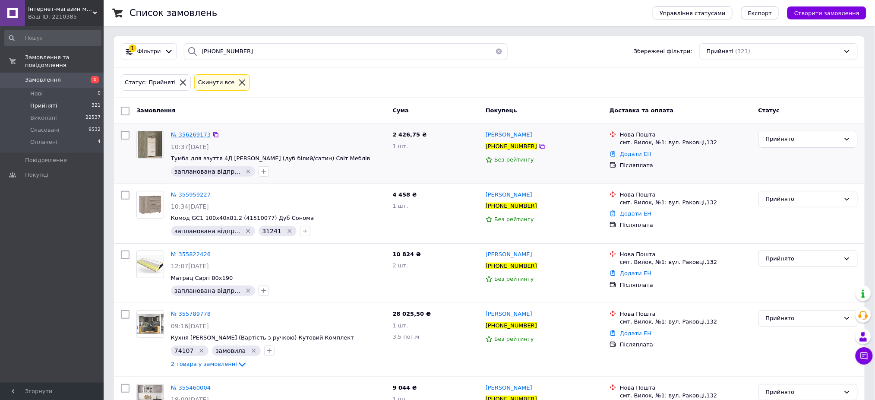
click at [187, 135] on span "№ 356269173" at bounding box center [191, 134] width 40 height 6
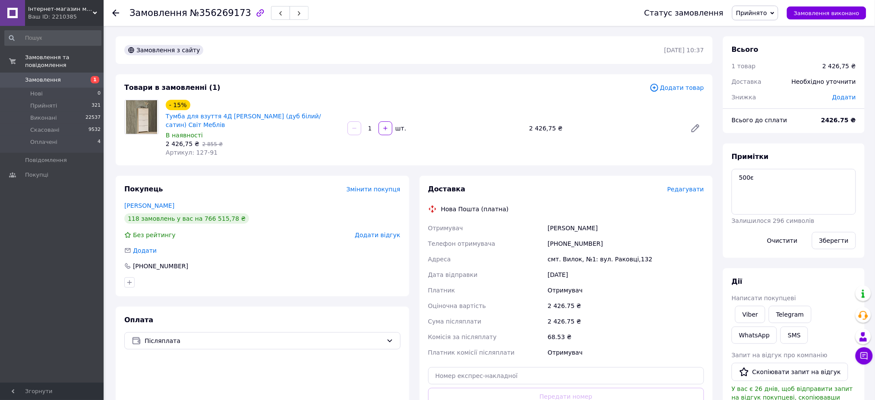
click at [114, 10] on use at bounding box center [115, 12] width 7 height 7
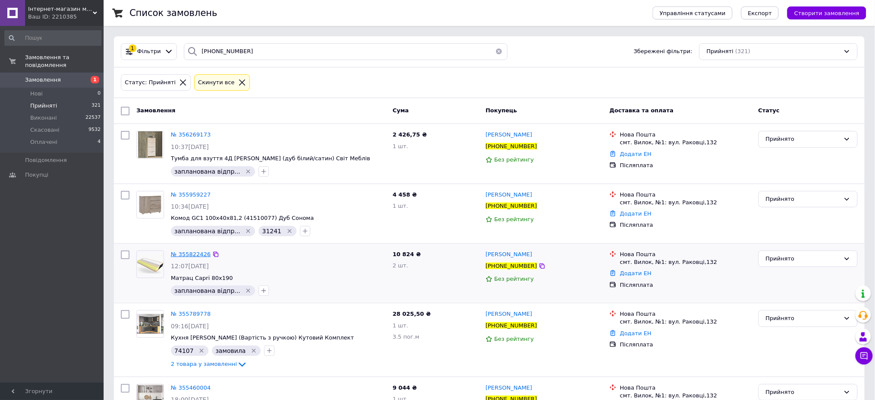
click at [192, 255] on span "№ 355822426" at bounding box center [191, 254] width 40 height 6
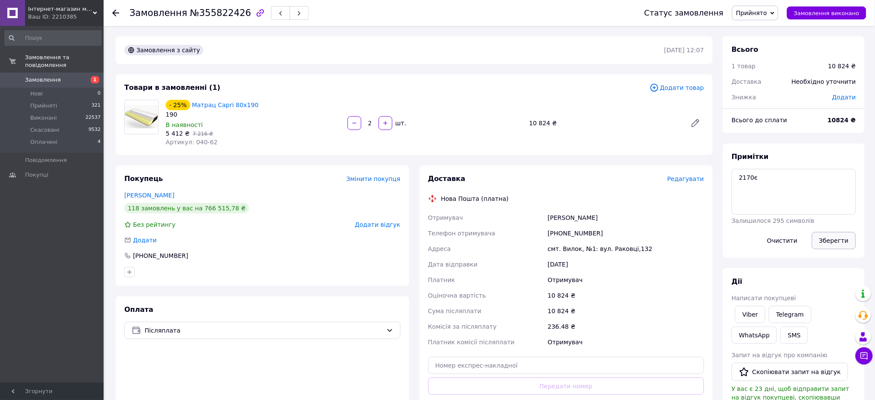
click at [821, 240] on button "Зберегти" at bounding box center [834, 240] width 44 height 17
click at [582, 366] on input "text" at bounding box center [566, 365] width 276 height 17
paste input "20451225356228"
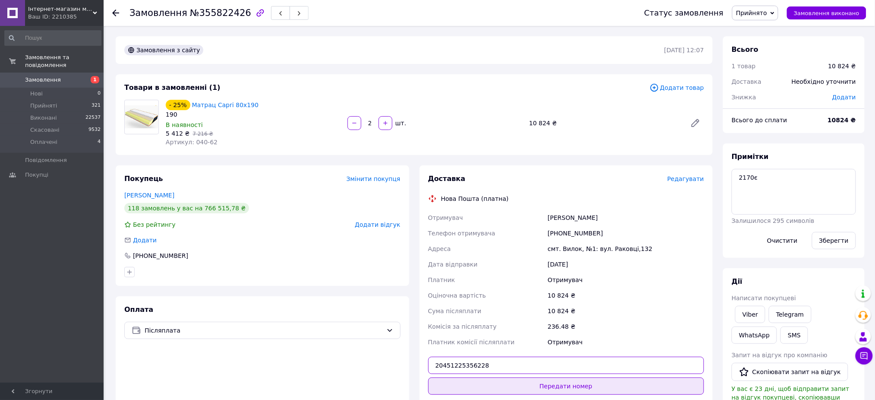
type input "20451225356228"
click at [572, 388] on button "Передати номер" at bounding box center [566, 385] width 276 height 17
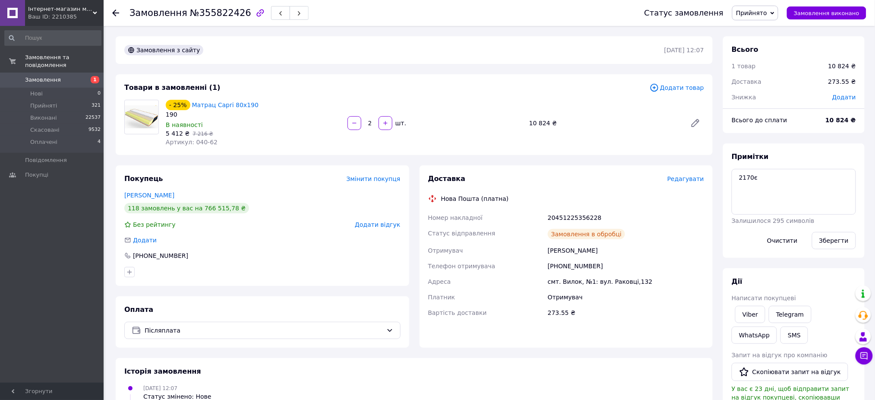
click at [112, 12] on icon at bounding box center [115, 12] width 7 height 7
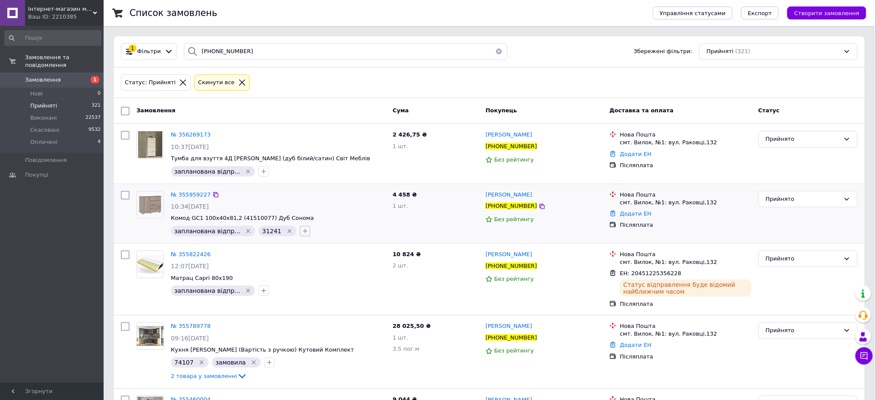
click at [302, 231] on icon "button" at bounding box center [305, 231] width 7 height 7
type input "20451225356228"
click at [335, 277] on span "Створити мітку 20451225356228" at bounding box center [341, 274] width 50 height 15
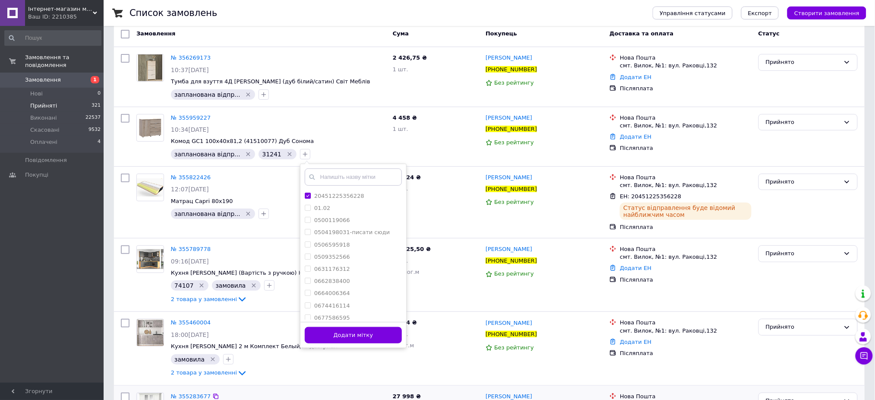
scroll to position [146, 0]
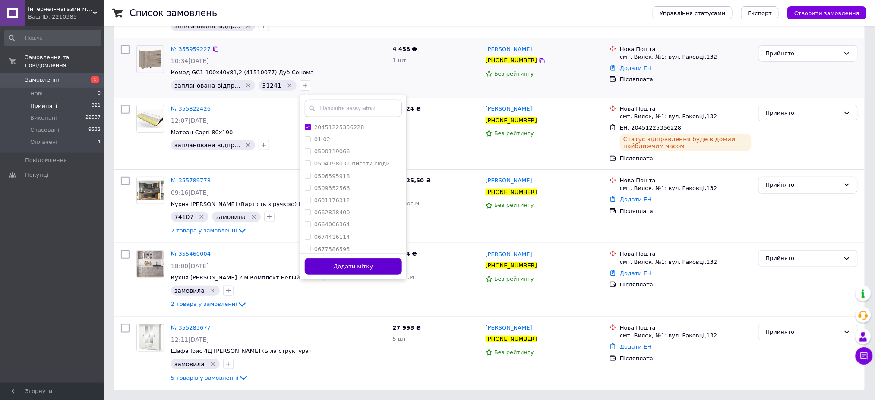
click at [325, 267] on button "Додати мітку" at bounding box center [353, 266] width 97 height 17
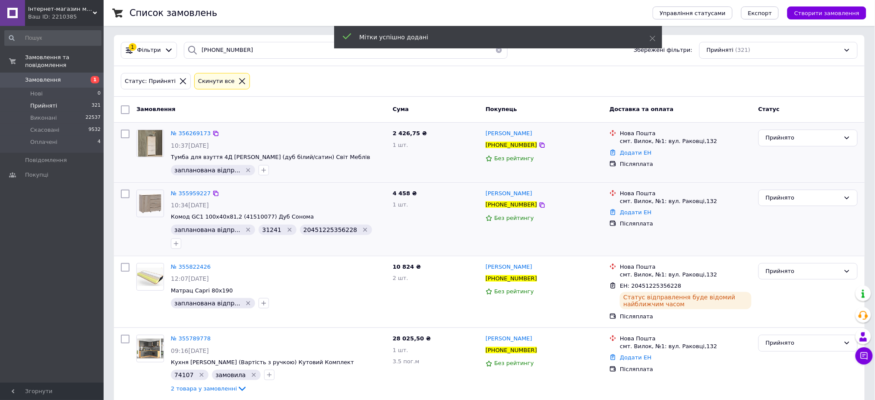
scroll to position [0, 0]
click at [260, 170] on icon "button" at bounding box center [263, 171] width 7 height 7
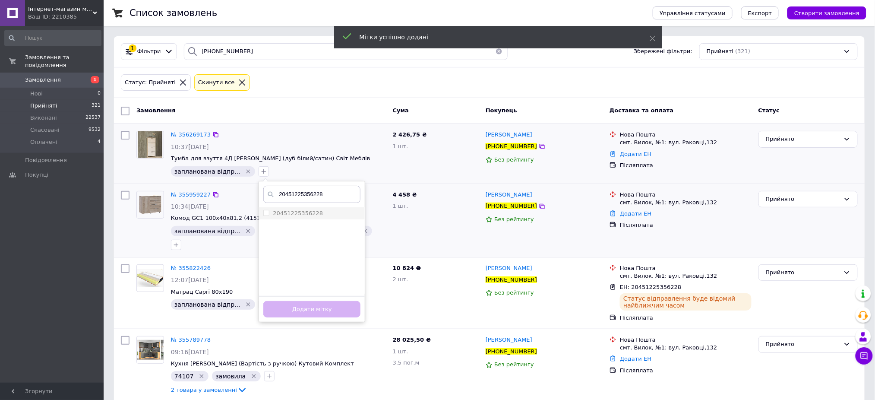
type input "20451225356228"
click at [263, 211] on input "20451225356228" at bounding box center [266, 213] width 6 height 6
checkbox input "true"
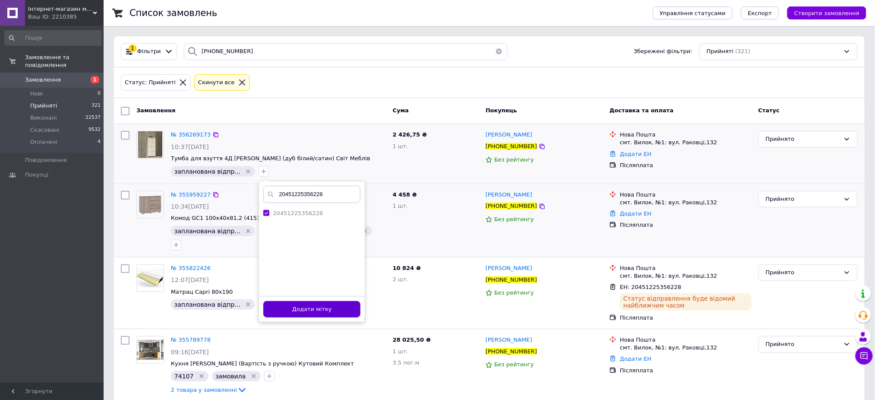
click at [292, 306] on button "Додати мітку" at bounding box center [311, 309] width 97 height 17
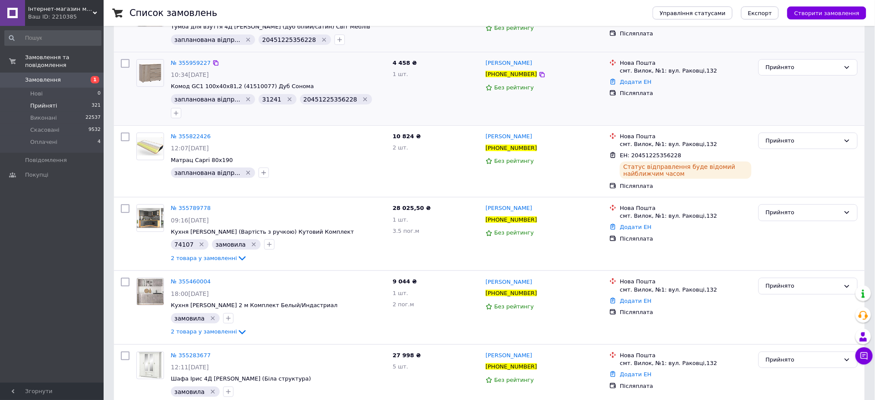
scroll to position [146, 0]
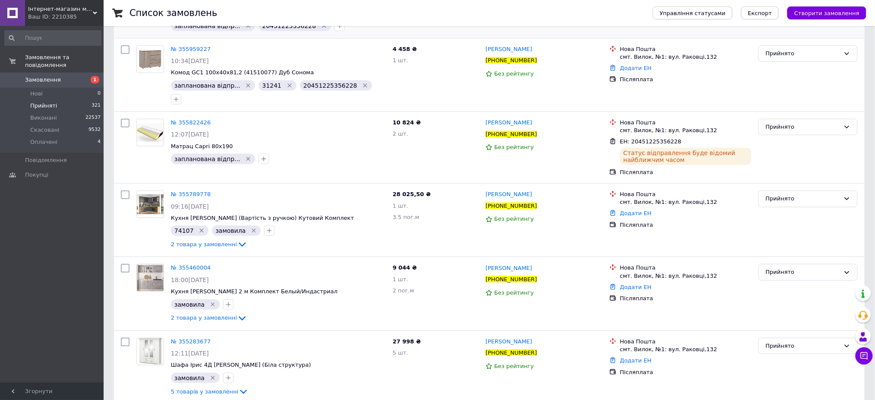
click at [37, 102] on span "Прийняті" at bounding box center [43, 106] width 27 height 8
click at [48, 102] on span "Прийняті" at bounding box center [43, 106] width 27 height 8
drag, startPoint x: 48, startPoint y: 97, endPoint x: 64, endPoint y: 127, distance: 34.2
click at [47, 102] on span "Прийняті" at bounding box center [43, 106] width 27 height 8
click at [683, 139] on icon at bounding box center [686, 142] width 7 height 7
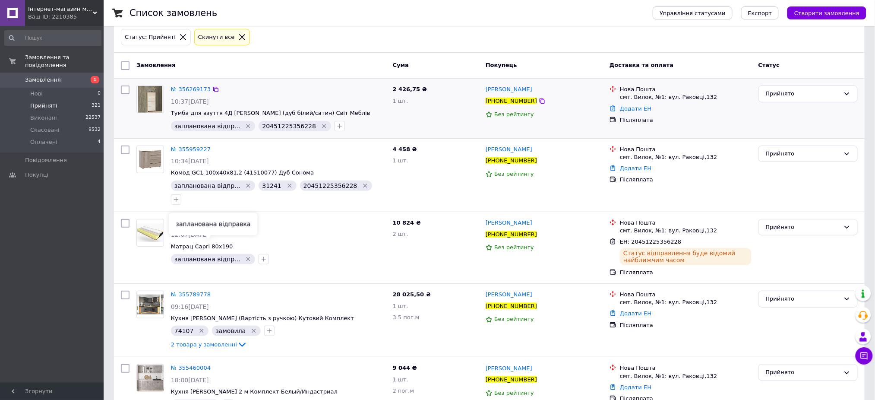
scroll to position [0, 0]
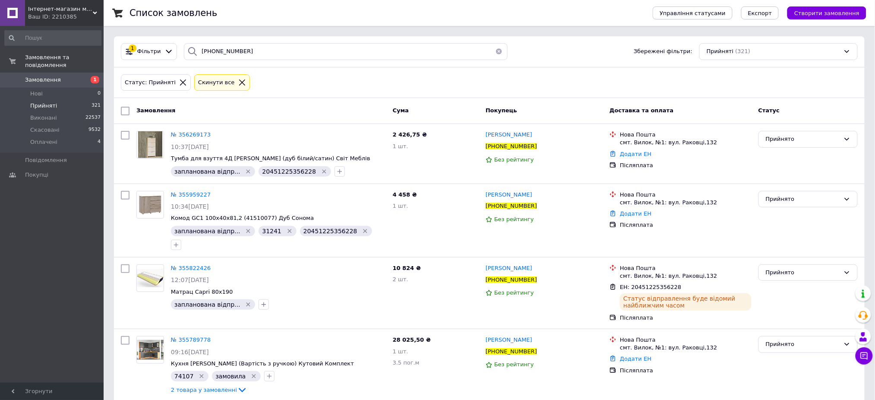
drag, startPoint x: 44, startPoint y: 94, endPoint x: 53, endPoint y: 94, distance: 9.1
click at [45, 102] on span "Прийняті" at bounding box center [43, 106] width 27 height 8
drag, startPoint x: 285, startPoint y: 53, endPoint x: 25, endPoint y: 37, distance: 259.6
click at [26, 35] on div "Інтернет-магазин меблів "12 Стільців" Ваш ID: 2210385 Сайт Інтернет-магазин меб…" at bounding box center [437, 280] width 875 height 560
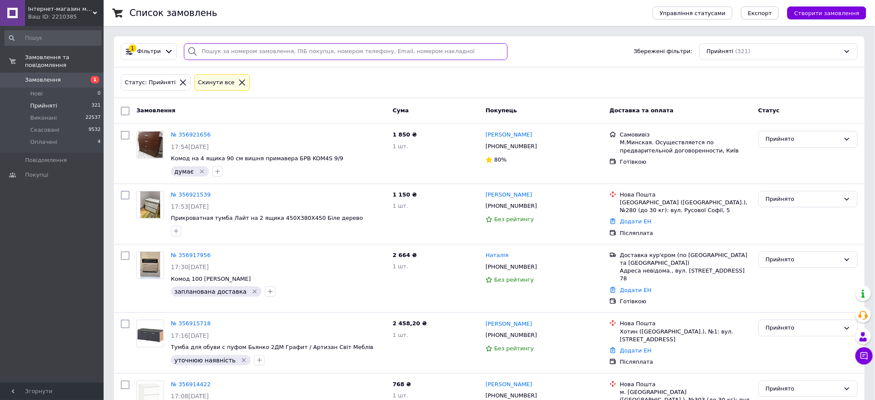
click at [293, 51] on input "search" at bounding box center [346, 51] width 324 height 17
paste input "380970988659"
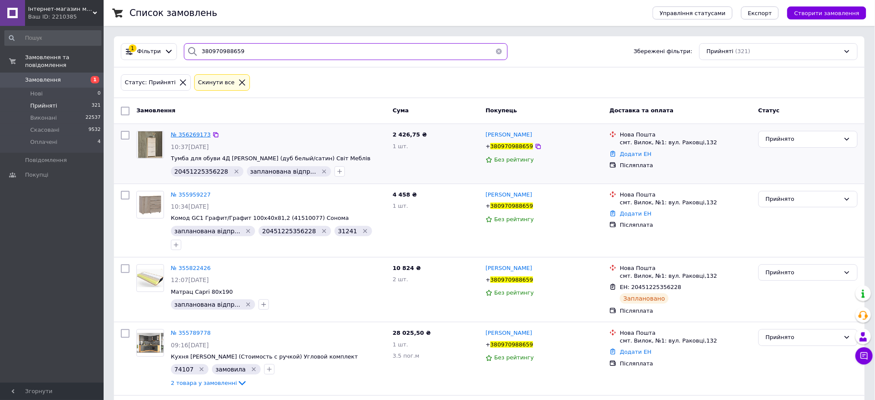
type input "380970988659"
click at [184, 136] on span "№ 356269173" at bounding box center [191, 134] width 40 height 6
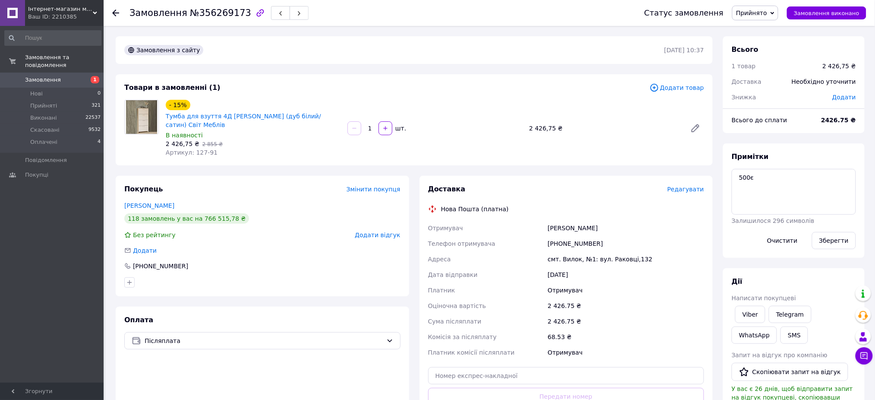
click at [115, 13] on icon at bounding box center [115, 12] width 7 height 7
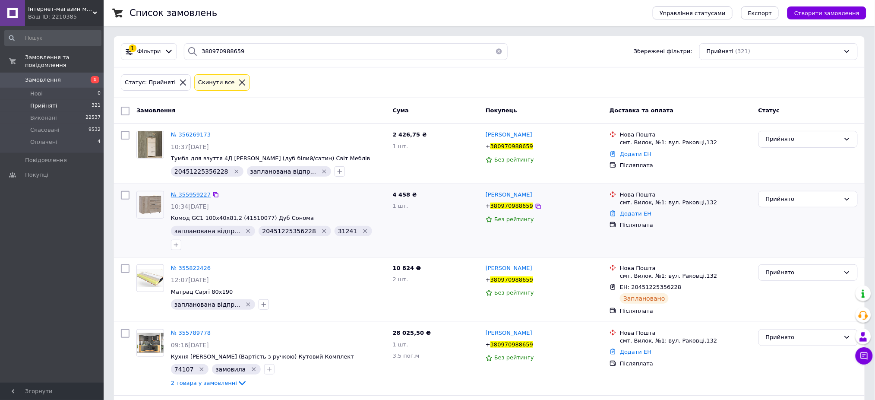
click at [191, 193] on span "№ 355959227" at bounding box center [191, 194] width 40 height 6
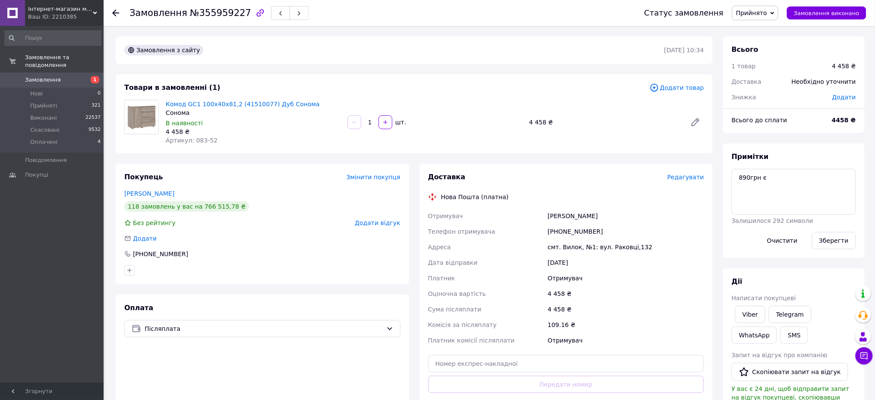
click at [122, 13] on div at bounding box center [120, 13] width 17 height 26
click at [116, 10] on icon at bounding box center [115, 12] width 7 height 7
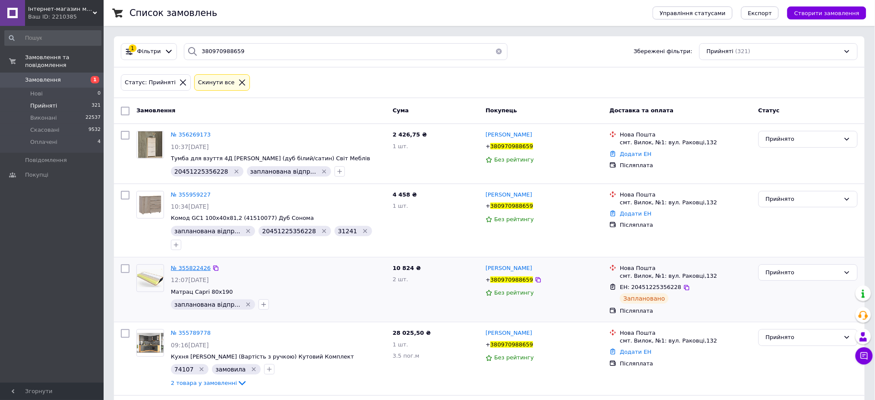
click at [187, 265] on span "№ 355822426" at bounding box center [191, 268] width 40 height 6
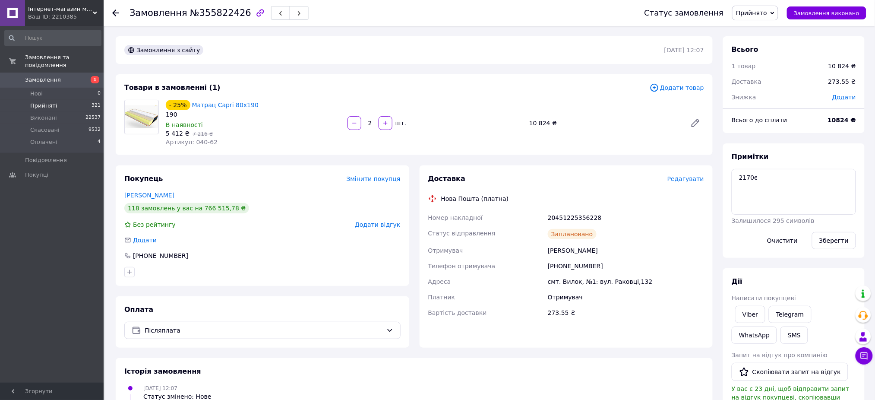
click at [36, 100] on li "Прийняті 321" at bounding box center [53, 106] width 106 height 12
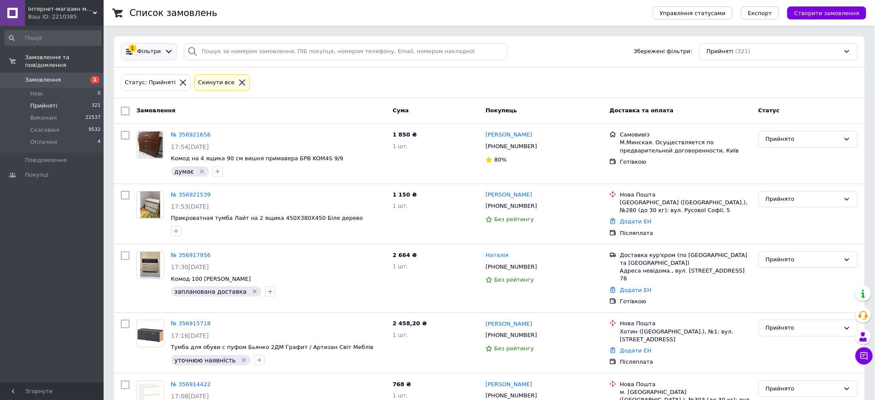
click at [168, 53] on icon at bounding box center [169, 51] width 9 height 9
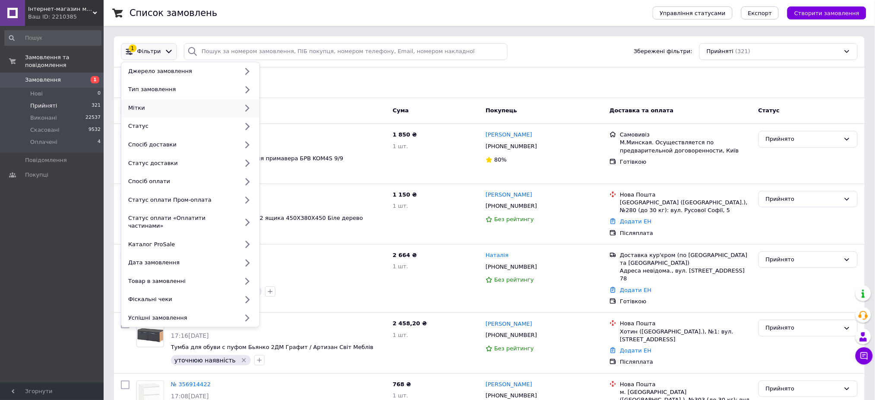
click at [166, 104] on div "Мітки" at bounding box center [182, 108] width 114 height 8
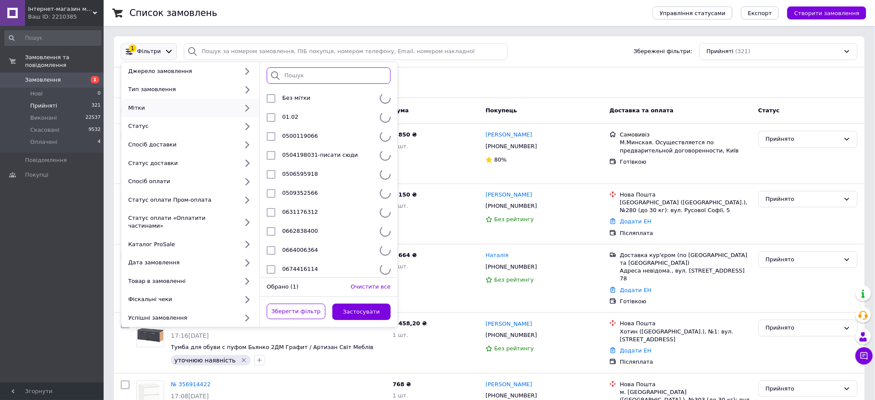
click input "search"
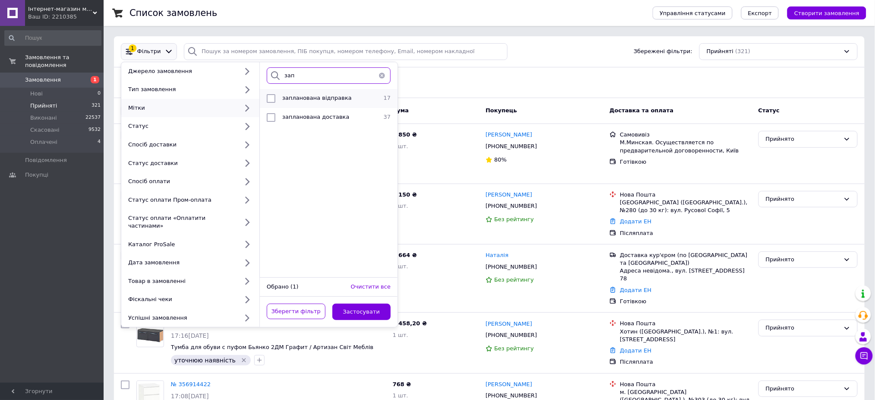
type input "зап"
click input "checkbox"
checkbox input "true"
click button "Застосувати"
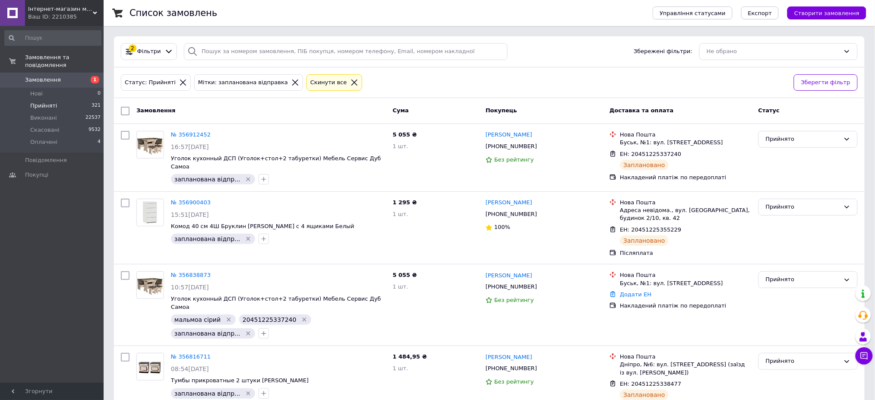
click span "Прийняті"
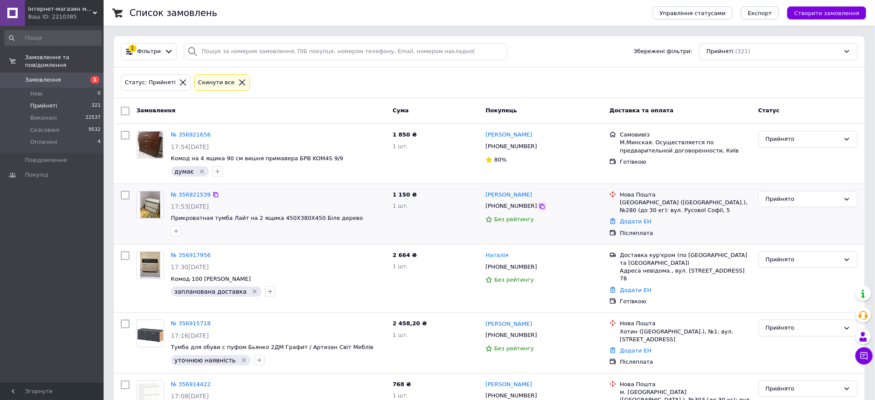
click icon
click icon "button"
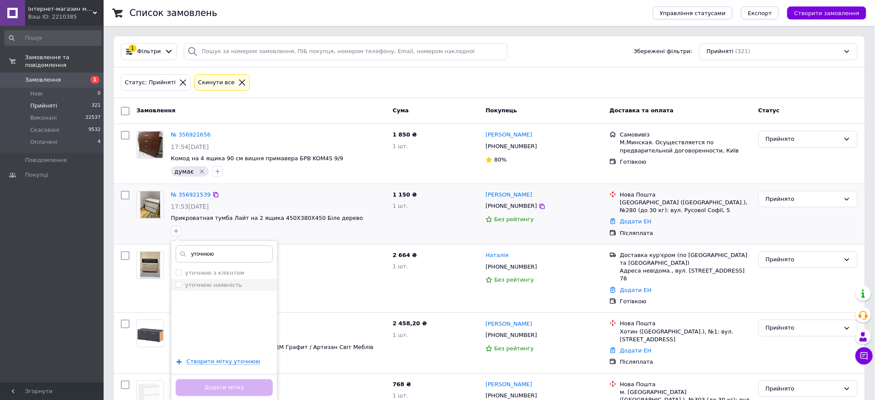
type input "уточнюю"
click li "уточнюю наявність"
checkbox input "true"
click button "Додати мітку"
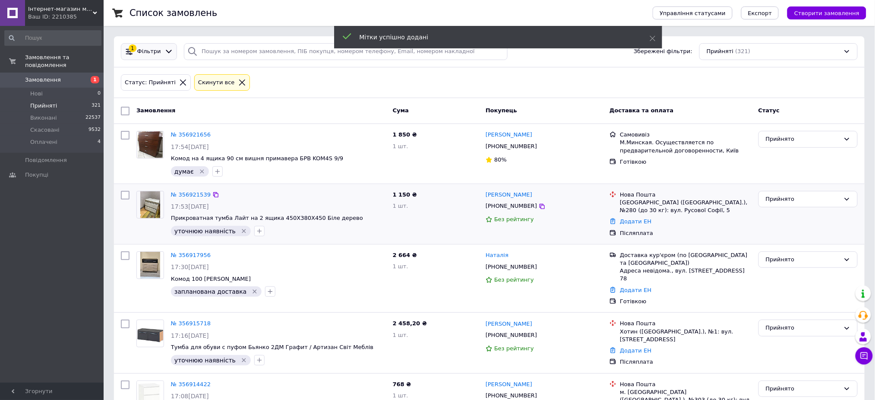
click icon
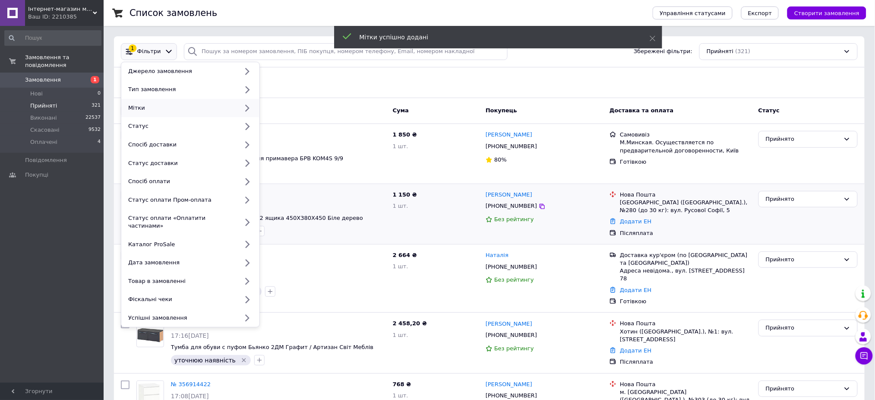
drag, startPoint x: 174, startPoint y: 109, endPoint x: 248, endPoint y: 107, distance: 74.3
click div "Мітки"
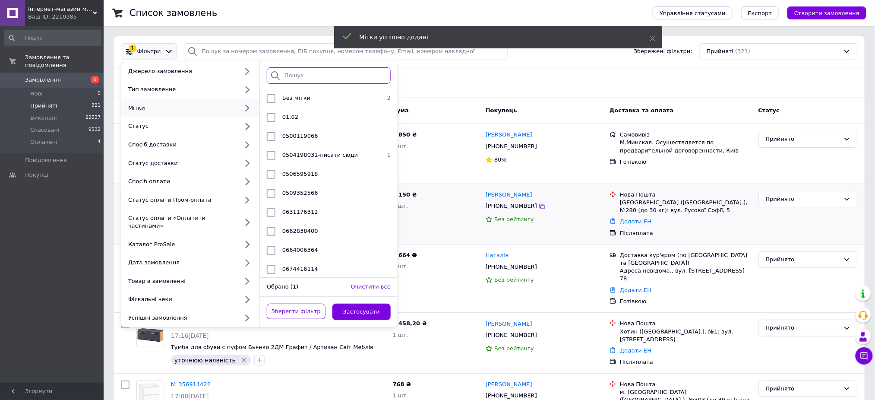
click input "search"
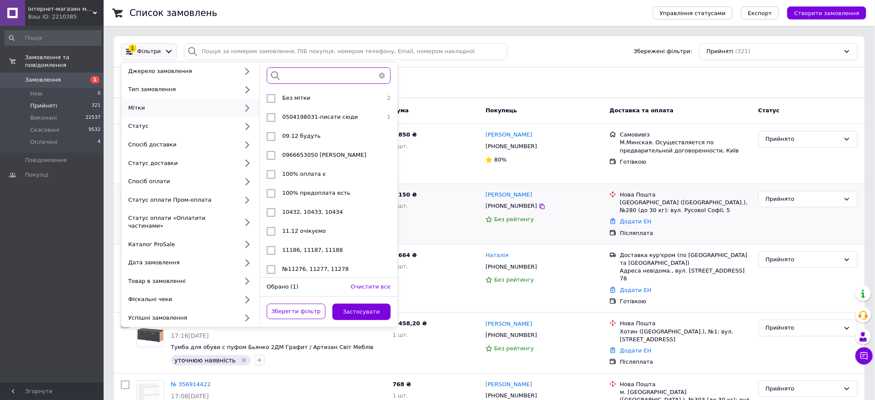
type input "р"
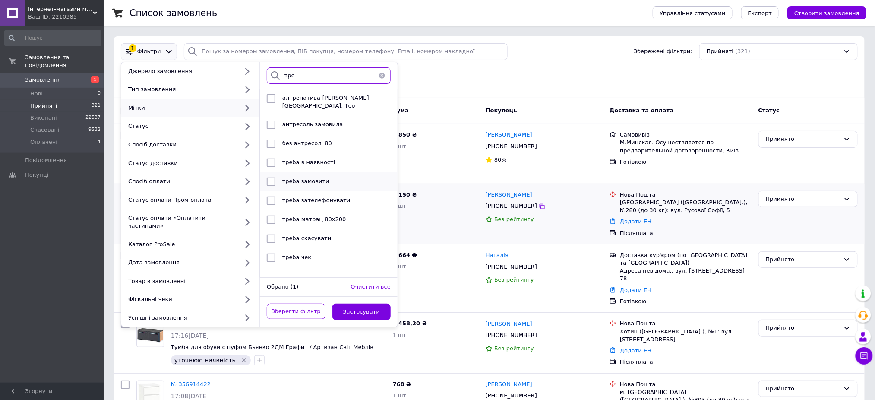
type input "тре"
click li "треба замовити"
checkbox input "true"
click button "Застосувати"
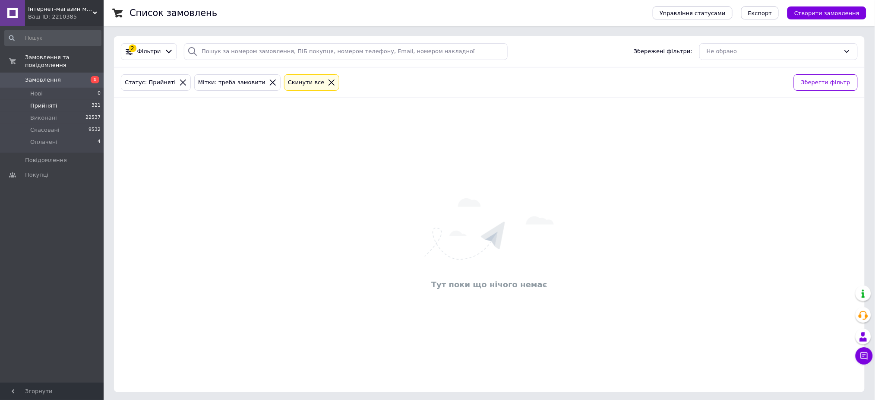
click span "Прийняті"
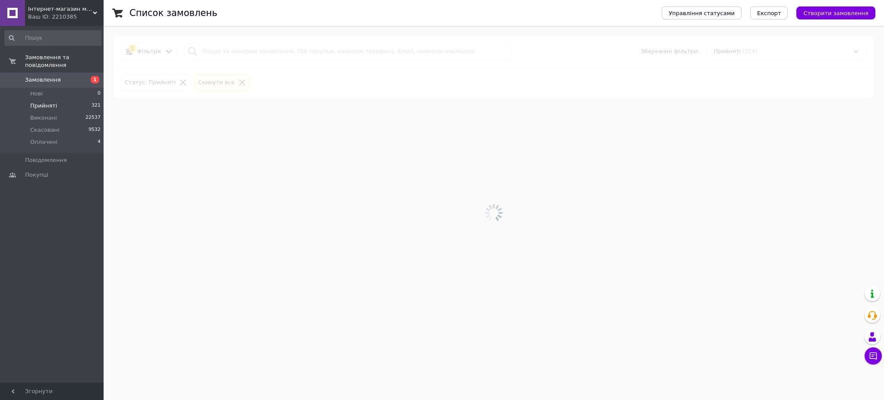
click span "Прийняті"
click li "Оплачені 4"
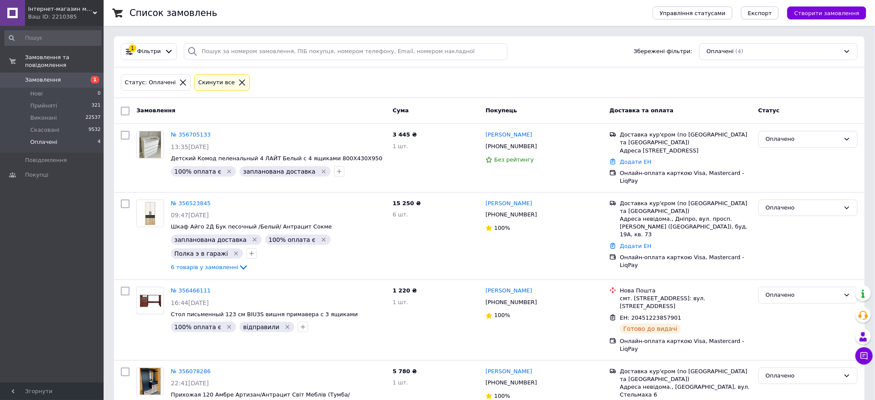
click li "Оплачені 4"
